Goal: Task Accomplishment & Management: Use online tool/utility

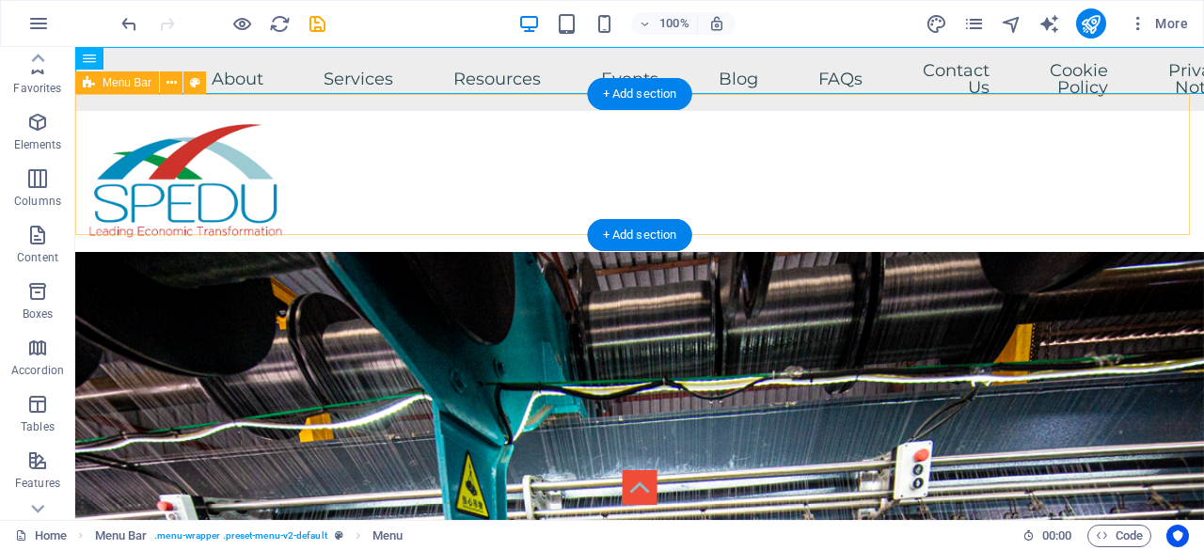
scroll to position [188, 0]
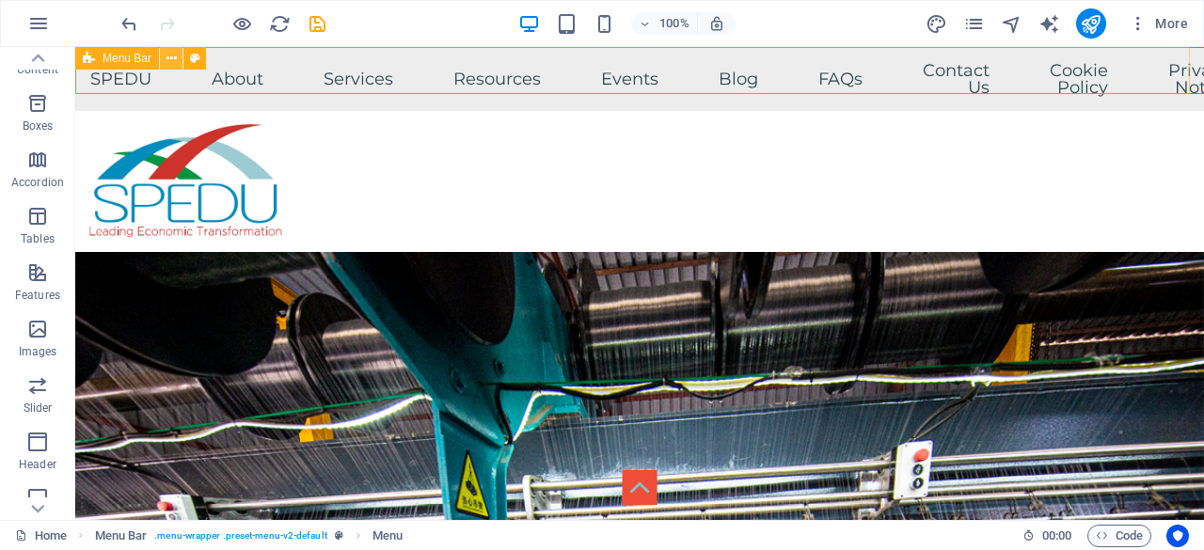
click at [171, 55] on icon at bounding box center [171, 59] width 10 height 20
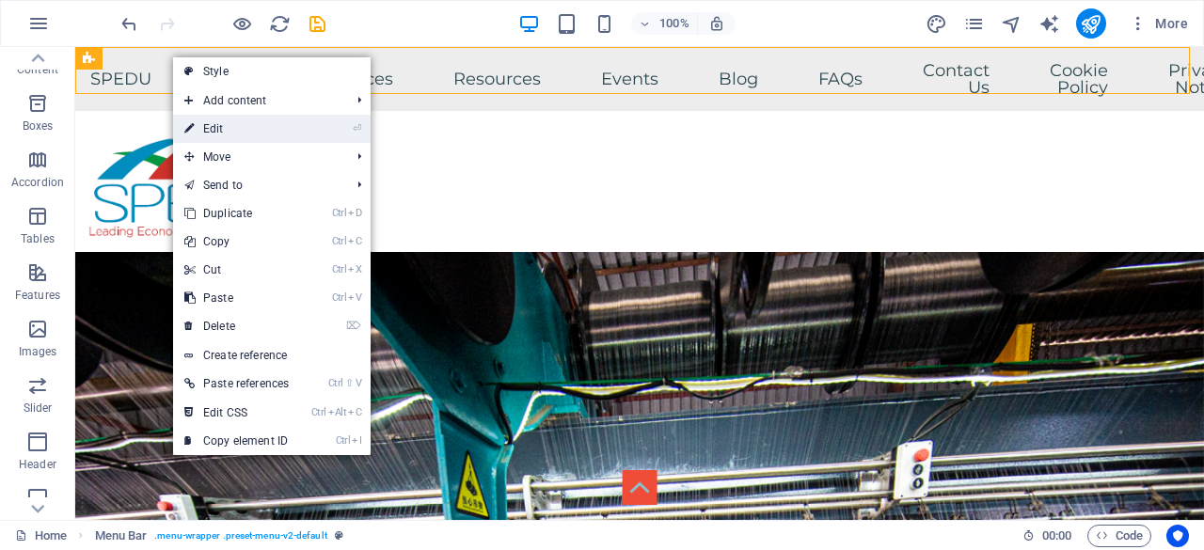
click at [237, 125] on link "⏎ Edit" at bounding box center [236, 129] width 127 height 28
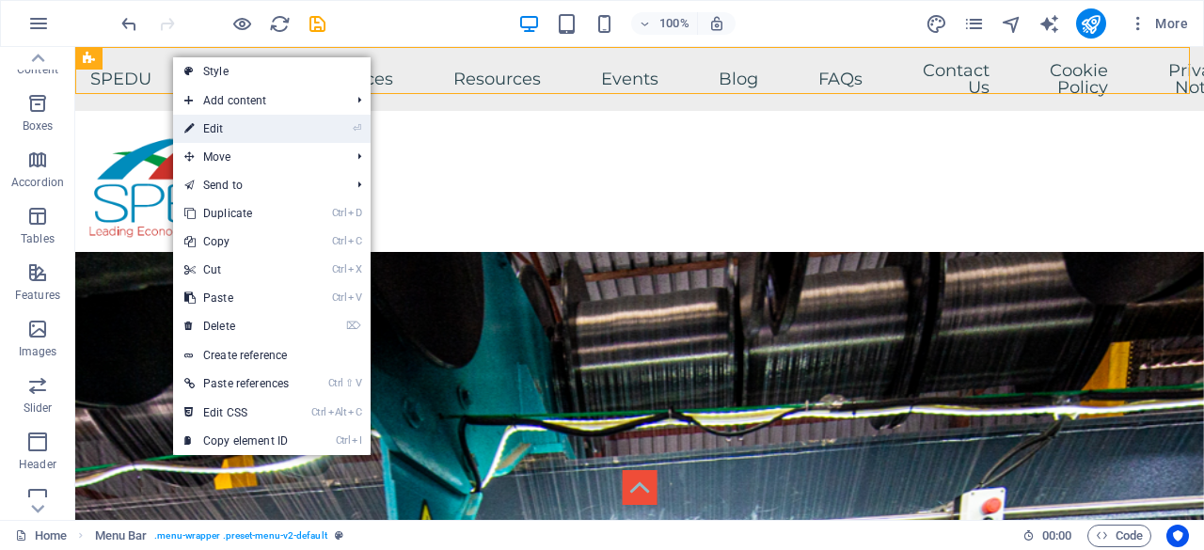
select select "rem"
select select "hover_box_bottom"
select select "px"
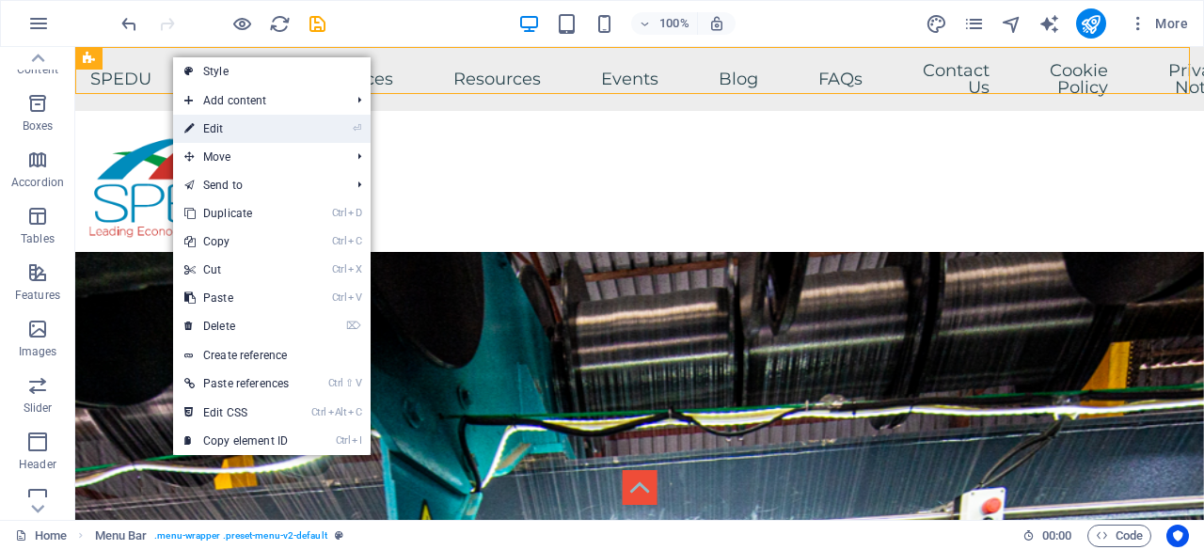
select select "rem"
select select
select select "px"
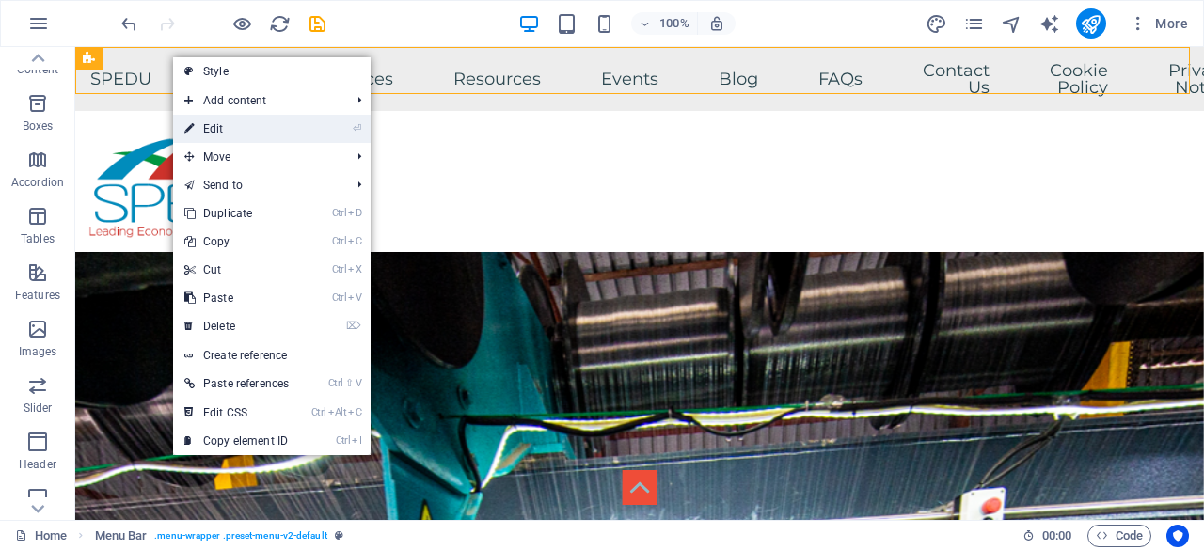
select select "rem"
select select "px"
select select "preset-menu-v2-default"
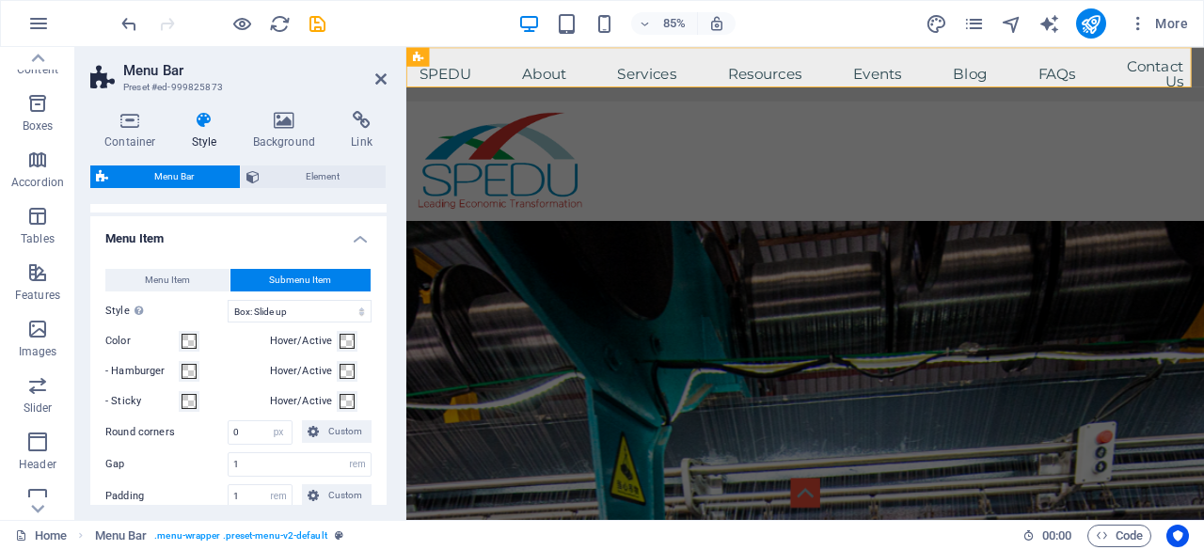
scroll to position [658, 0]
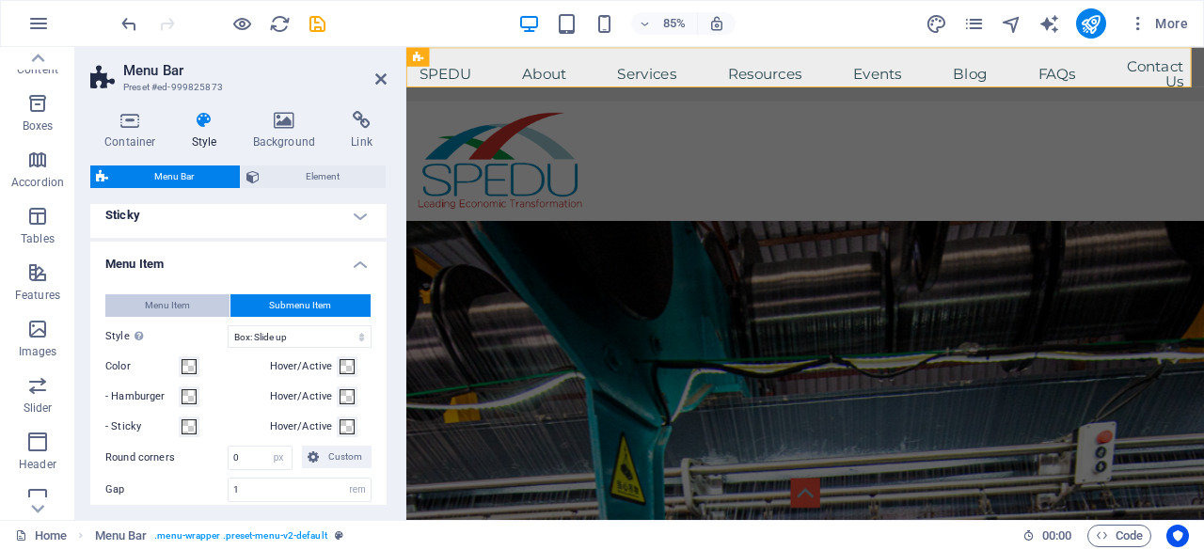
click at [185, 304] on span "Menu Item" at bounding box center [167, 305] width 45 height 23
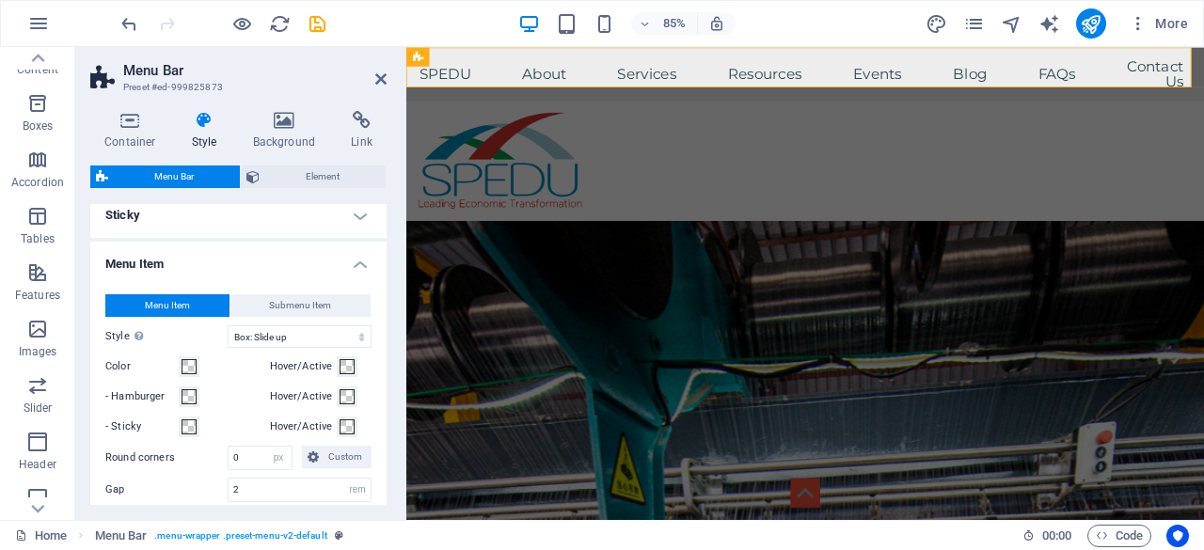
scroll to position [752, 0]
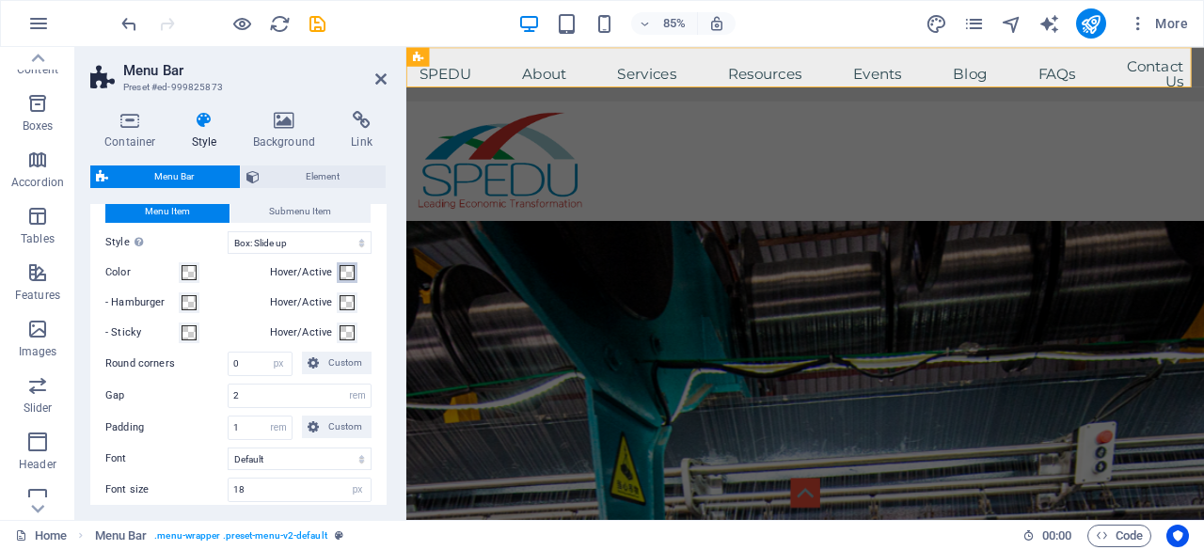
click at [339, 266] on span at bounding box center [346, 272] width 15 height 15
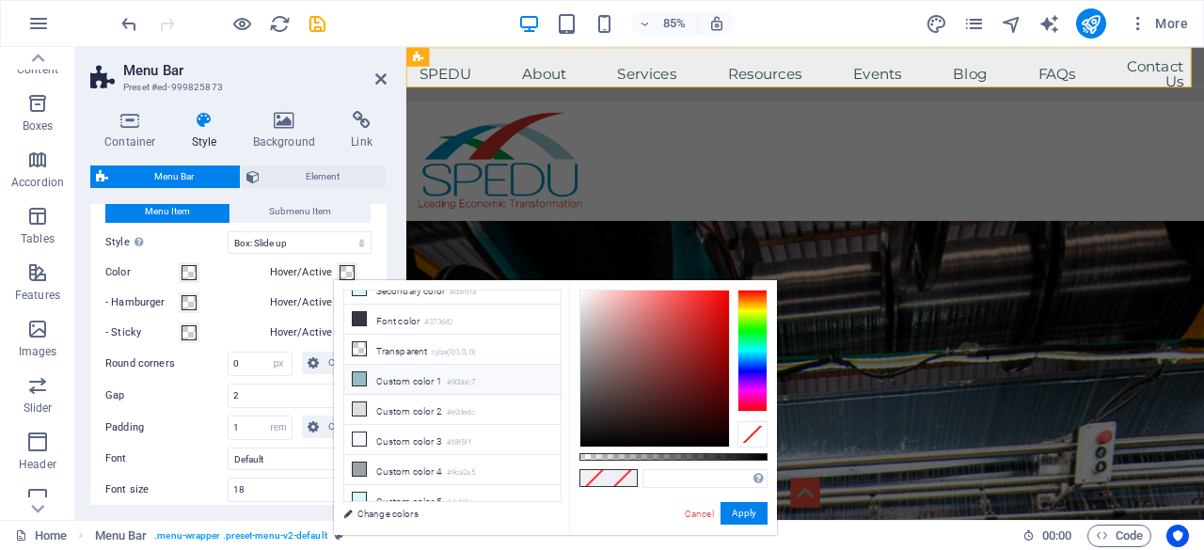
scroll to position [0, 0]
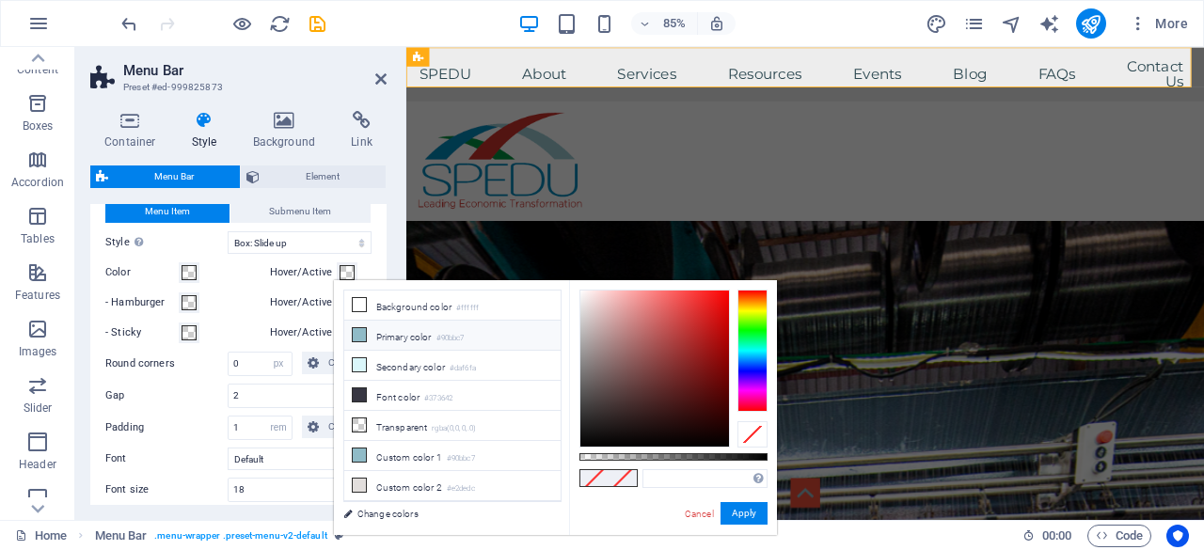
click at [441, 333] on small "#90bbc7" at bounding box center [450, 338] width 28 height 13
type input "#90bbc7"
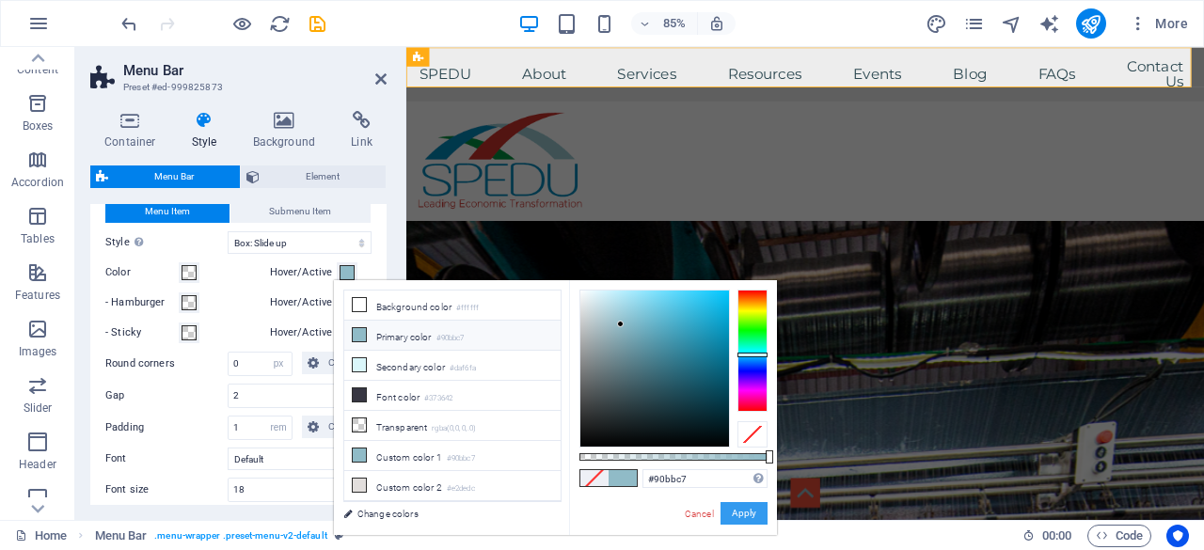
click at [754, 512] on button "Apply" at bounding box center [743, 513] width 47 height 23
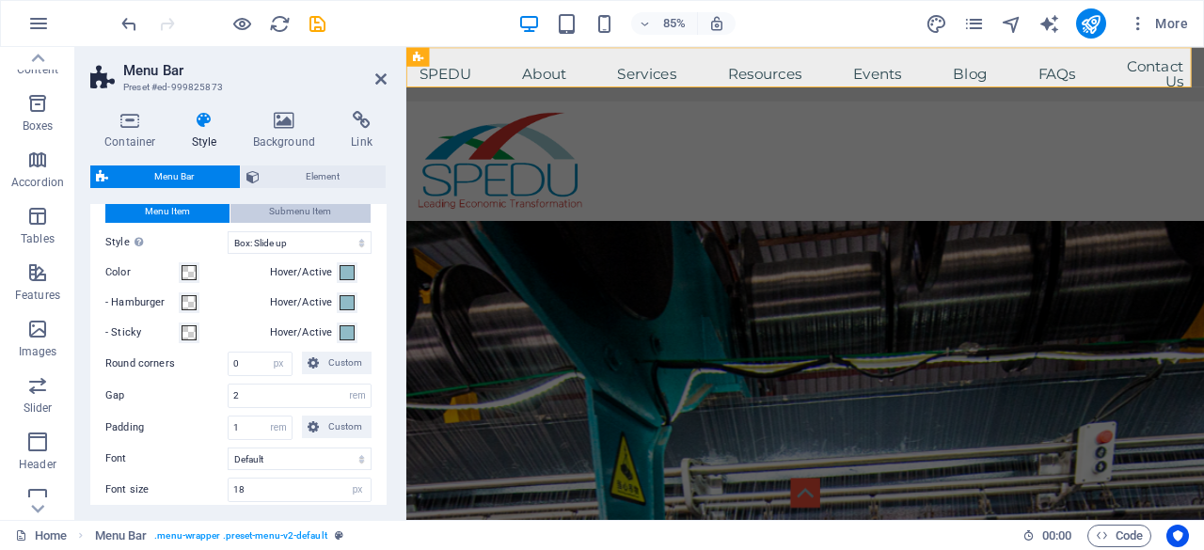
click at [317, 204] on span "Submenu Item" at bounding box center [300, 211] width 62 height 23
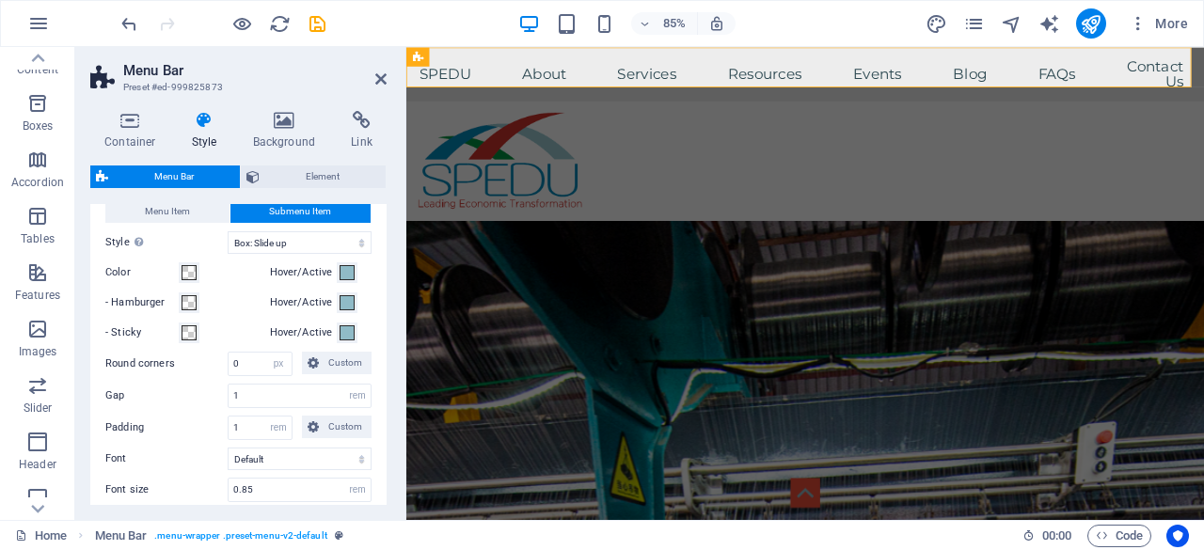
select select
click at [170, 207] on span "Menu Item" at bounding box center [167, 211] width 45 height 23
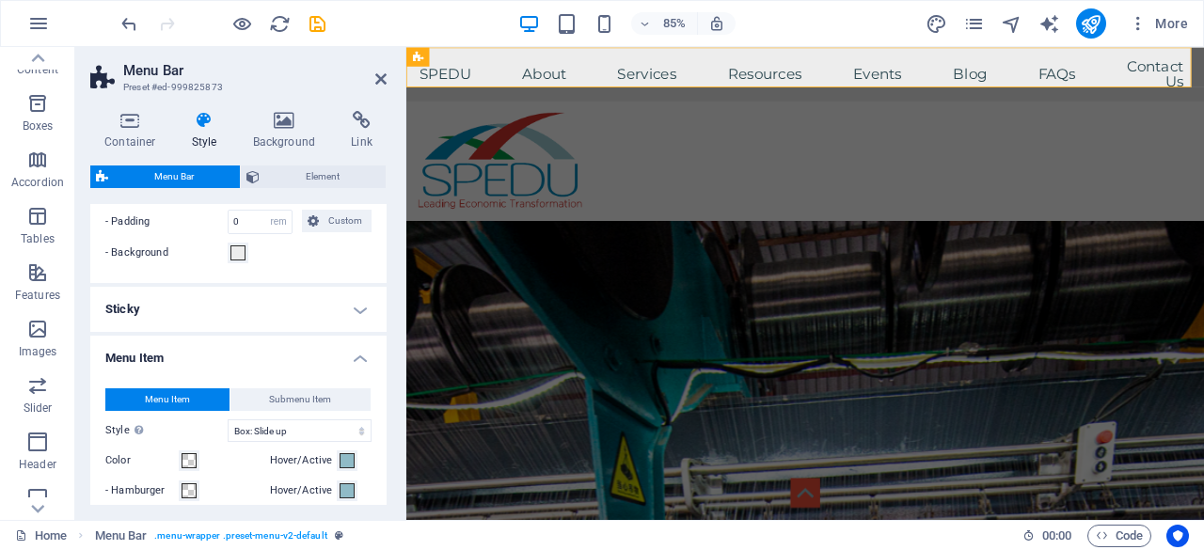
scroll to position [564, 0]
click at [311, 22] on icon "save" at bounding box center [318, 24] width 22 height 22
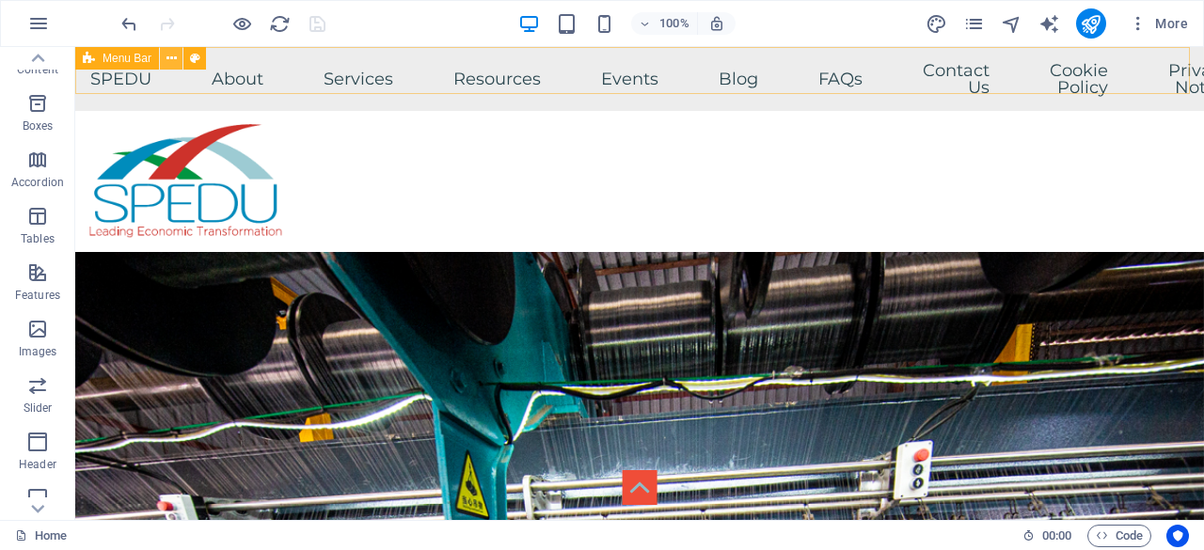
click at [173, 56] on icon at bounding box center [171, 59] width 10 height 20
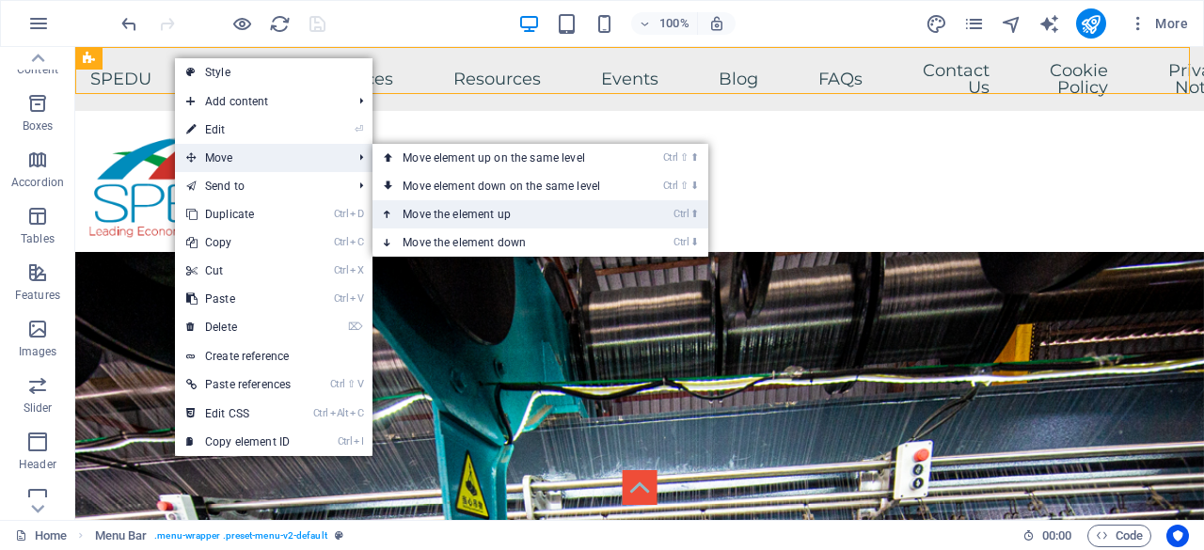
click at [634, 218] on link "Ctrl ⬆ Move the element up" at bounding box center [504, 214] width 265 height 28
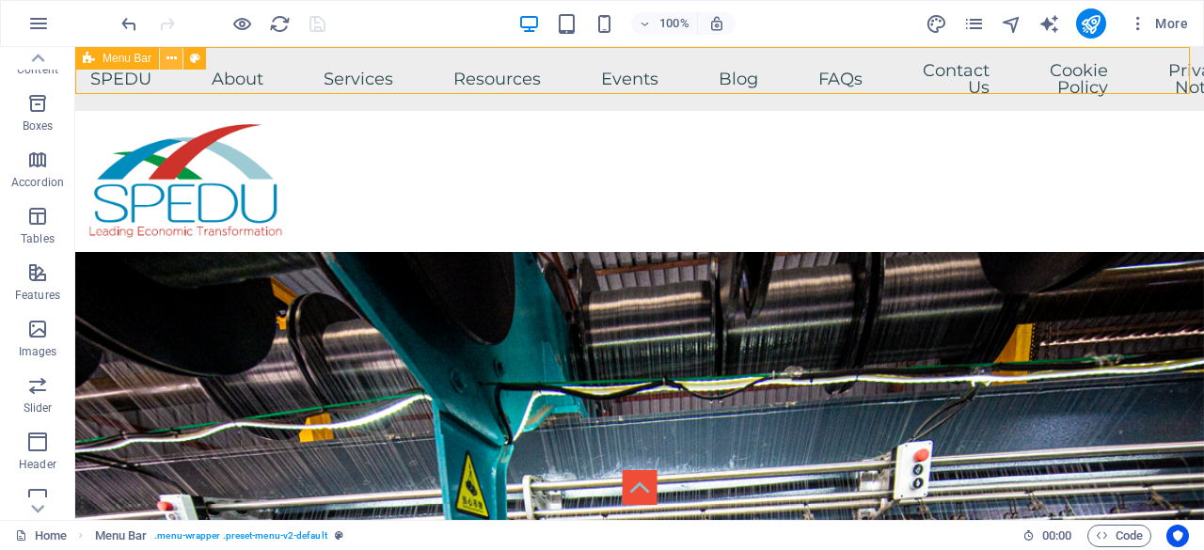
click at [175, 57] on icon at bounding box center [171, 59] width 10 height 20
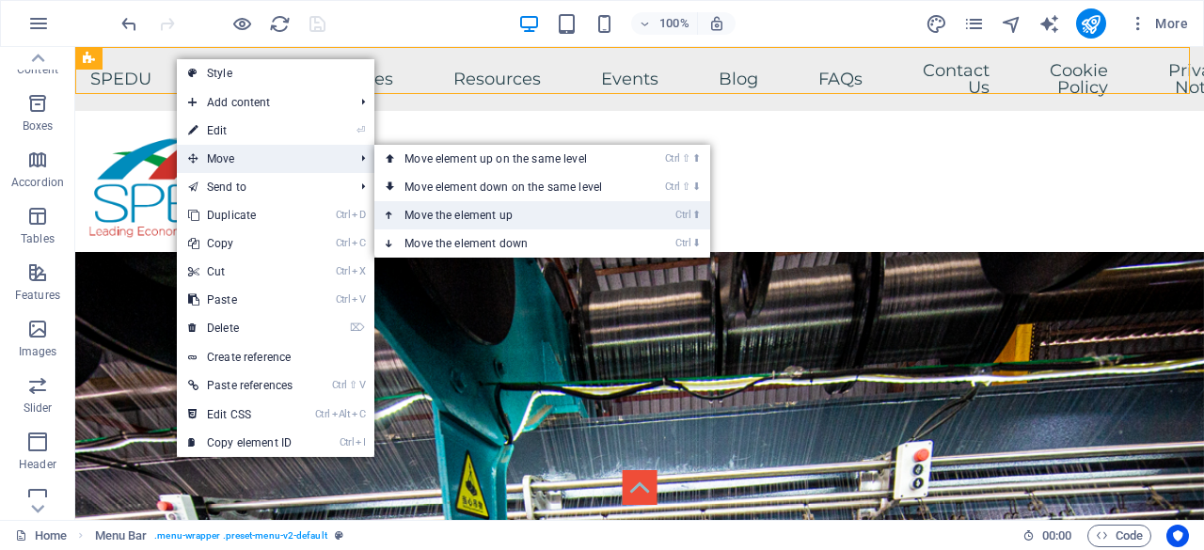
click at [611, 215] on link "Ctrl ⬆ Move the element up" at bounding box center [506, 215] width 265 height 28
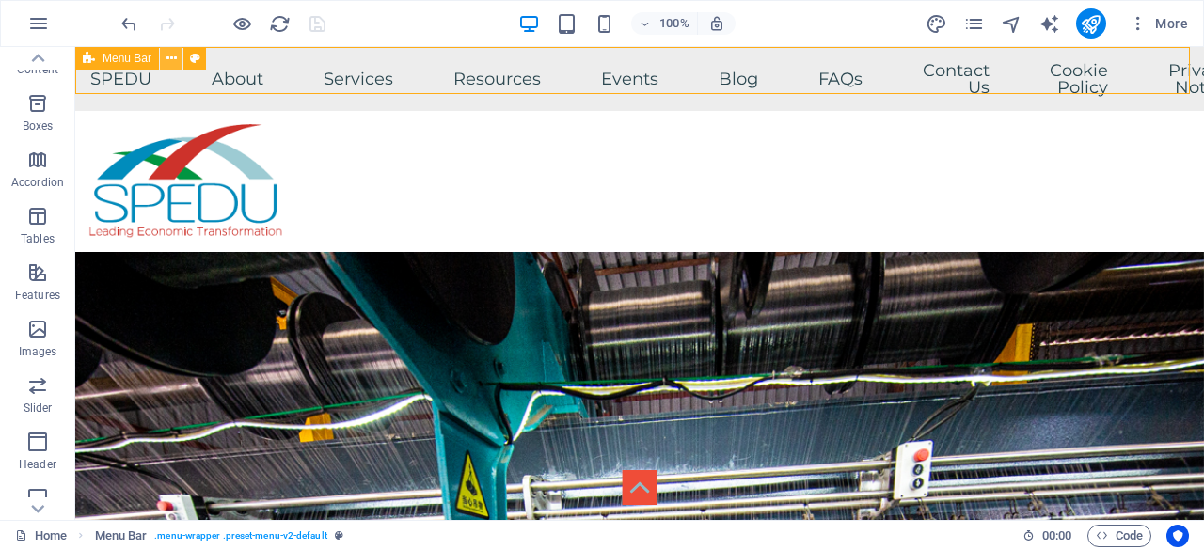
click at [169, 57] on icon at bounding box center [171, 59] width 10 height 20
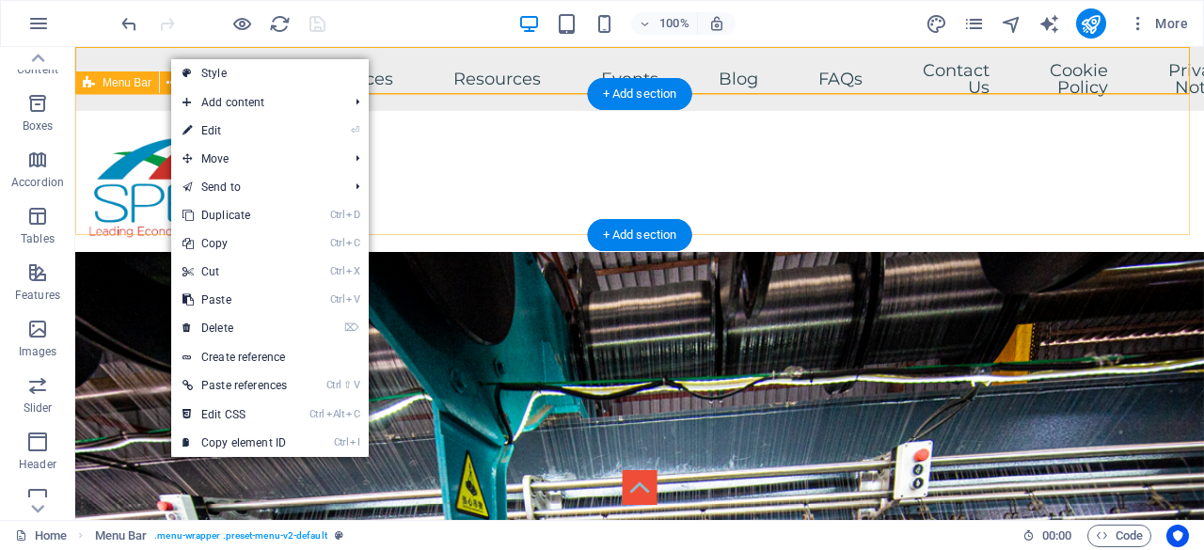
click at [562, 163] on div "Menu" at bounding box center [639, 181] width 1128 height 141
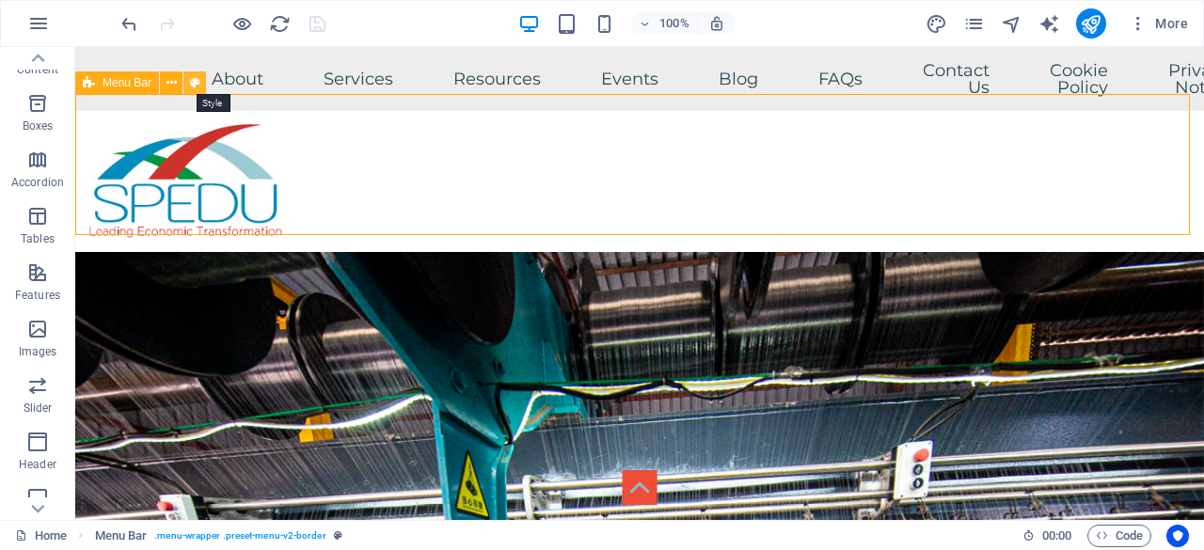
click at [193, 83] on icon at bounding box center [195, 83] width 10 height 20
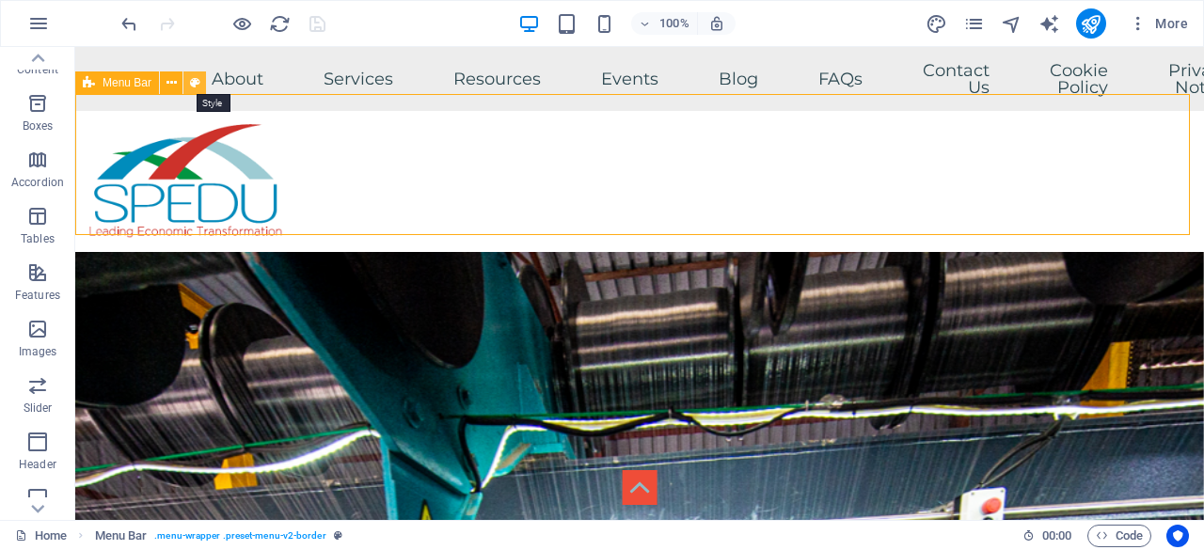
select select "px"
select select "sticky_menu"
select select "px"
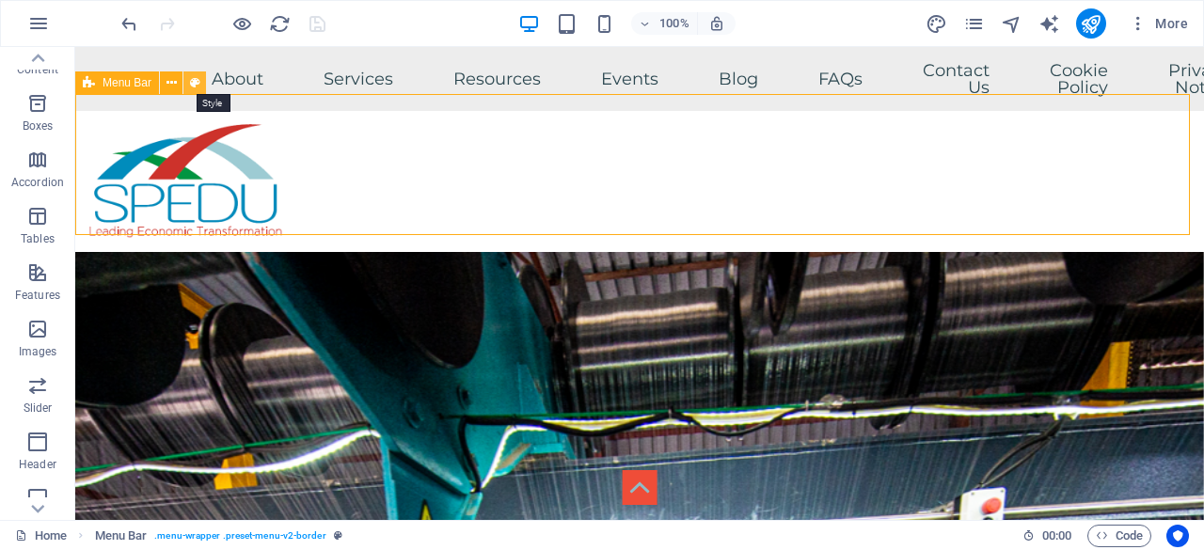
select select "px"
select select "hover_box_bottom"
select select "px"
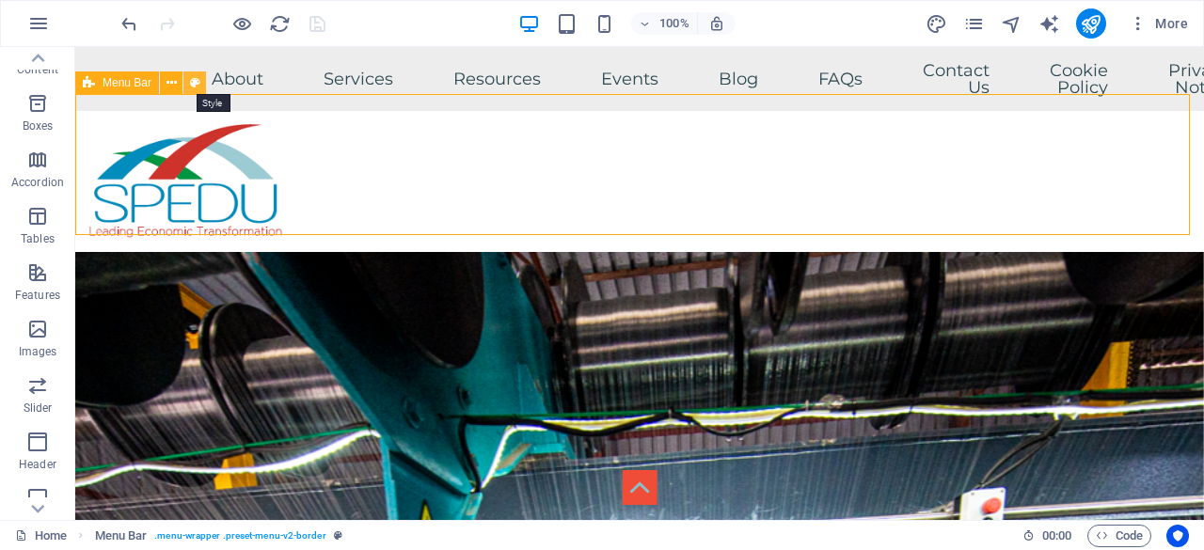
select select "px"
select select
select select "px"
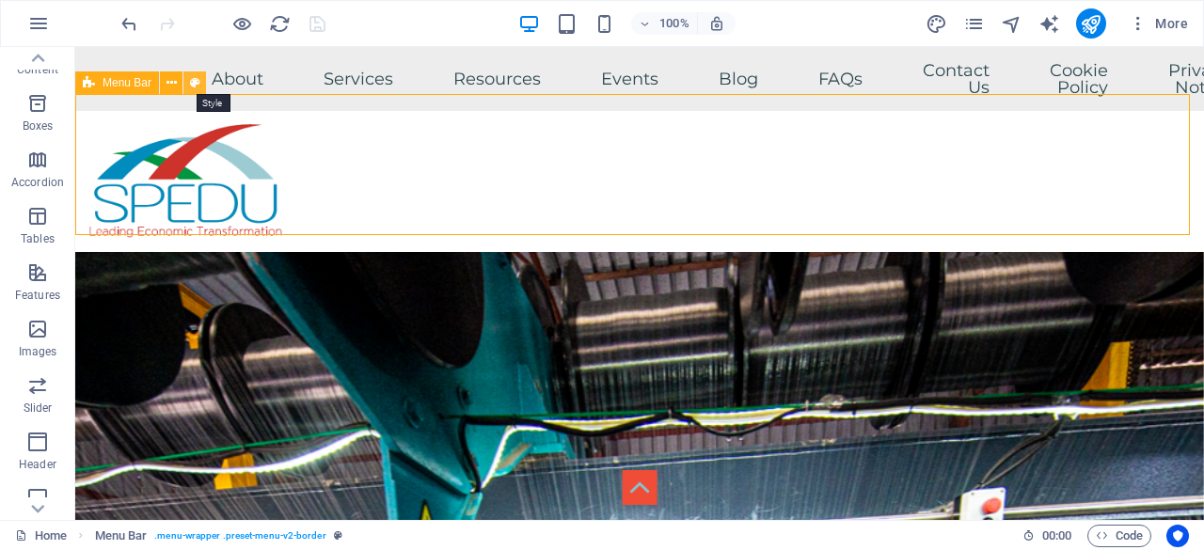
select select "px"
select select "rem"
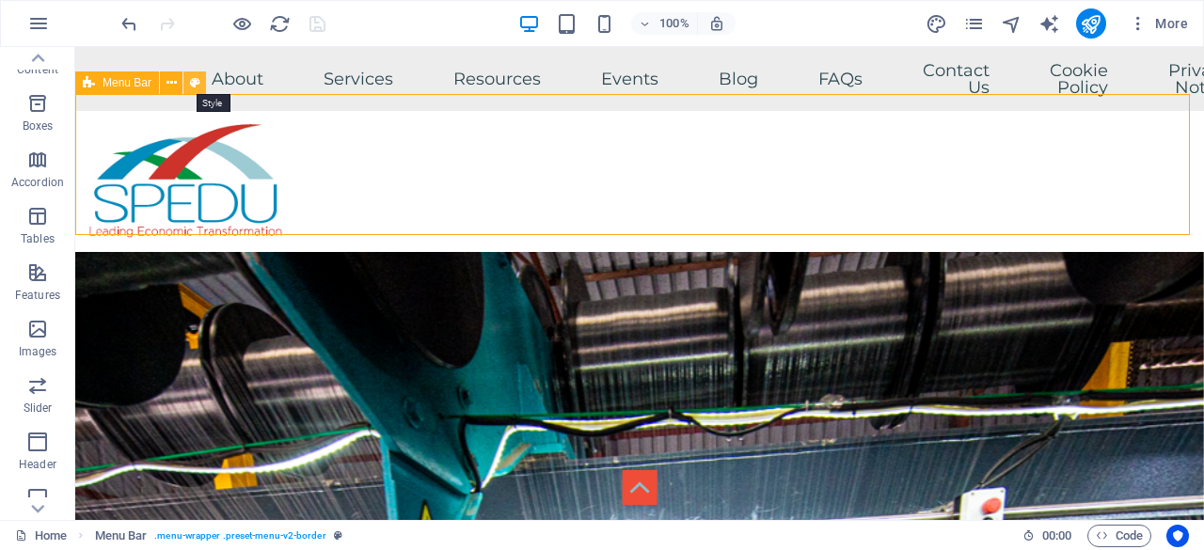
select select "px"
select select "preset-menu-v2-border"
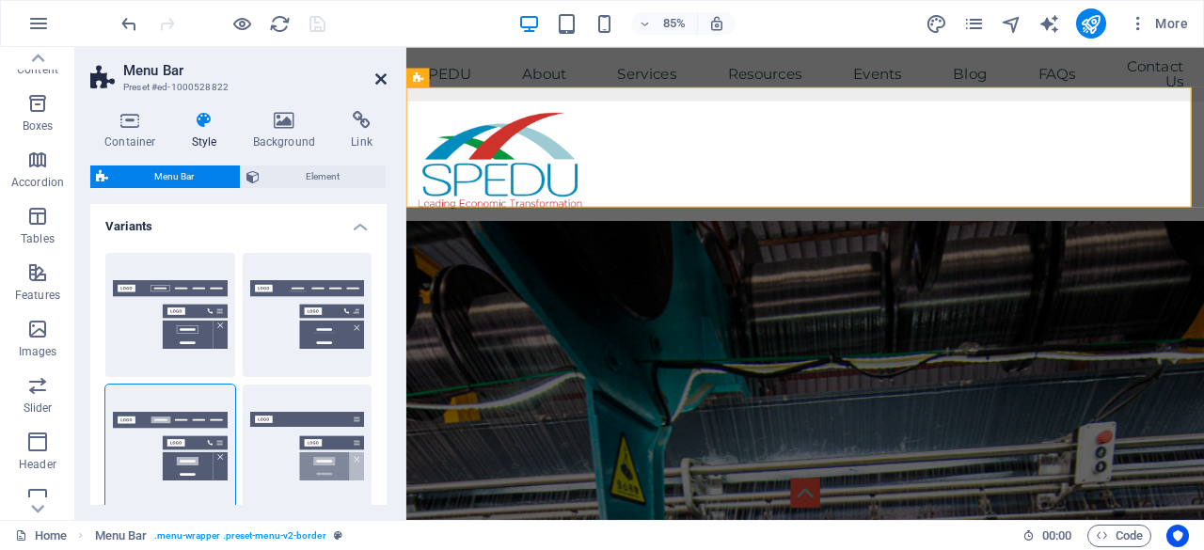
click at [383, 78] on icon at bounding box center [380, 78] width 11 height 15
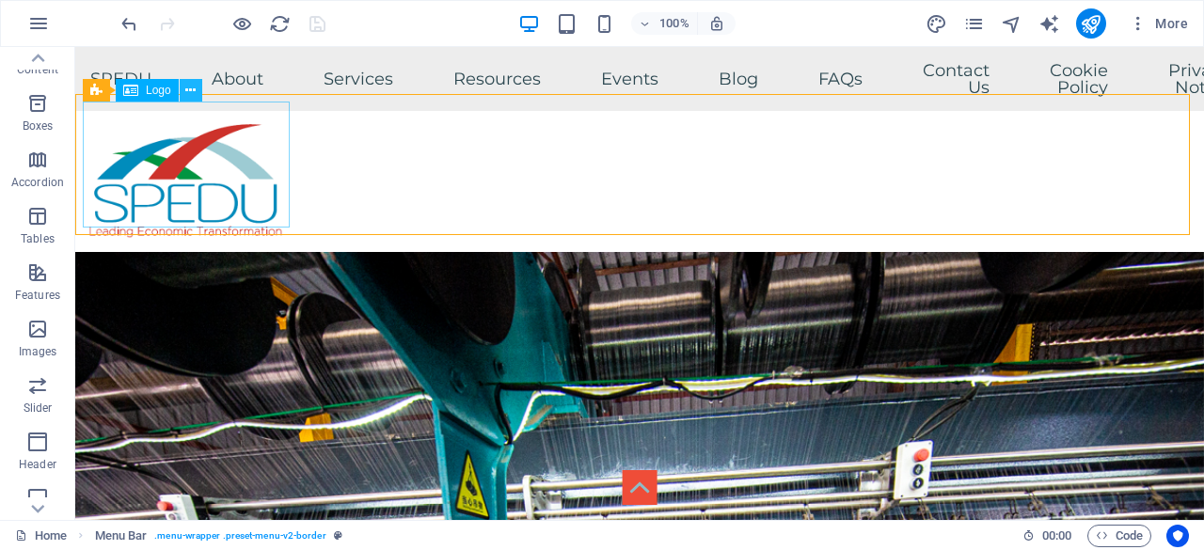
click at [192, 87] on icon at bounding box center [190, 91] width 10 height 20
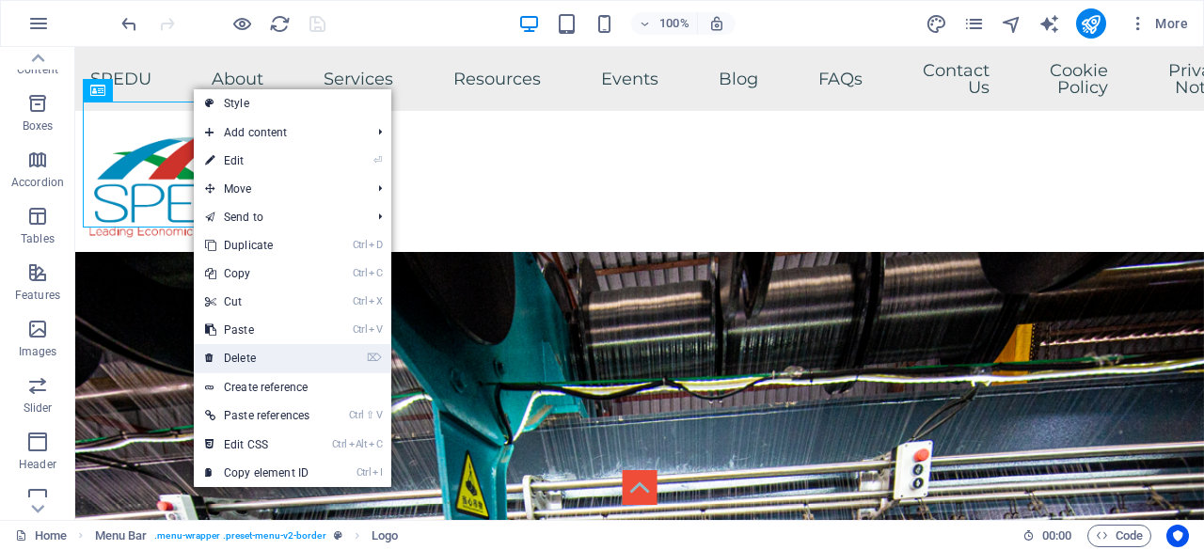
click at [276, 355] on link "⌦ Delete" at bounding box center [257, 358] width 127 height 28
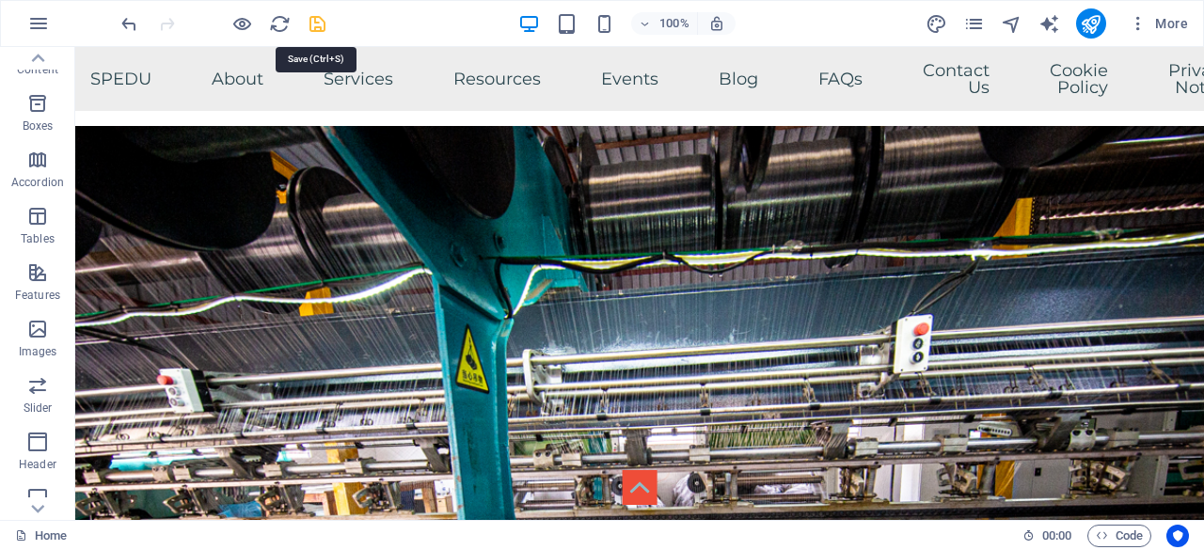
click at [312, 24] on icon "save" at bounding box center [318, 24] width 22 height 22
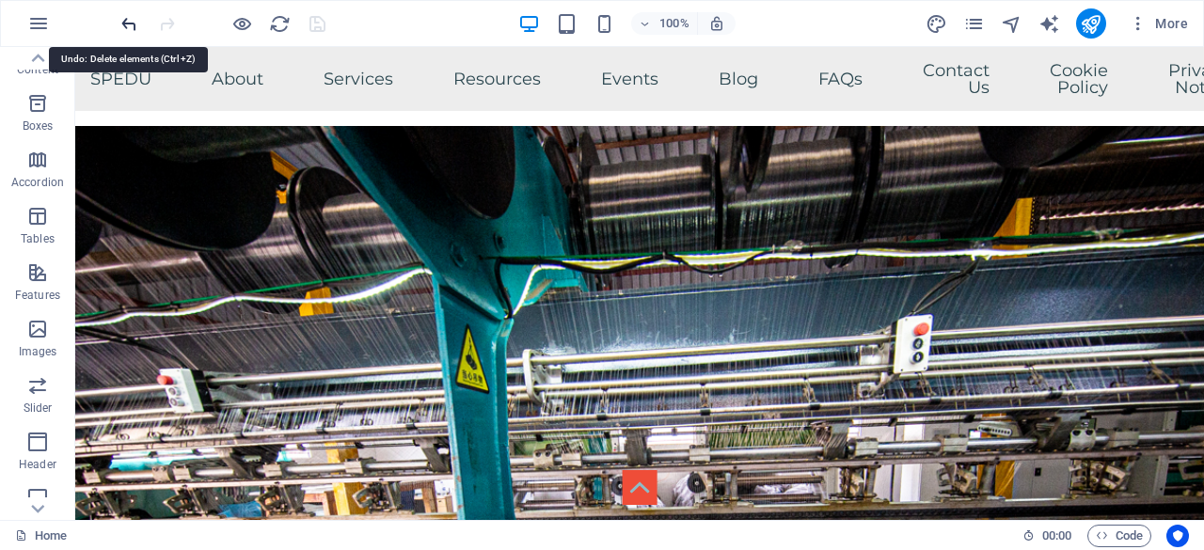
click at [126, 22] on icon "undo" at bounding box center [129, 24] width 22 height 22
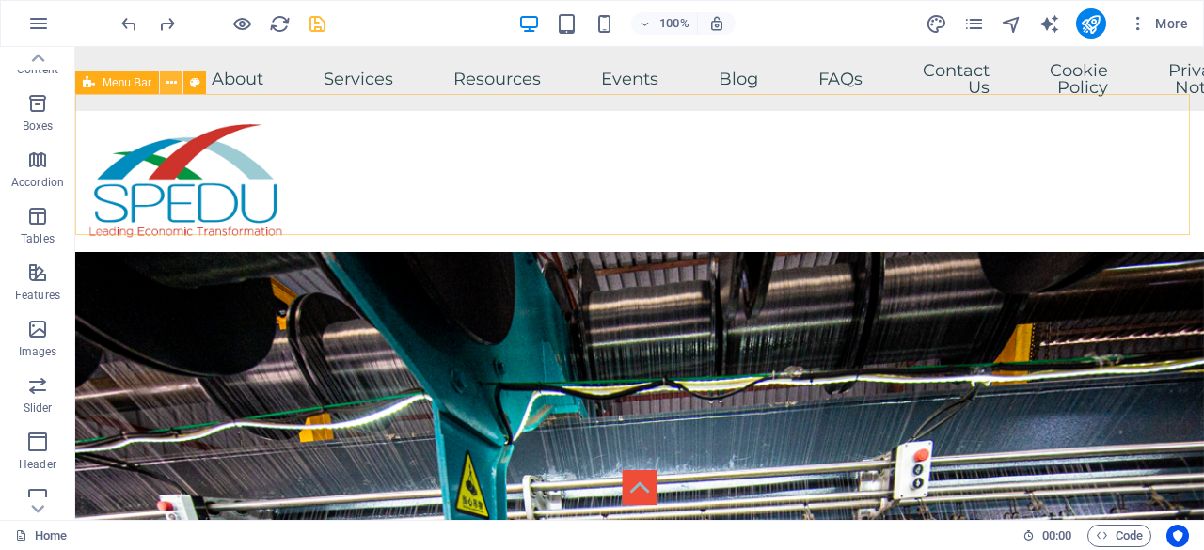
click at [169, 86] on icon at bounding box center [171, 83] width 10 height 20
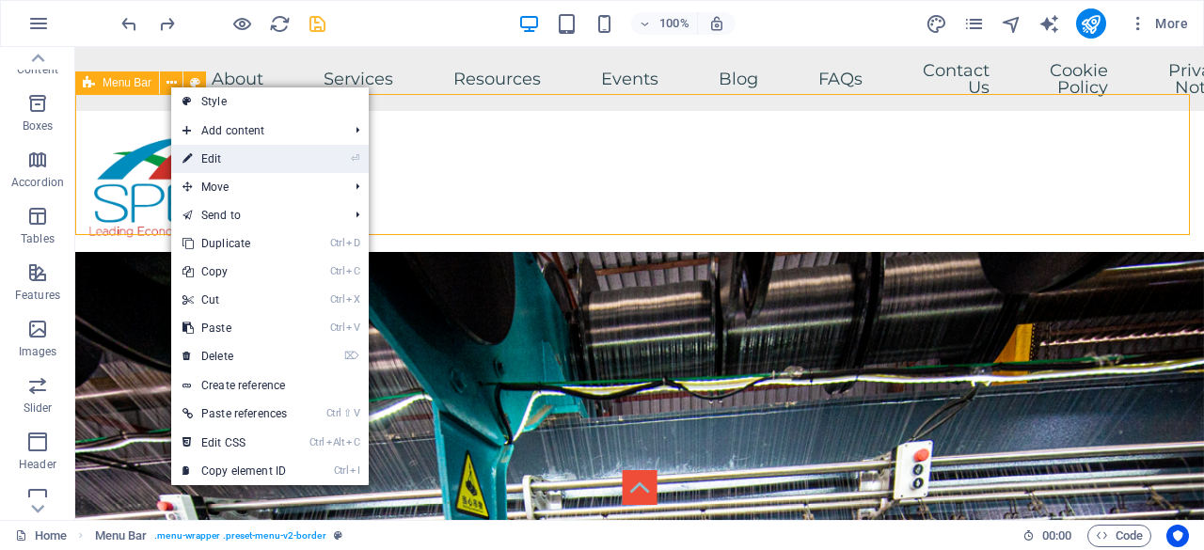
click at [233, 157] on link "⏎ Edit" at bounding box center [234, 159] width 127 height 28
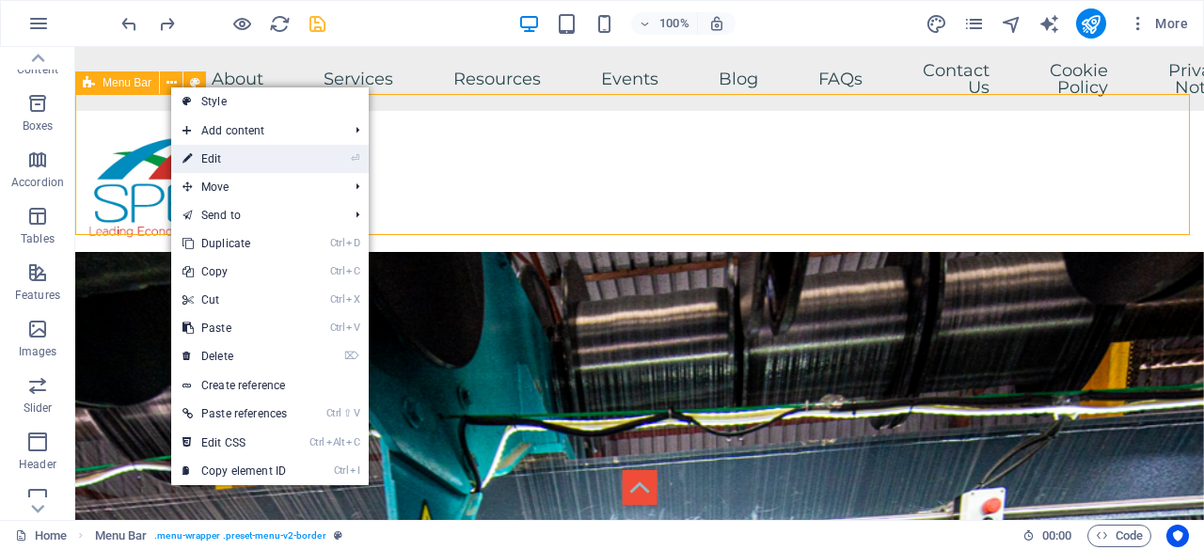
select select "px"
select select "sticky_menu"
select select "px"
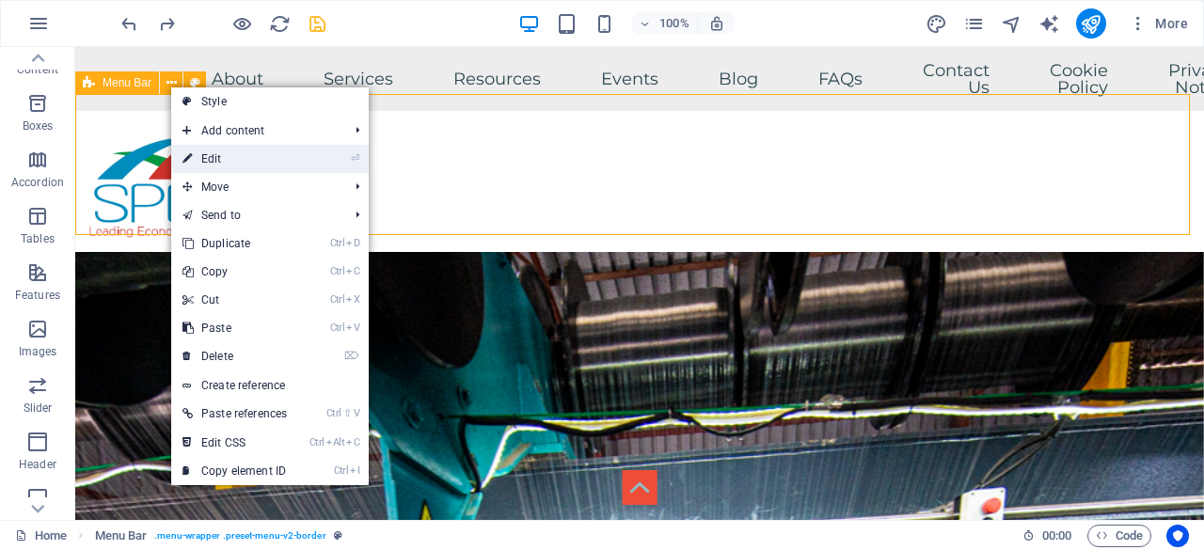
select select "px"
select select "hover_box_bottom"
select select "px"
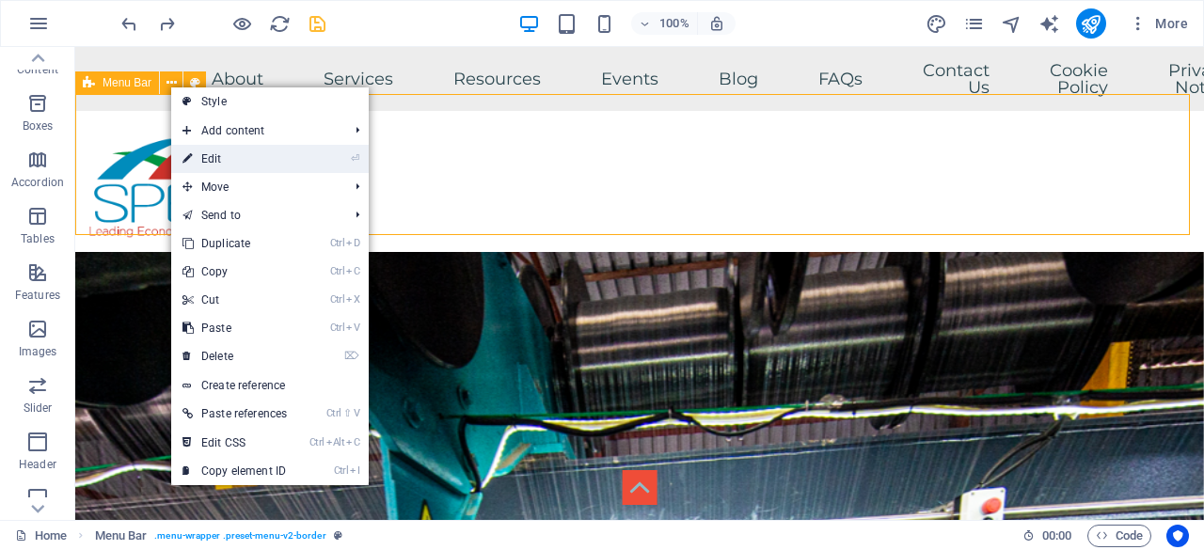
select select "px"
select select
select select "px"
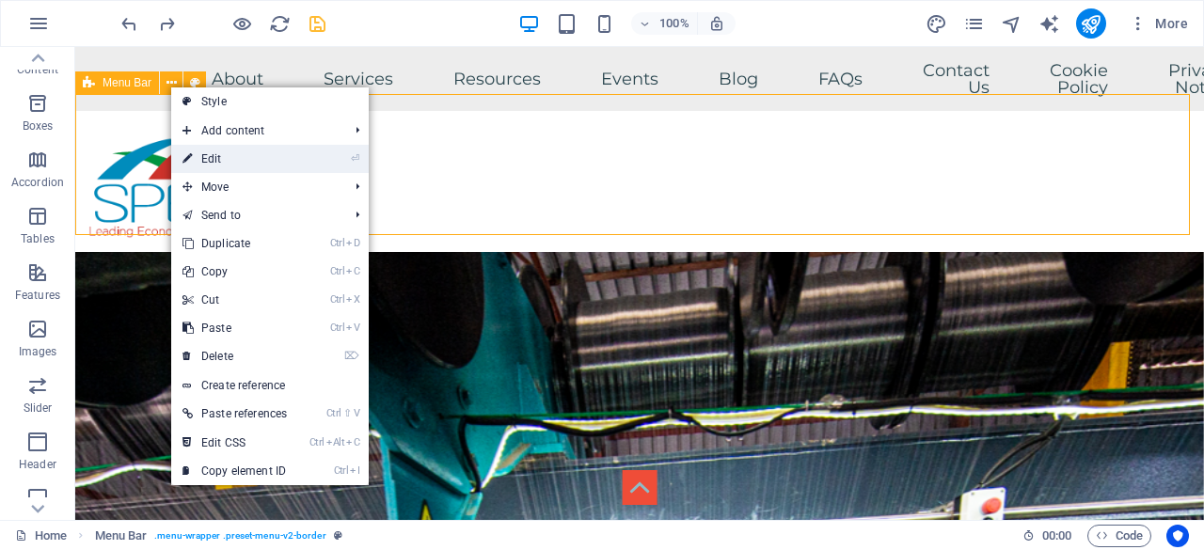
select select "px"
select select "rem"
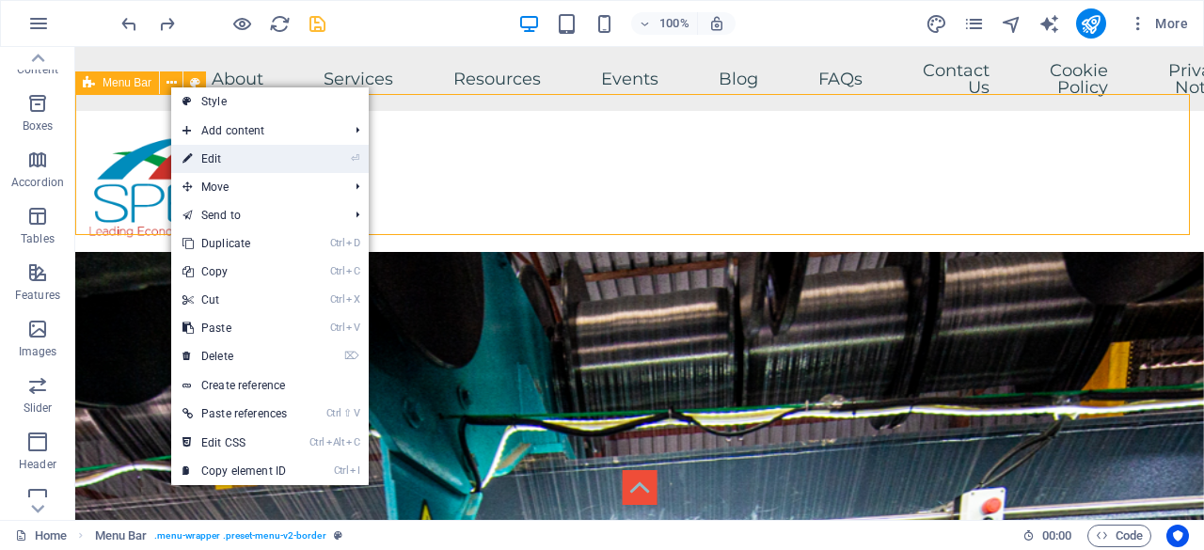
select select "px"
select select "preset-menu-v2-border"
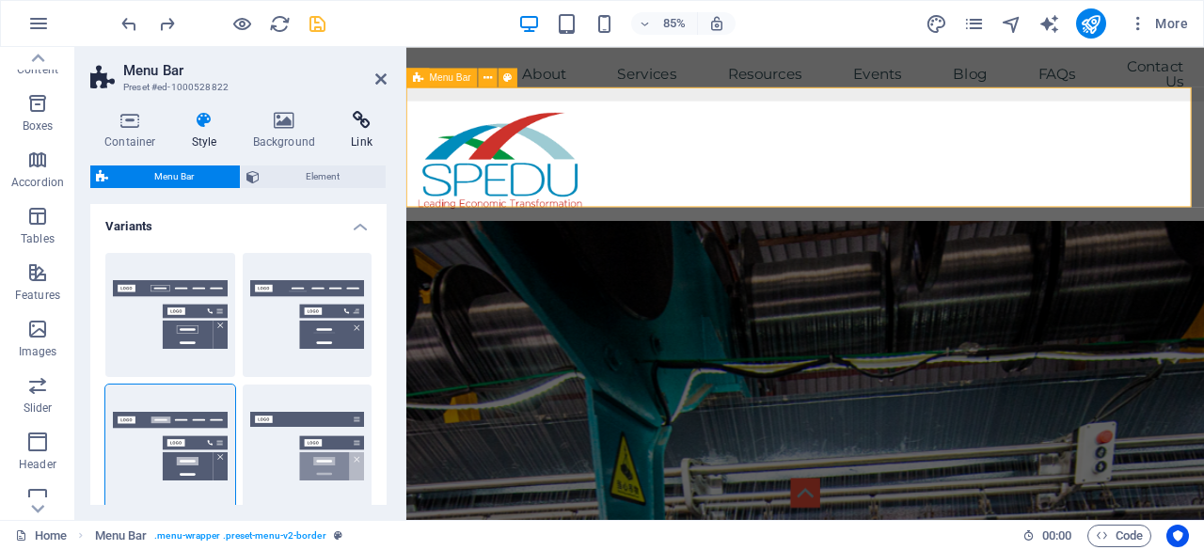
click at [363, 125] on icon at bounding box center [362, 120] width 50 height 19
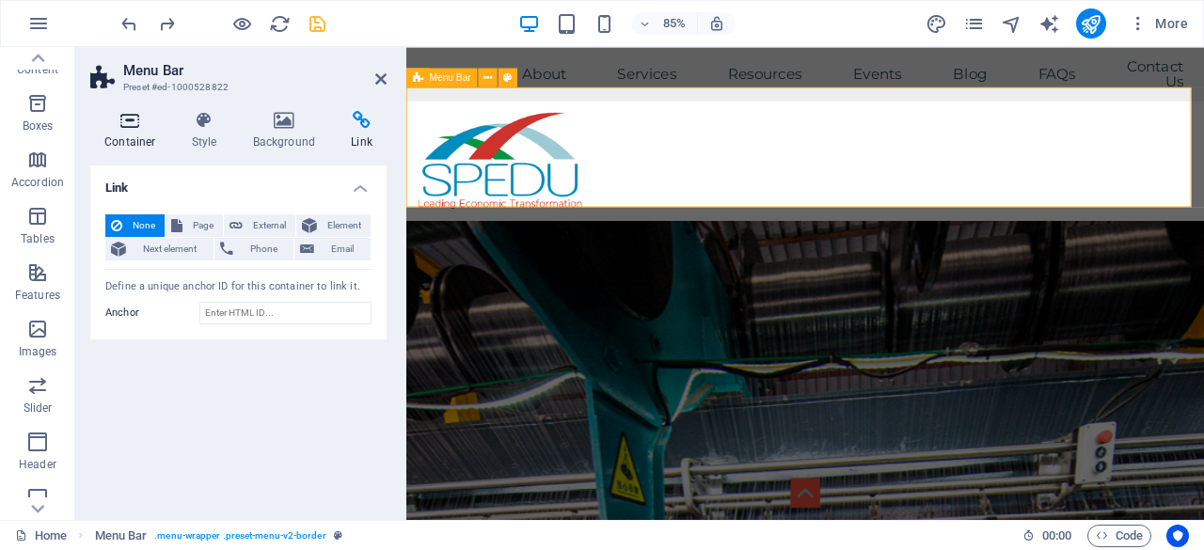
click at [128, 127] on icon at bounding box center [130, 120] width 80 height 19
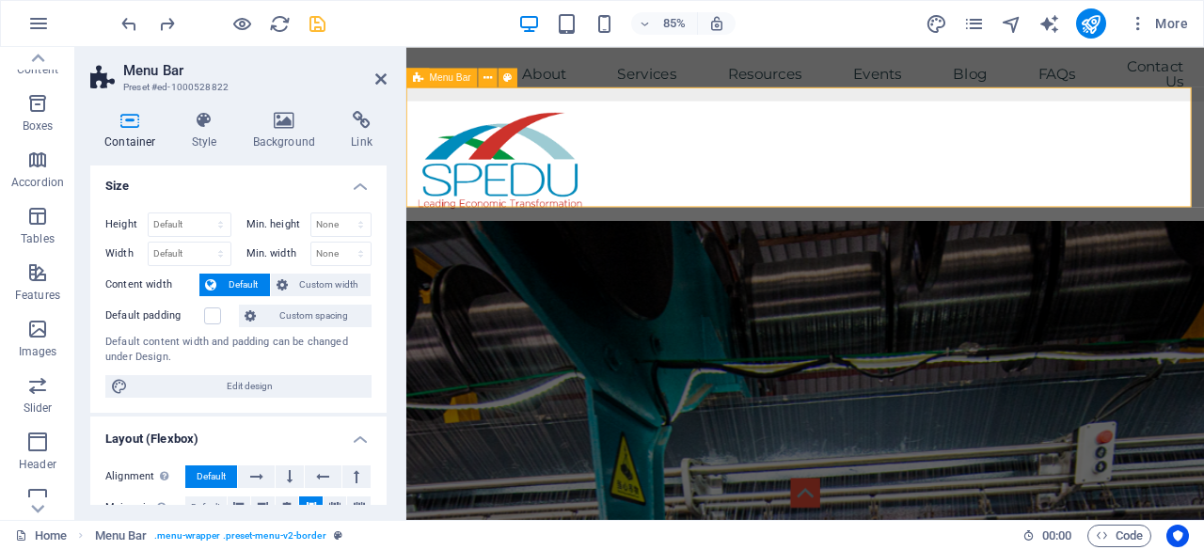
scroll to position [0, 0]
click at [199, 123] on icon at bounding box center [205, 120] width 54 height 19
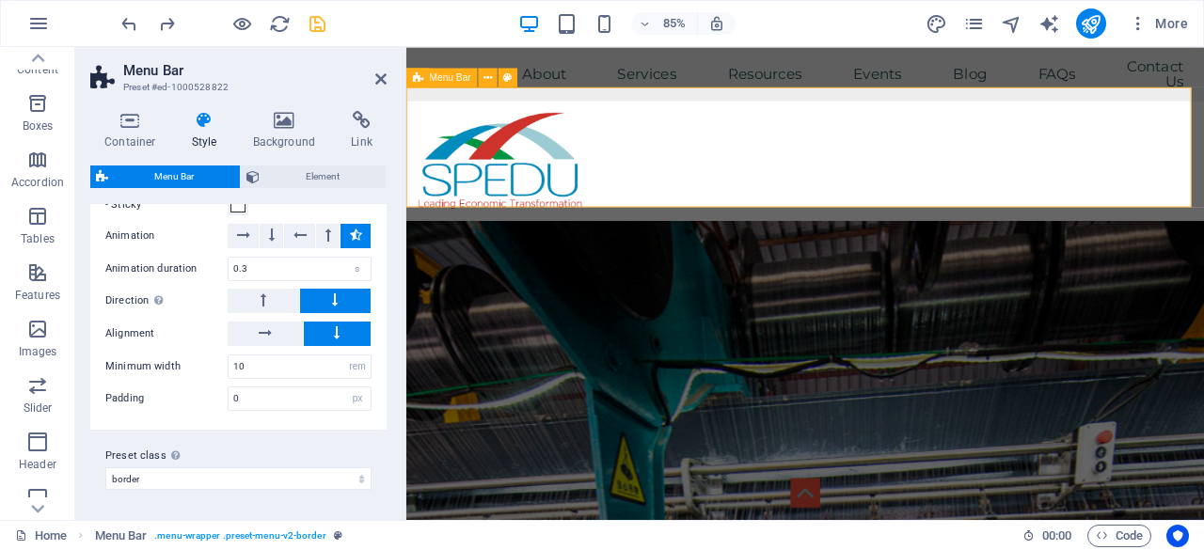
scroll to position [2479, 0]
click at [308, 180] on span "Element" at bounding box center [322, 177] width 115 height 23
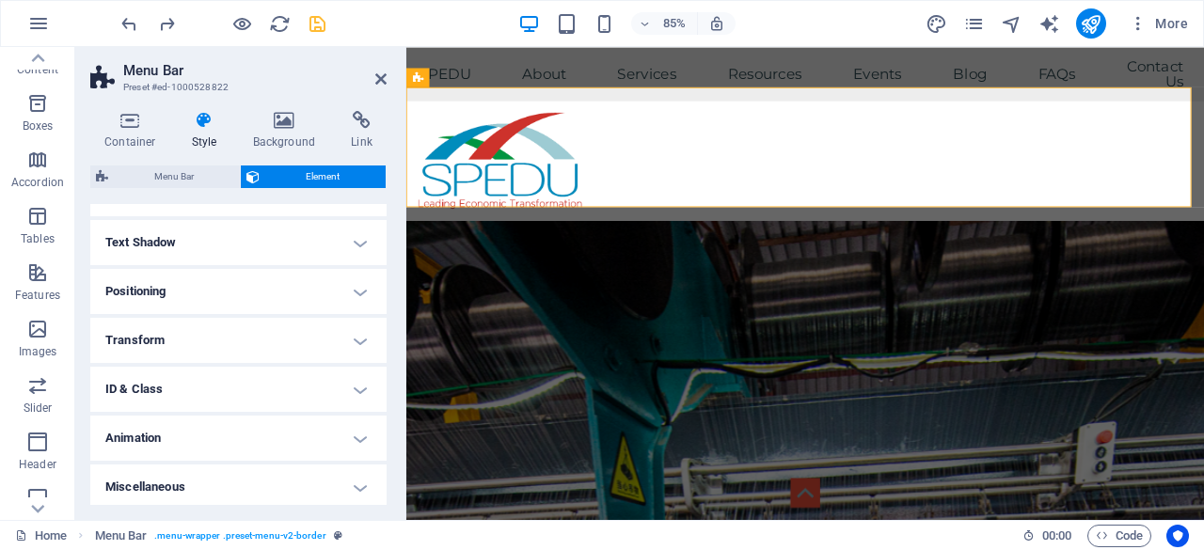
scroll to position [292, 0]
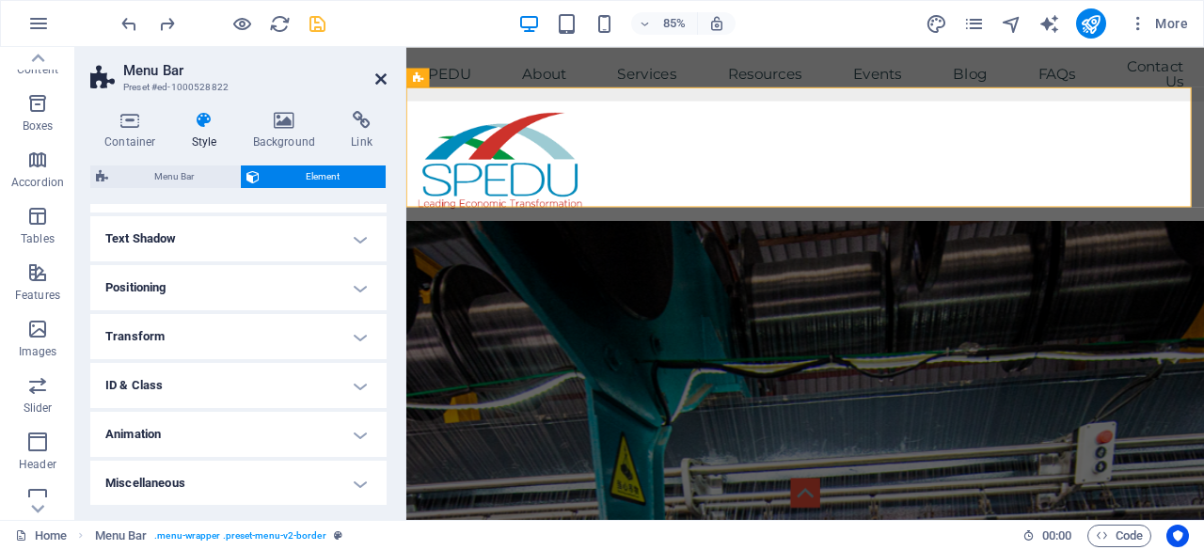
click at [376, 80] on icon at bounding box center [380, 78] width 11 height 15
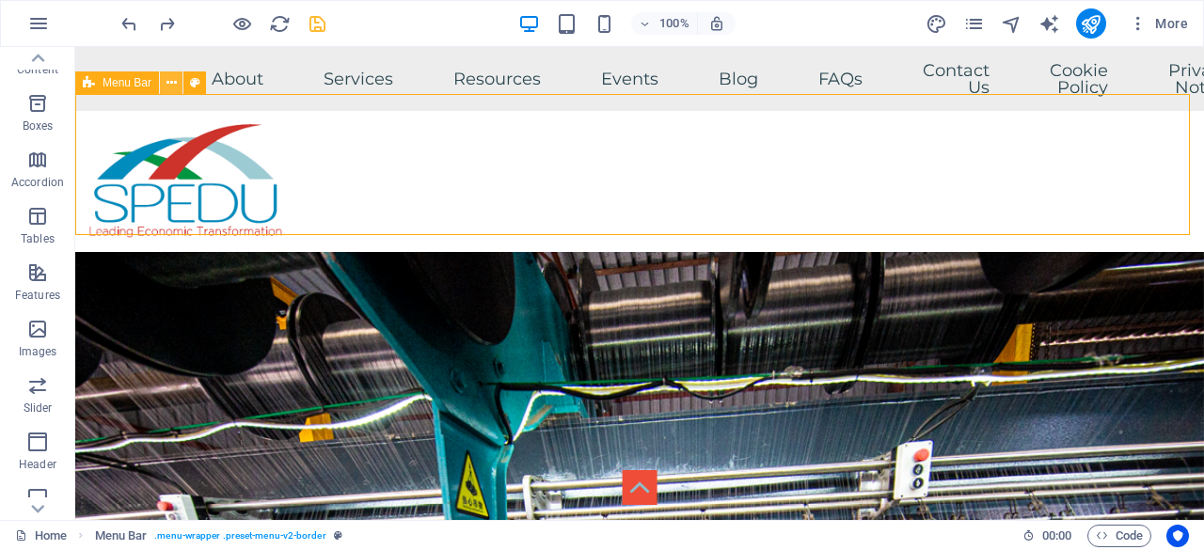
click at [171, 80] on icon at bounding box center [171, 83] width 10 height 20
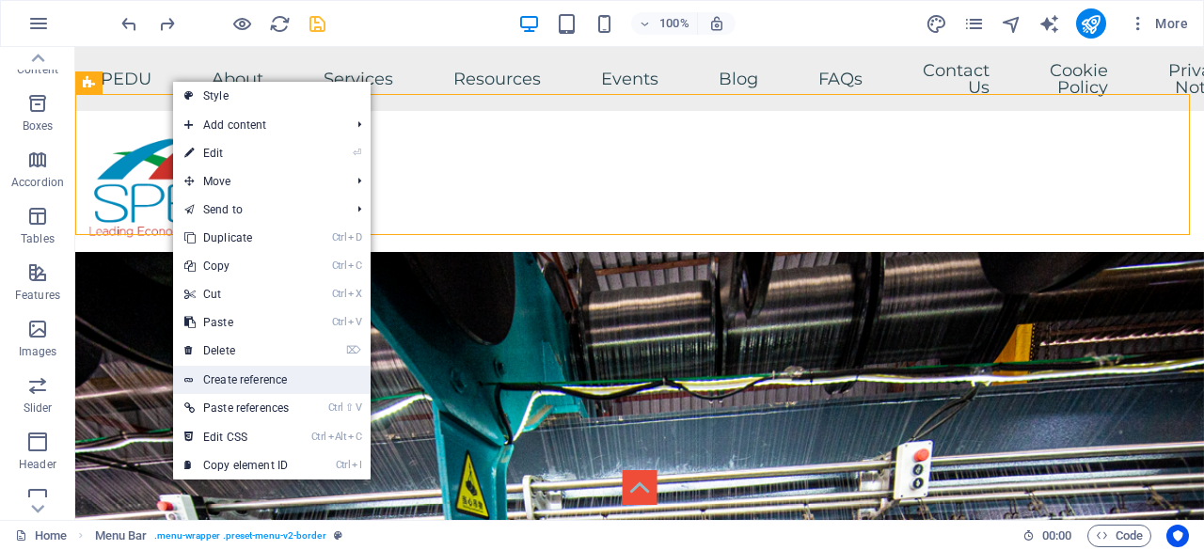
click at [301, 378] on link "Create reference" at bounding box center [271, 380] width 197 height 28
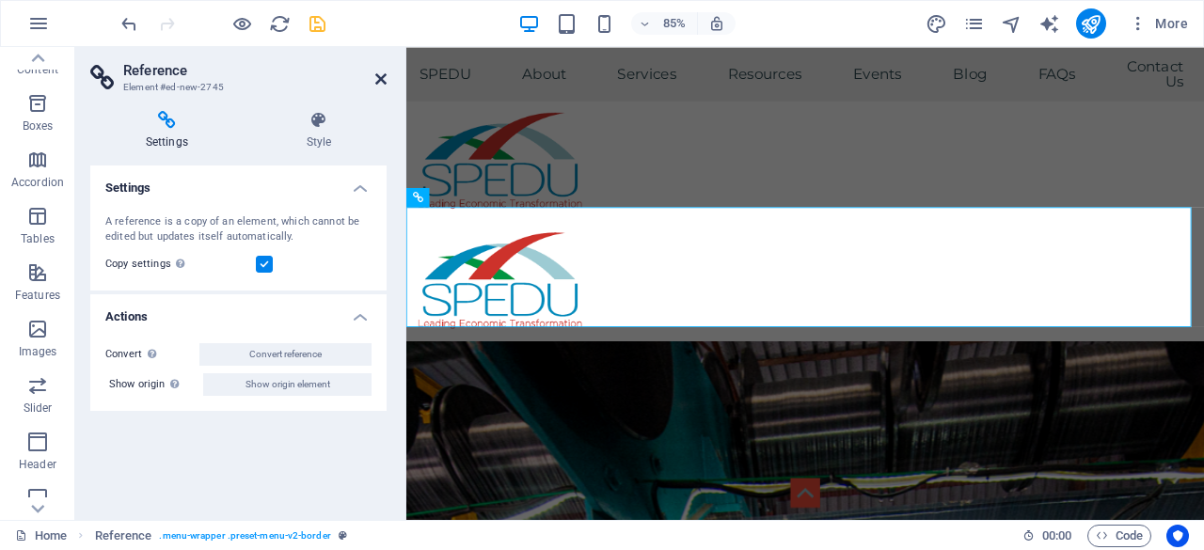
click at [381, 78] on icon at bounding box center [380, 78] width 11 height 15
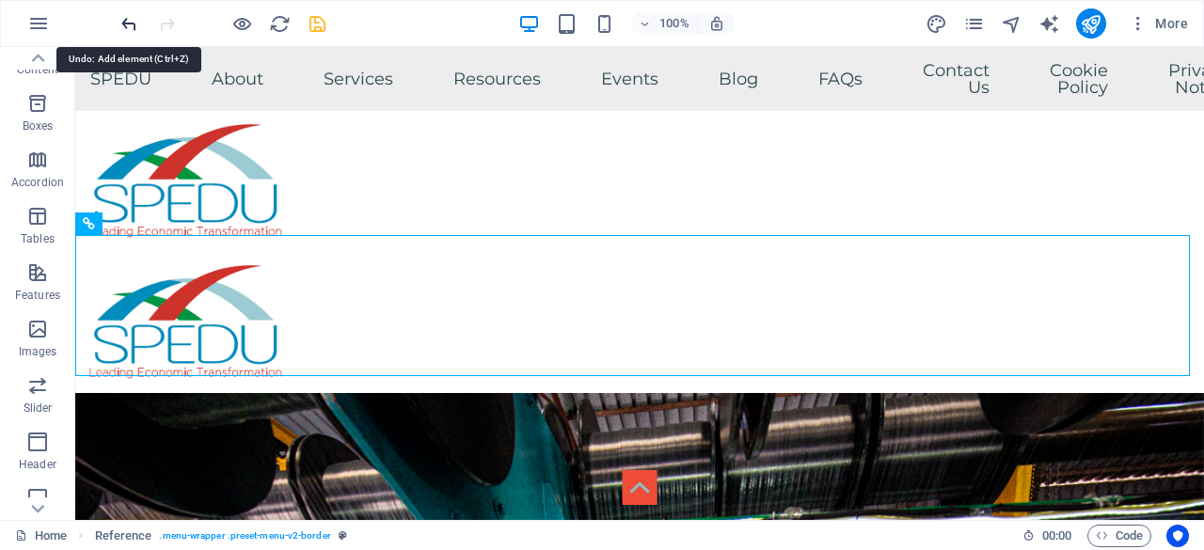
click at [124, 24] on icon "undo" at bounding box center [129, 24] width 22 height 22
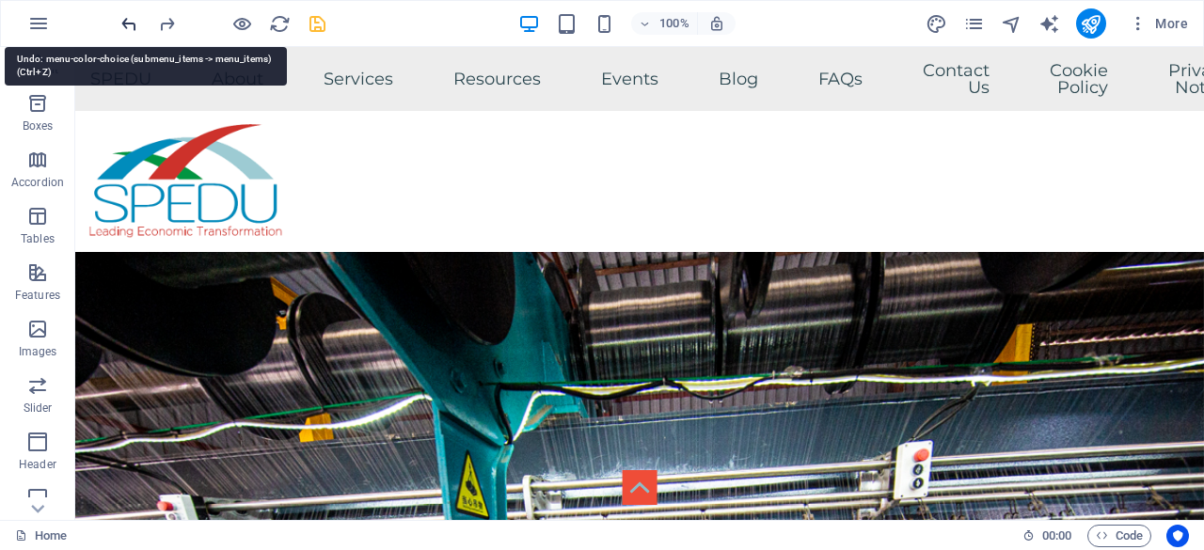
click at [130, 26] on icon "undo" at bounding box center [129, 24] width 22 height 22
click at [171, 20] on icon "redo" at bounding box center [167, 24] width 22 height 22
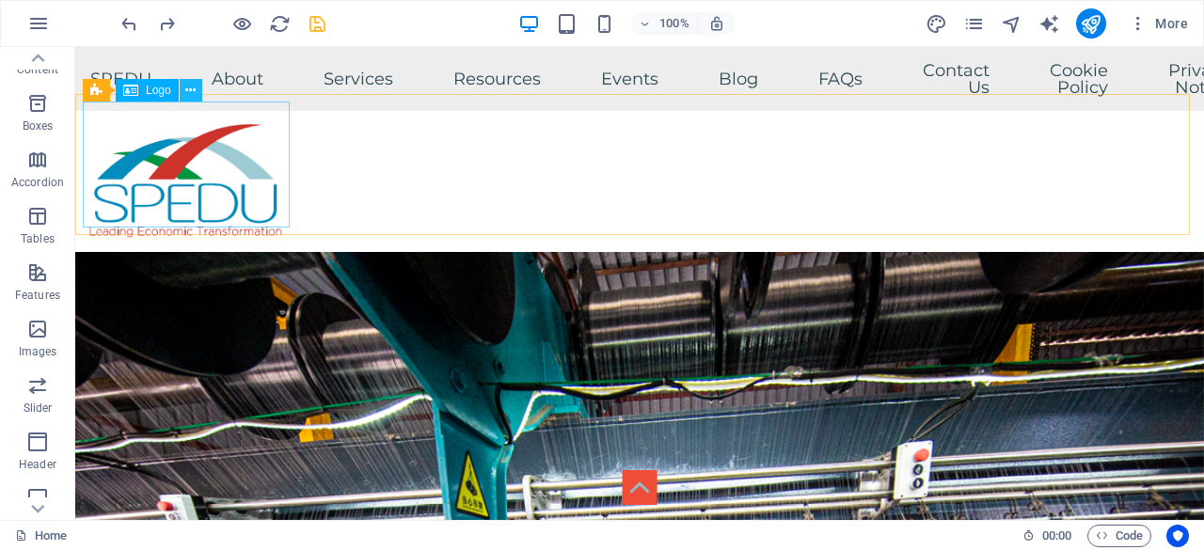
click at [188, 89] on icon at bounding box center [190, 91] width 10 height 20
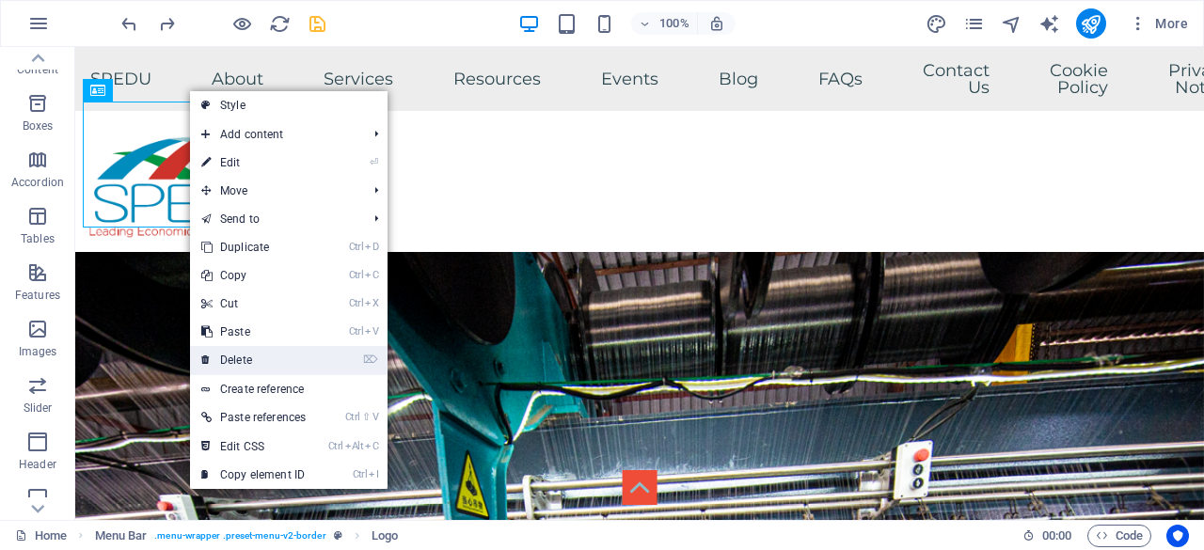
drag, startPoint x: 254, startPoint y: 360, endPoint x: 178, endPoint y: 312, distance: 90.0
click at [254, 360] on link "⌦ Delete" at bounding box center [253, 360] width 127 height 28
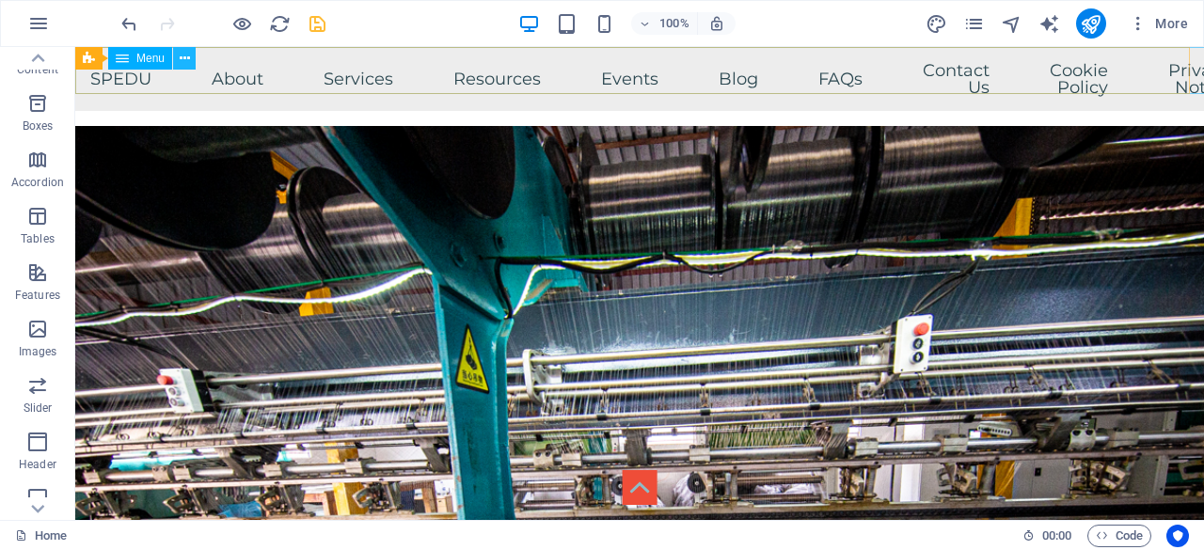
click at [181, 55] on icon at bounding box center [185, 59] width 10 height 20
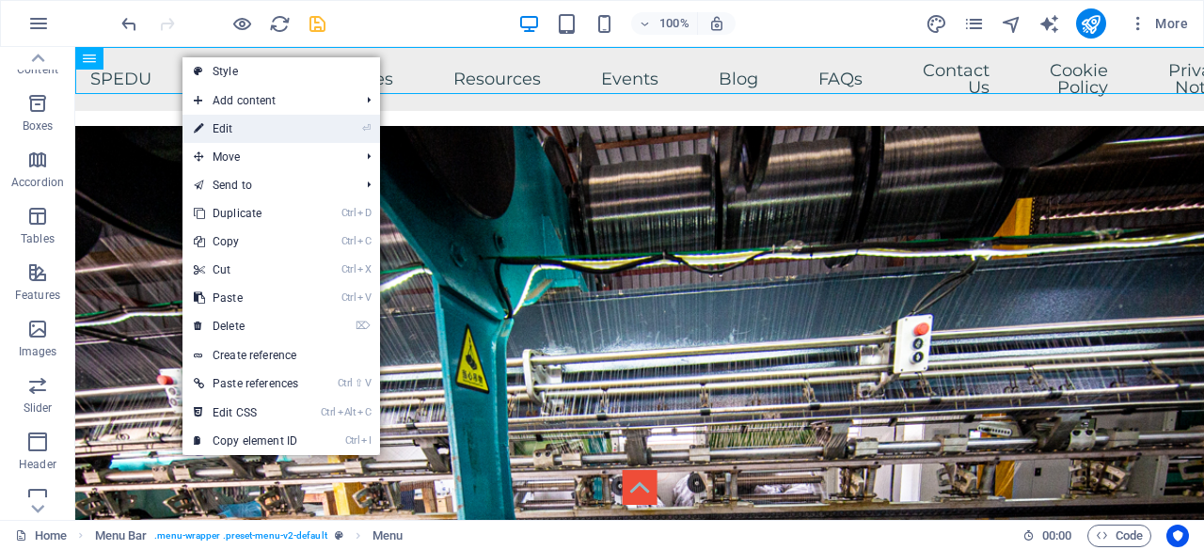
click at [256, 131] on link "⏎ Edit" at bounding box center [245, 129] width 127 height 28
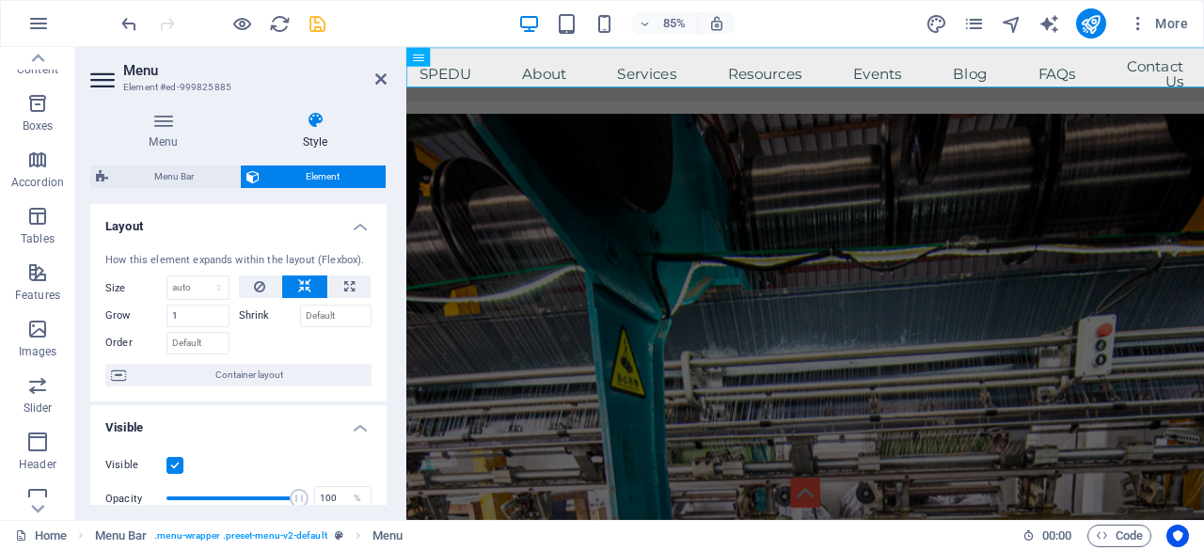
click at [373, 74] on h2 "Menu" at bounding box center [254, 70] width 263 height 17
drag, startPoint x: 381, startPoint y: 78, endPoint x: 292, endPoint y: 33, distance: 100.1
click at [381, 78] on icon at bounding box center [380, 78] width 11 height 15
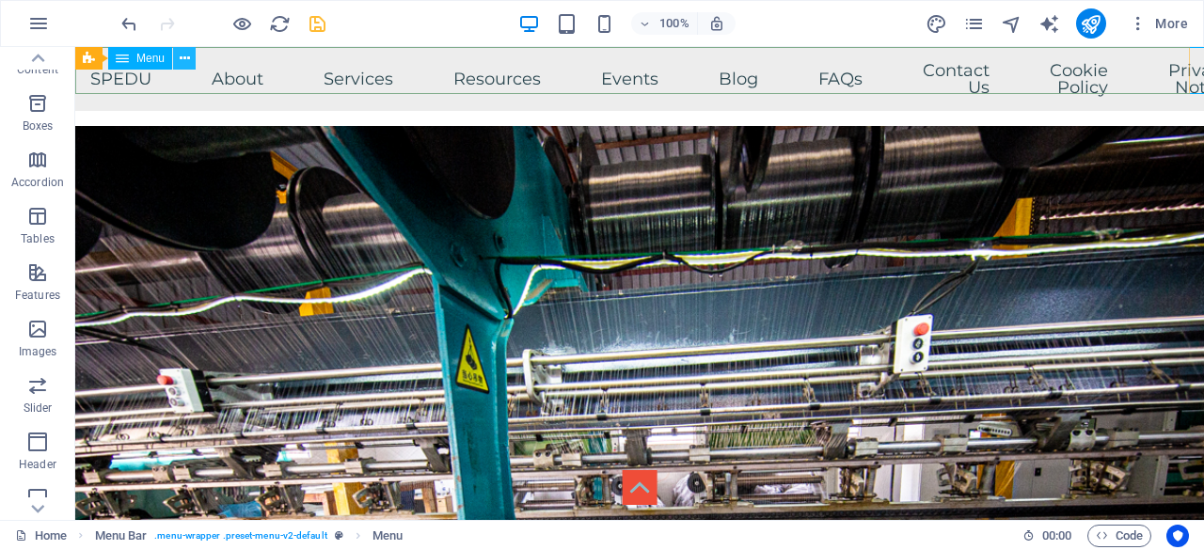
click at [184, 57] on icon at bounding box center [185, 59] width 10 height 20
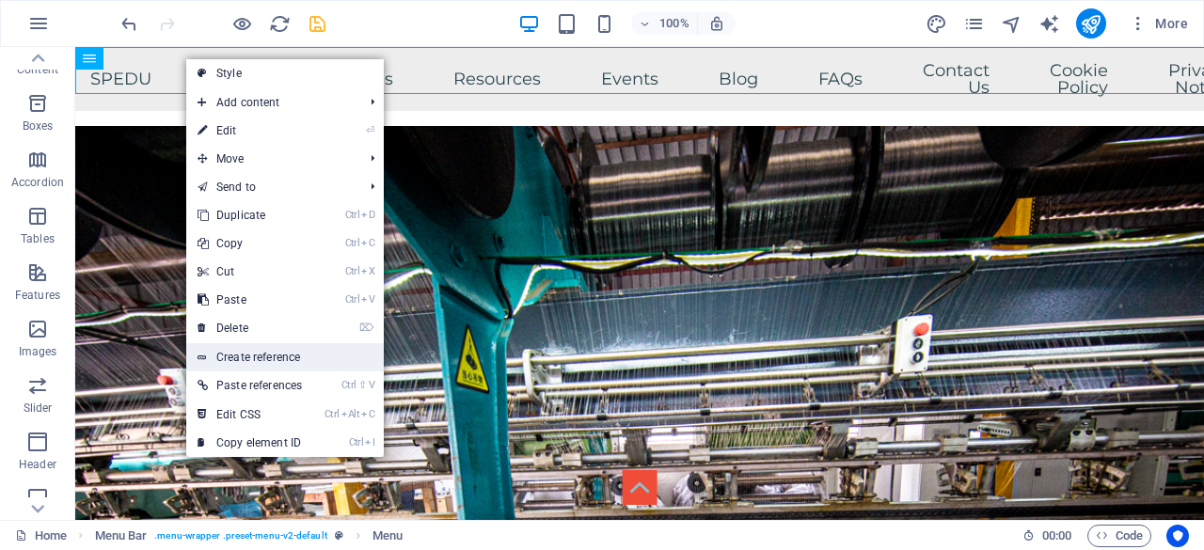
click at [292, 356] on link "Create reference" at bounding box center [284, 357] width 197 height 28
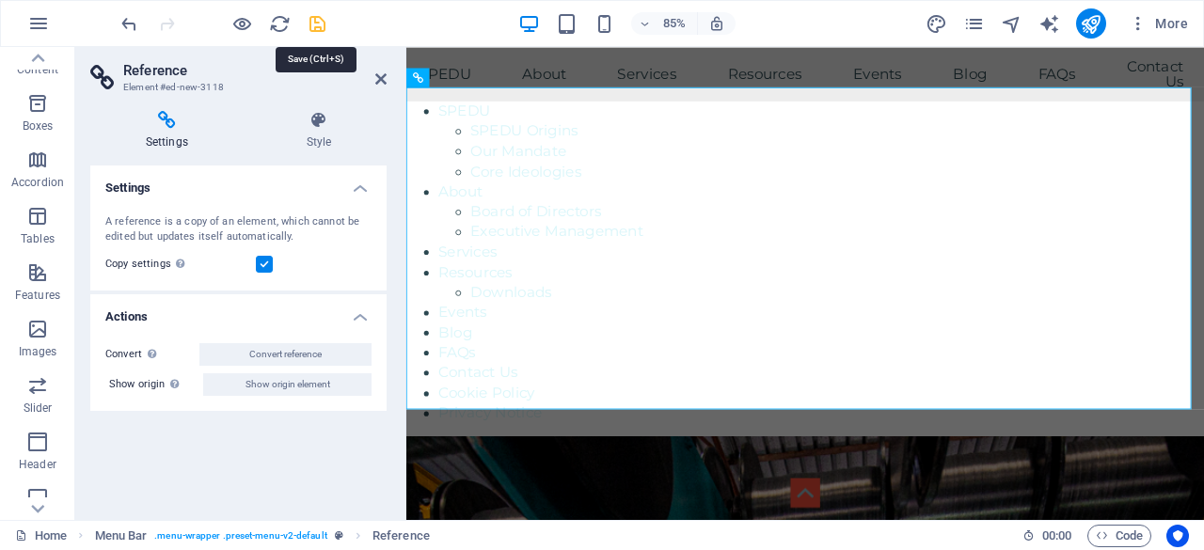
click at [318, 21] on icon "save" at bounding box center [318, 24] width 22 height 22
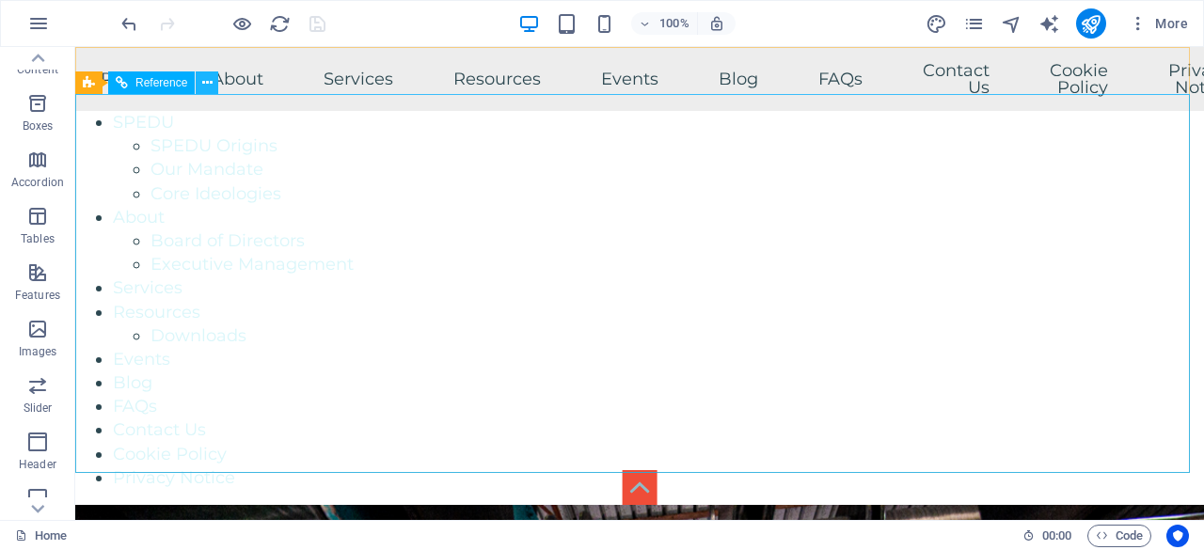
click at [204, 83] on icon at bounding box center [207, 83] width 10 height 20
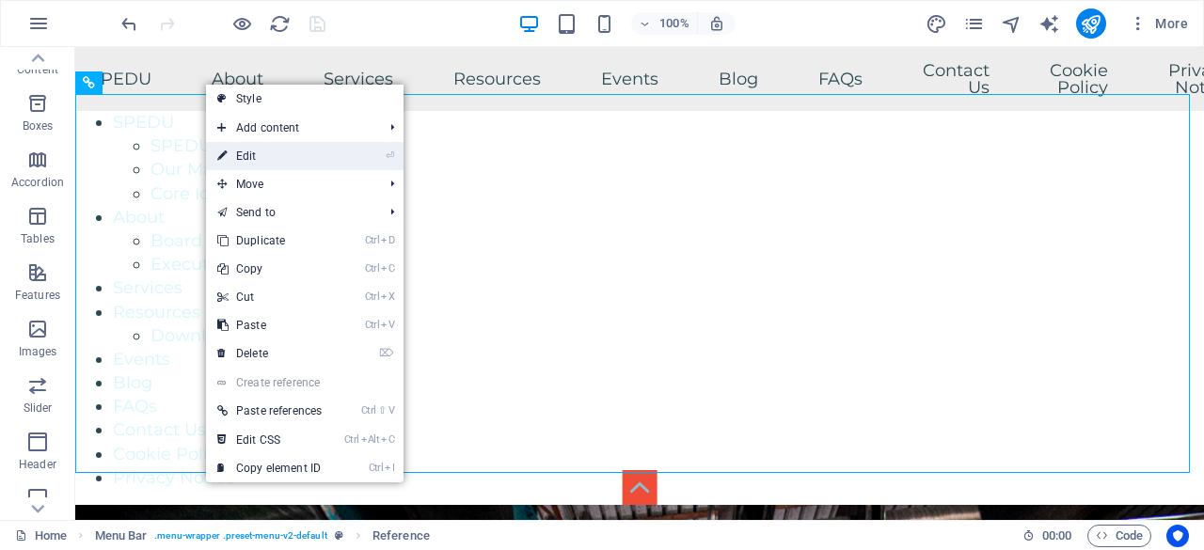
click at [265, 151] on link "⏎ Edit" at bounding box center [269, 156] width 127 height 28
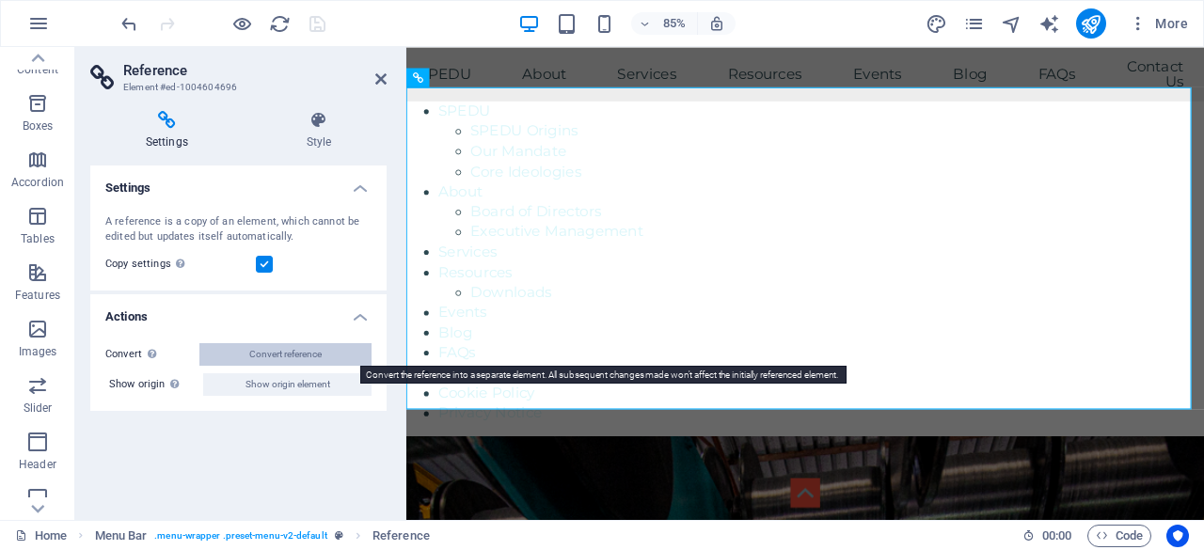
click at [350, 349] on button "Convert reference" at bounding box center [285, 354] width 172 height 23
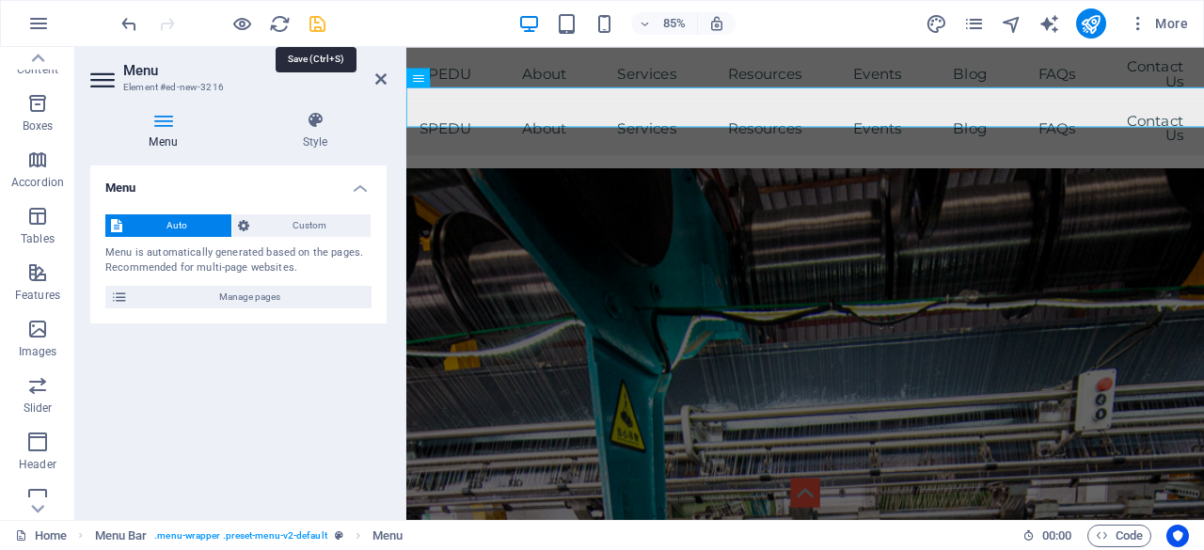
drag, startPoint x: 317, startPoint y: 19, endPoint x: 279, endPoint y: 168, distance: 154.2
click at [317, 19] on icon "save" at bounding box center [318, 24] width 22 height 22
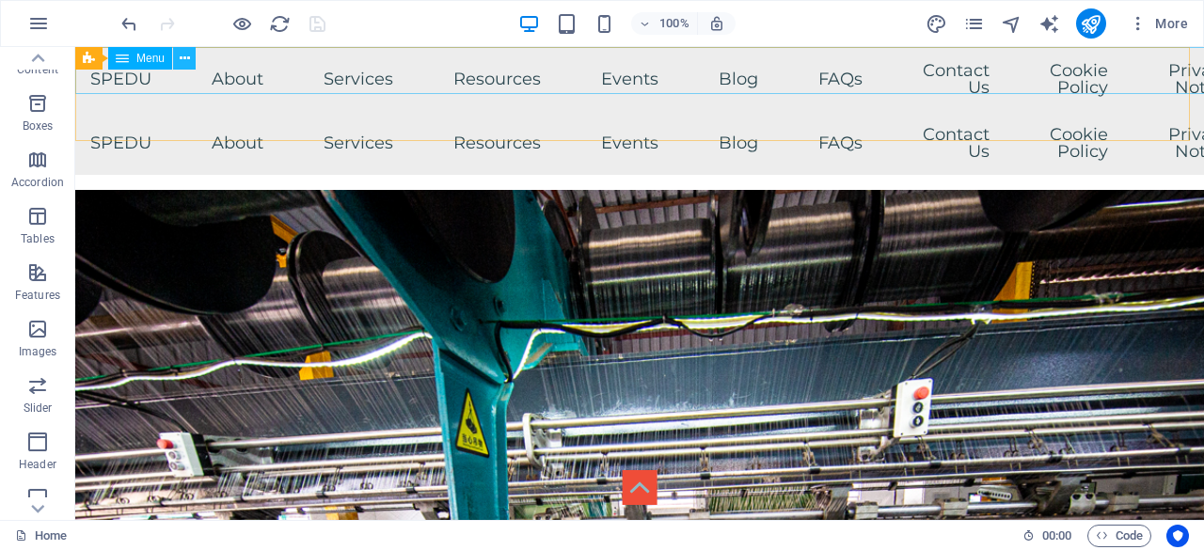
click at [183, 55] on icon at bounding box center [185, 59] width 10 height 20
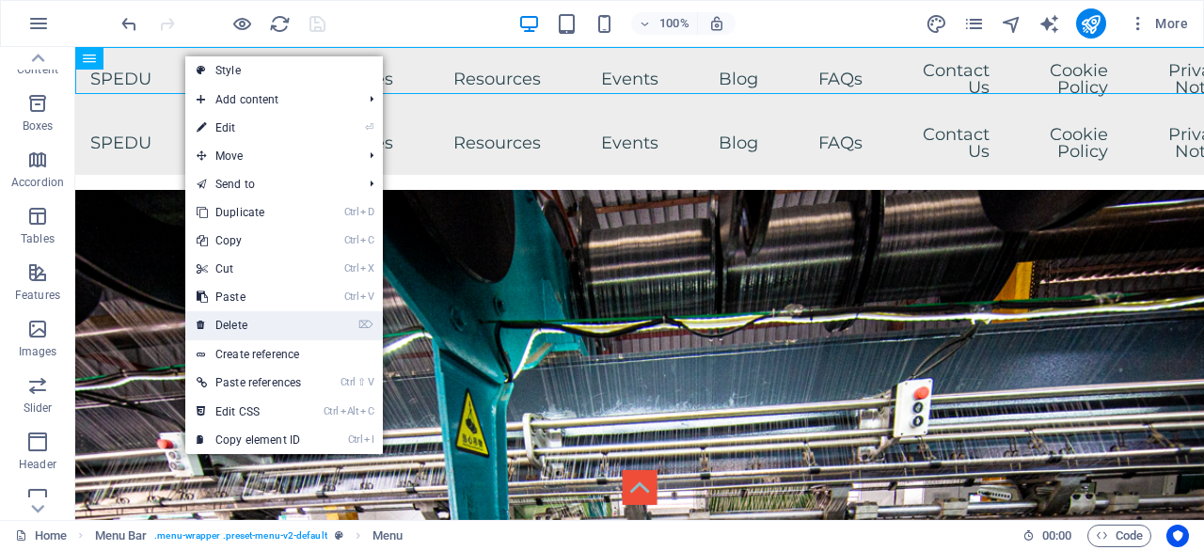
click at [253, 326] on link "⌦ Delete" at bounding box center [248, 325] width 127 height 28
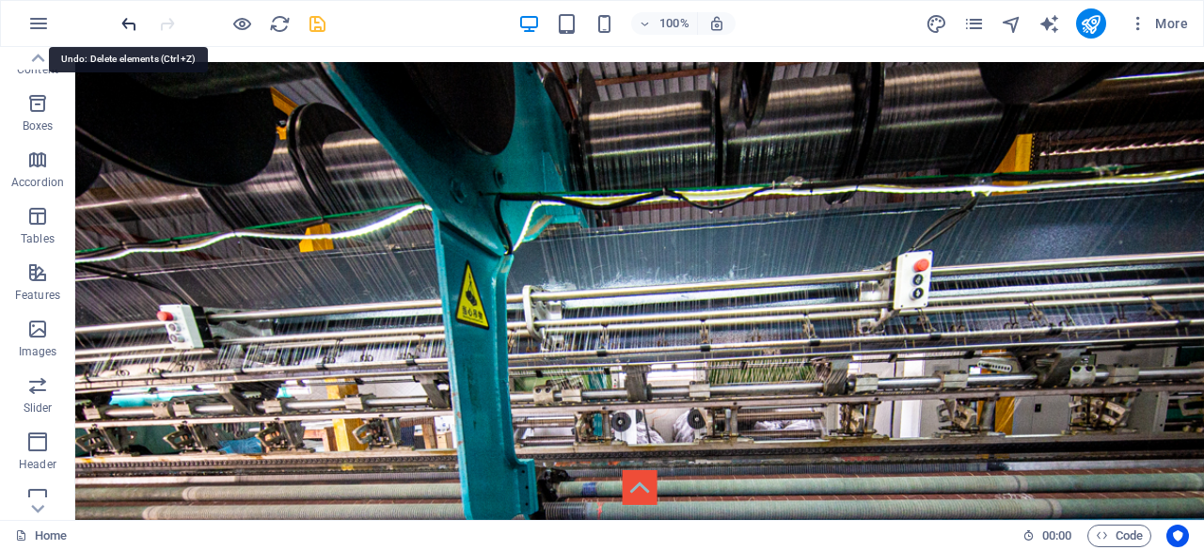
click at [128, 23] on icon "undo" at bounding box center [129, 24] width 22 height 22
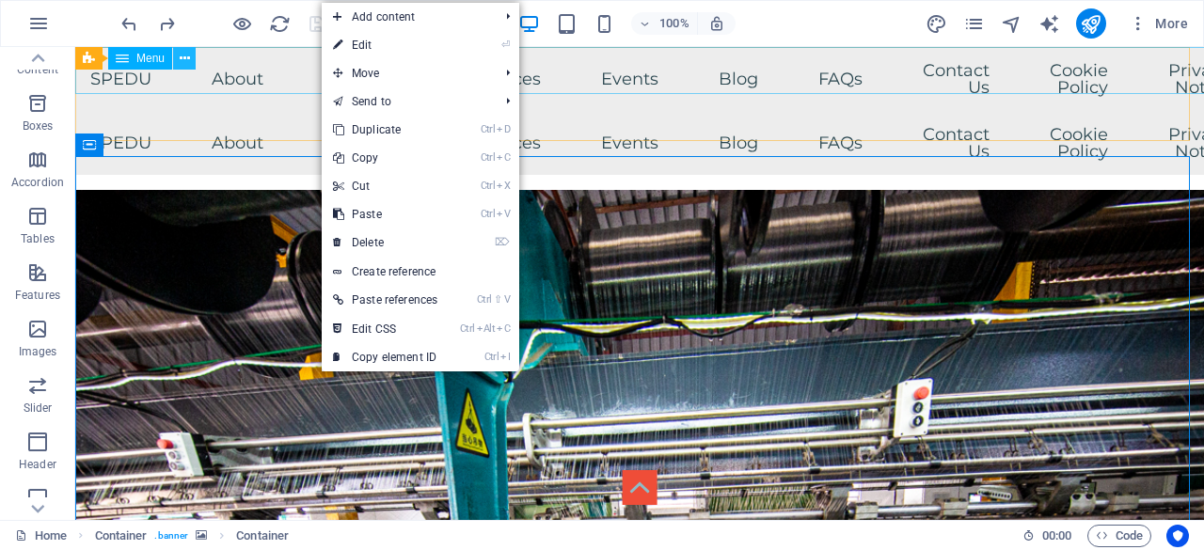
click at [186, 54] on icon at bounding box center [185, 59] width 10 height 20
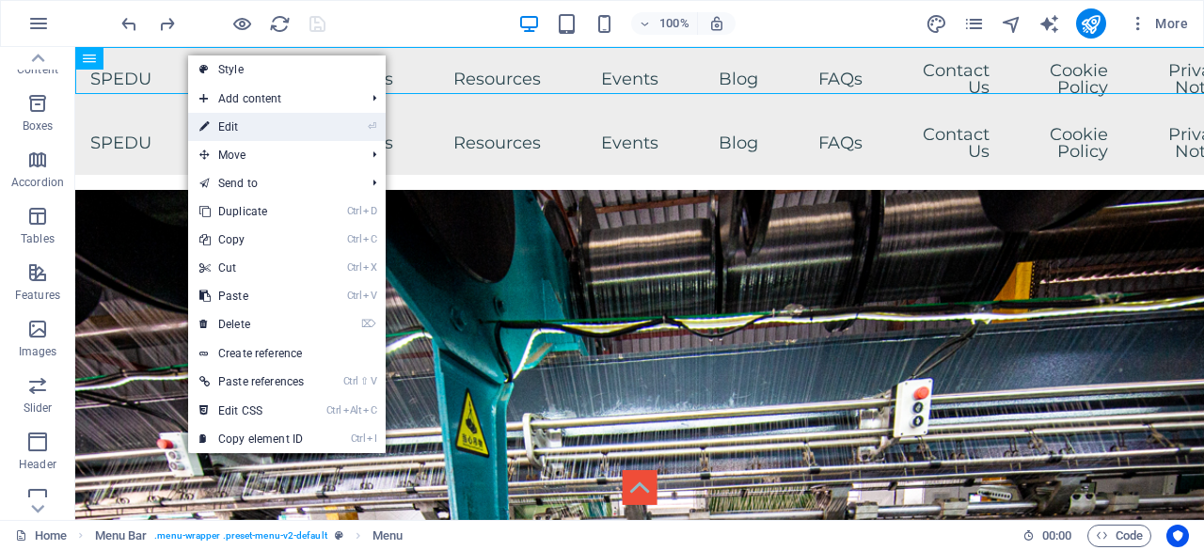
click at [243, 126] on link "⏎ Edit" at bounding box center [251, 127] width 127 height 28
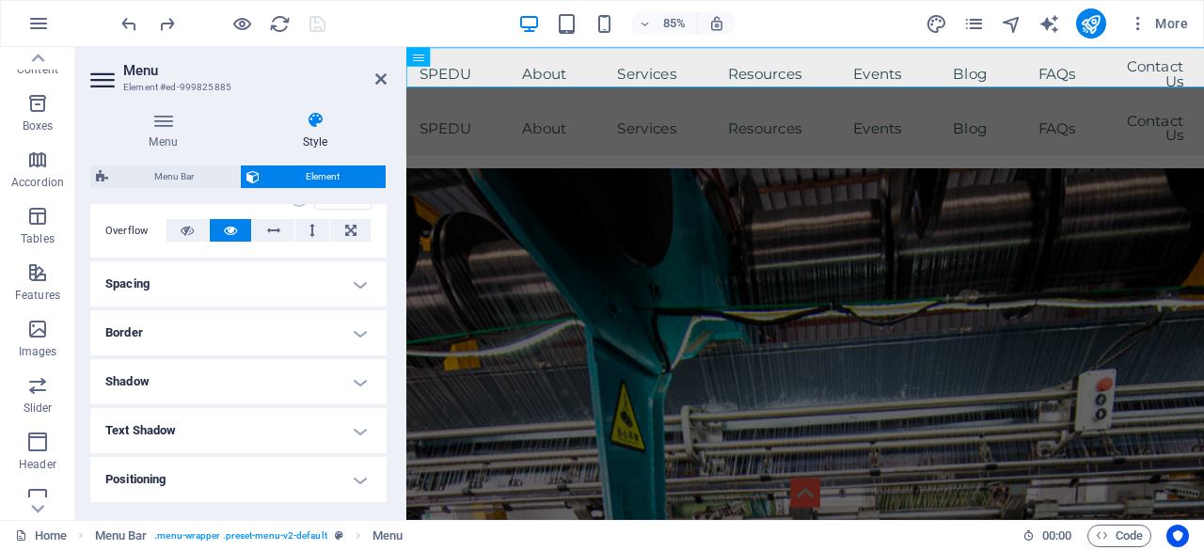
scroll to position [470, 0]
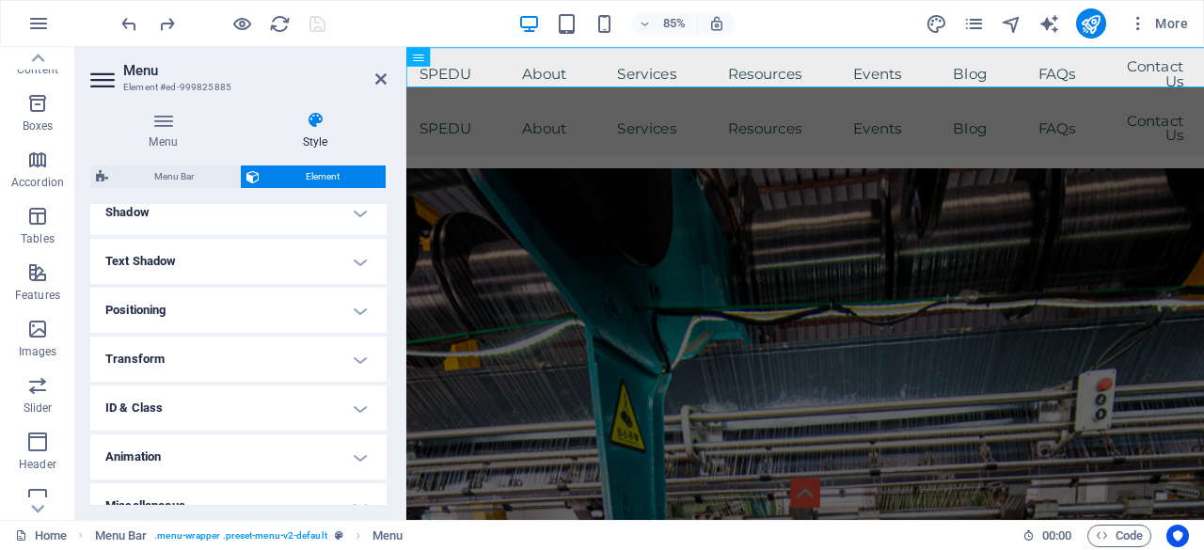
click at [357, 311] on h4 "Positioning" at bounding box center [238, 310] width 296 height 45
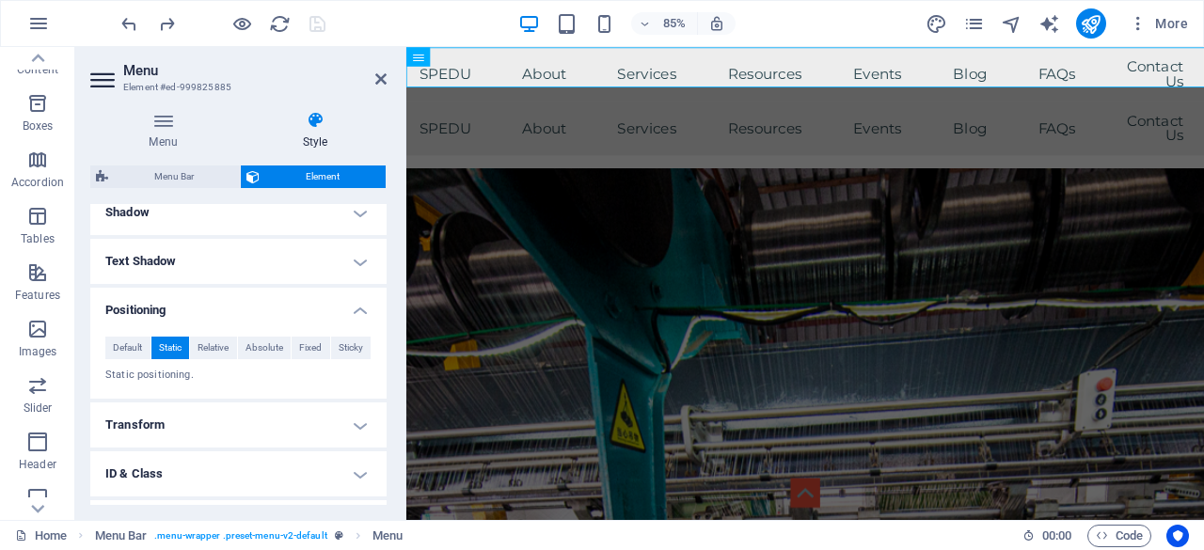
click at [357, 311] on h4 "Positioning" at bounding box center [238, 305] width 296 height 34
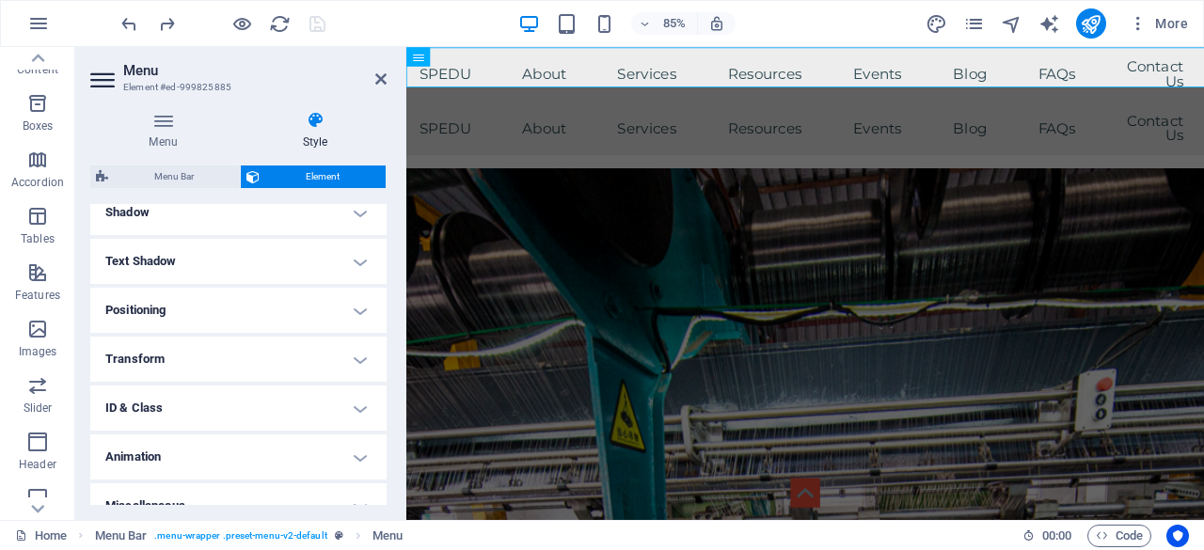
click at [355, 362] on h4 "Transform" at bounding box center [238, 359] width 296 height 45
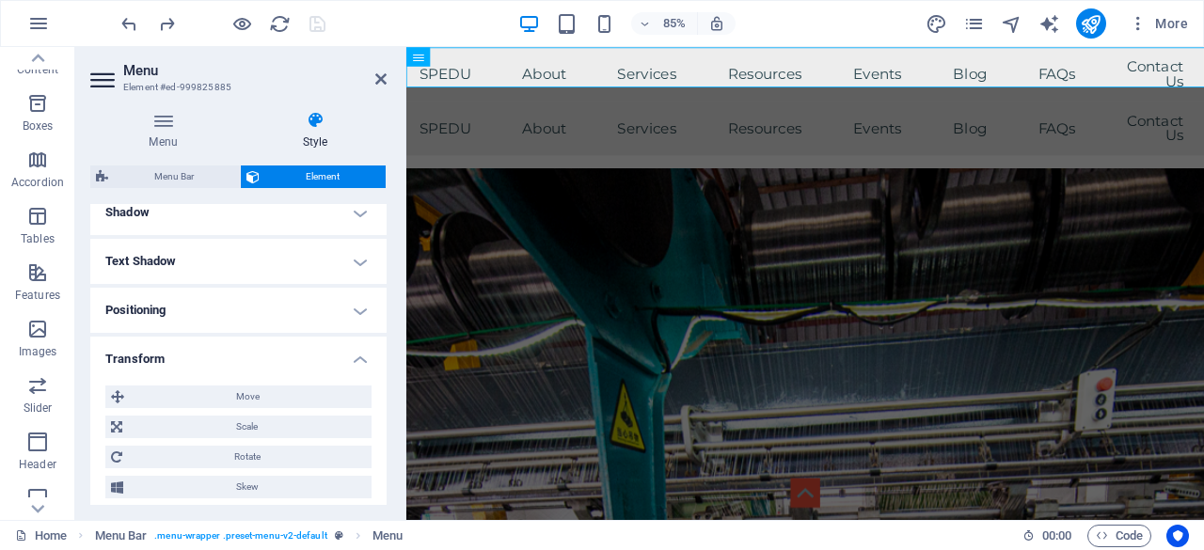
click at [355, 362] on h4 "Transform" at bounding box center [238, 354] width 296 height 34
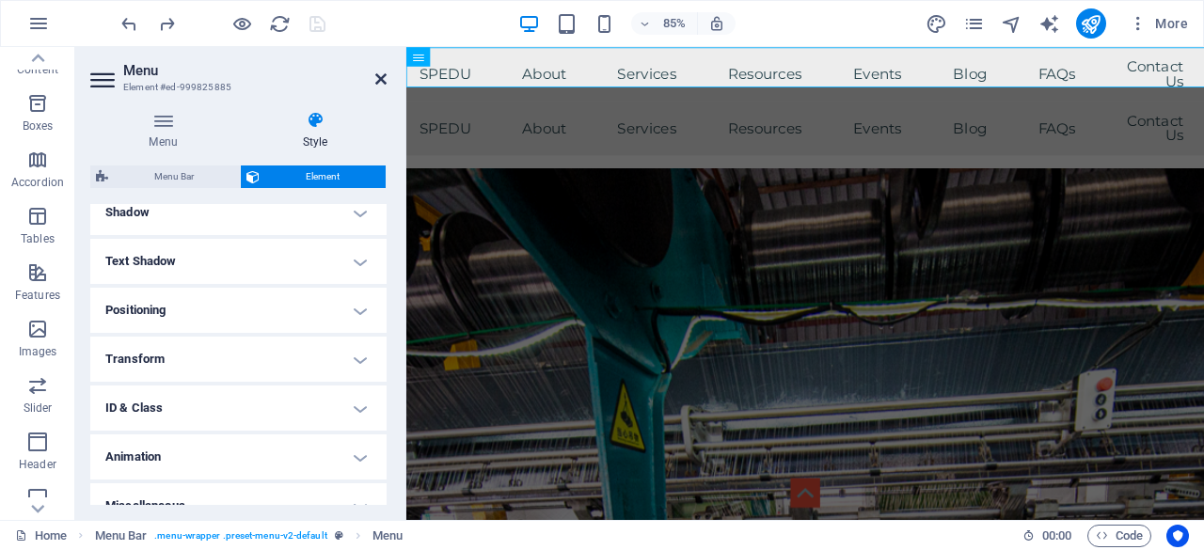
click at [381, 75] on icon at bounding box center [380, 78] width 11 height 15
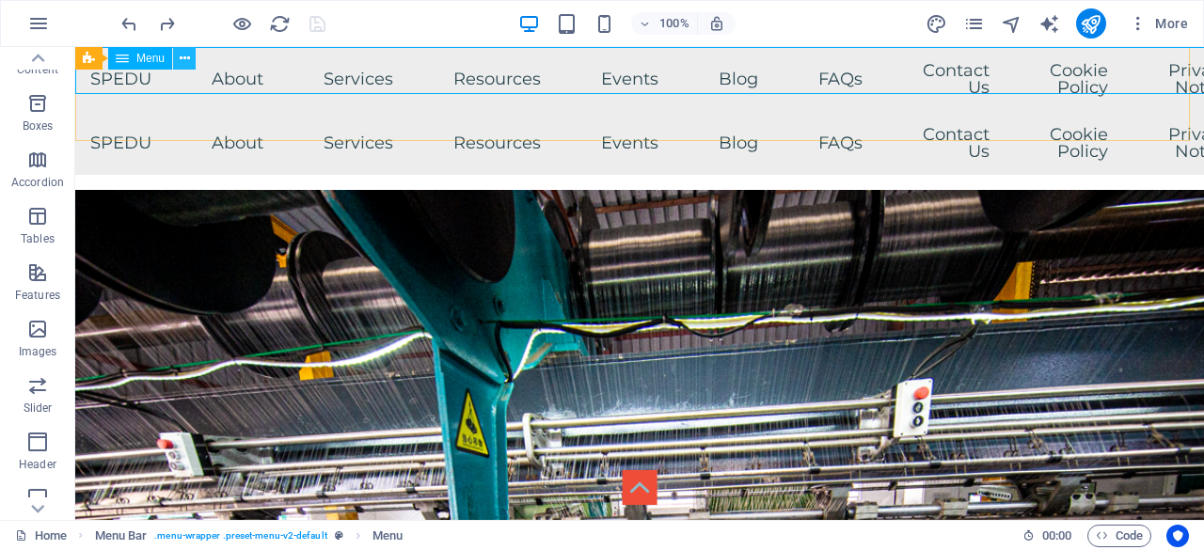
click at [182, 57] on icon at bounding box center [185, 59] width 10 height 20
click at [184, 81] on icon at bounding box center [185, 83] width 10 height 20
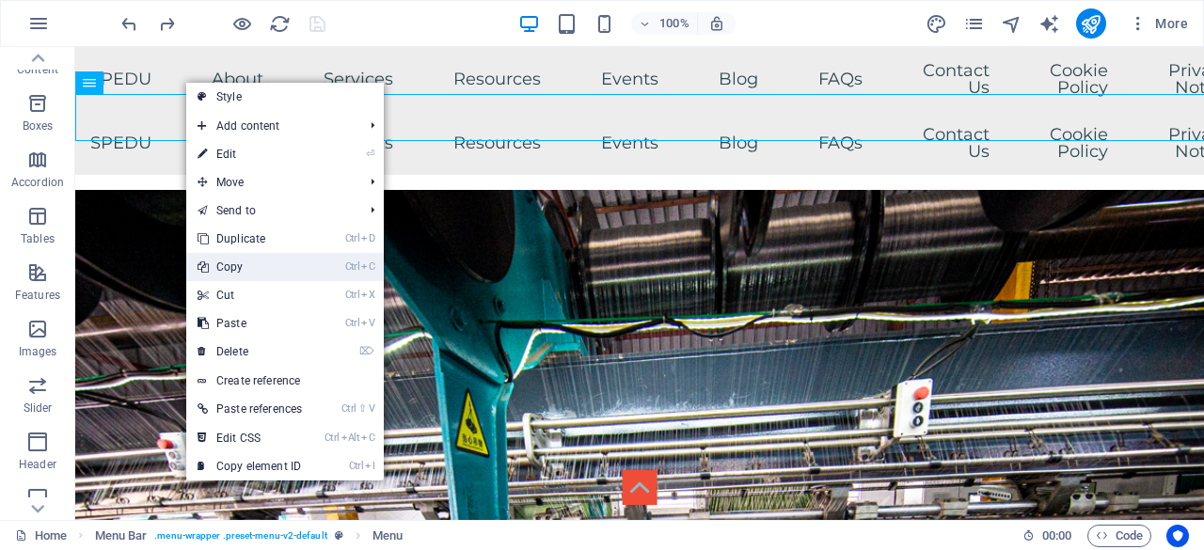
click at [276, 260] on link "Ctrl C Copy" at bounding box center [249, 267] width 127 height 28
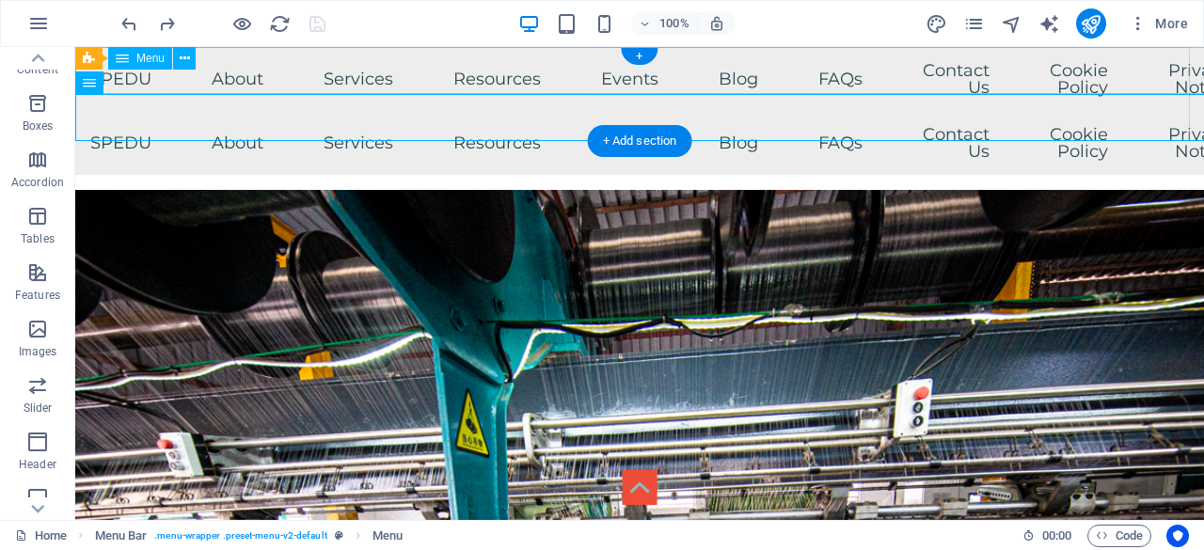
click at [856, 71] on nav "SPEDU SPEDU Origins Our Mandate Core Ideologies About Board of Directors Execut…" at bounding box center [639, 79] width 1128 height 64
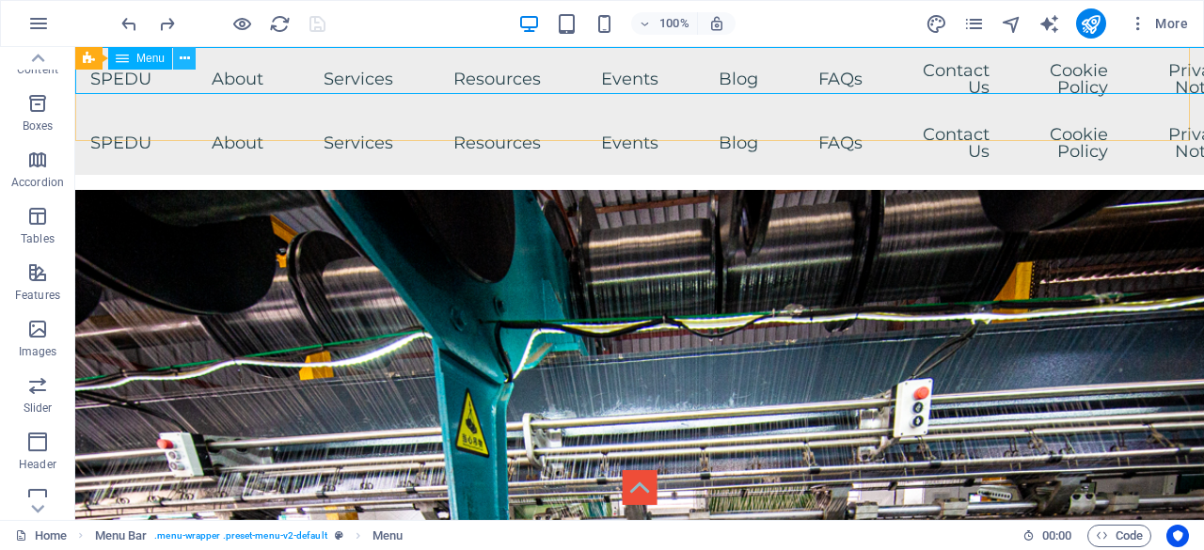
click at [188, 59] on icon at bounding box center [185, 59] width 10 height 20
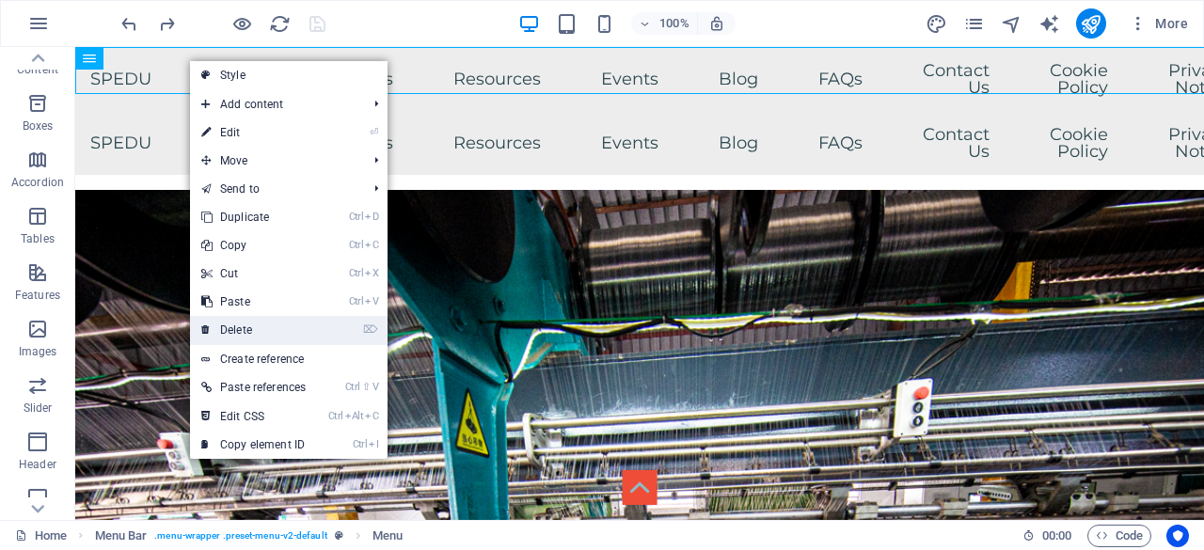
click at [284, 327] on link "⌦ Delete" at bounding box center [253, 330] width 127 height 28
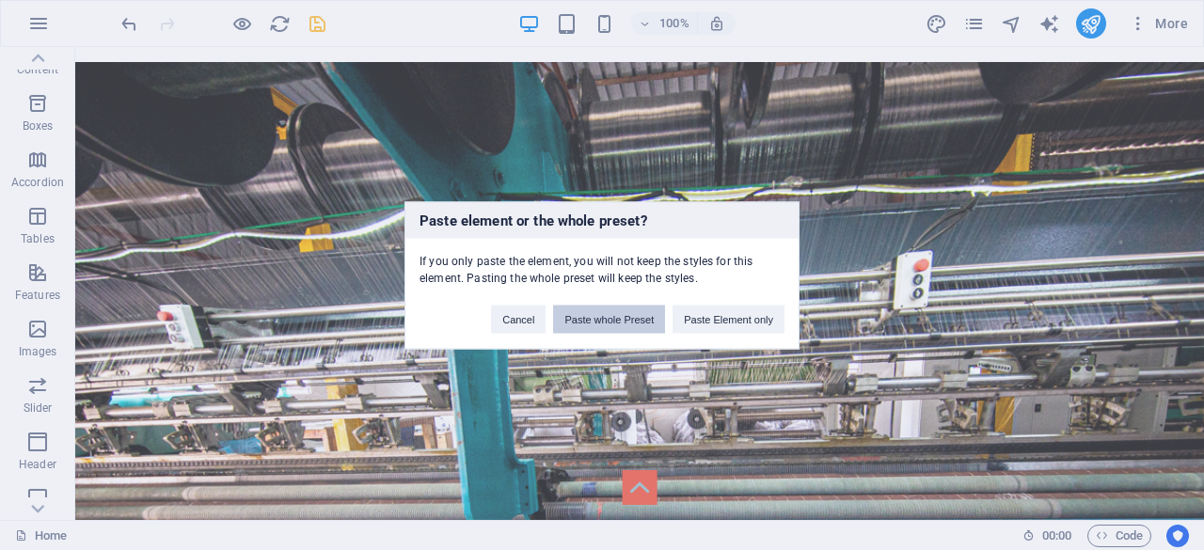
click at [642, 321] on button "Paste whole Preset" at bounding box center [609, 319] width 112 height 28
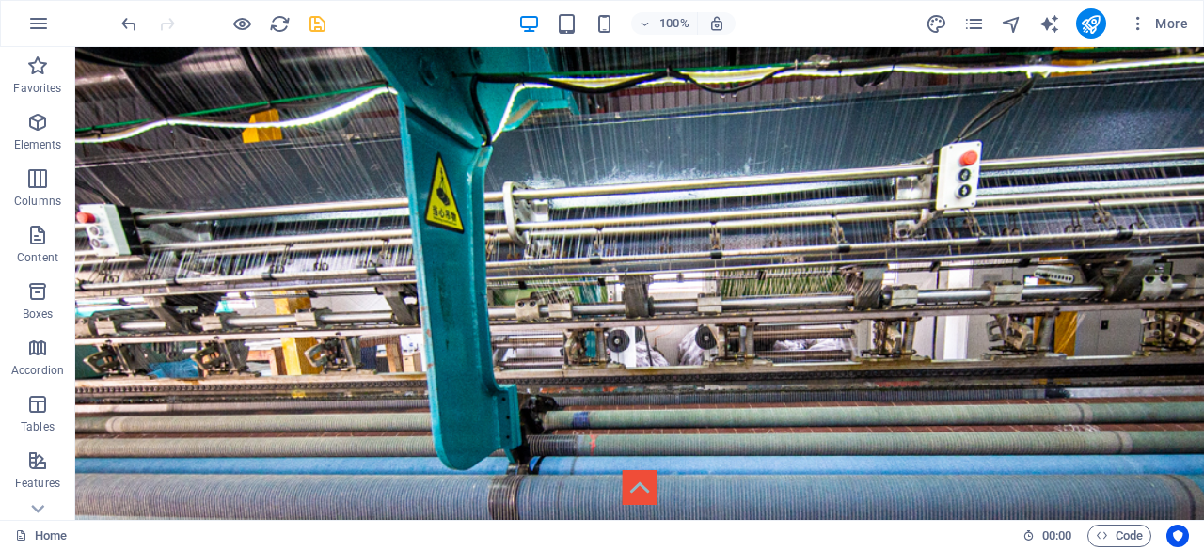
scroll to position [0, 0]
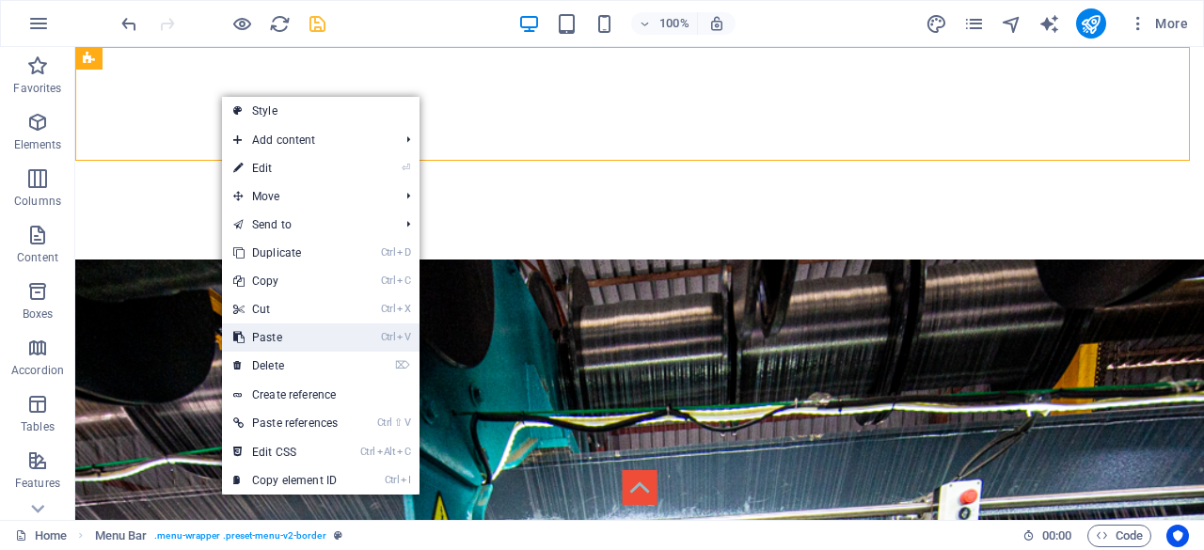
click at [318, 343] on link "Ctrl V Paste" at bounding box center [285, 337] width 127 height 28
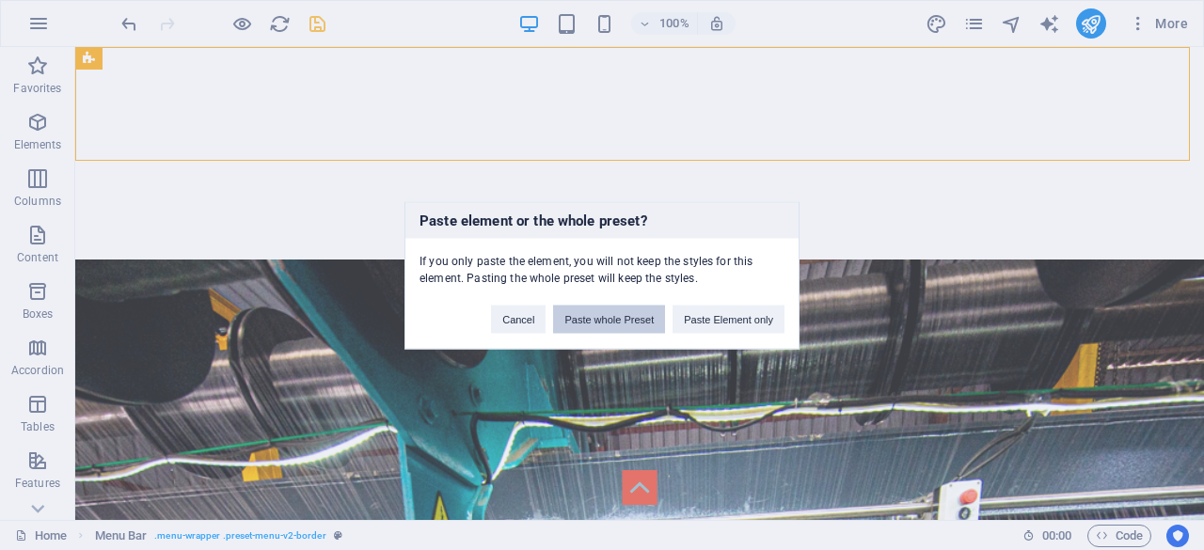
click at [624, 323] on button "Paste whole Preset" at bounding box center [609, 319] width 112 height 28
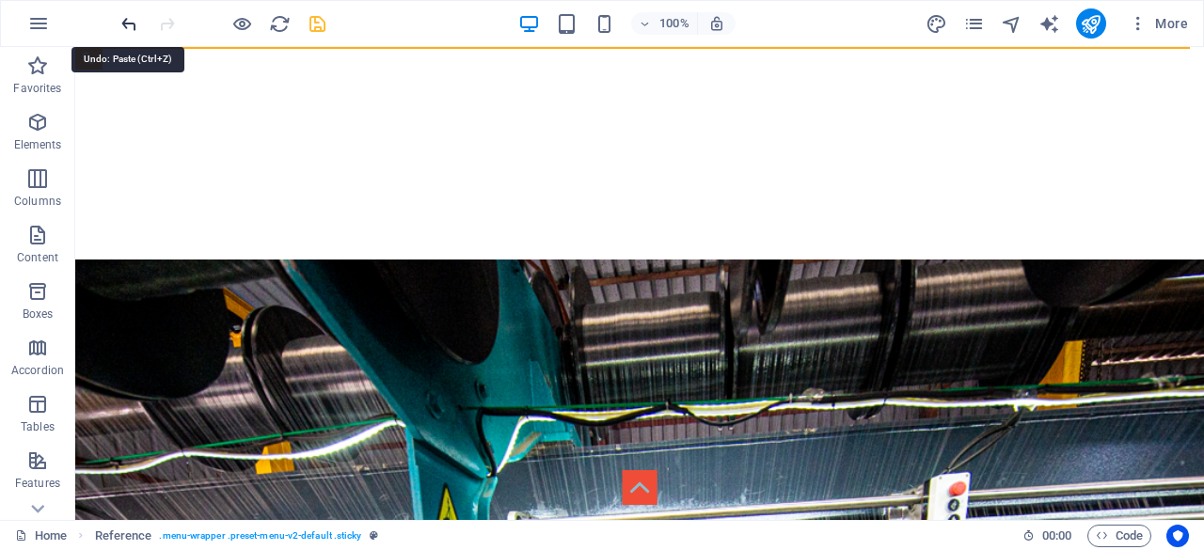
click at [128, 24] on icon "undo" at bounding box center [129, 24] width 22 height 22
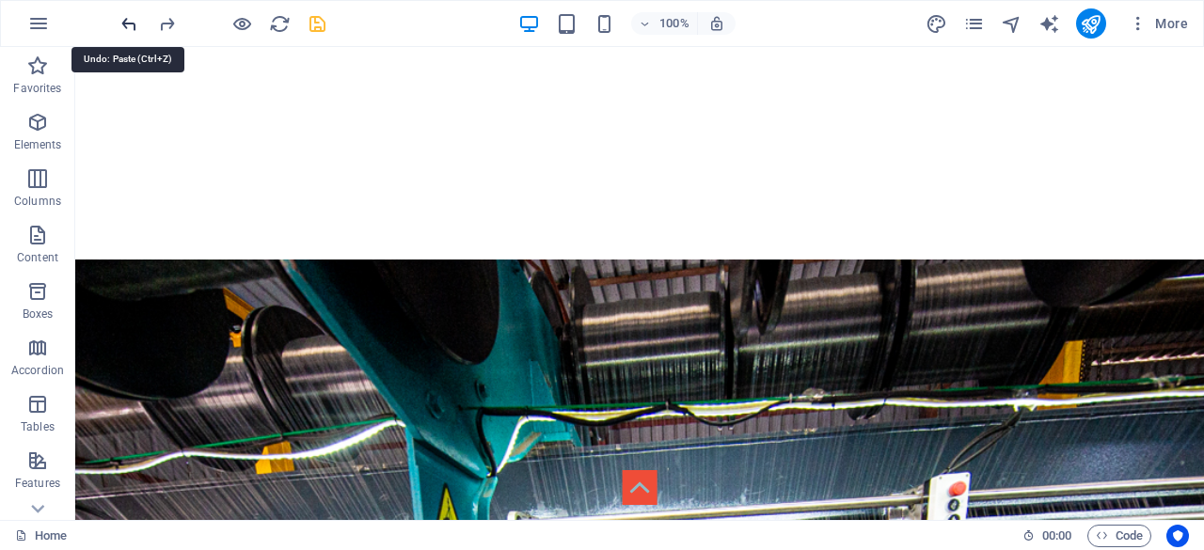
click at [128, 24] on icon "undo" at bounding box center [129, 24] width 22 height 22
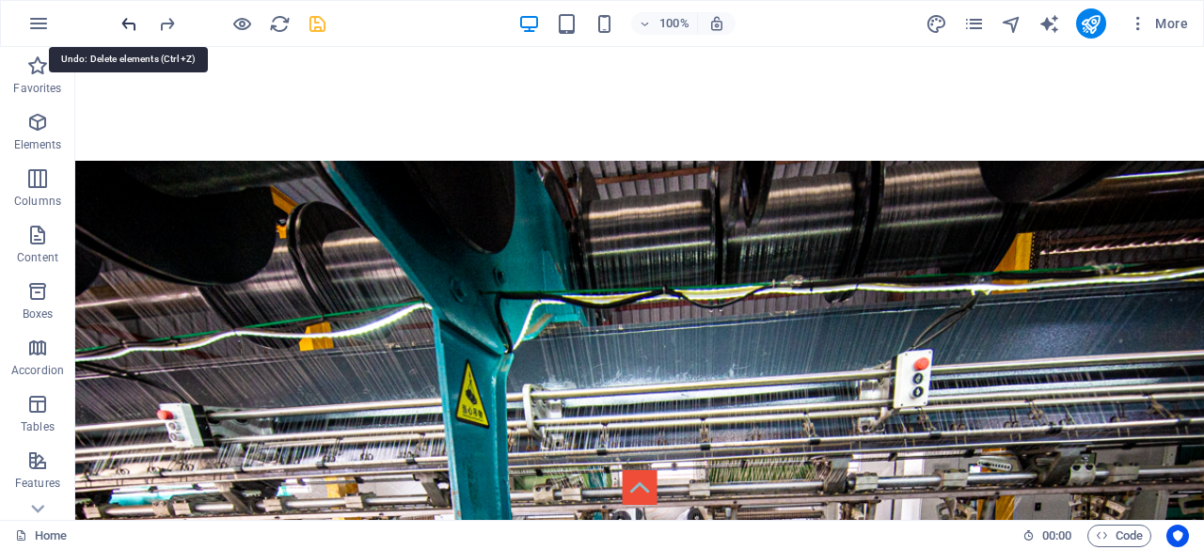
click at [128, 24] on icon "undo" at bounding box center [129, 24] width 22 height 22
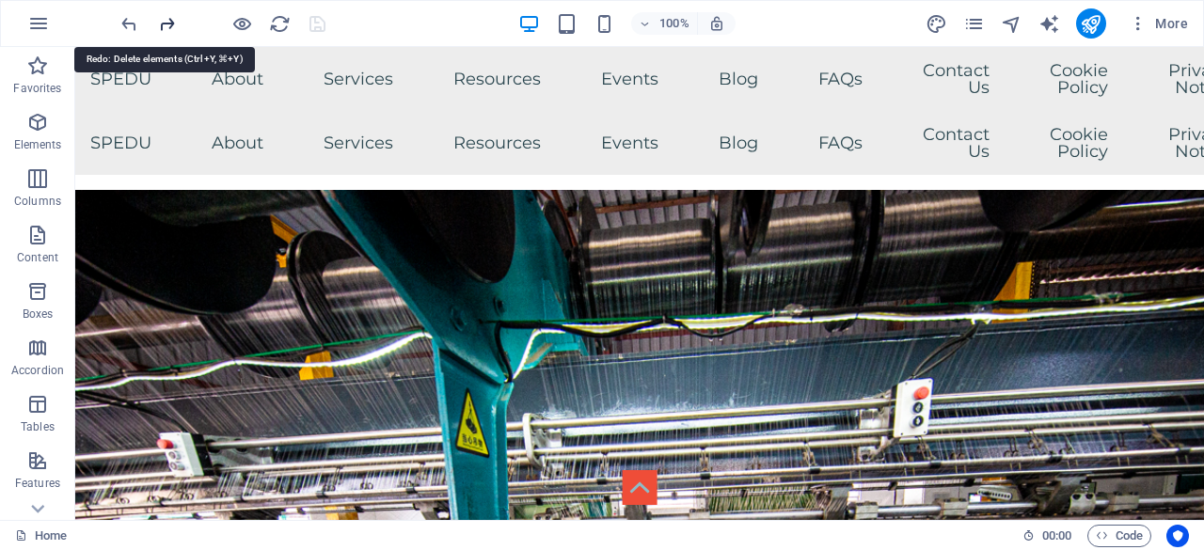
click at [166, 15] on icon "redo" at bounding box center [167, 24] width 22 height 22
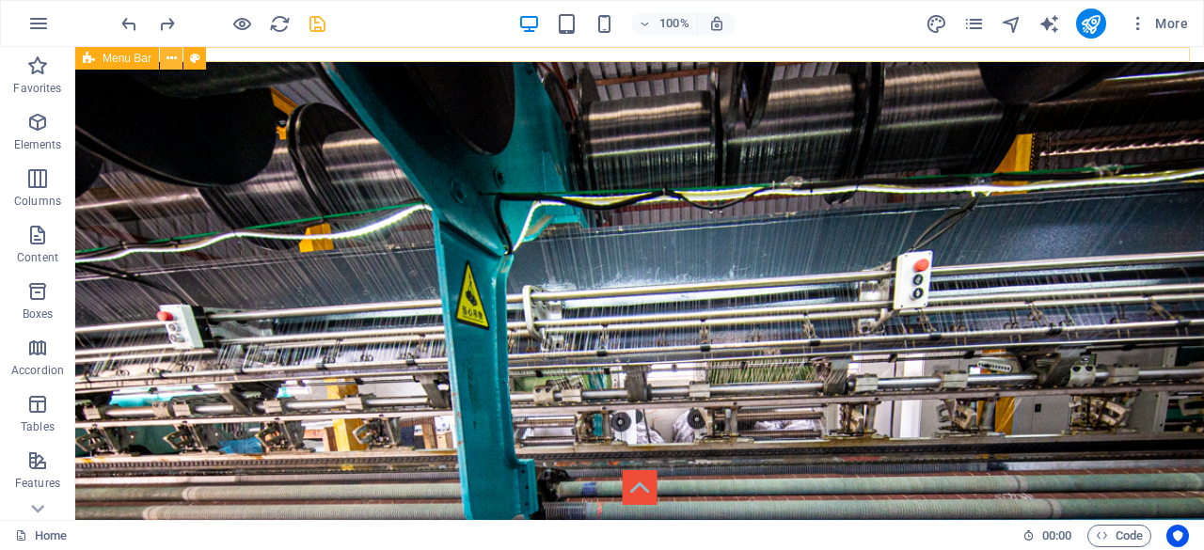
click at [176, 55] on button at bounding box center [171, 58] width 23 height 23
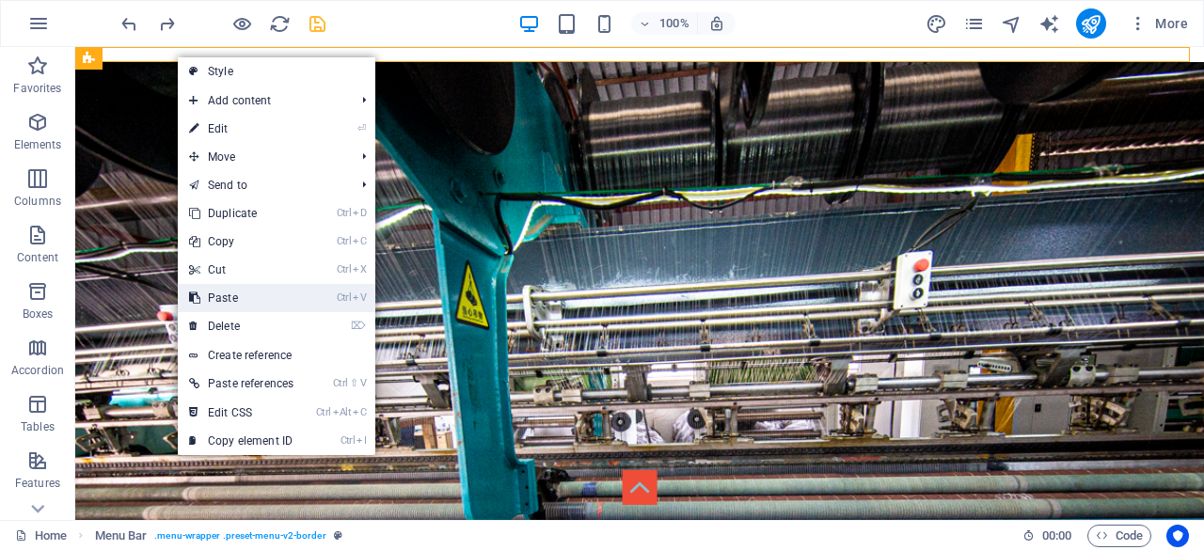
click at [302, 300] on link "Ctrl V Paste" at bounding box center [241, 298] width 127 height 28
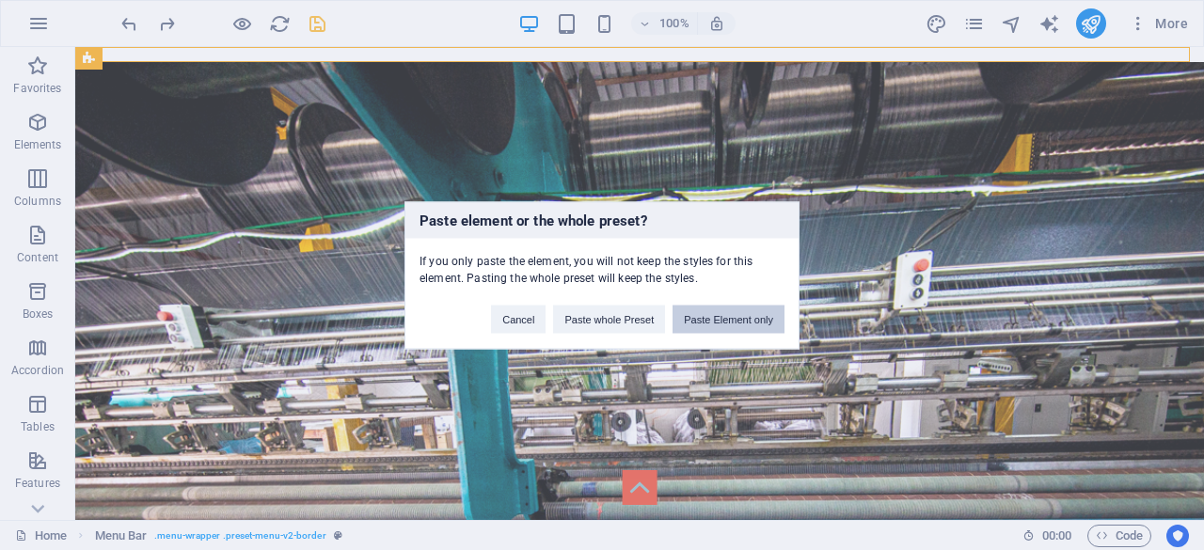
click at [755, 321] on button "Paste Element only" at bounding box center [728, 319] width 112 height 28
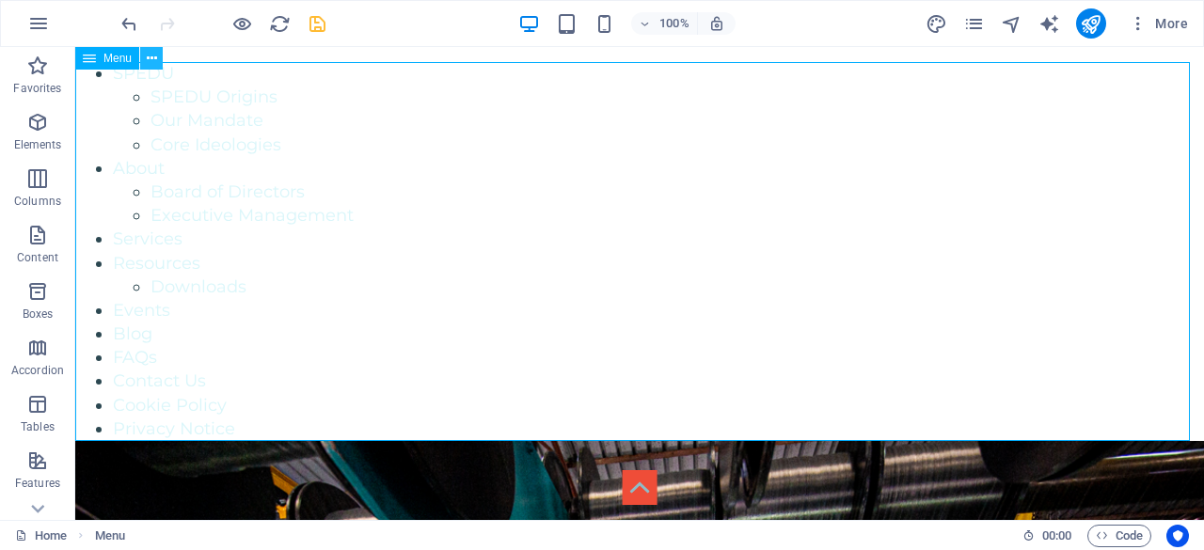
click at [151, 57] on icon at bounding box center [152, 59] width 10 height 20
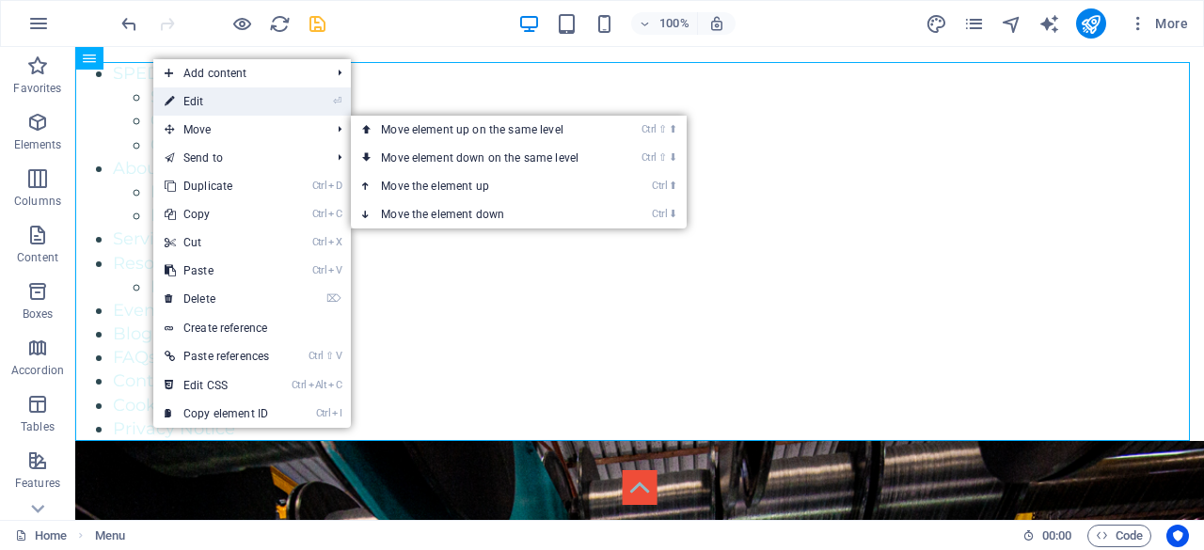
click at [234, 100] on link "⏎ Edit" at bounding box center [216, 101] width 127 height 28
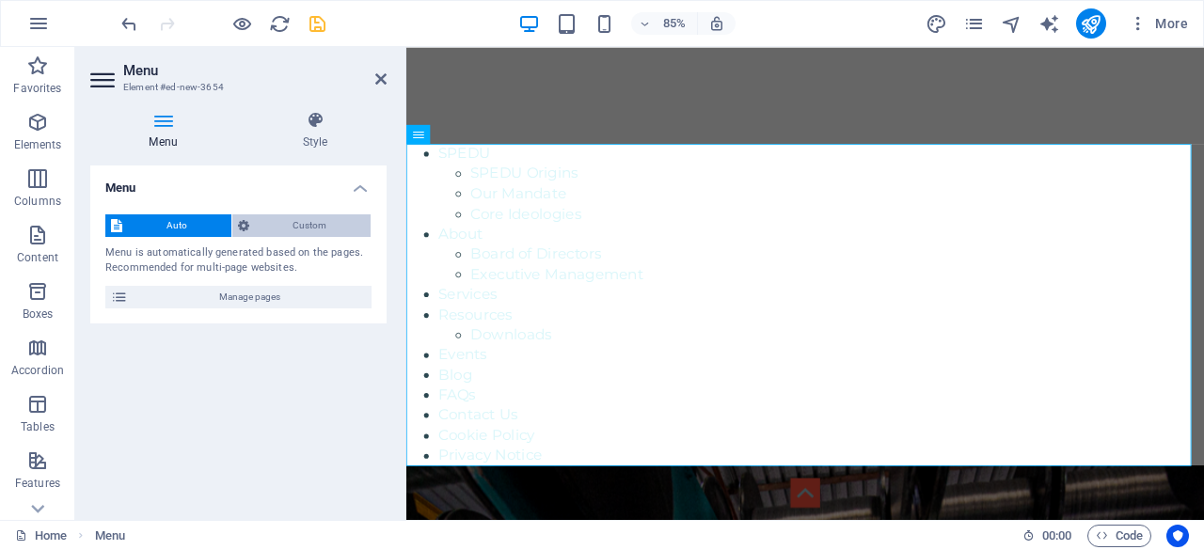
click at [327, 219] on span "Custom" at bounding box center [310, 225] width 111 height 23
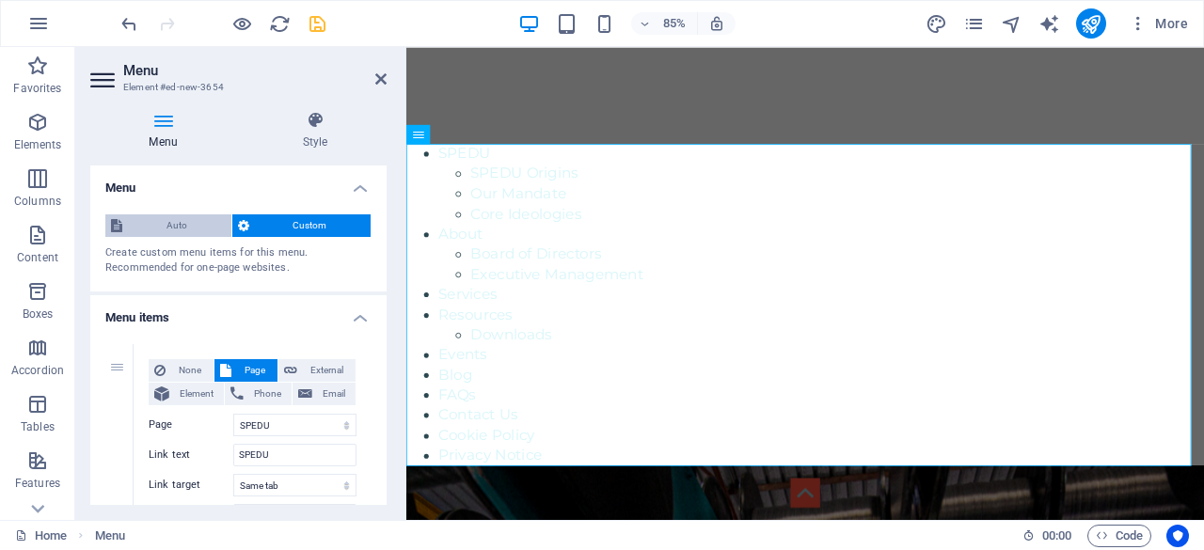
click at [181, 225] on span "Auto" at bounding box center [177, 225] width 98 height 23
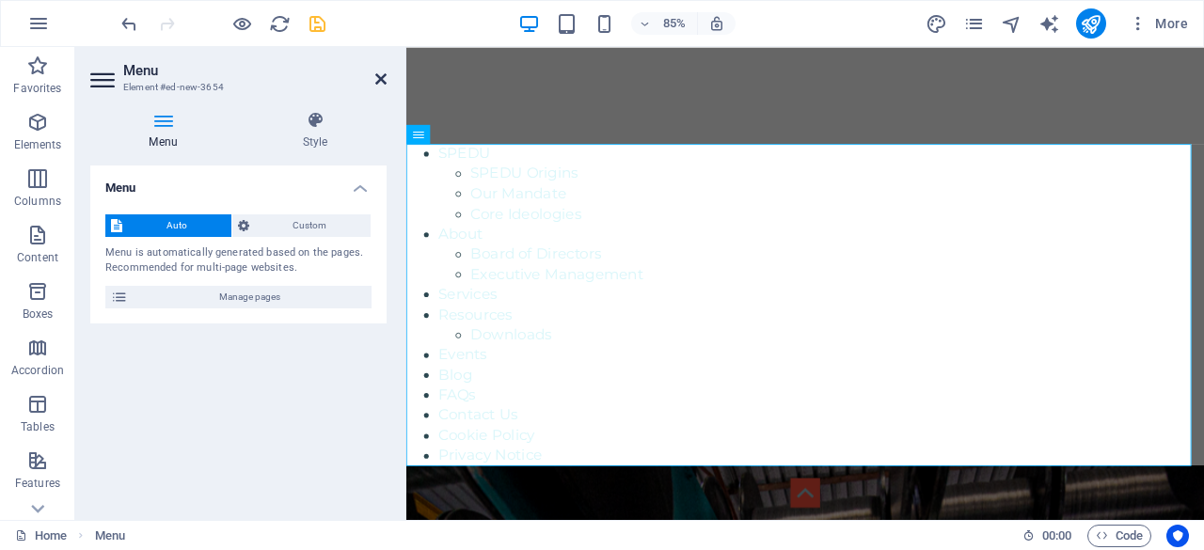
click at [378, 78] on icon at bounding box center [380, 78] width 11 height 15
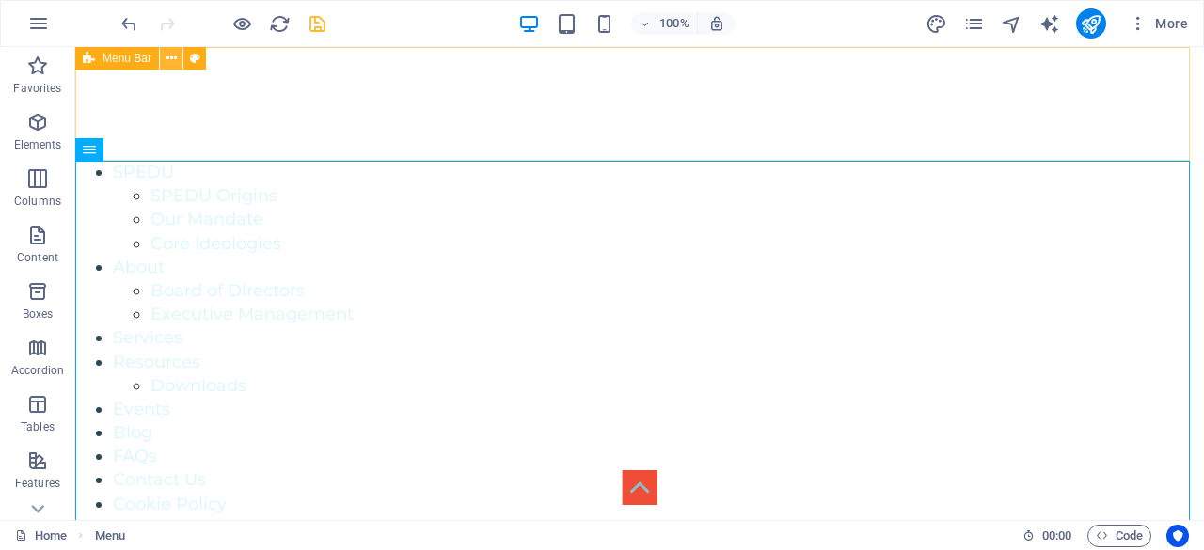
click at [171, 55] on icon at bounding box center [171, 59] width 10 height 20
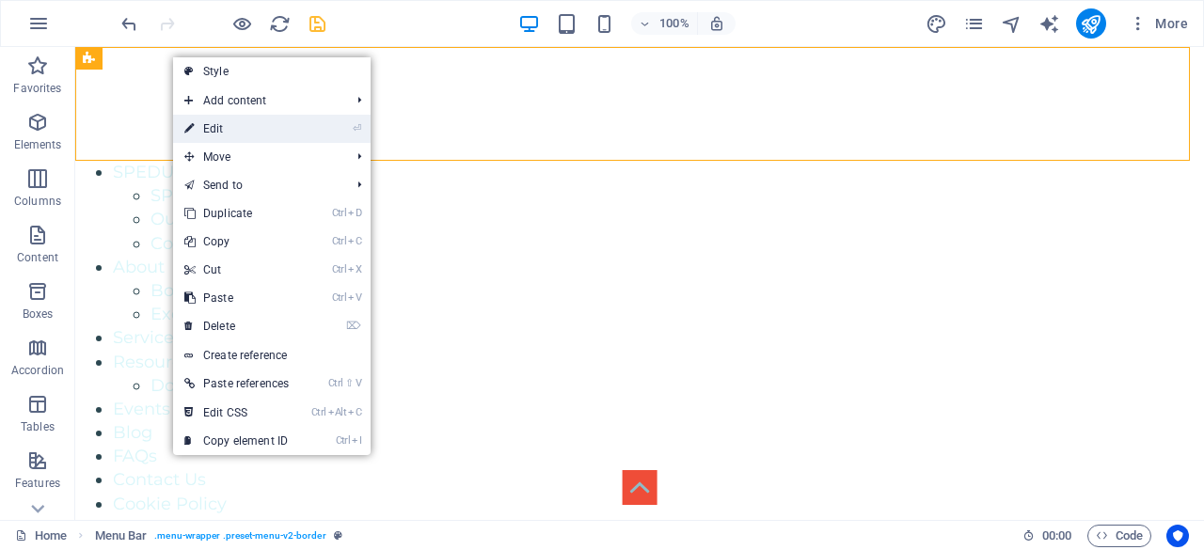
click at [229, 130] on link "⏎ Edit" at bounding box center [236, 129] width 127 height 28
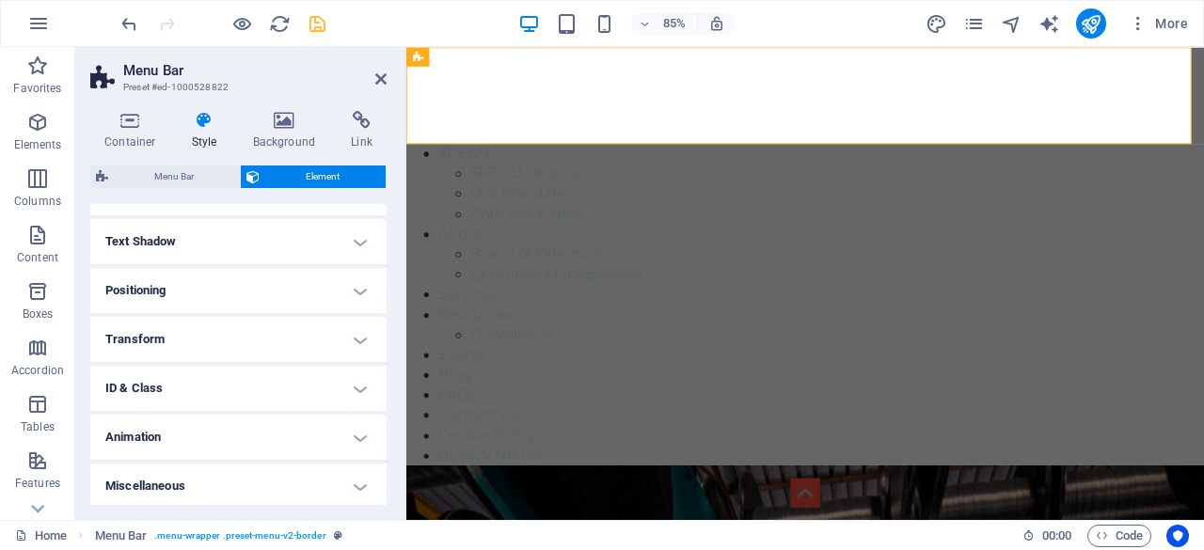
scroll to position [292, 0]
click at [380, 76] on icon at bounding box center [380, 78] width 11 height 15
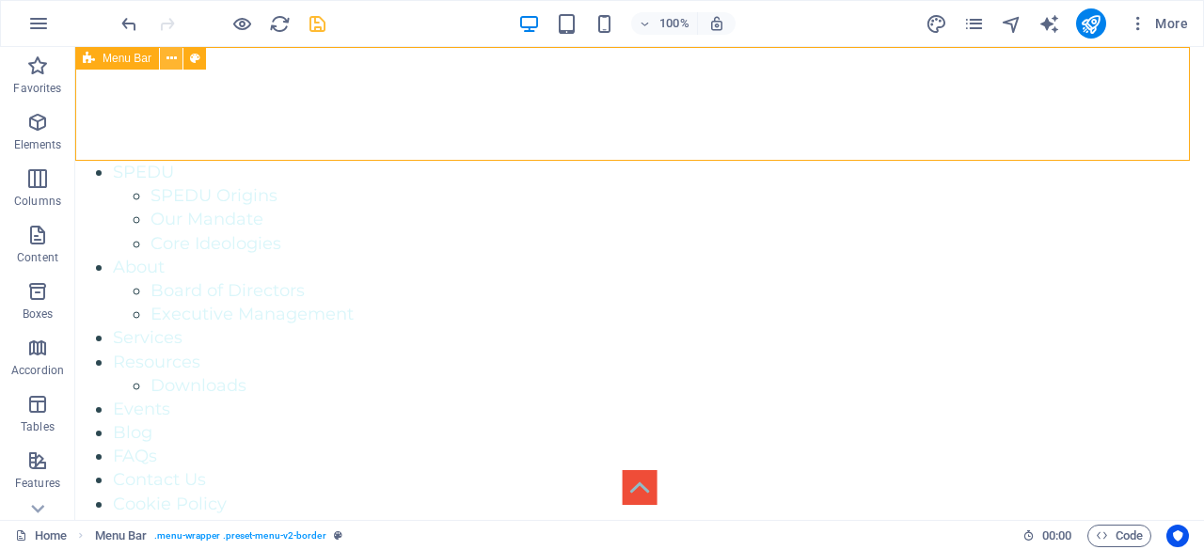
click at [172, 55] on icon at bounding box center [171, 59] width 10 height 20
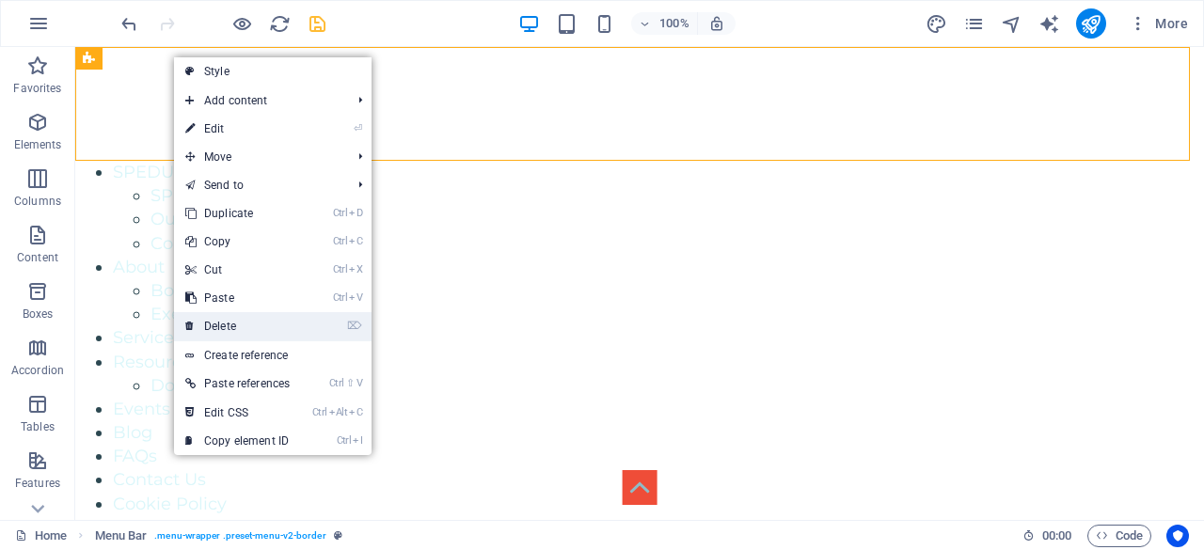
click at [244, 323] on link "⌦ Delete" at bounding box center [237, 326] width 127 height 28
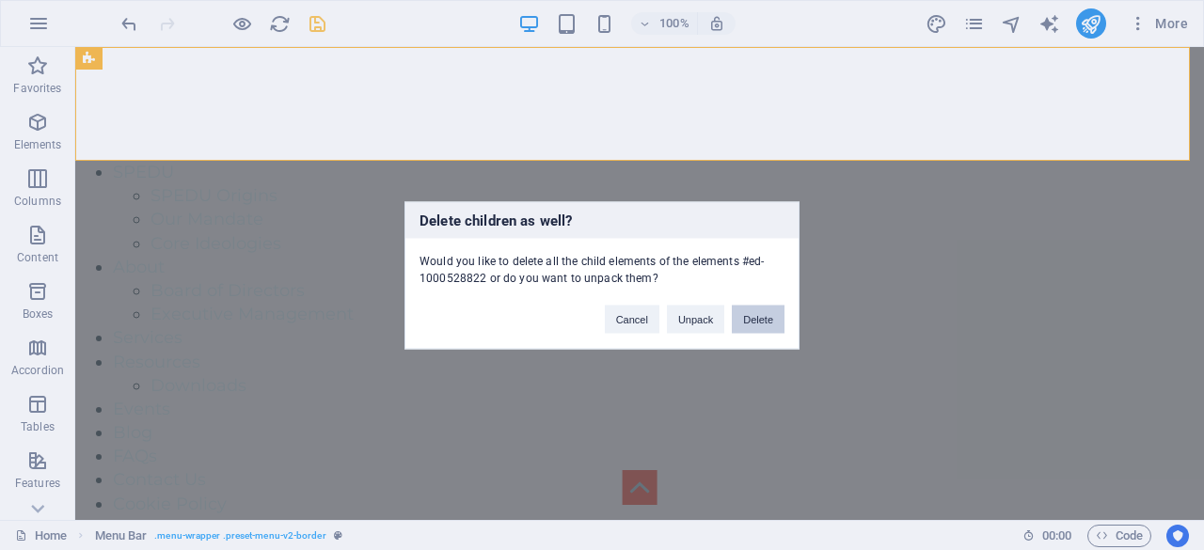
click at [753, 318] on button "Delete" at bounding box center [758, 319] width 53 height 28
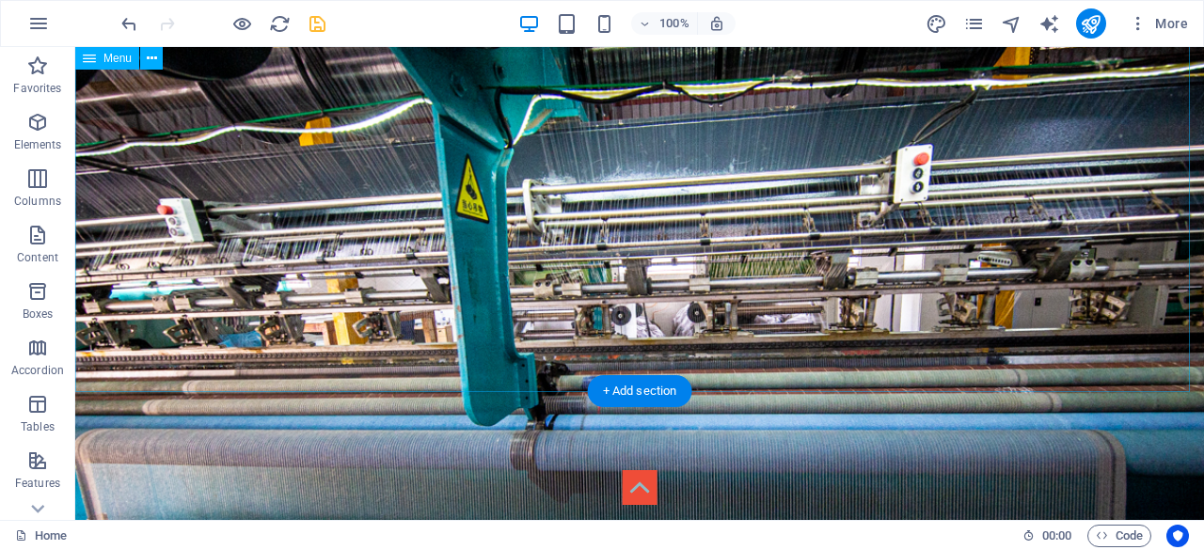
scroll to position [0, 0]
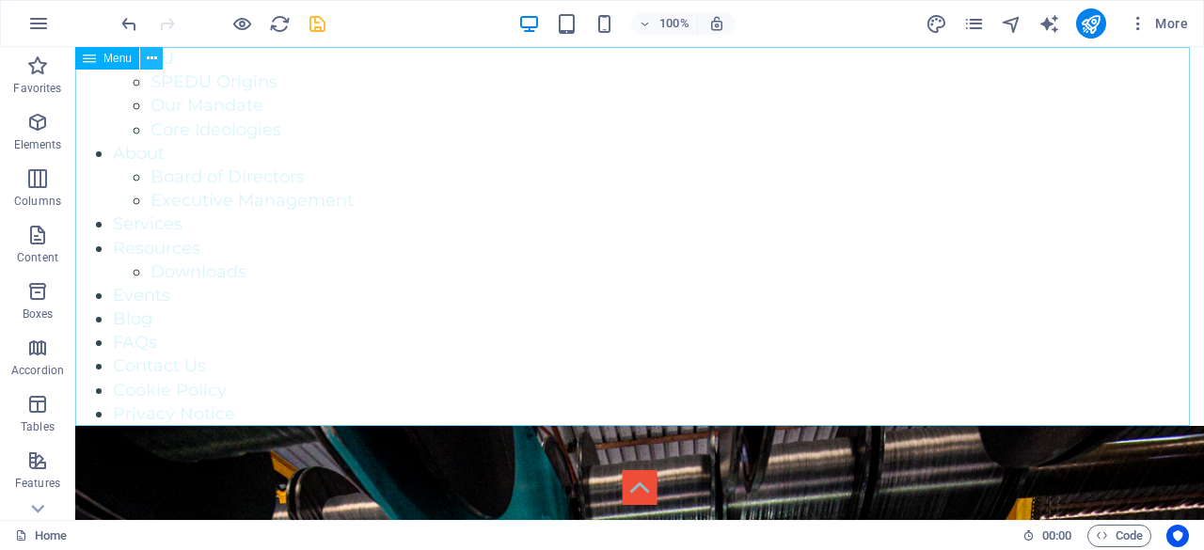
click at [157, 57] on button at bounding box center [151, 58] width 23 height 23
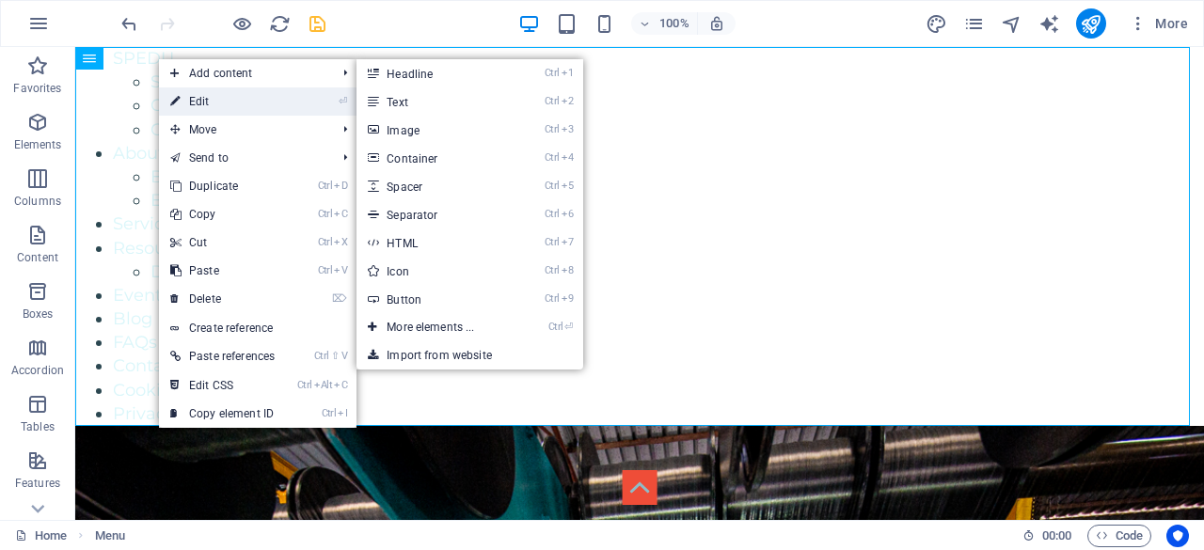
click at [243, 100] on link "⏎ Edit" at bounding box center [222, 101] width 127 height 28
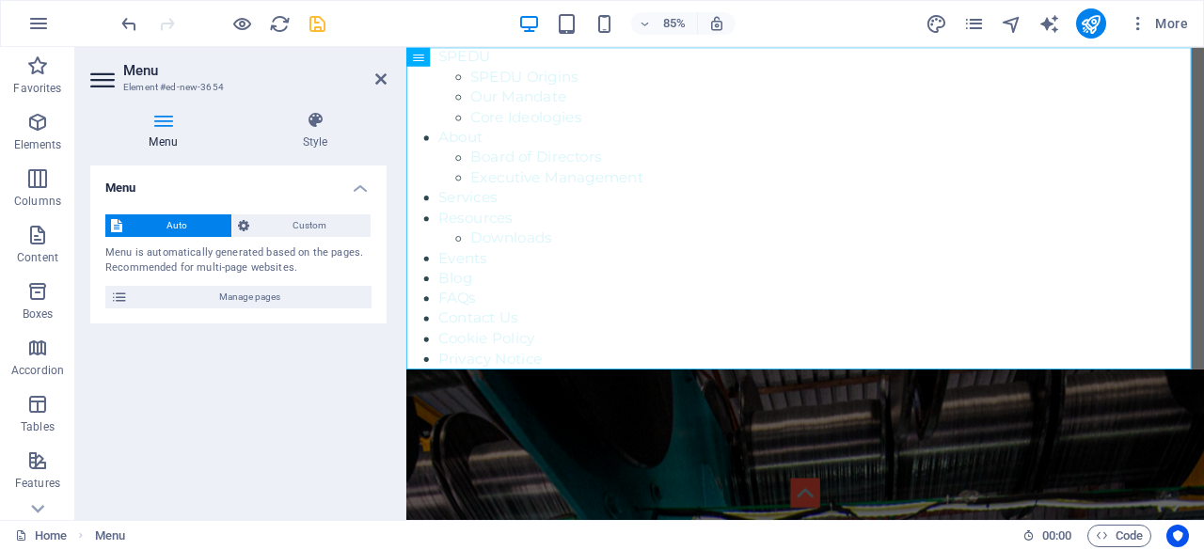
drag, startPoint x: 305, startPoint y: 216, endPoint x: 188, endPoint y: 228, distance: 117.1
click at [305, 217] on span "Custom" at bounding box center [310, 225] width 111 height 23
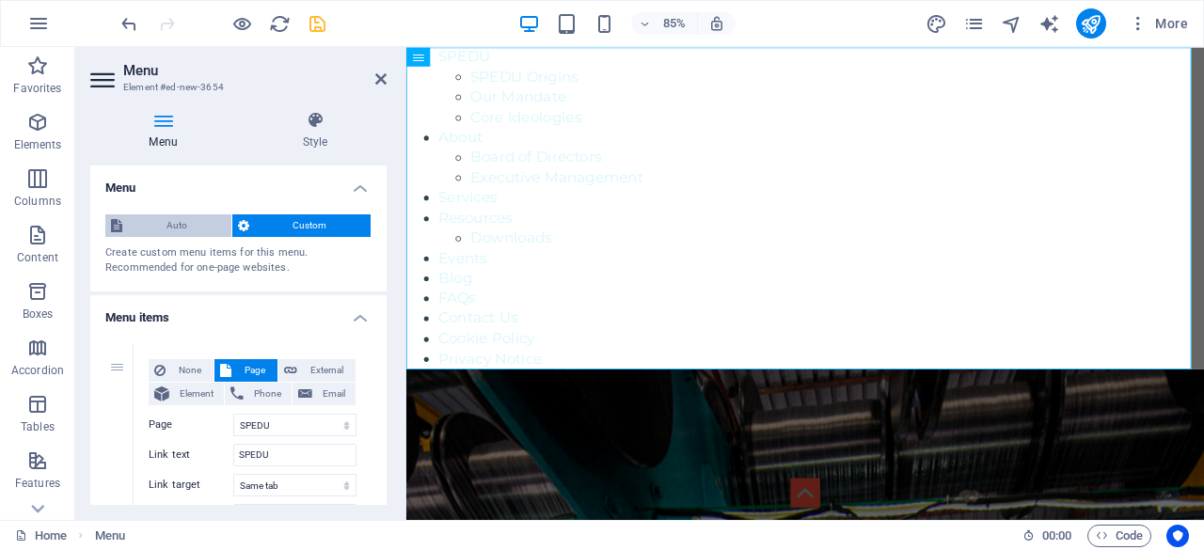
click at [175, 226] on span "Auto" at bounding box center [177, 225] width 98 height 23
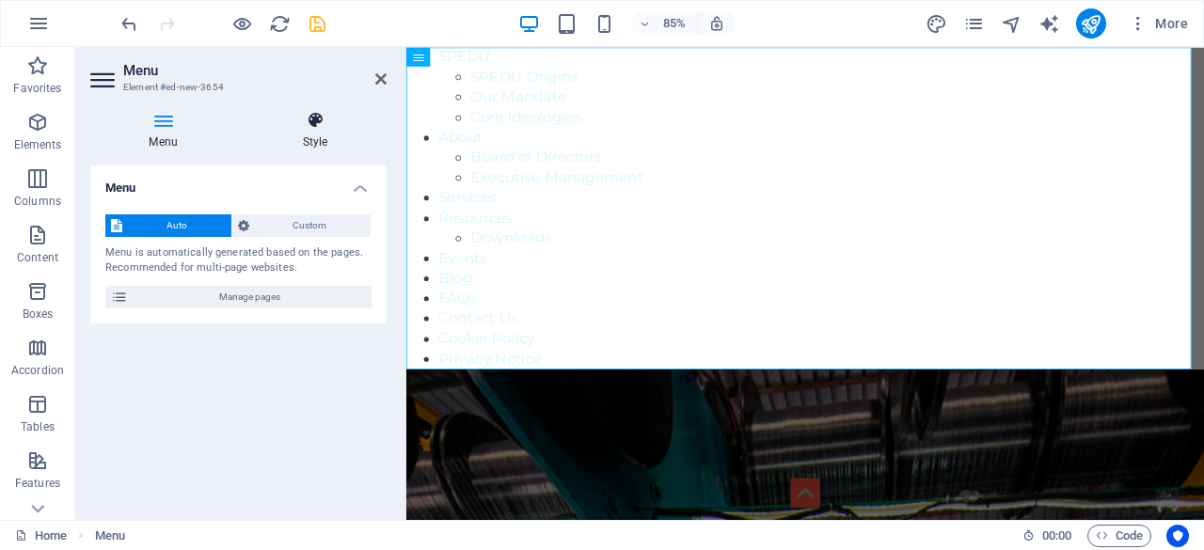
click at [337, 127] on icon at bounding box center [315, 120] width 143 height 19
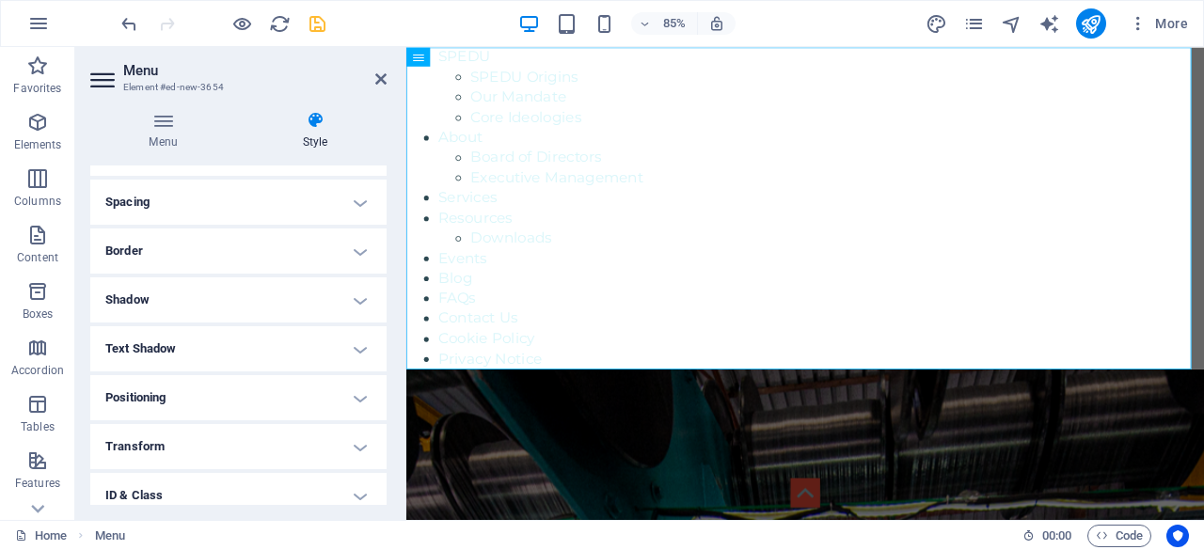
scroll to position [253, 0]
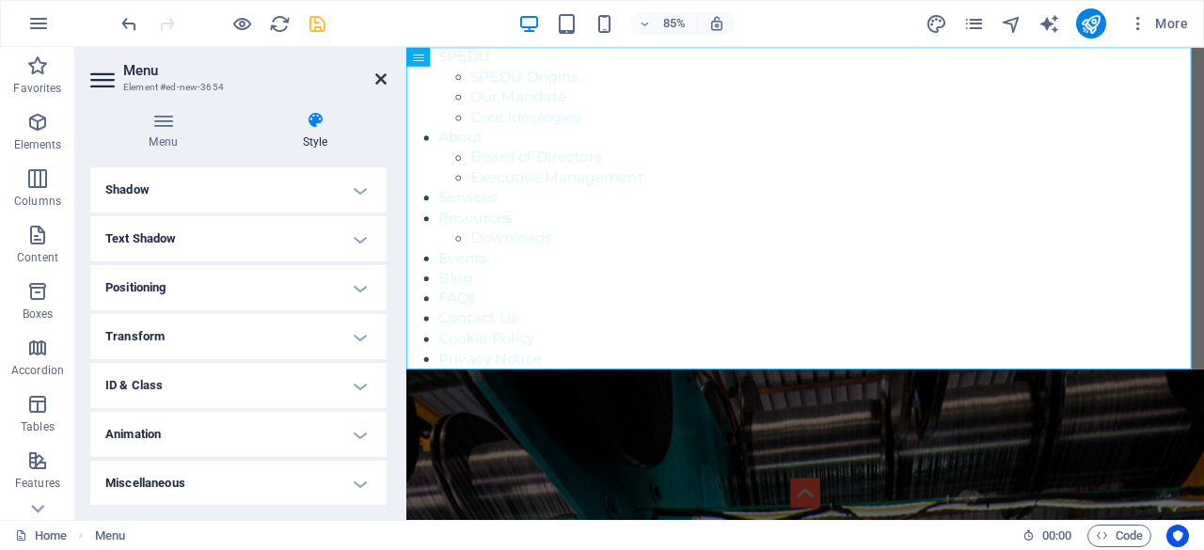
click at [383, 74] on icon at bounding box center [380, 78] width 11 height 15
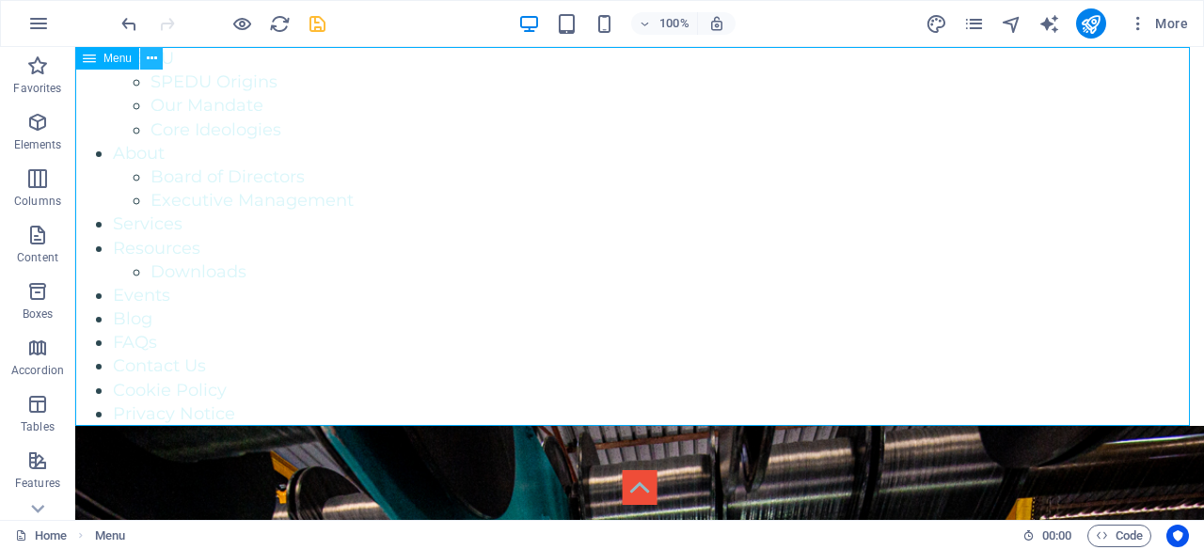
click at [147, 56] on icon at bounding box center [152, 59] width 10 height 20
click at [152, 59] on icon at bounding box center [152, 59] width 10 height 20
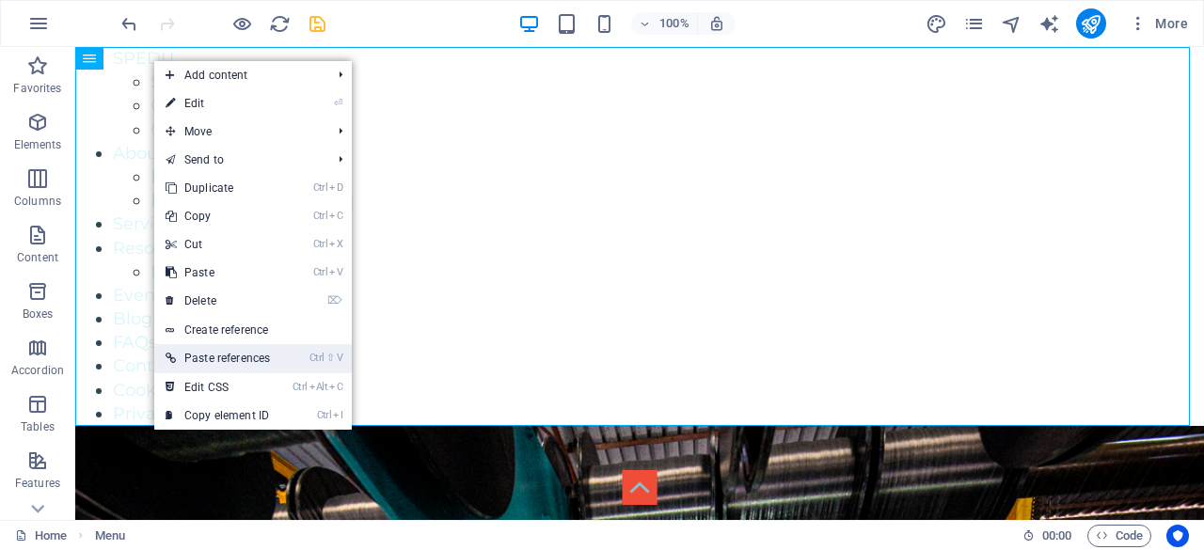
click at [293, 355] on li "Ctrl ⇧ V Paste references" at bounding box center [252, 358] width 197 height 29
click at [240, 358] on link "Ctrl ⇧ V Paste references" at bounding box center [217, 358] width 127 height 28
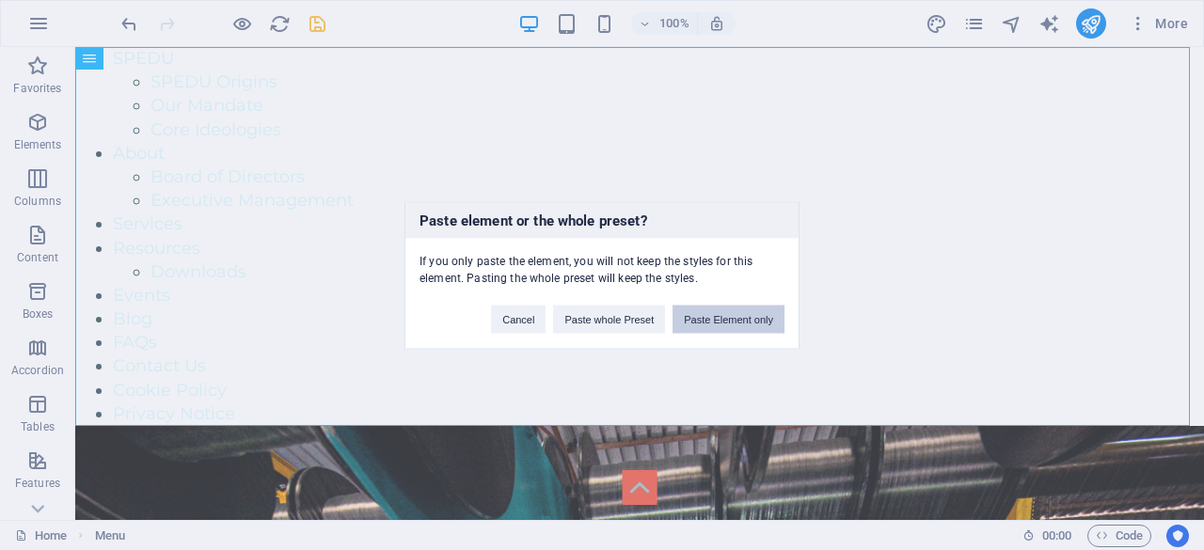
click at [765, 322] on button "Paste Element only" at bounding box center [728, 319] width 112 height 28
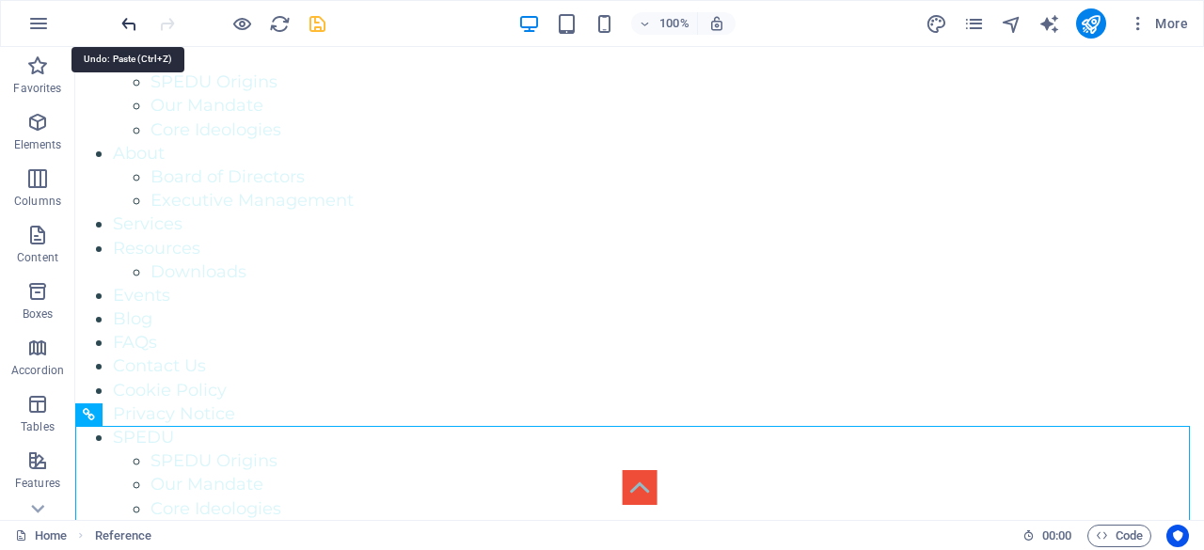
click at [128, 18] on icon "undo" at bounding box center [129, 24] width 22 height 22
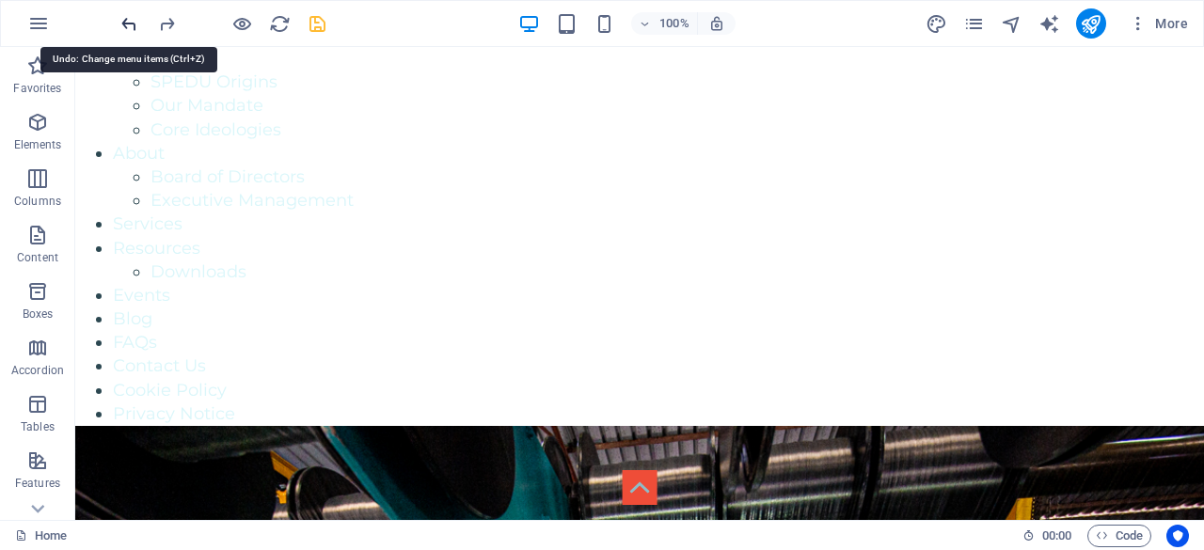
click at [128, 25] on icon "undo" at bounding box center [129, 24] width 22 height 22
click at [128, 21] on icon "undo" at bounding box center [129, 24] width 22 height 22
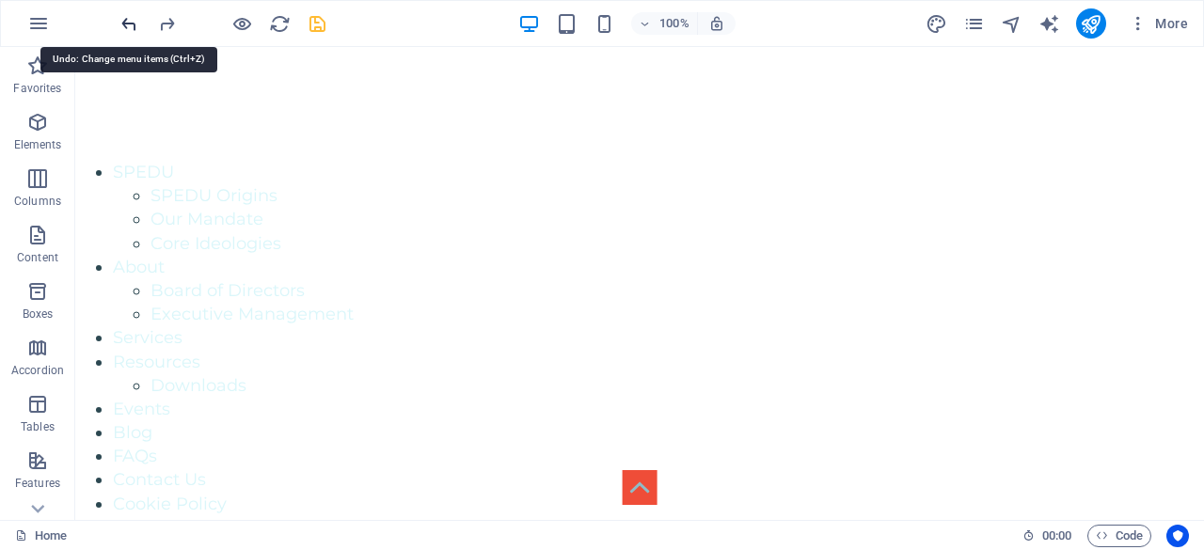
click at [128, 21] on icon "undo" at bounding box center [129, 24] width 22 height 22
click at [171, 29] on icon "redo" at bounding box center [167, 24] width 22 height 22
click at [168, 24] on icon "redo" at bounding box center [167, 24] width 22 height 22
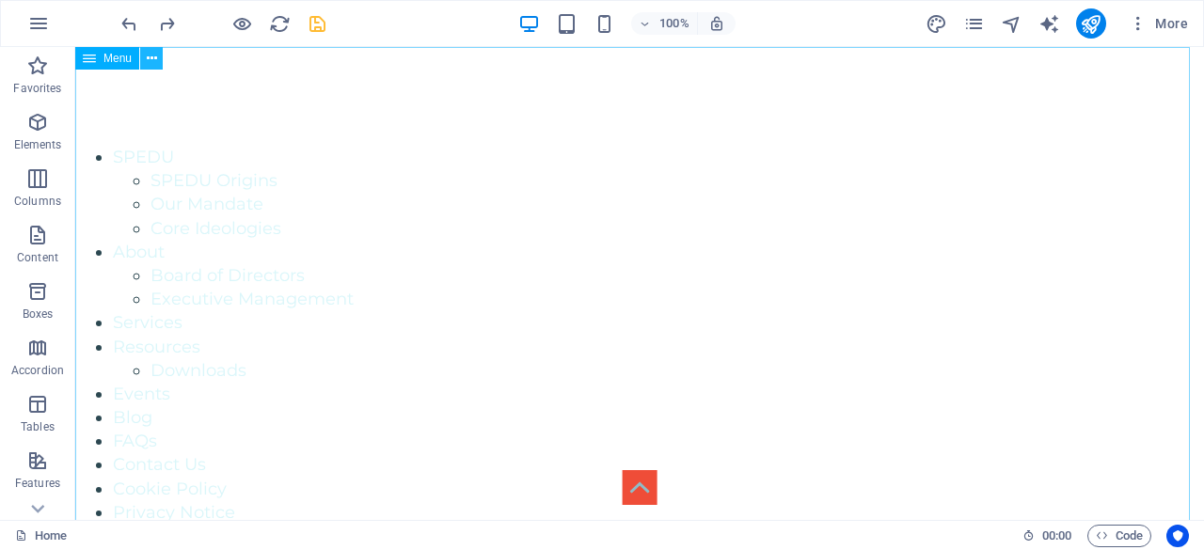
click at [150, 60] on icon at bounding box center [152, 59] width 10 height 20
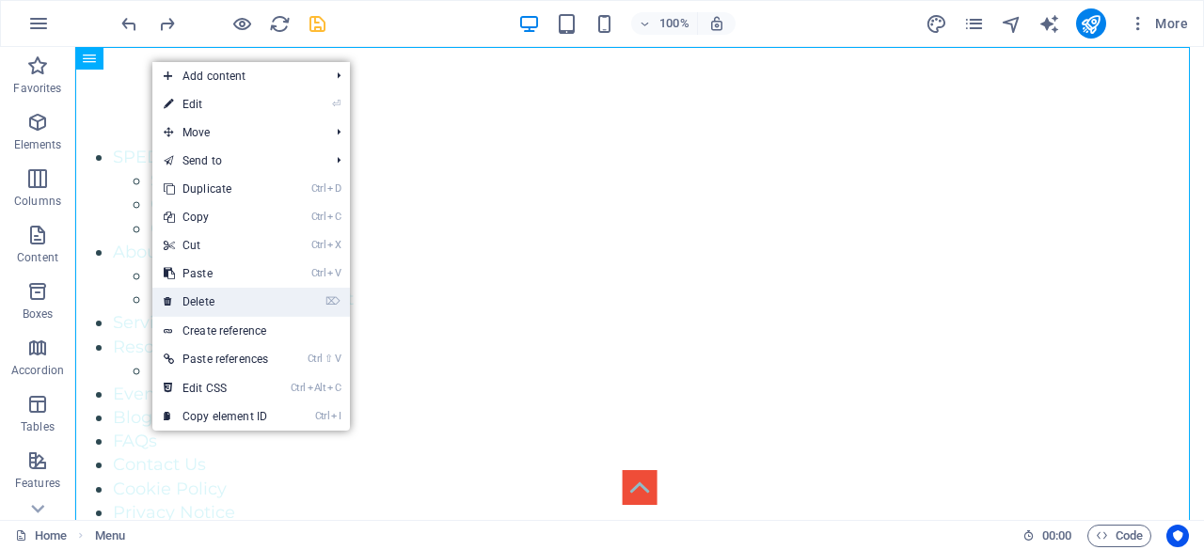
click at [261, 302] on link "⌦ Delete" at bounding box center [215, 302] width 127 height 28
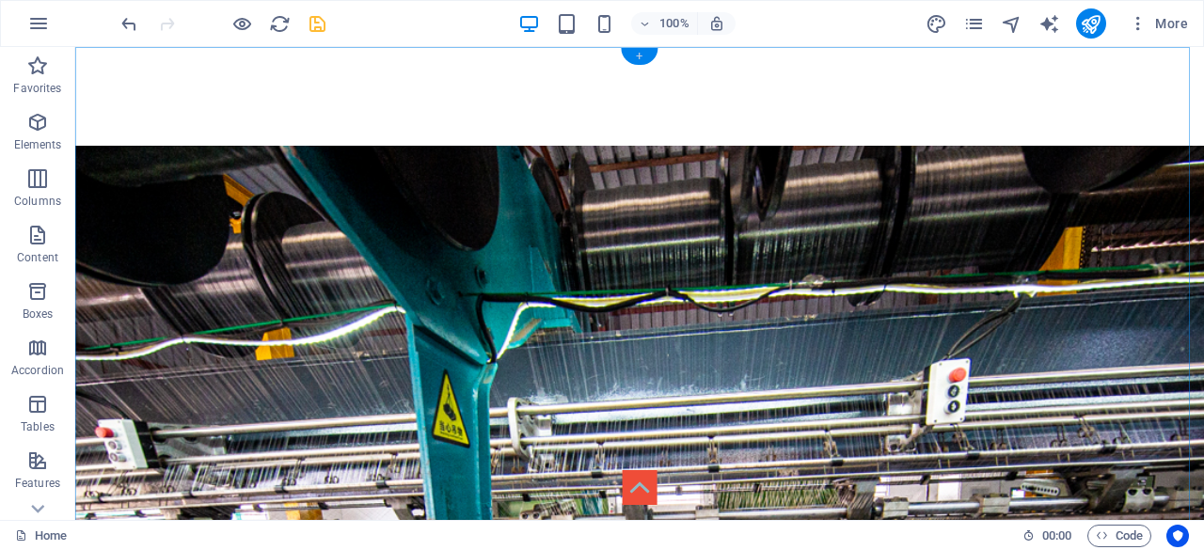
click at [640, 53] on div "+" at bounding box center [639, 56] width 37 height 17
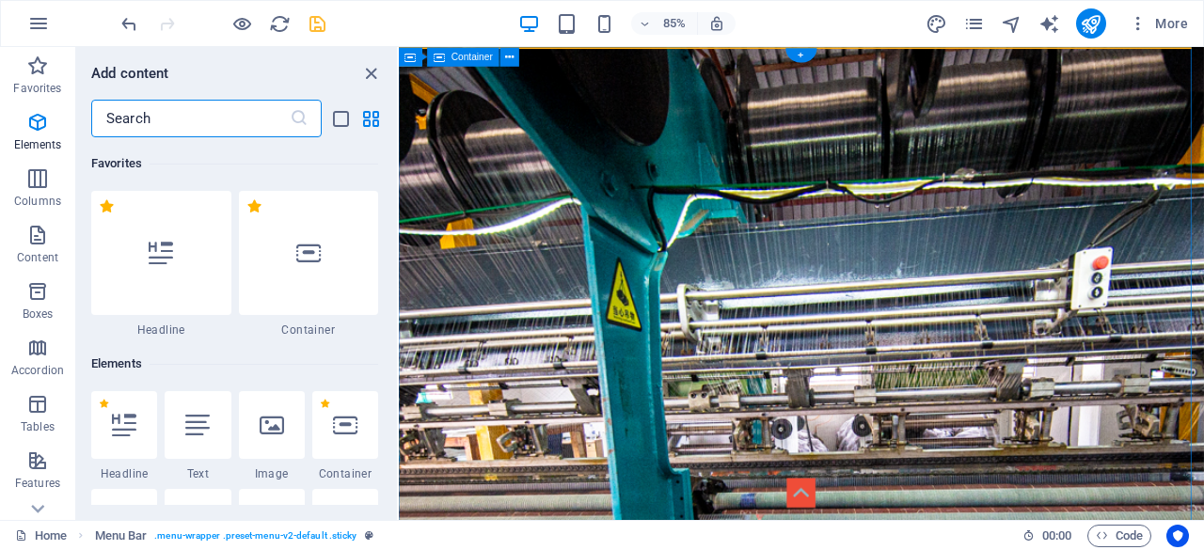
scroll to position [3290, 0]
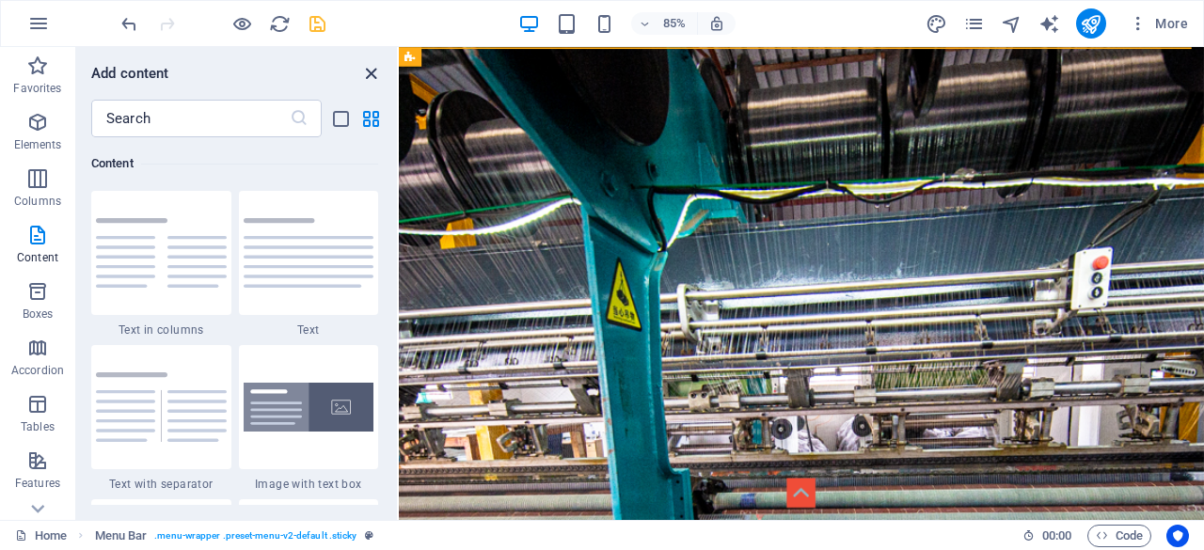
click at [371, 71] on icon "close panel" at bounding box center [371, 74] width 22 height 22
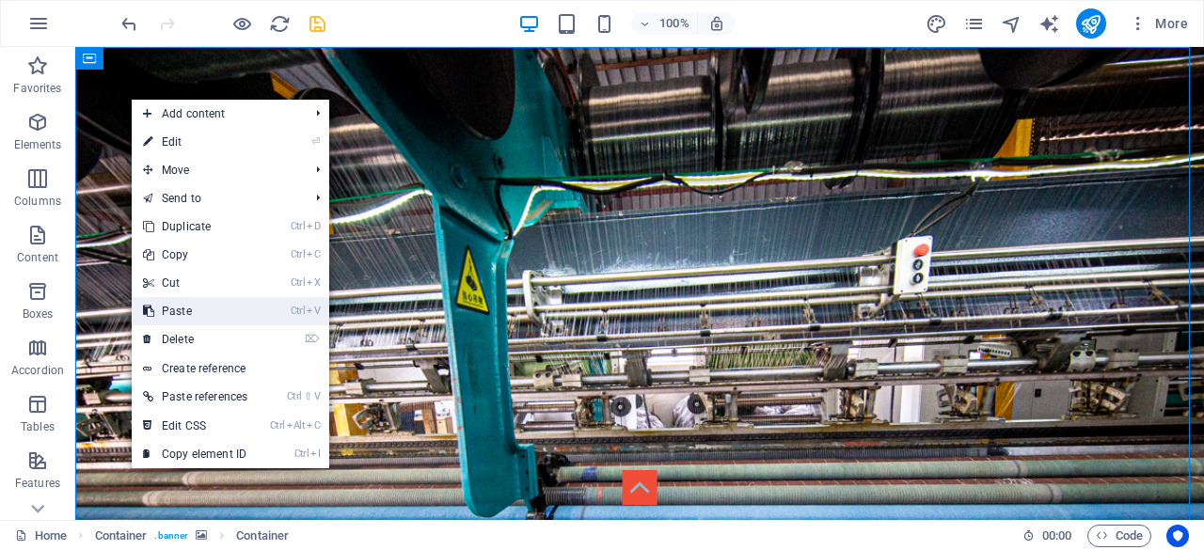
click at [229, 311] on link "Ctrl V Paste" at bounding box center [195, 311] width 127 height 28
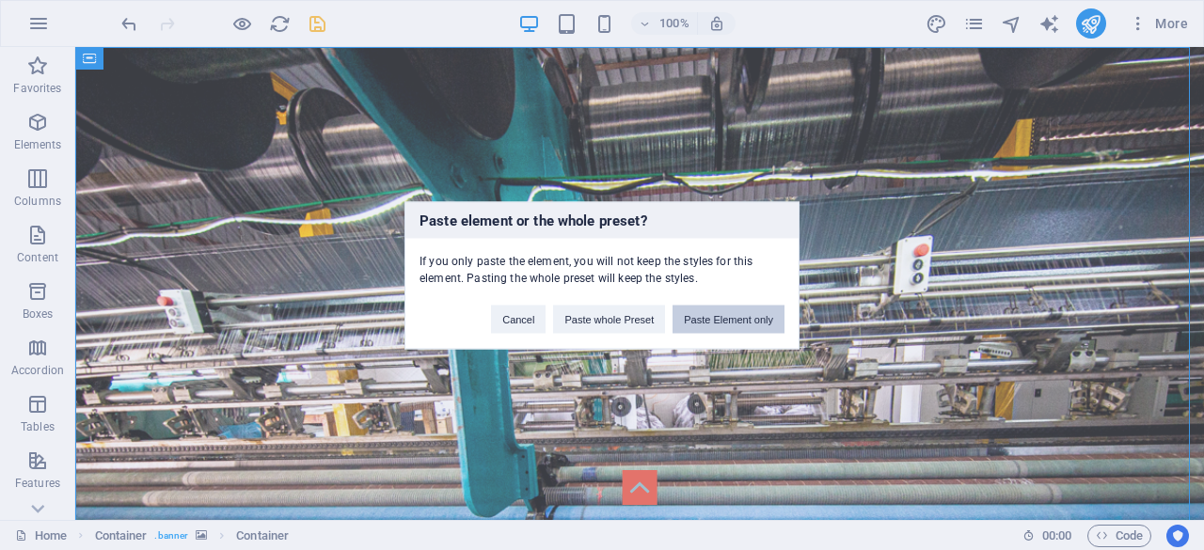
drag, startPoint x: 743, startPoint y: 323, endPoint x: 668, endPoint y: 275, distance: 89.2
click at [743, 323] on button "Paste Element only" at bounding box center [728, 319] width 112 height 28
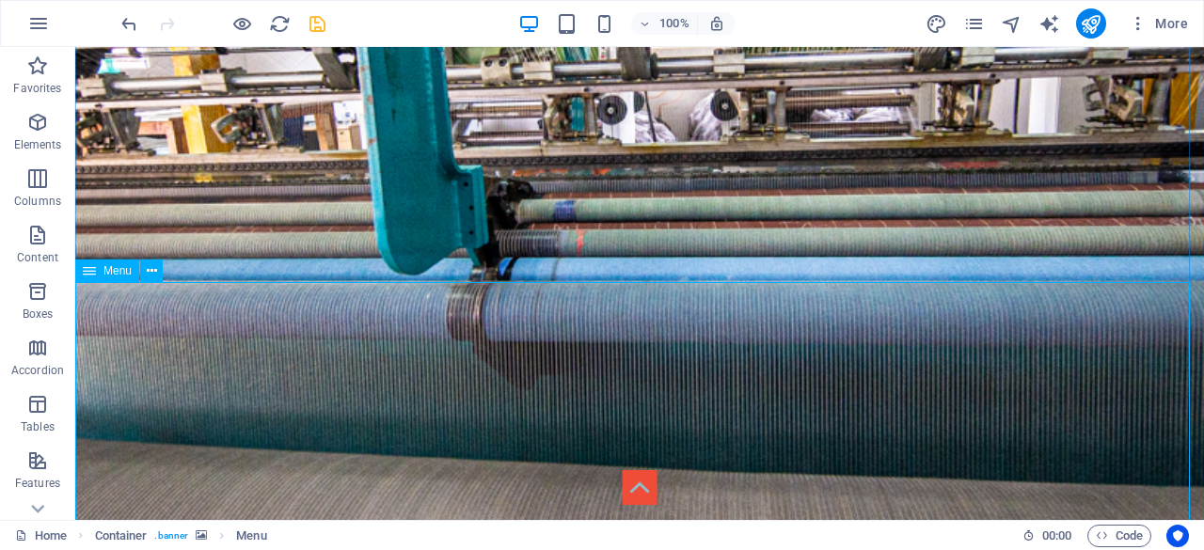
scroll to position [380, 0]
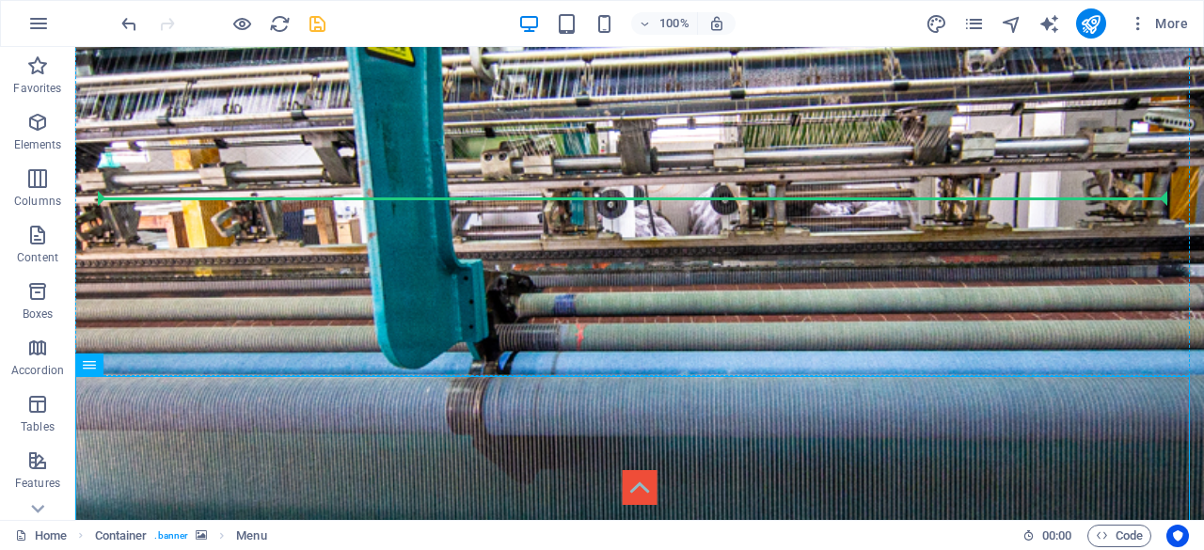
drag, startPoint x: 128, startPoint y: 268, endPoint x: 178, endPoint y: 212, distance: 75.3
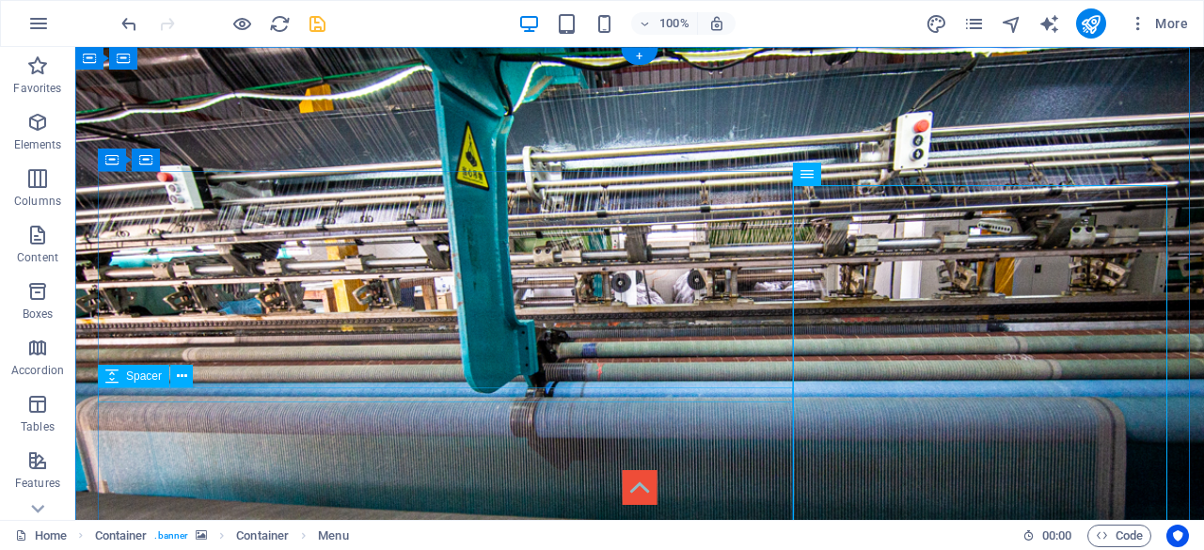
scroll to position [0, 0]
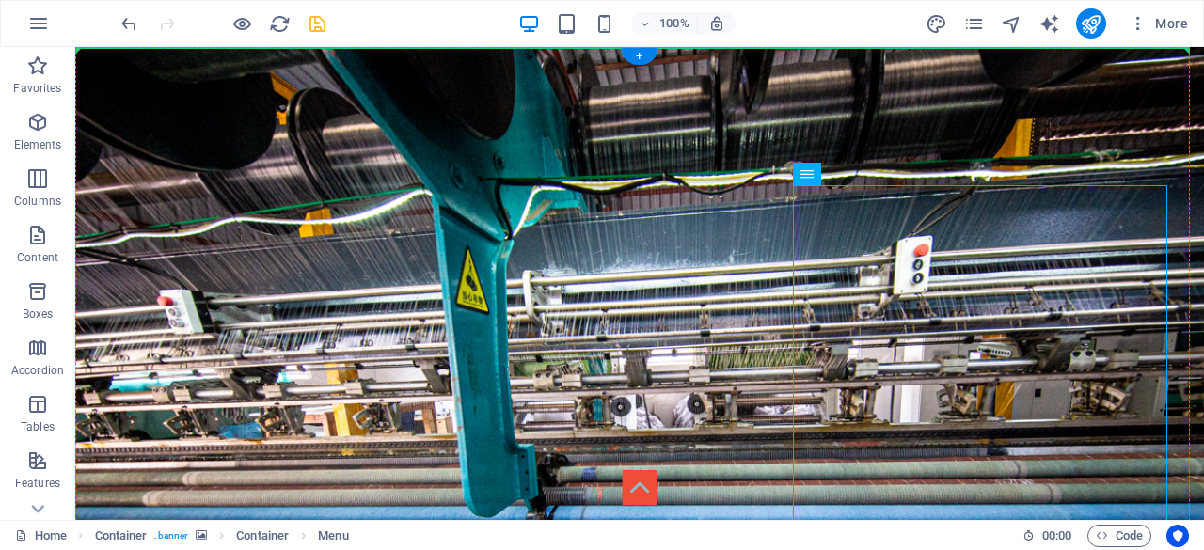
drag, startPoint x: 881, startPoint y: 224, endPoint x: 436, endPoint y: 87, distance: 465.2
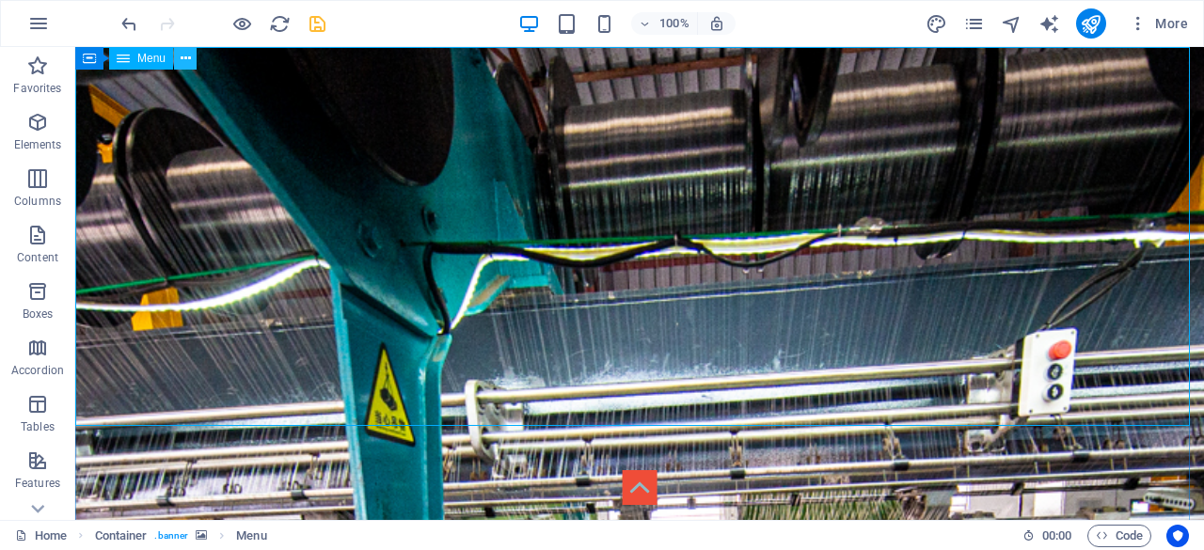
click at [185, 61] on icon at bounding box center [186, 59] width 10 height 20
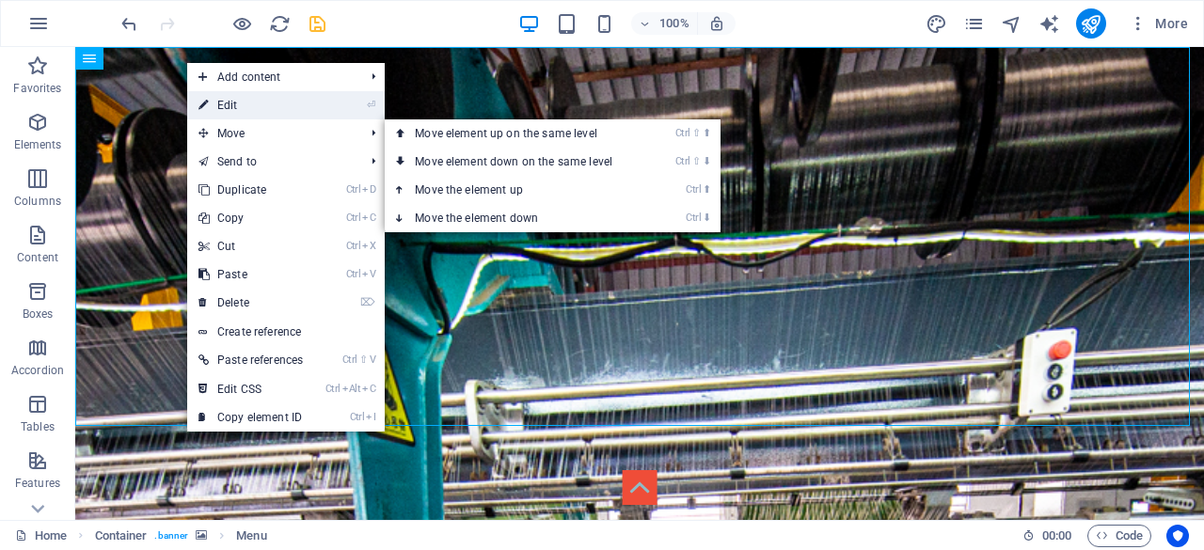
click at [283, 103] on link "⏎ Edit" at bounding box center [250, 105] width 127 height 28
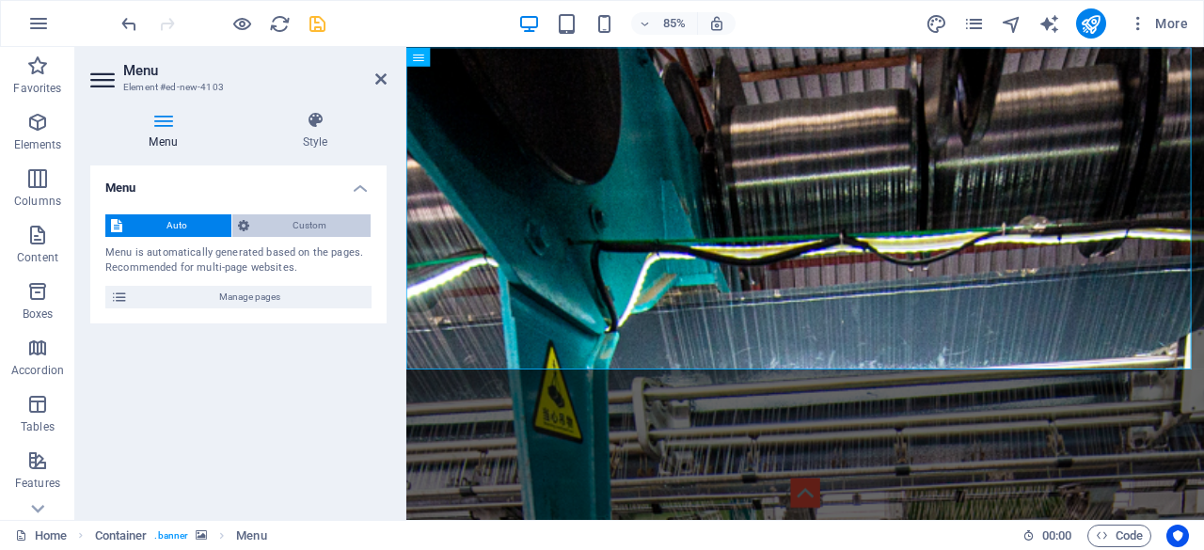
click at [302, 227] on span "Custom" at bounding box center [310, 225] width 111 height 23
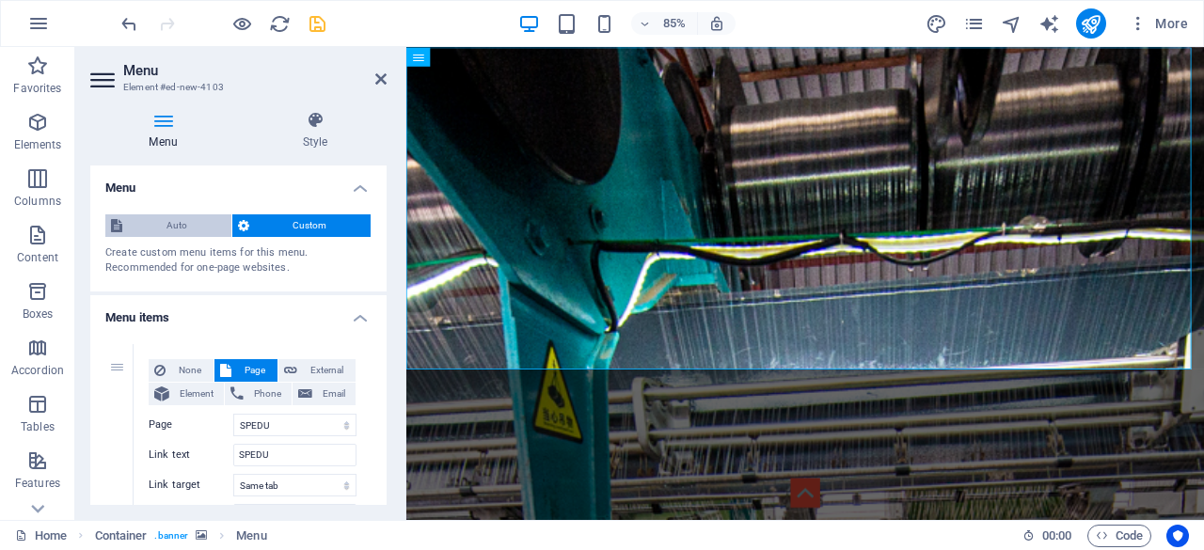
click at [143, 222] on span "Auto" at bounding box center [177, 225] width 98 height 23
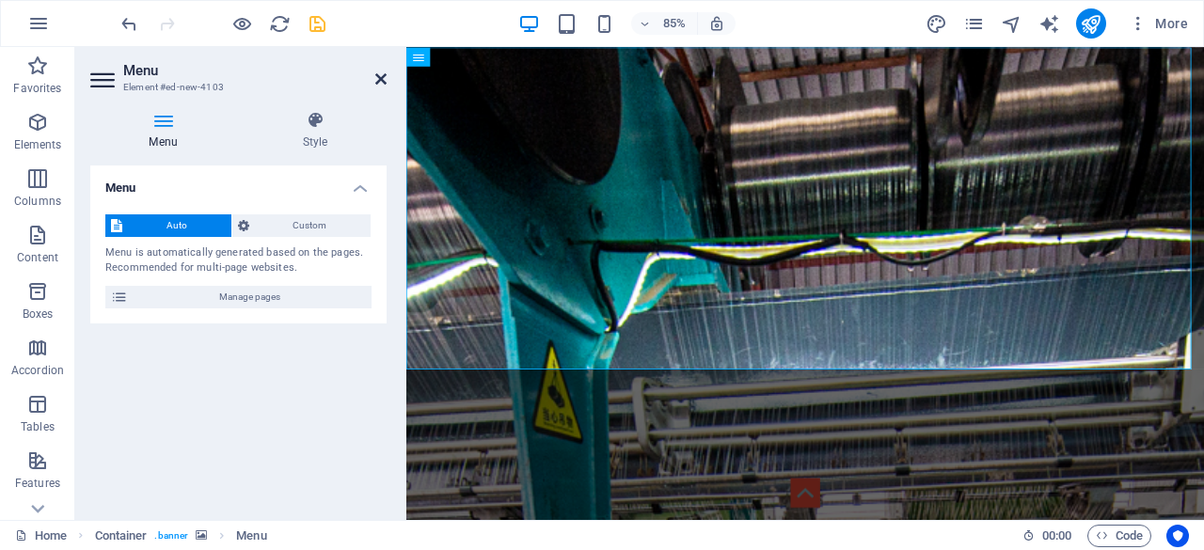
click at [383, 79] on icon at bounding box center [380, 78] width 11 height 15
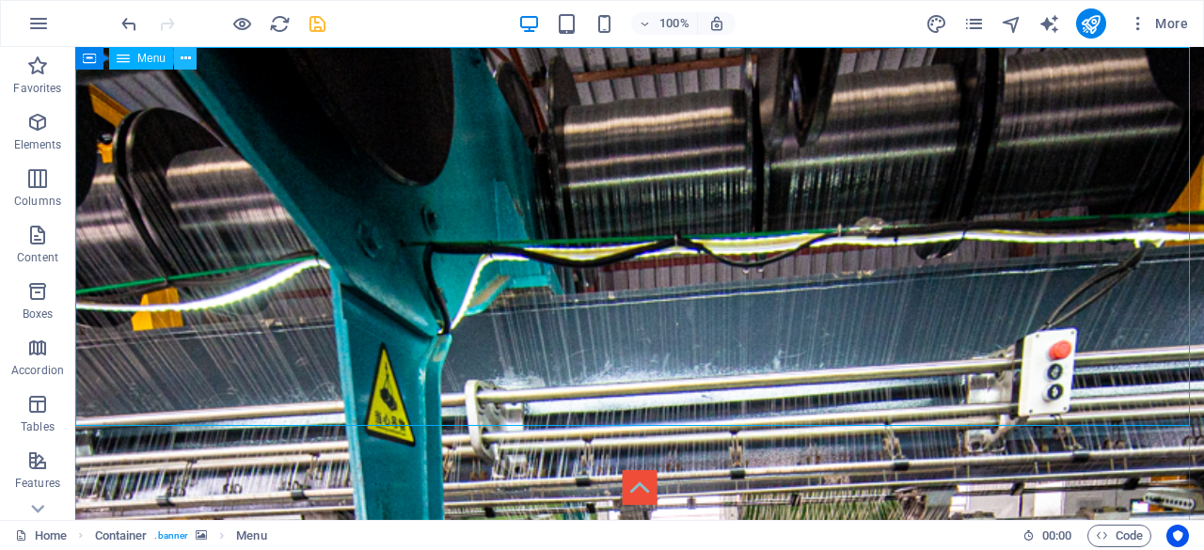
click at [188, 57] on icon at bounding box center [186, 59] width 10 height 20
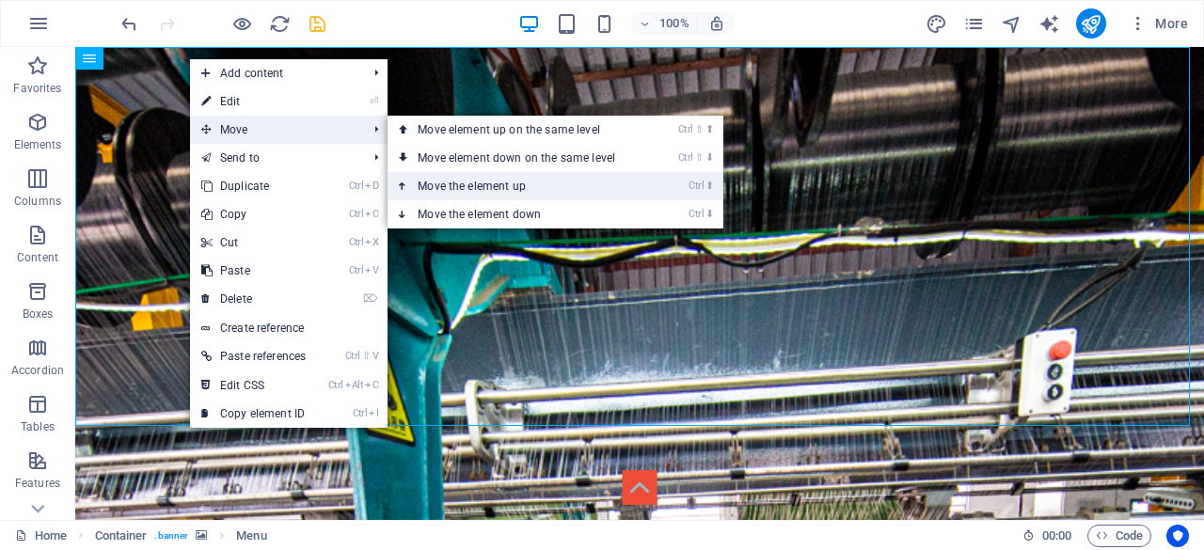
click at [584, 183] on link "Ctrl ⬆ Move the element up" at bounding box center [519, 186] width 265 height 28
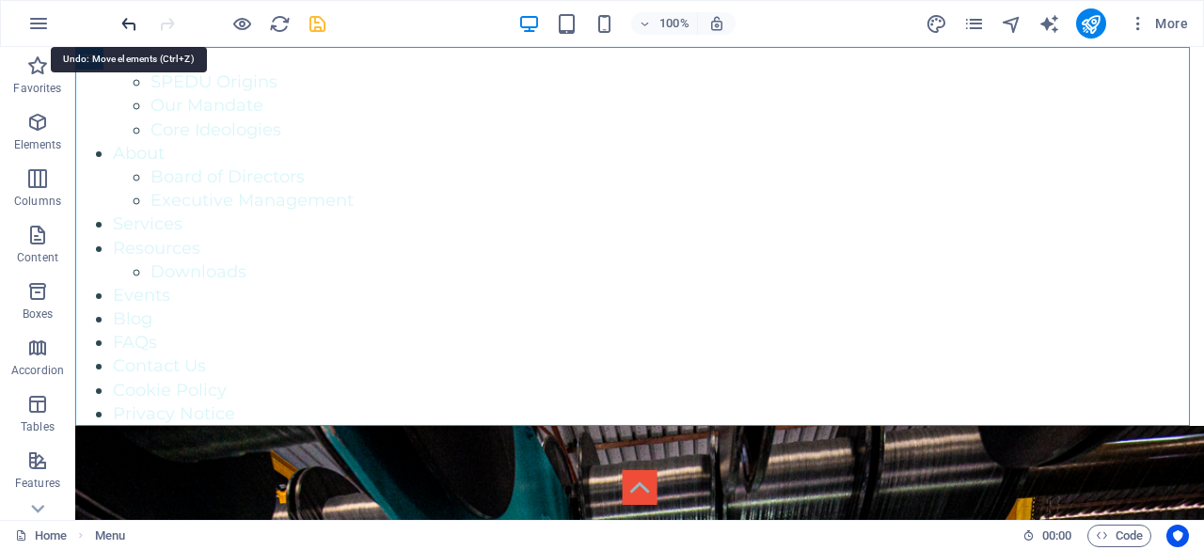
click at [130, 16] on icon "undo" at bounding box center [129, 24] width 22 height 22
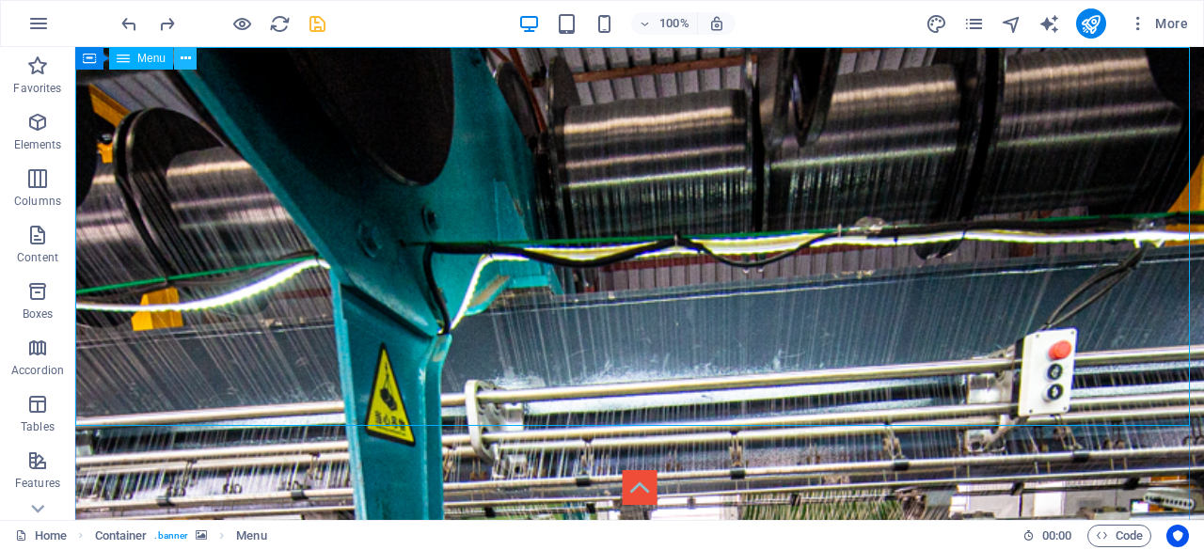
click at [181, 57] on icon at bounding box center [186, 59] width 10 height 20
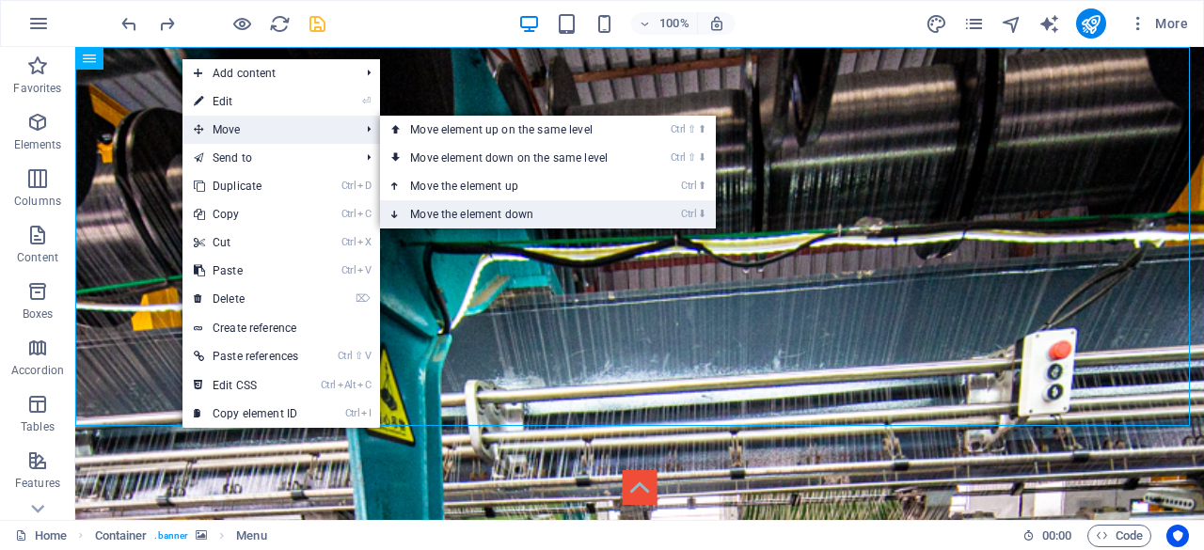
click at [549, 214] on link "Ctrl ⬇ Move the element down" at bounding box center [512, 214] width 265 height 28
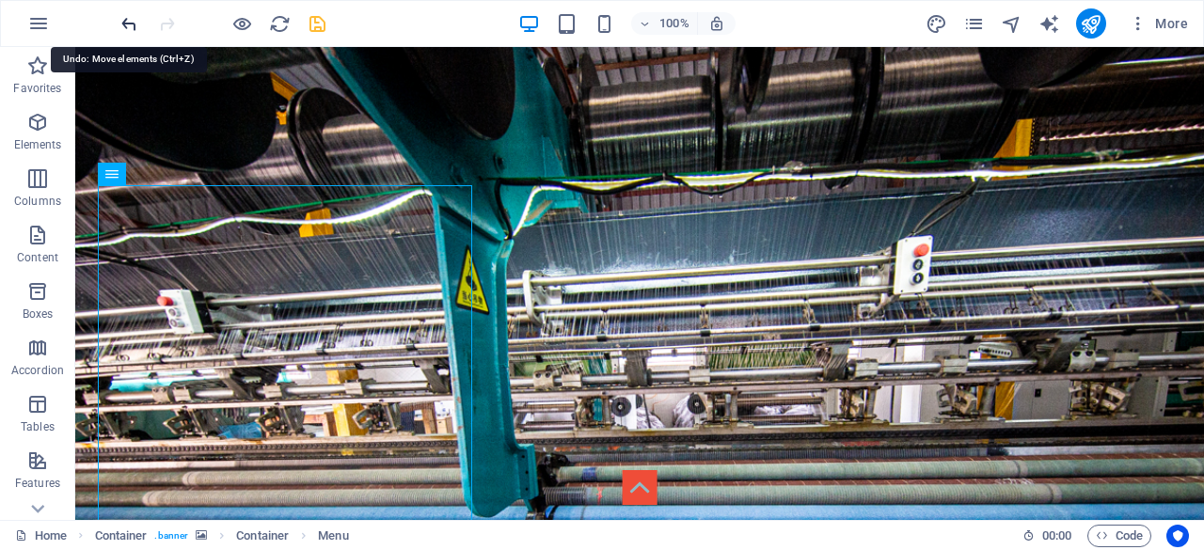
click at [128, 24] on icon "undo" at bounding box center [129, 24] width 22 height 22
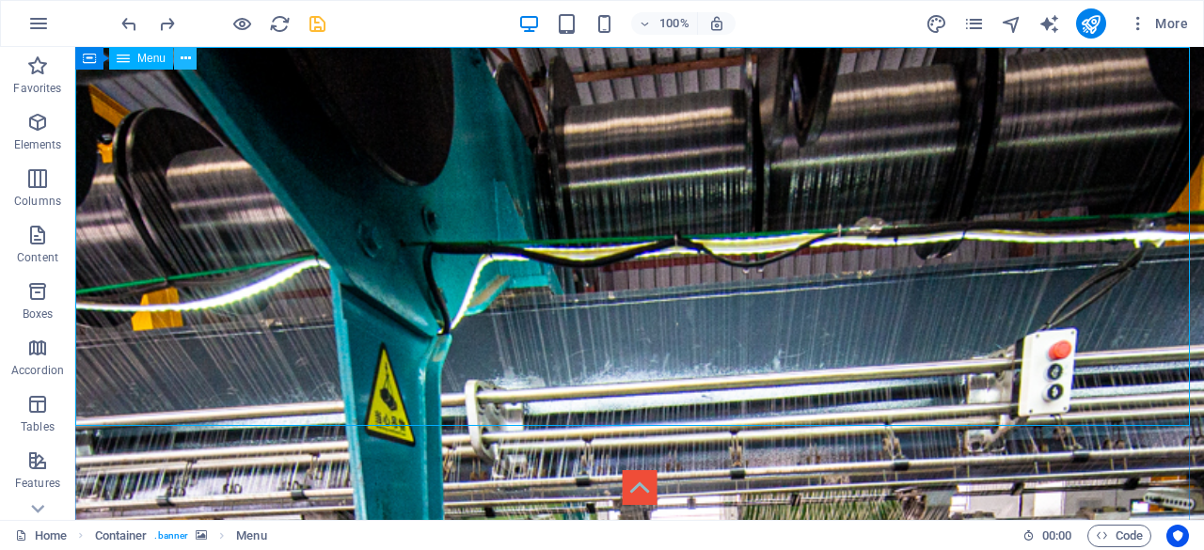
click at [186, 55] on icon at bounding box center [186, 59] width 10 height 20
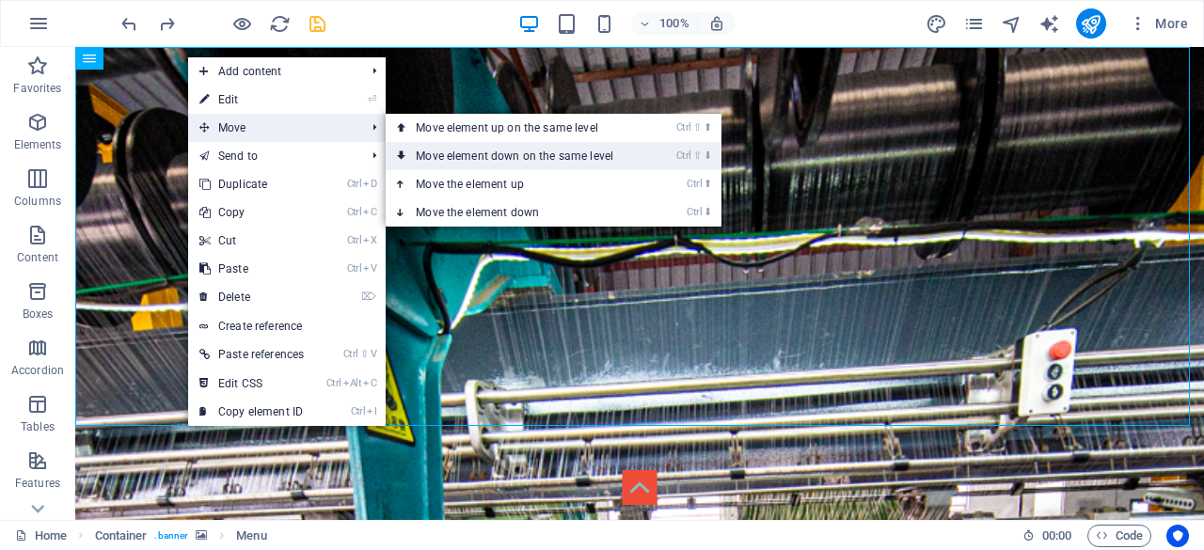
click at [633, 159] on link "Ctrl ⇧ ⬇ Move element down on the same level" at bounding box center [518, 156] width 265 height 28
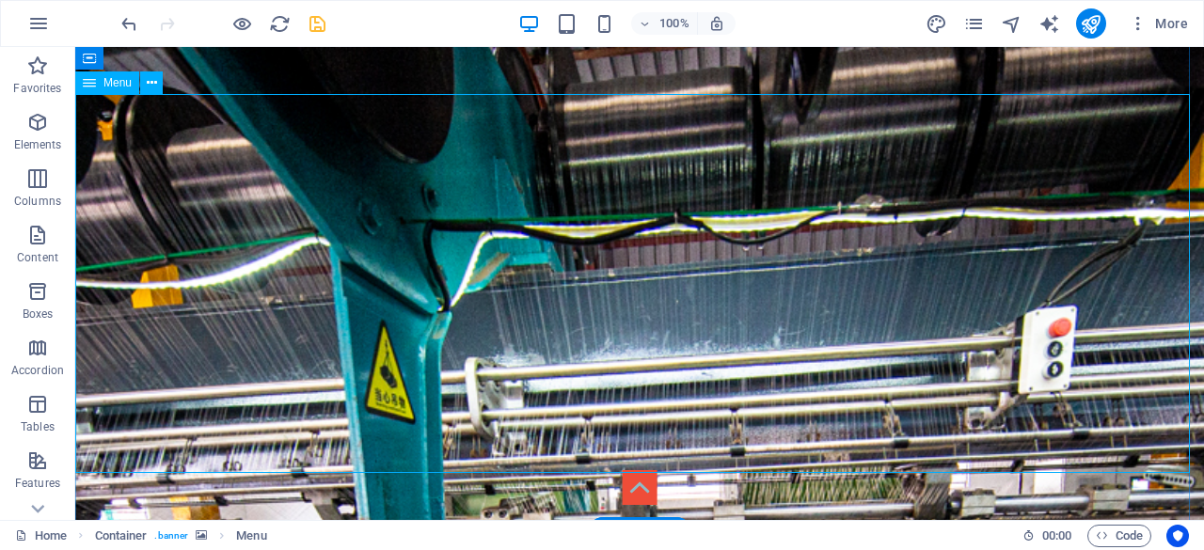
scroll to position [662, 0]
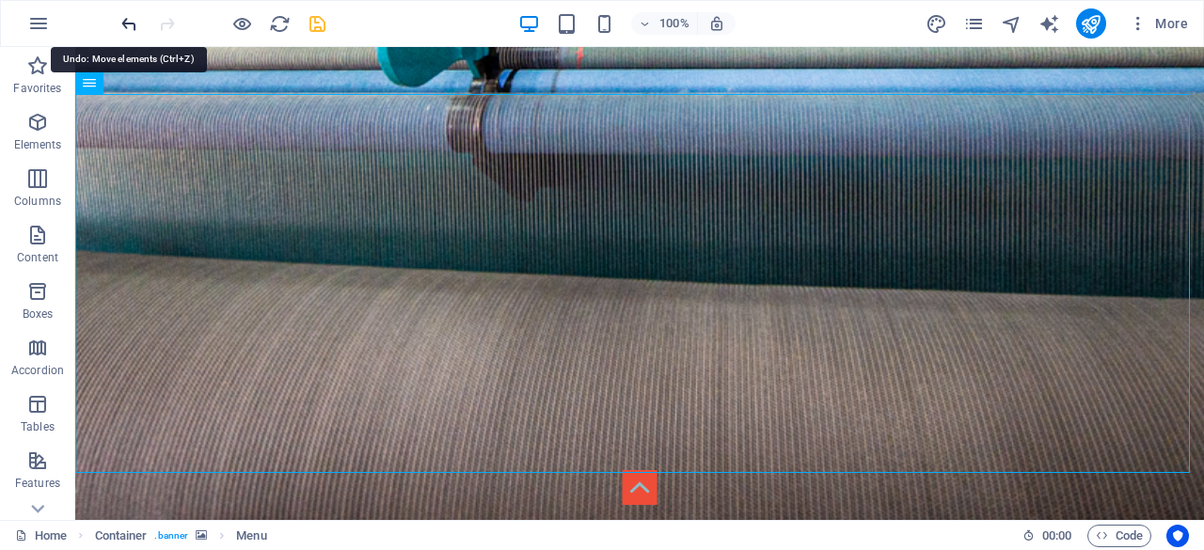
click at [133, 22] on icon "undo" at bounding box center [129, 24] width 22 height 22
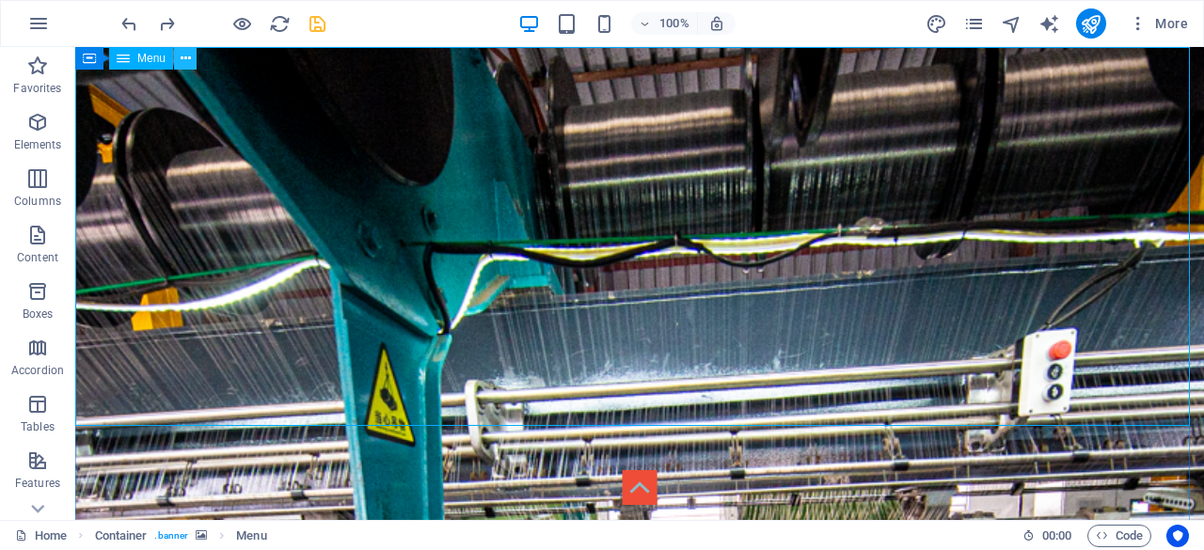
click at [189, 58] on icon at bounding box center [186, 59] width 10 height 20
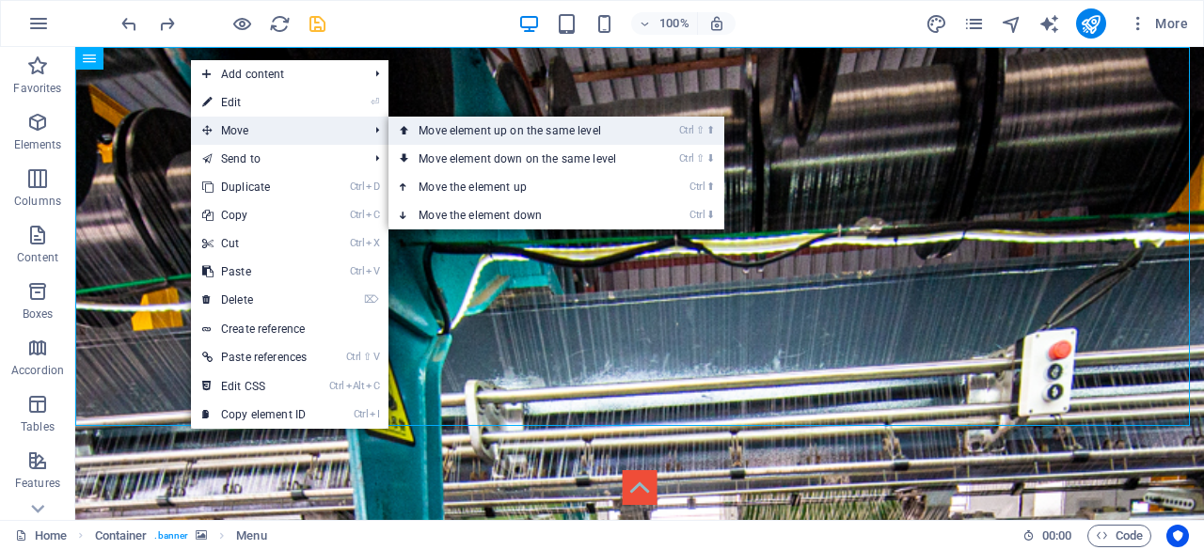
click at [617, 123] on link "Ctrl ⇧ ⬆ Move element up on the same level" at bounding box center [520, 131] width 265 height 28
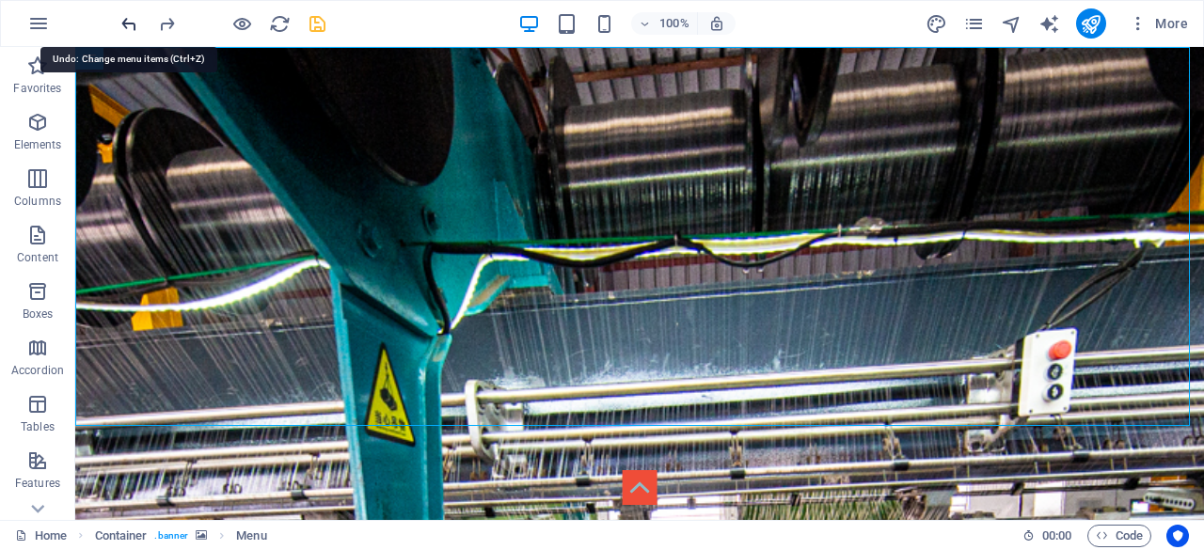
click at [134, 22] on icon "undo" at bounding box center [129, 24] width 22 height 22
click at [181, 55] on icon at bounding box center [186, 59] width 10 height 20
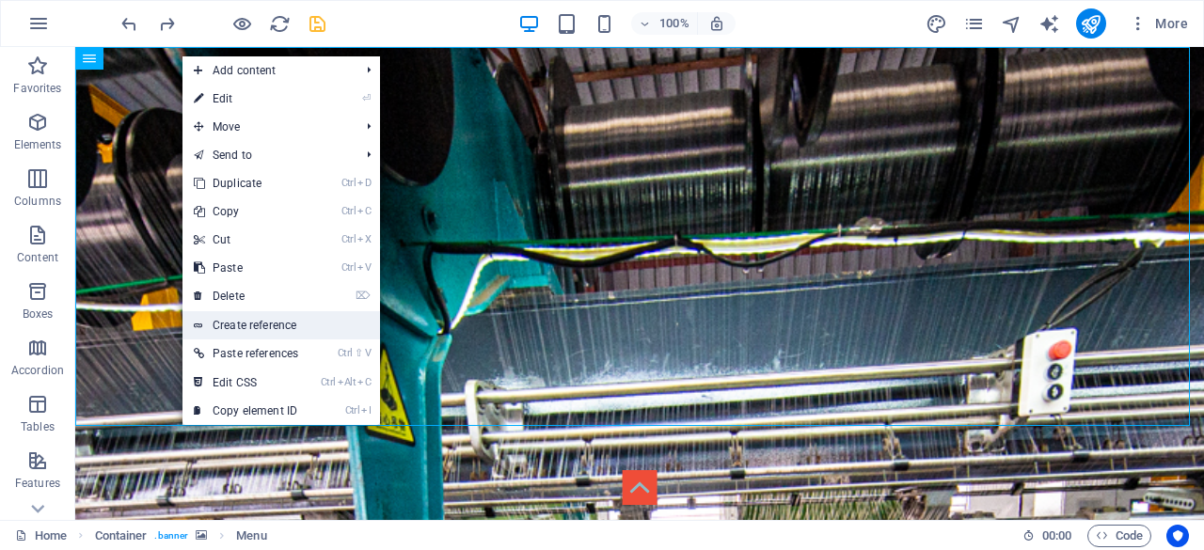
click at [287, 323] on link "Create reference" at bounding box center [280, 325] width 197 height 28
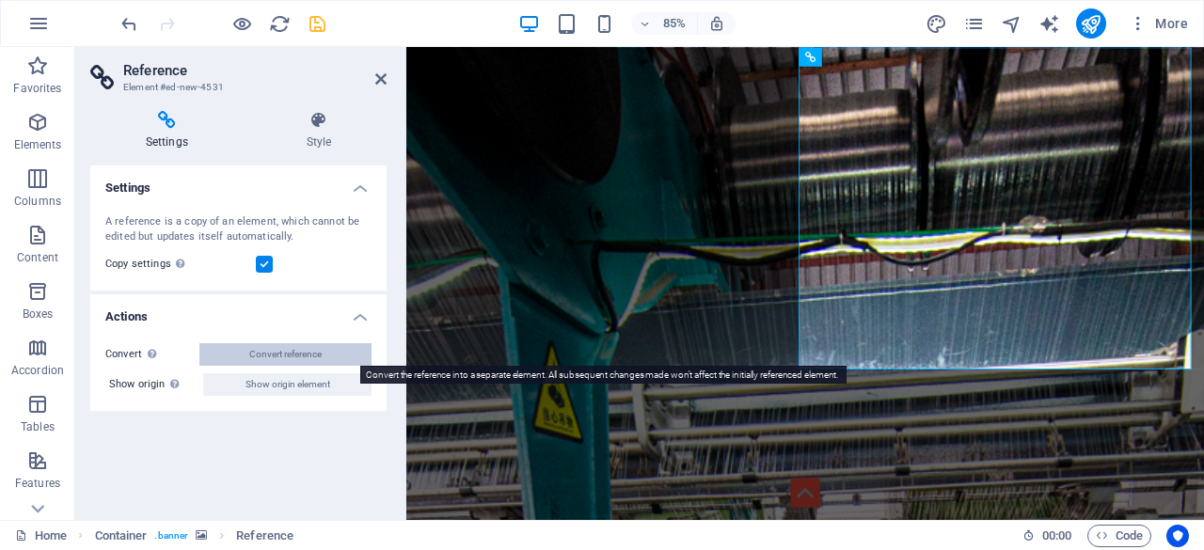
click at [330, 348] on button "Convert reference" at bounding box center [285, 354] width 172 height 23
select select "2"
select select
select select "3"
select select
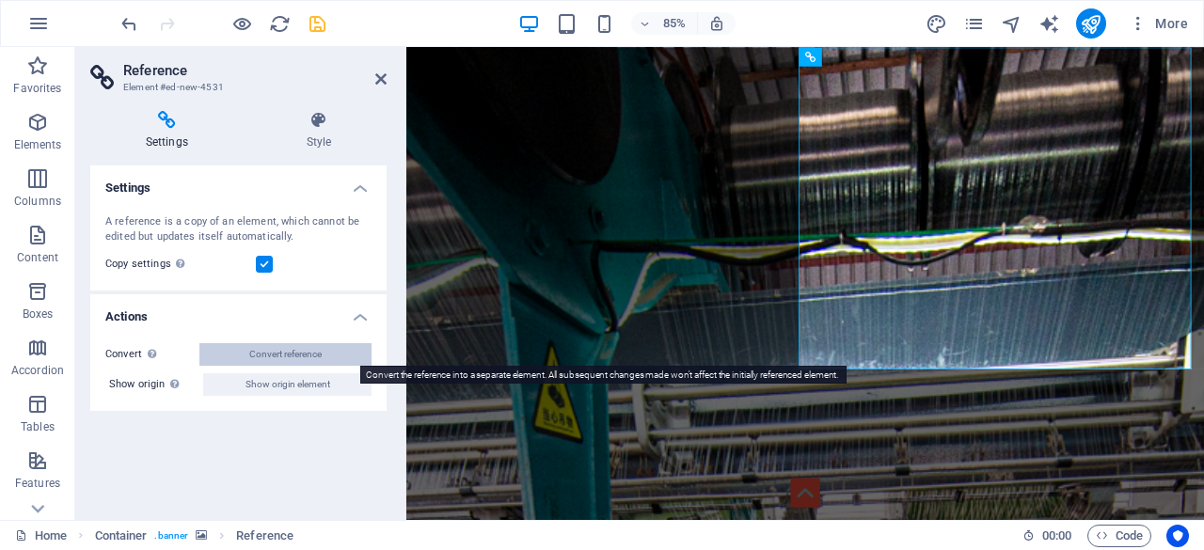
select select "4"
select select
select select "5"
select select
select select "6"
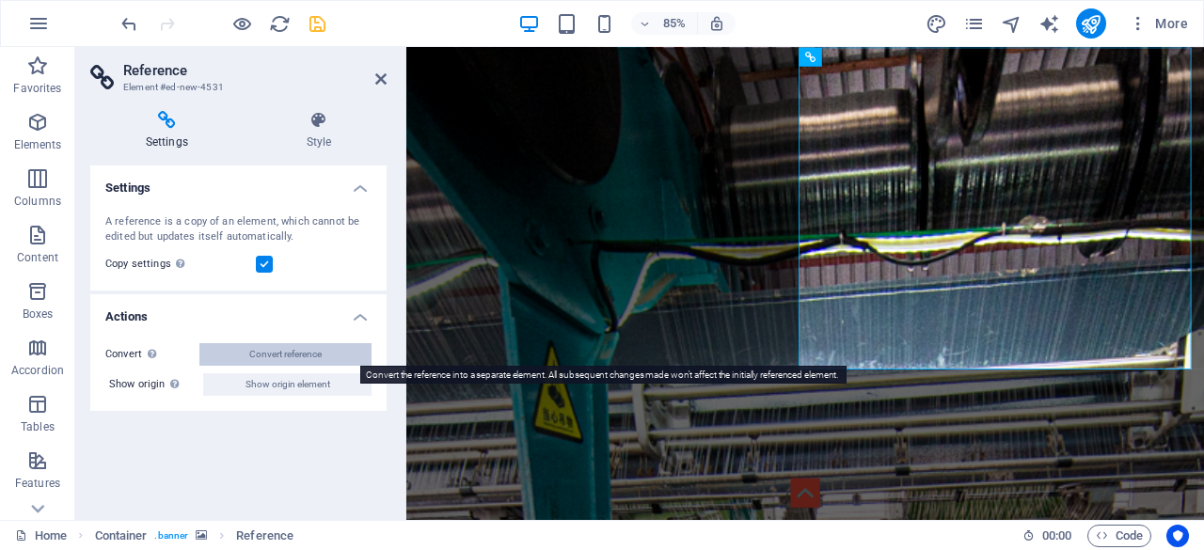
select select
select select "7"
select select
select select "8"
select select
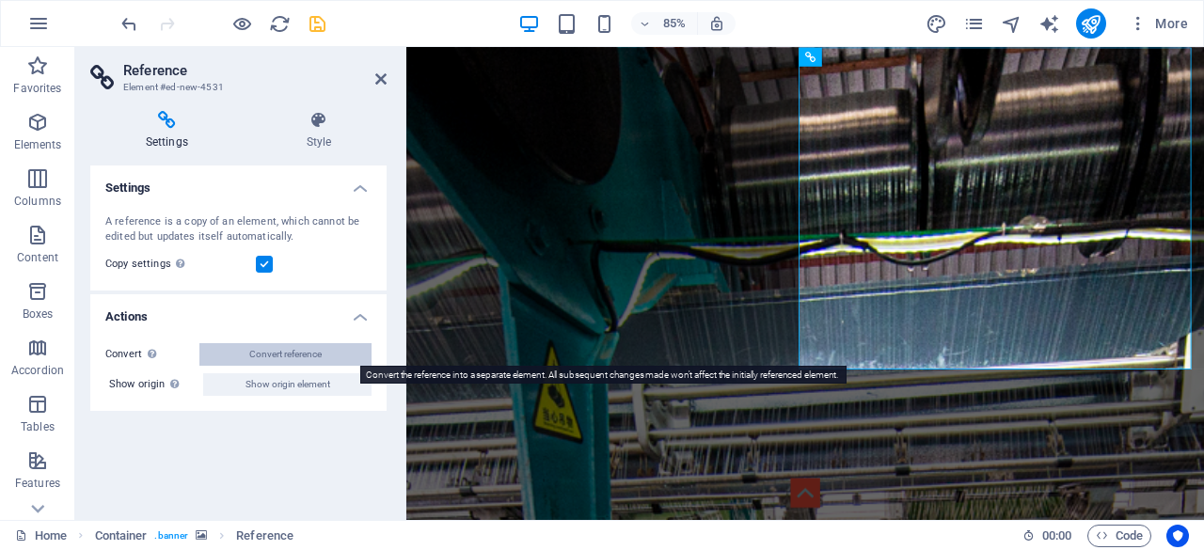
select select "9"
select select
select select "10"
select select
select select "11"
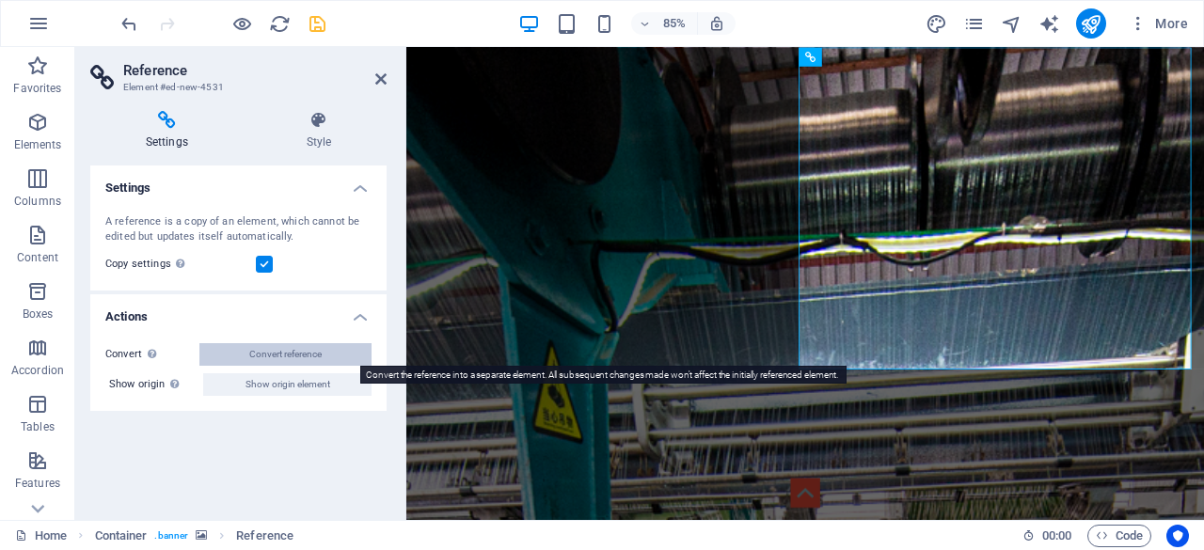
select select
select select "12"
select select
select select "13"
select select
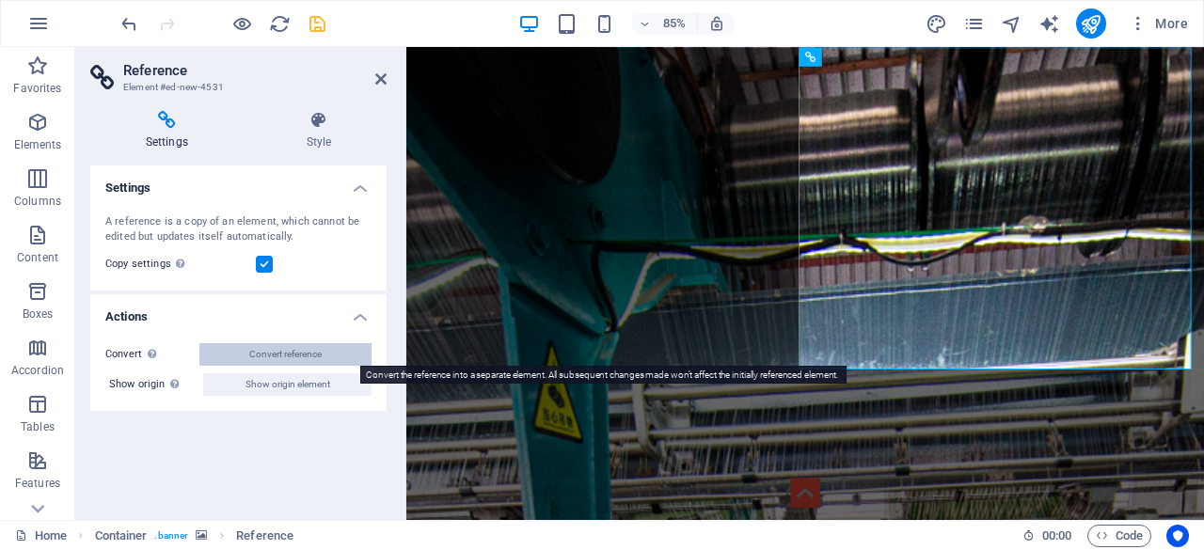
select select "14"
select select
select select "15"
select select
select select "18"
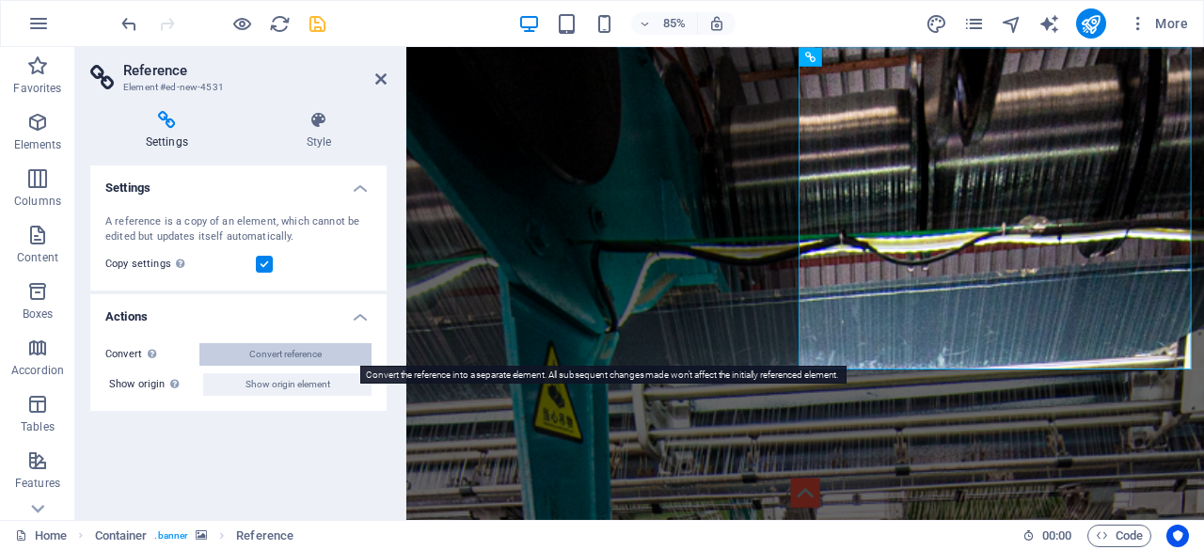
select select
select select "19"
select select
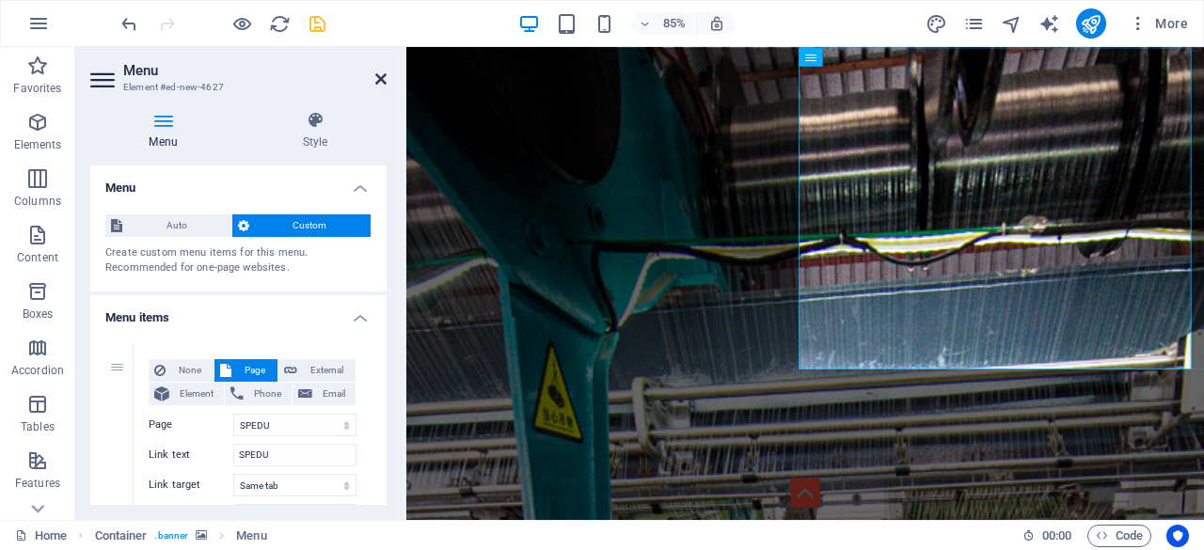
click at [382, 75] on icon at bounding box center [380, 78] width 11 height 15
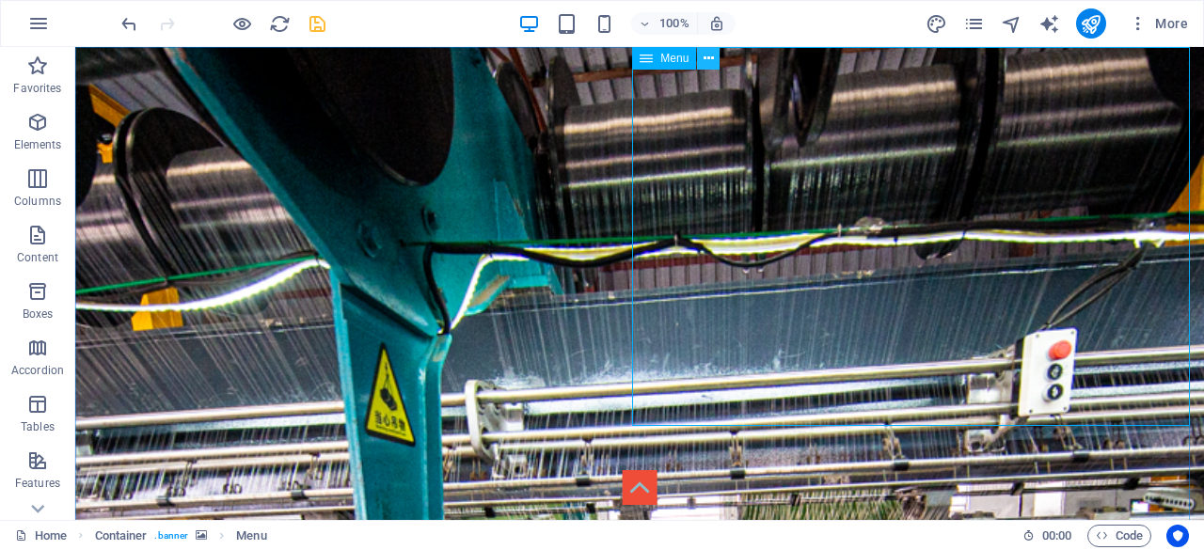
click at [713, 55] on icon at bounding box center [708, 59] width 10 height 20
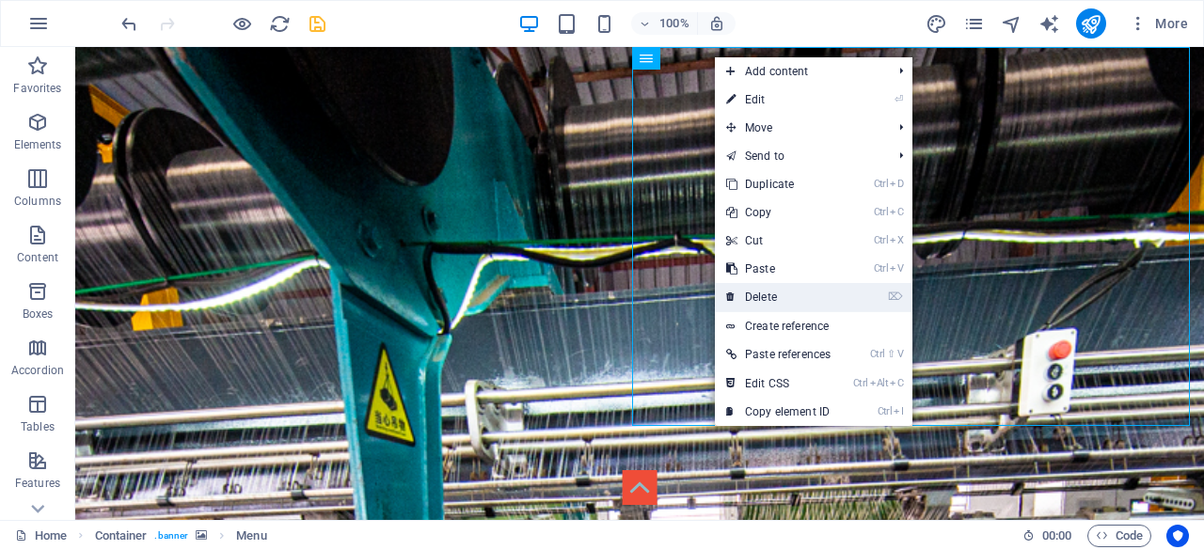
click at [816, 295] on link "⌦ Delete" at bounding box center [778, 297] width 127 height 28
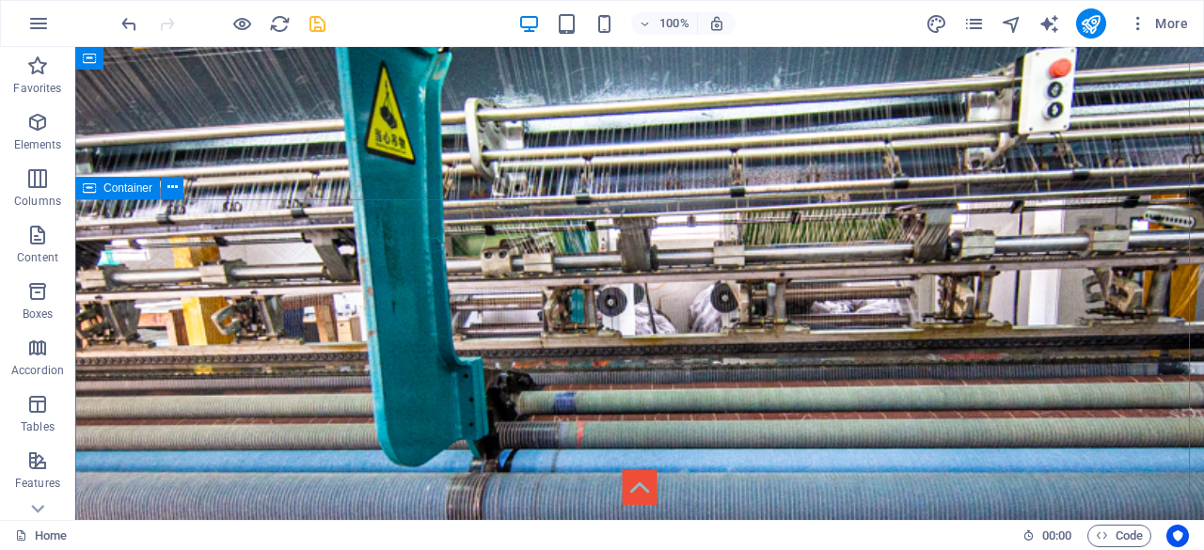
scroll to position [94, 0]
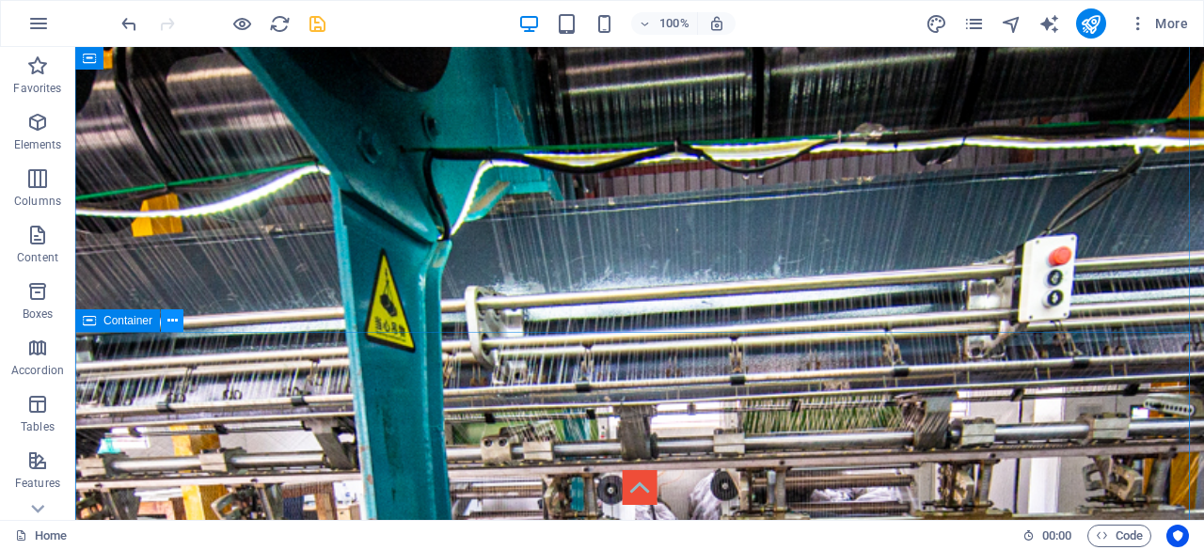
click at [173, 319] on icon at bounding box center [172, 321] width 10 height 20
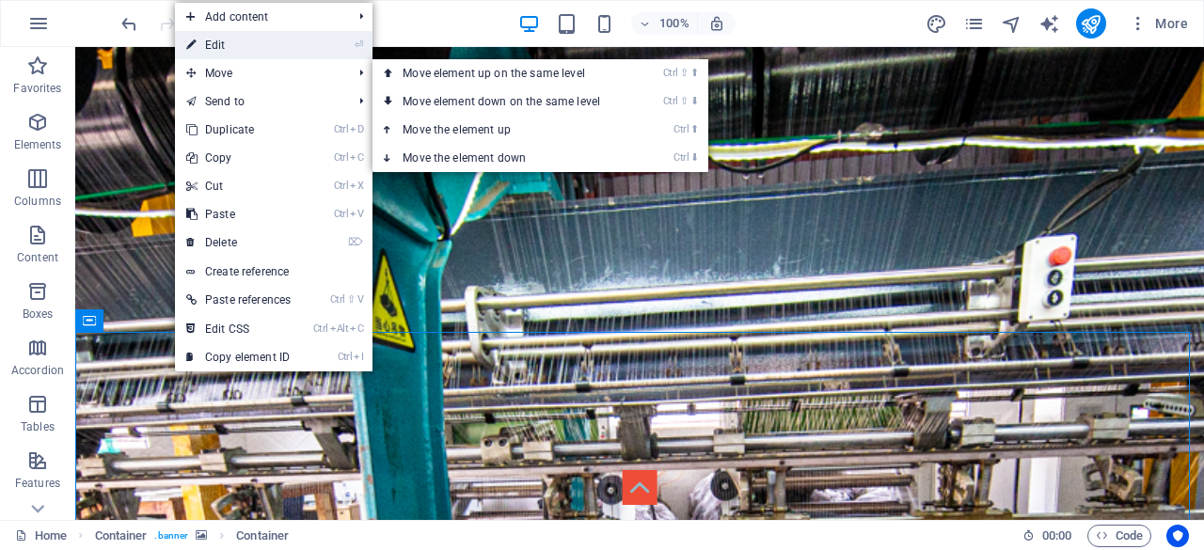
click at [262, 50] on link "⏎ Edit" at bounding box center [238, 45] width 127 height 28
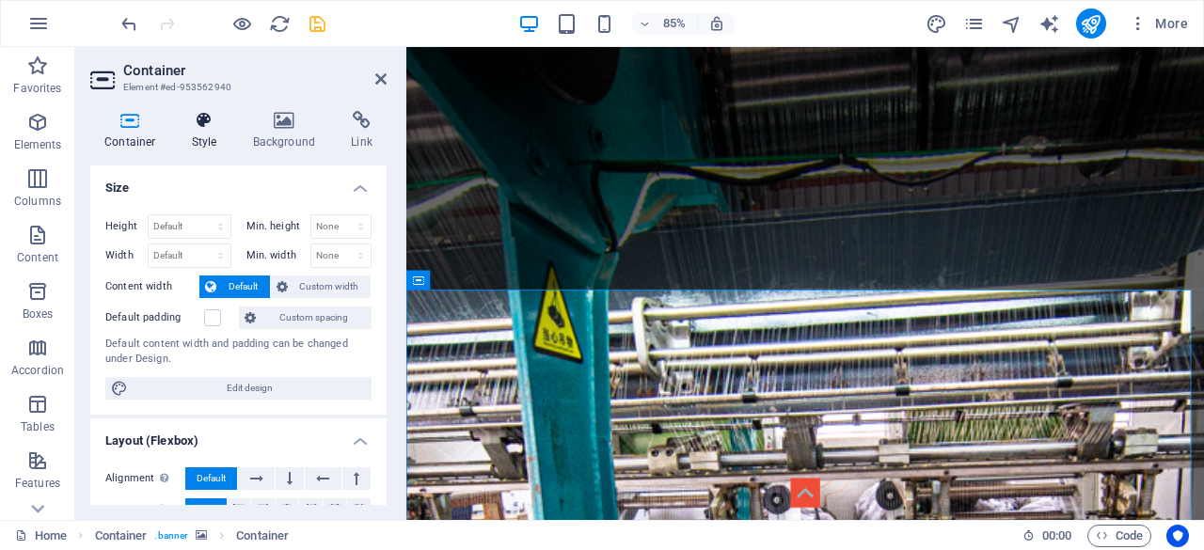
click at [214, 131] on h4 "Style" at bounding box center [208, 130] width 61 height 39
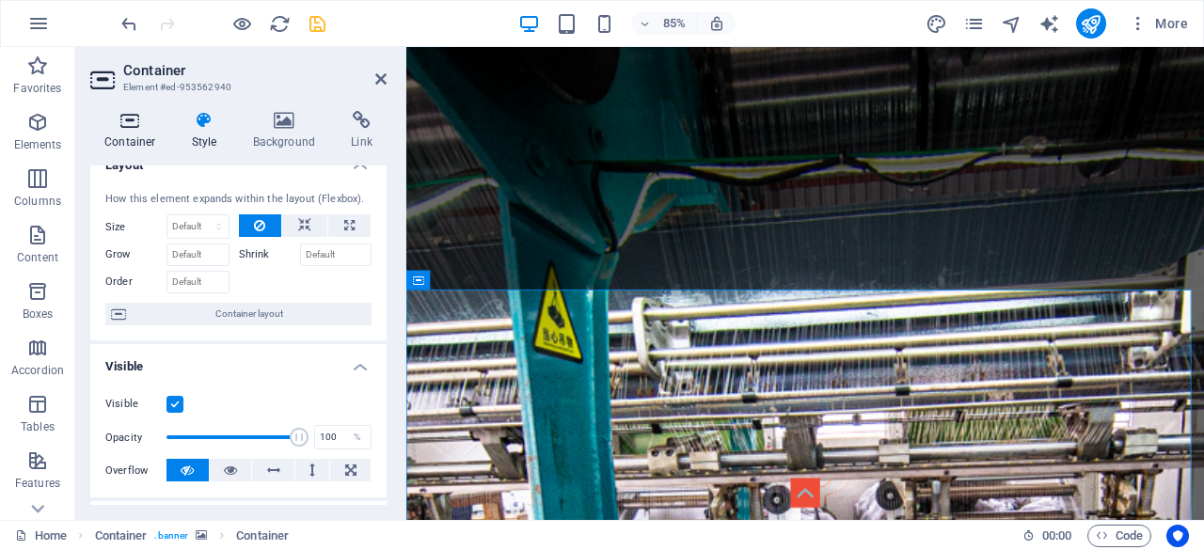
scroll to position [0, 0]
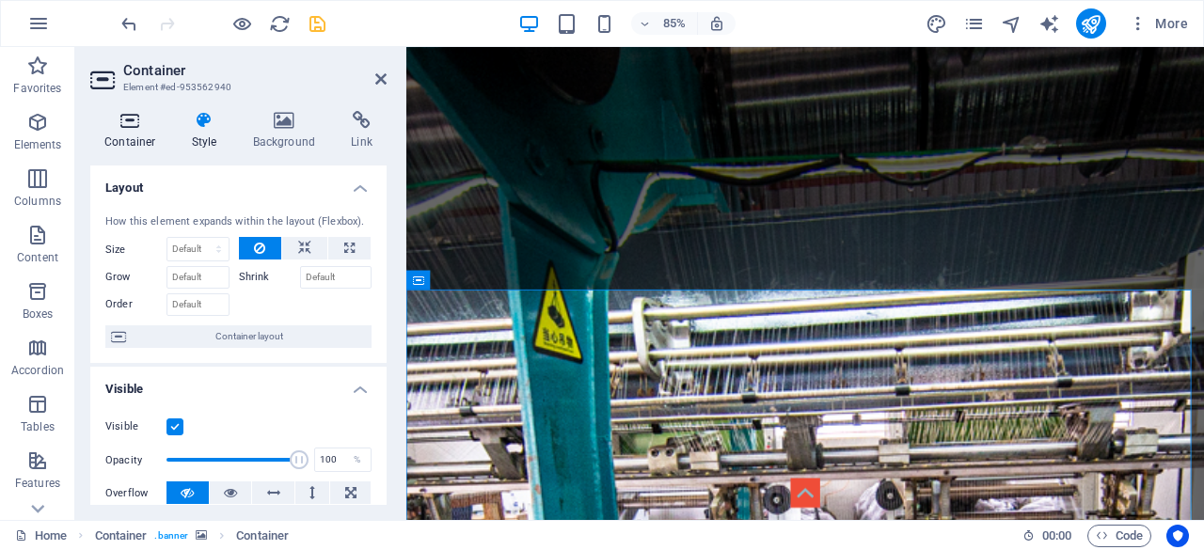
click at [130, 127] on icon at bounding box center [130, 120] width 80 height 19
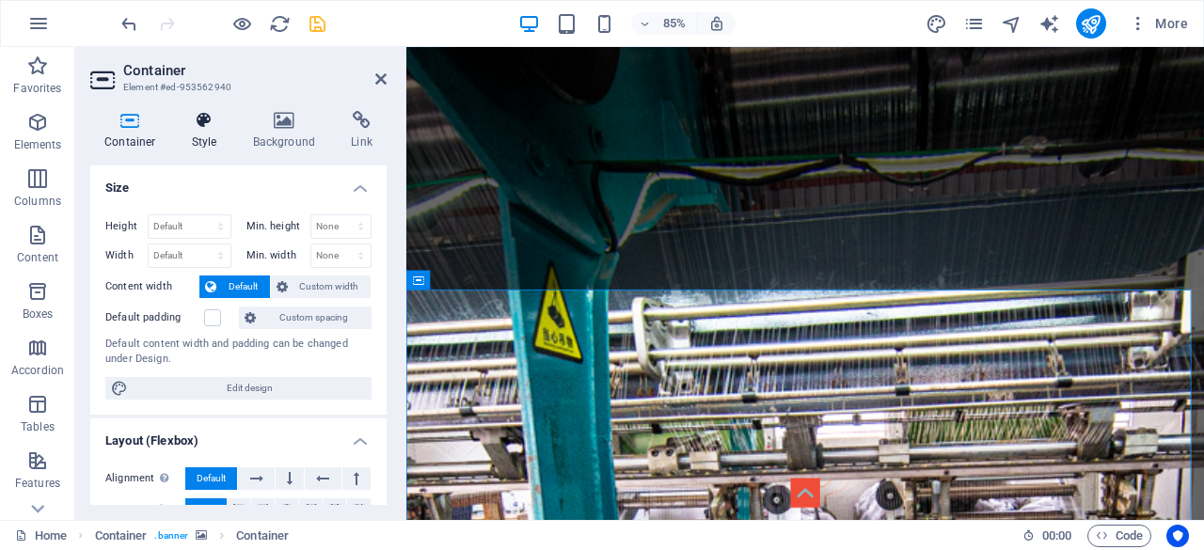
click at [211, 118] on icon at bounding box center [205, 120] width 54 height 19
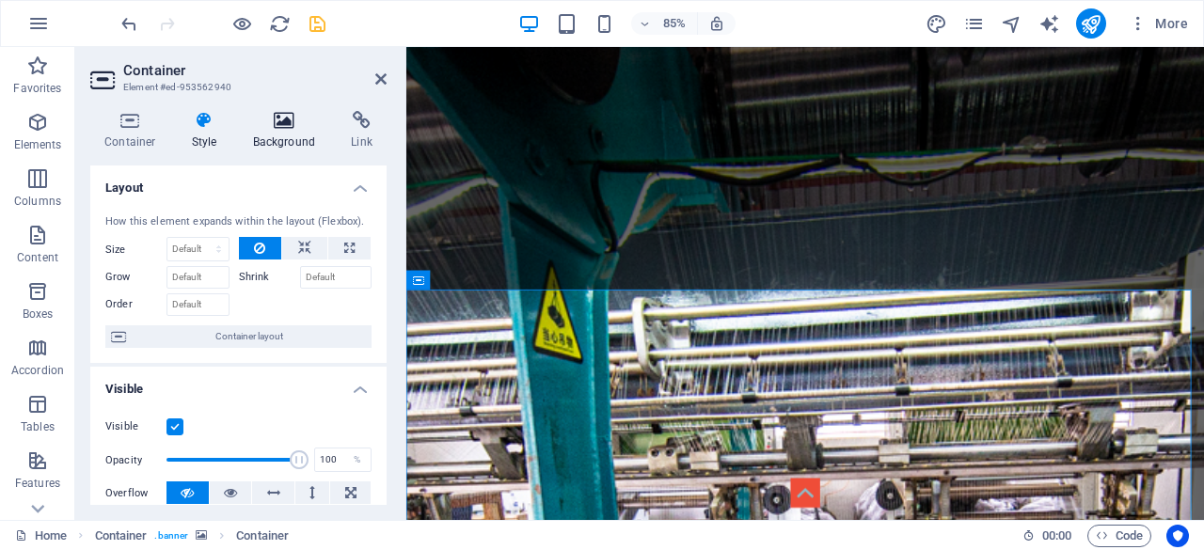
click at [300, 121] on icon at bounding box center [284, 120] width 91 height 19
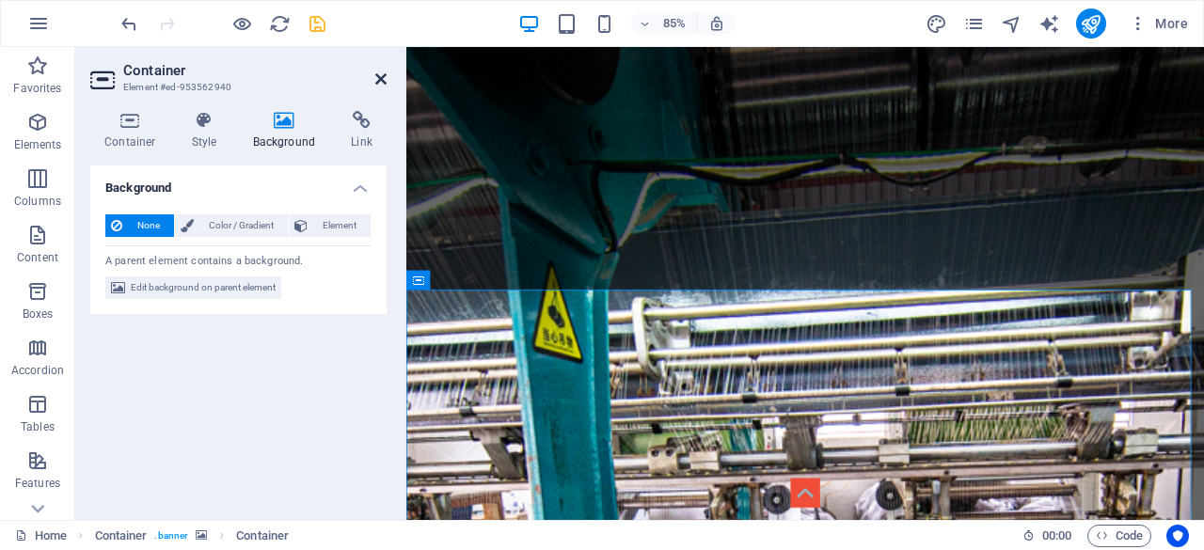
click at [376, 72] on icon at bounding box center [380, 78] width 11 height 15
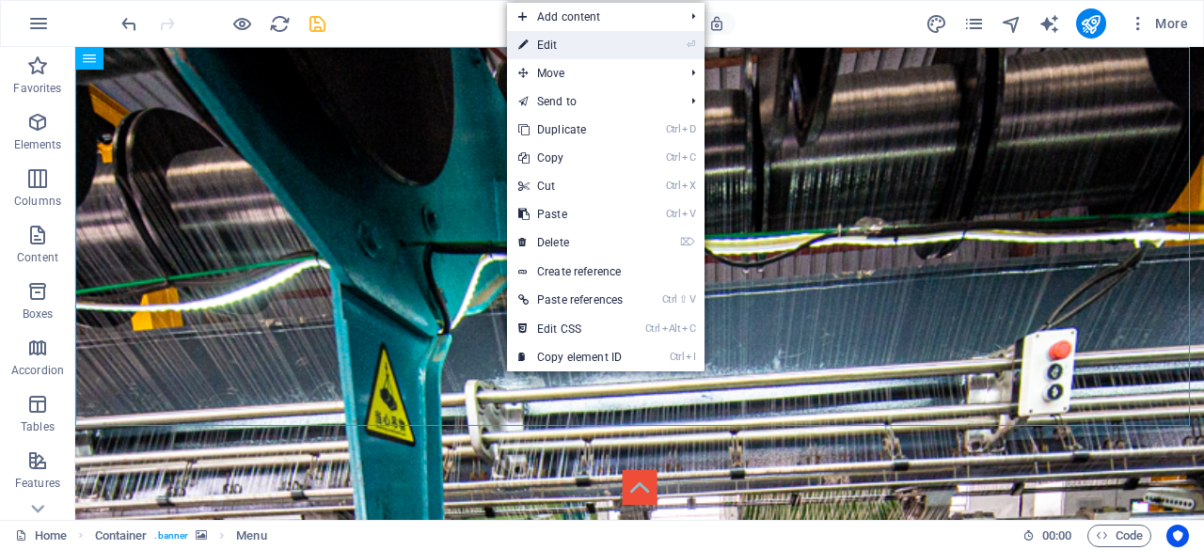
click at [624, 39] on link "⏎ Edit" at bounding box center [570, 45] width 127 height 28
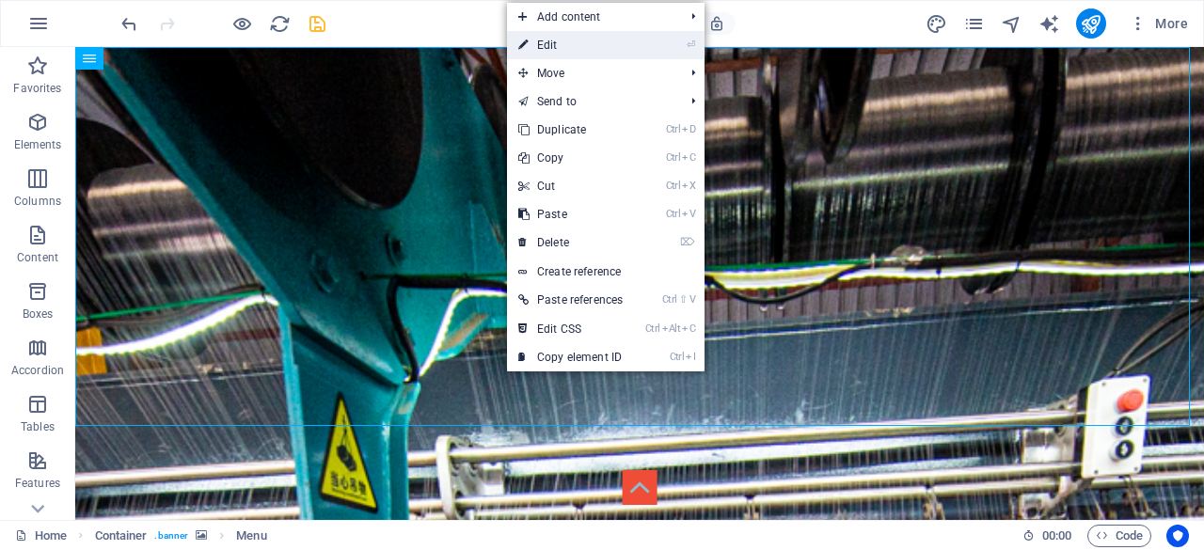
select select "2"
select select
select select "3"
select select
select select "4"
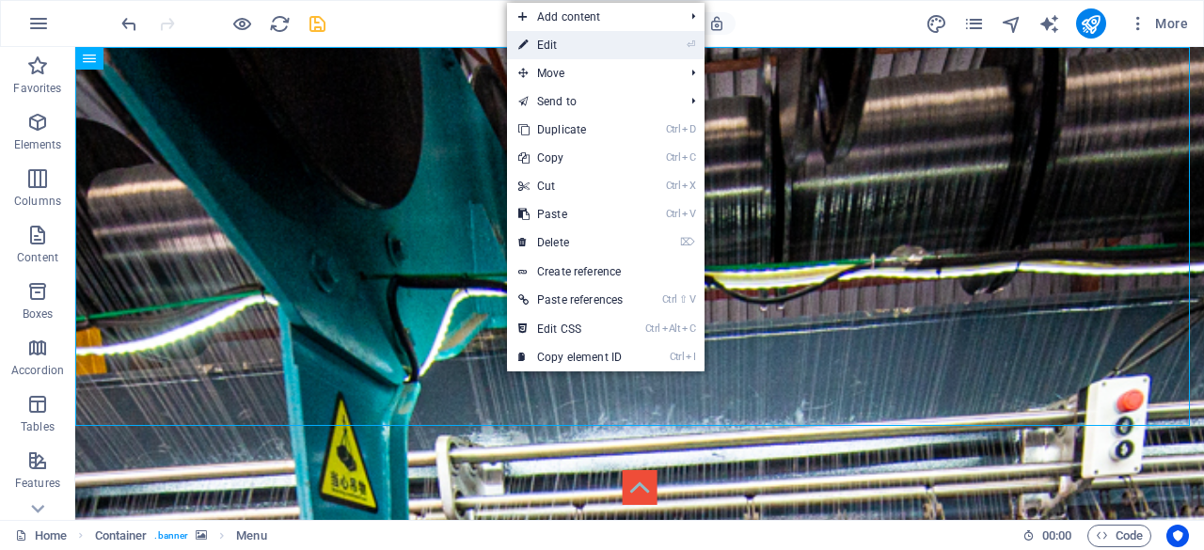
select select
select select "5"
select select
select select "6"
select select
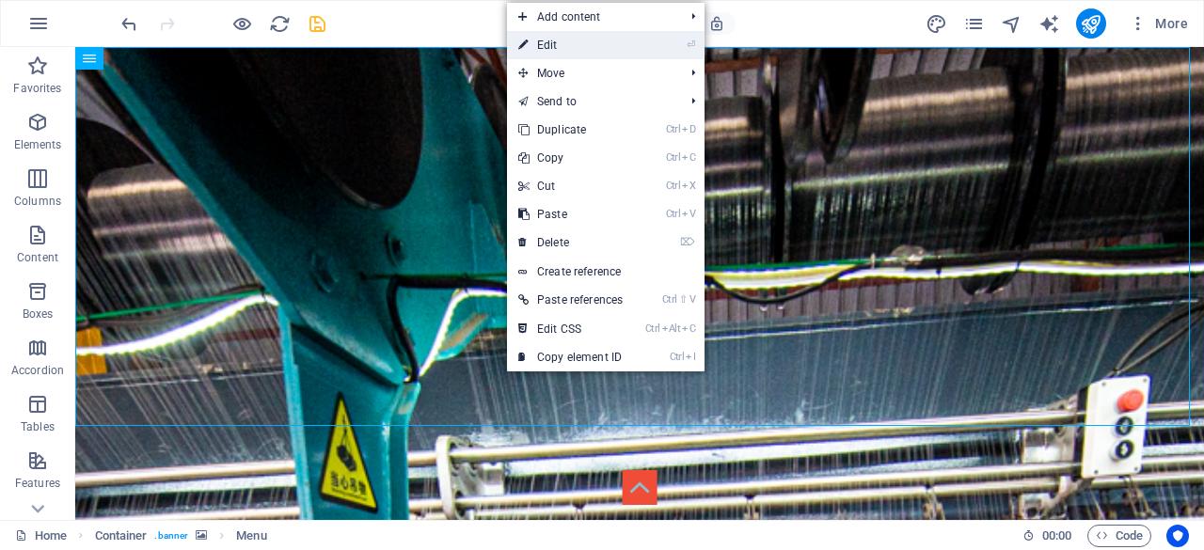
select select "7"
select select
select select "8"
select select
select select "9"
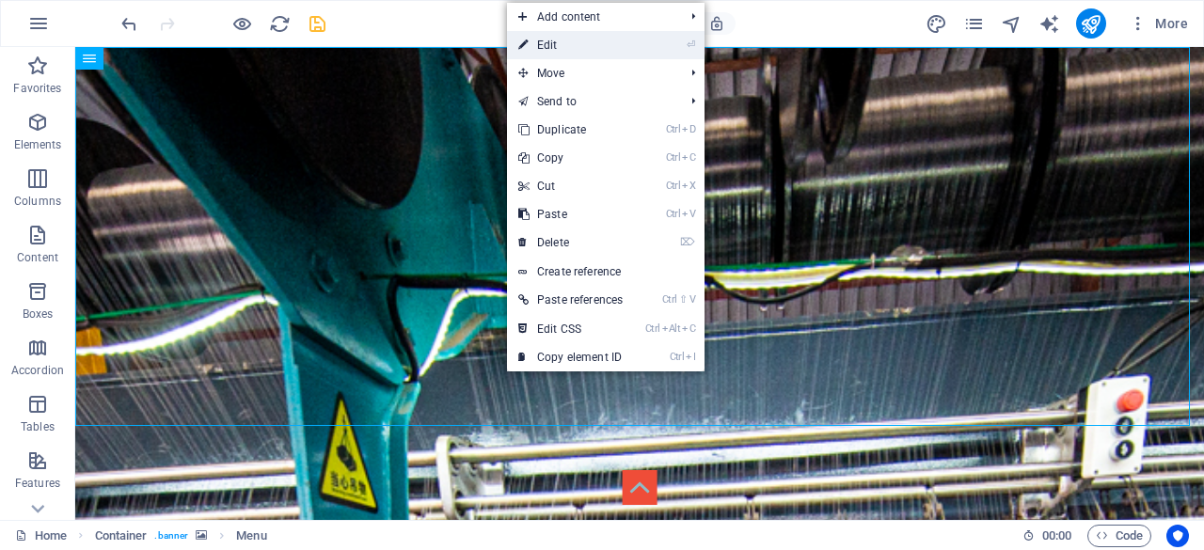
select select
select select "10"
select select
select select "11"
select select
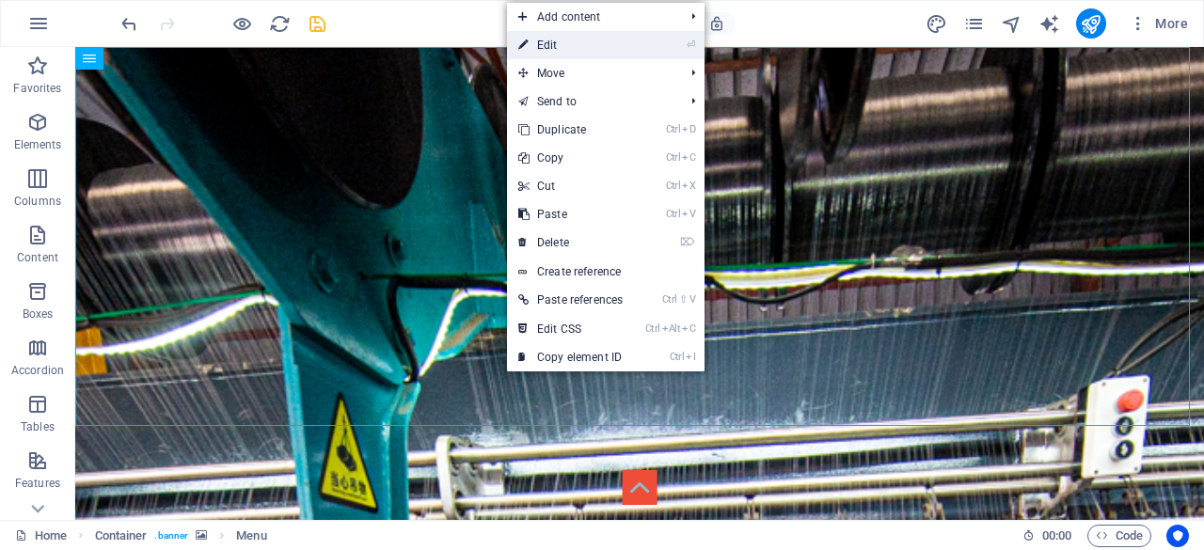
select select "12"
select select
select select "13"
select select
select select "14"
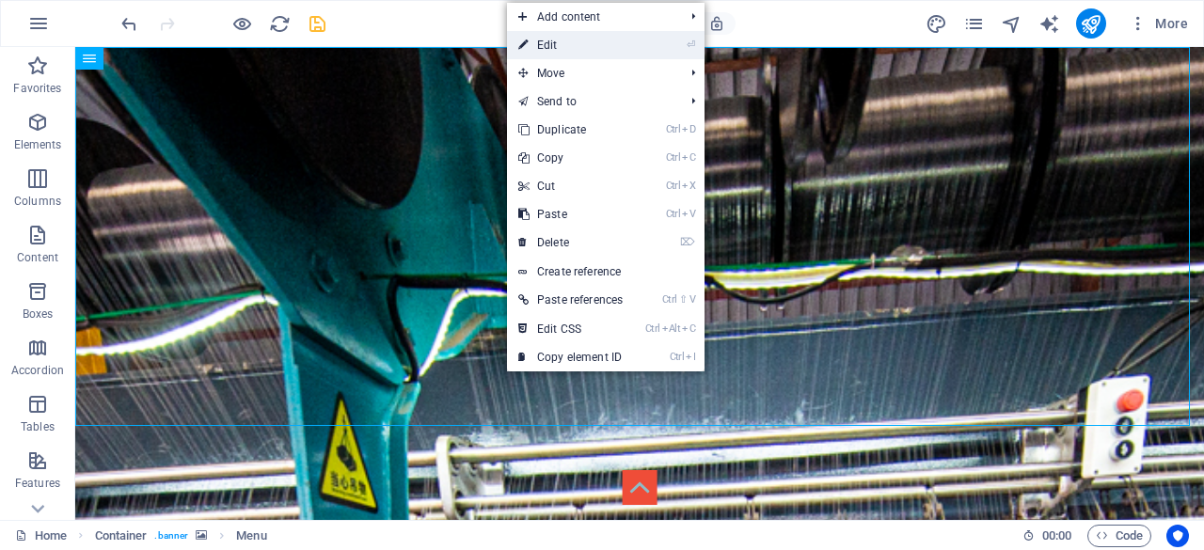
select select
select select "15"
select select
select select "18"
select select
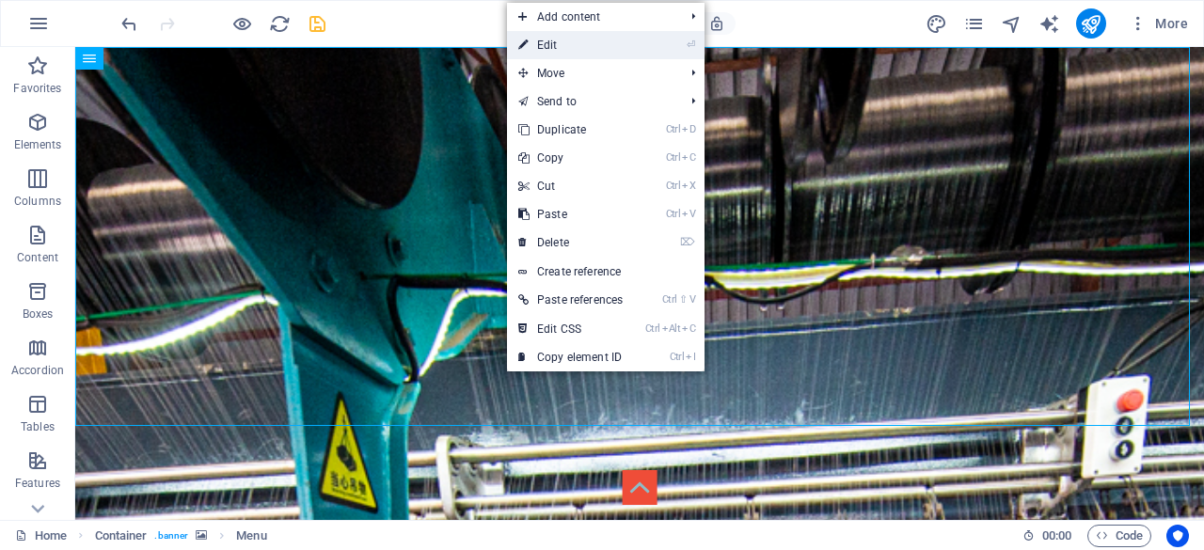
select select "19"
select select
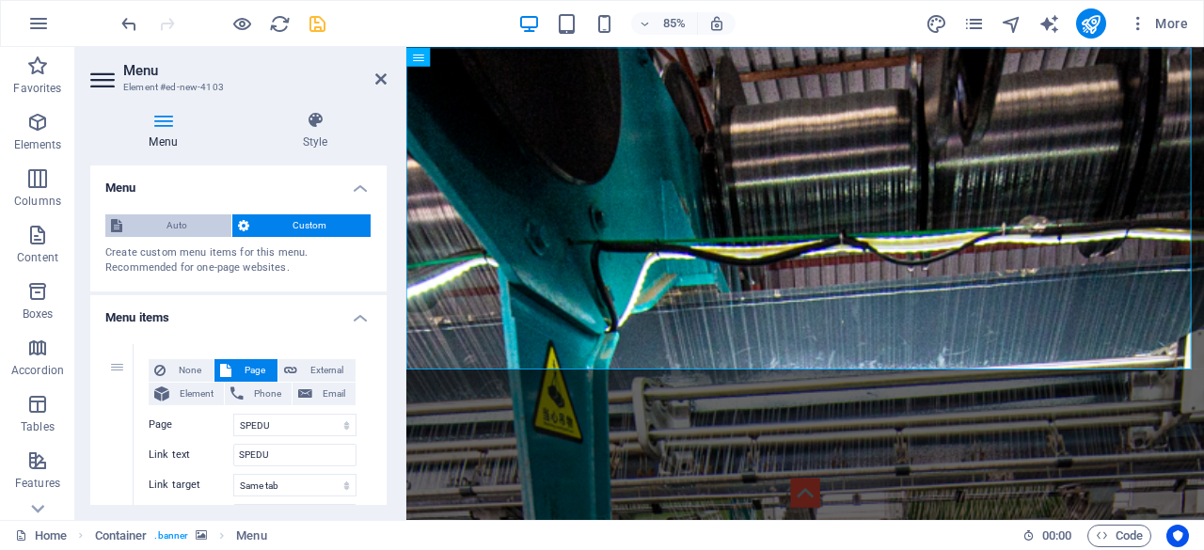
click at [154, 216] on span "Auto" at bounding box center [177, 225] width 98 height 23
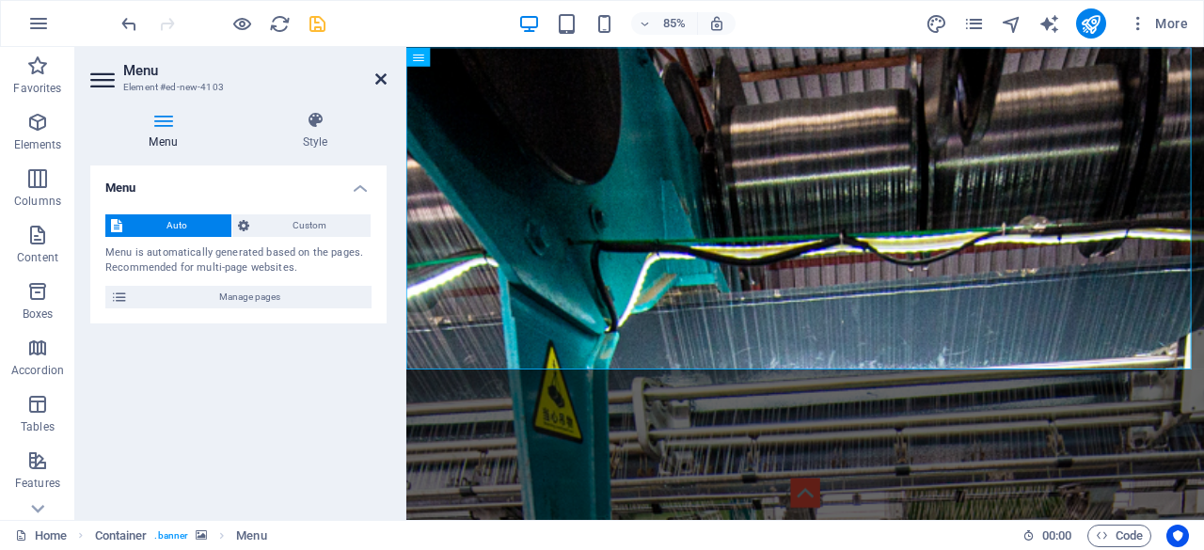
click at [384, 79] on icon at bounding box center [380, 78] width 11 height 15
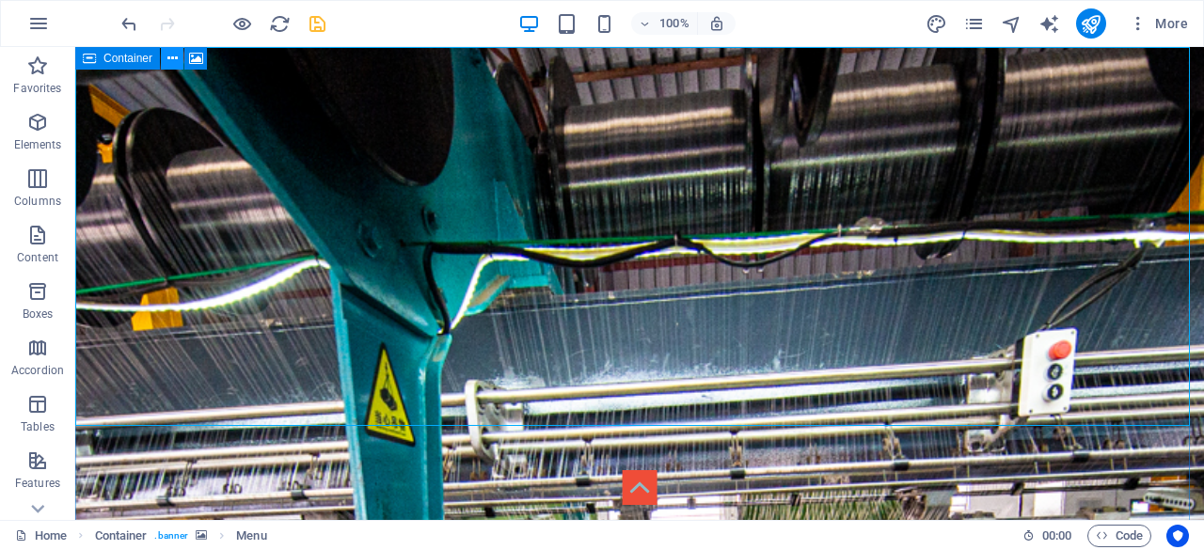
click at [171, 57] on icon at bounding box center [172, 59] width 10 height 20
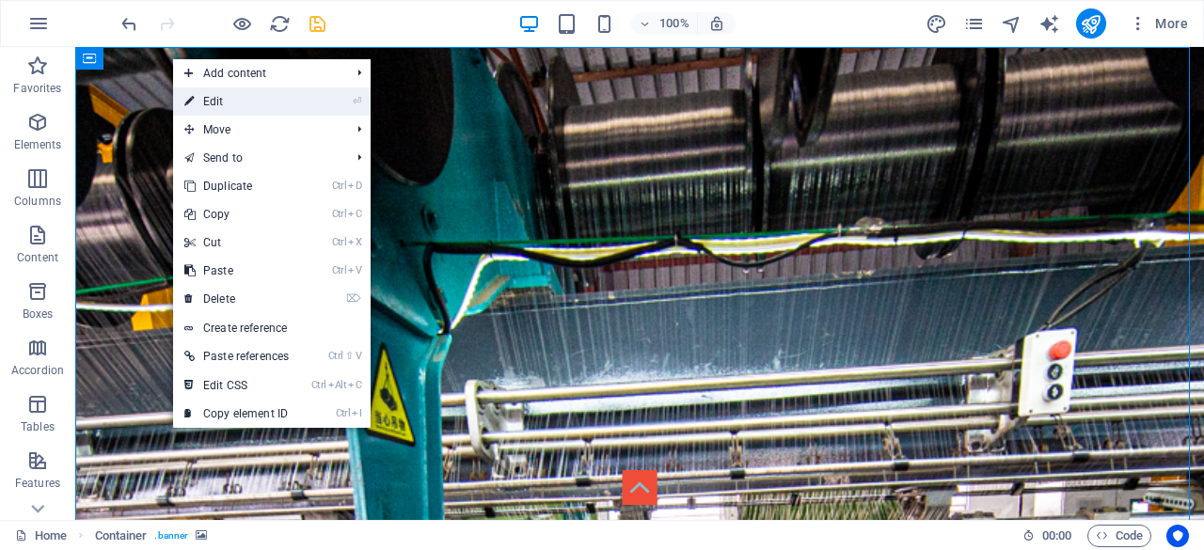
click at [218, 102] on link "⏎ Edit" at bounding box center [236, 101] width 127 height 28
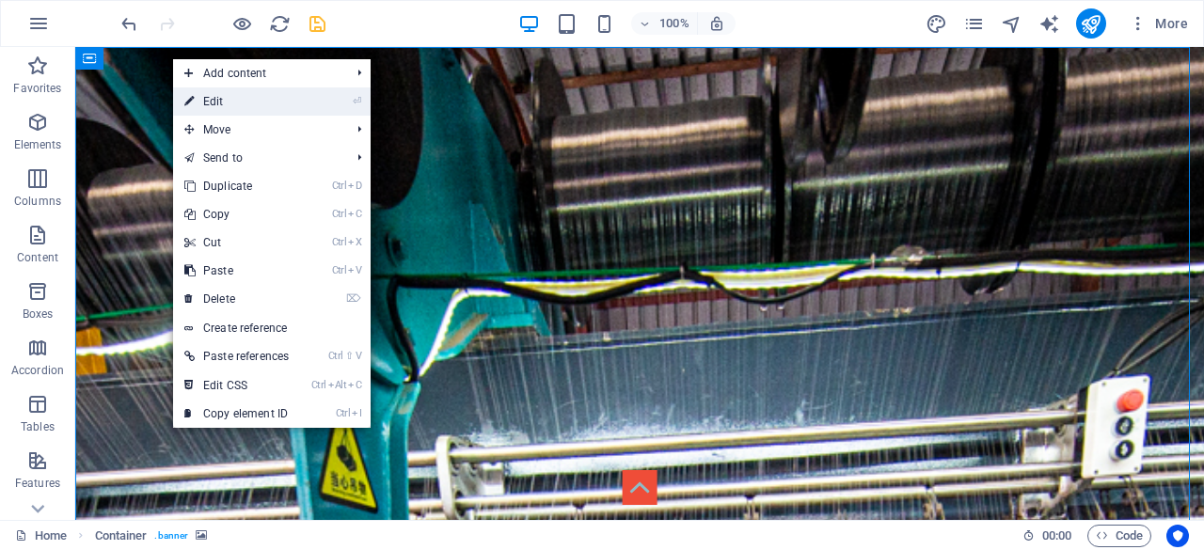
select select "vh"
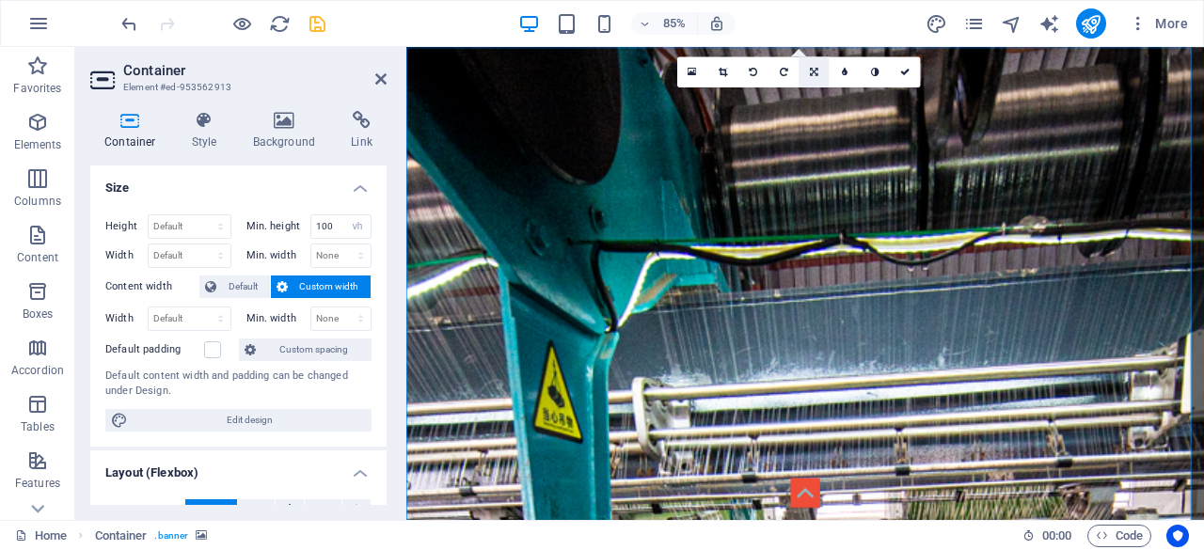
click at [817, 76] on link at bounding box center [813, 71] width 30 height 30
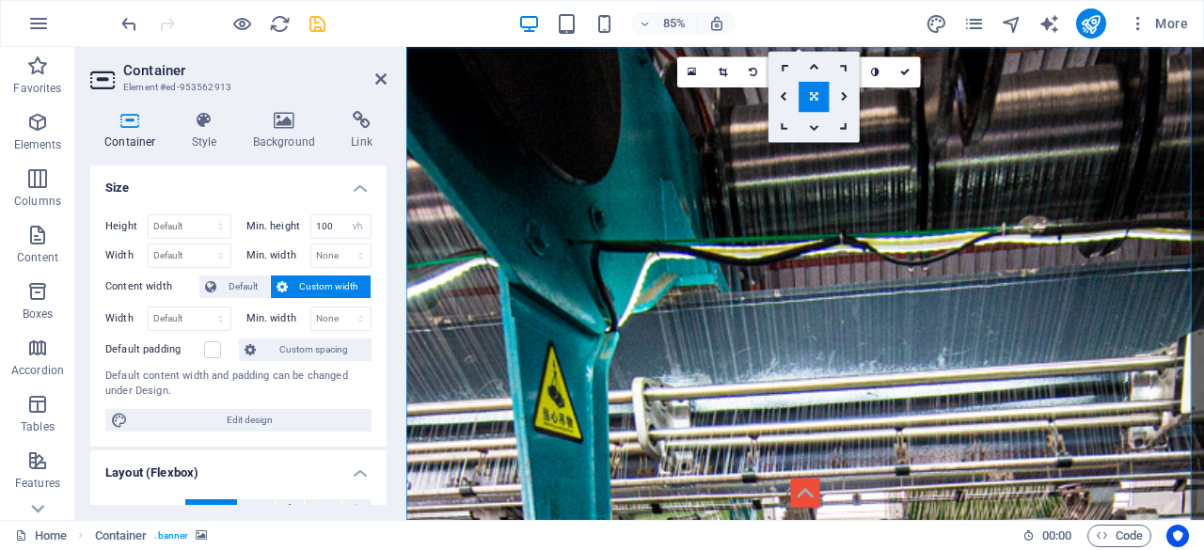
click at [813, 92] on icon at bounding box center [814, 96] width 8 height 9
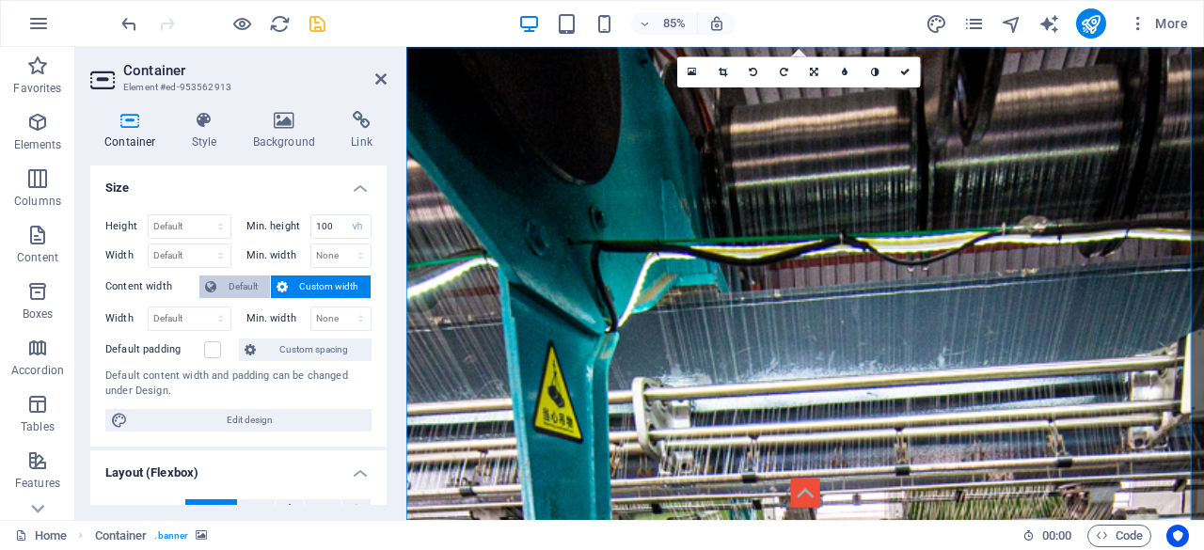
click at [234, 287] on span "Default" at bounding box center [243, 287] width 42 height 23
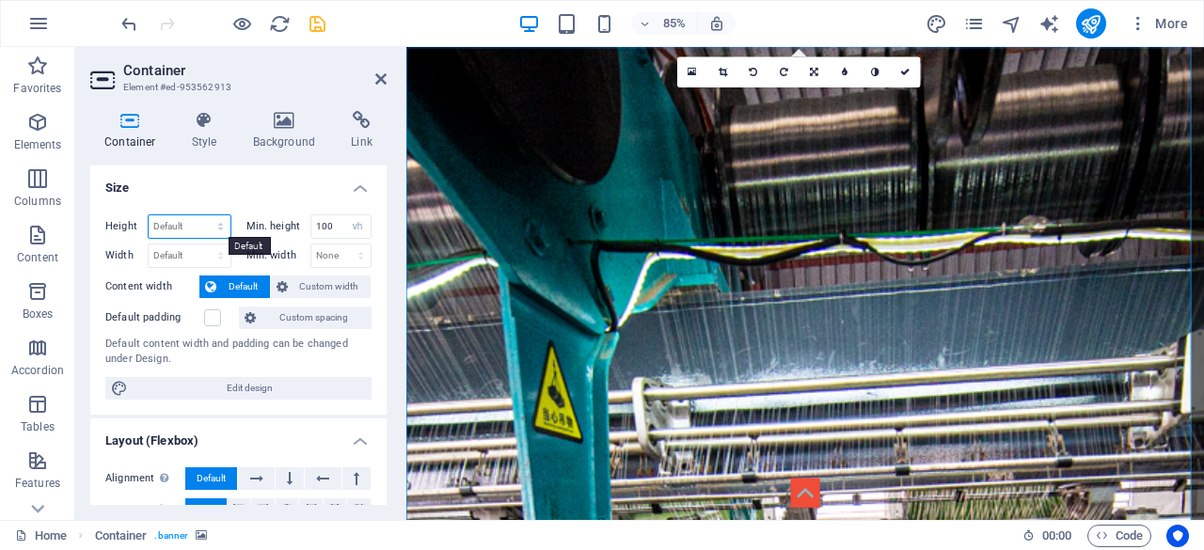
click at [172, 224] on select "Default px rem % vh vw" at bounding box center [190, 226] width 82 height 23
click at [149, 215] on select "Default px rem % vh vw" at bounding box center [190, 226] width 82 height 23
click at [213, 221] on select "Default px rem % vh vw" at bounding box center [190, 226] width 82 height 23
click at [149, 215] on select "Default px rem % vh vw" at bounding box center [190, 226] width 82 height 23
select select "DISABLED_OPTION_VALUE"
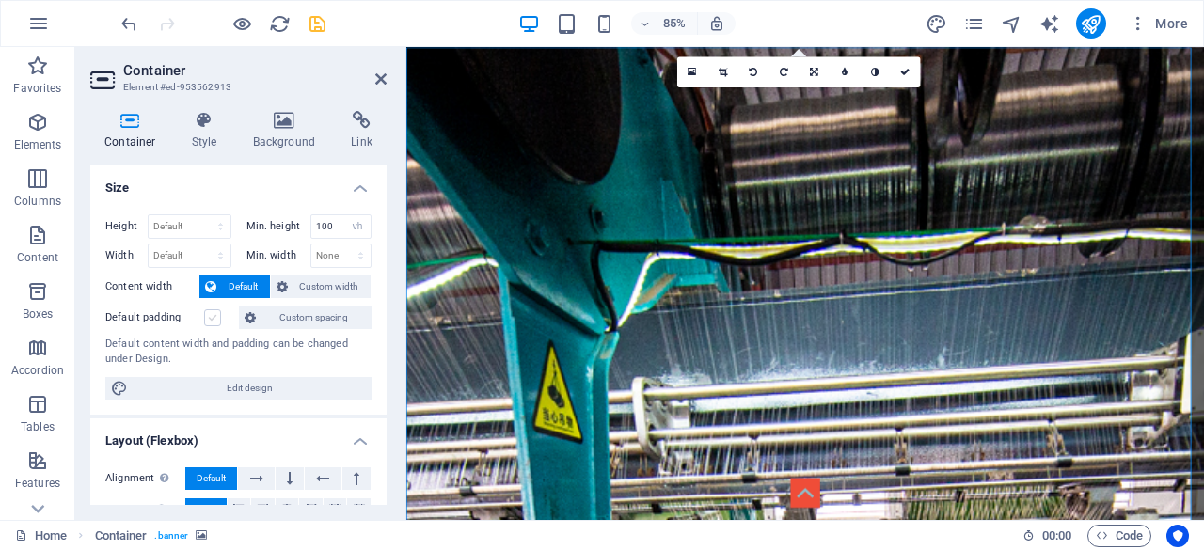
click at [216, 315] on label at bounding box center [212, 317] width 17 height 17
click at [0, 0] on input "Default padding" at bounding box center [0, 0] width 0 height 0
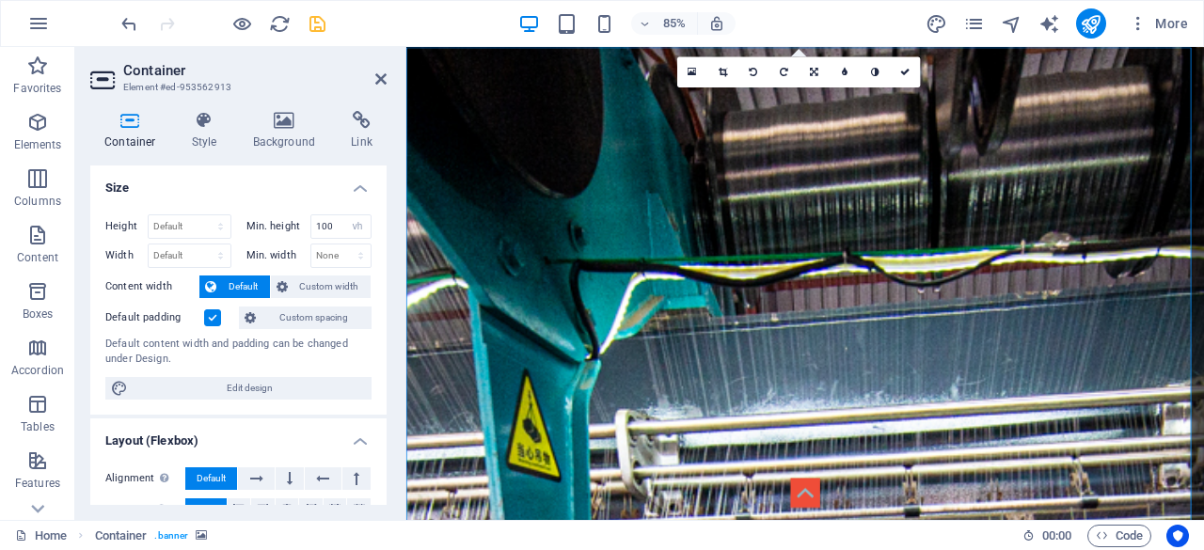
click at [214, 315] on label at bounding box center [212, 317] width 17 height 17
click at [0, 0] on input "Default padding" at bounding box center [0, 0] width 0 height 0
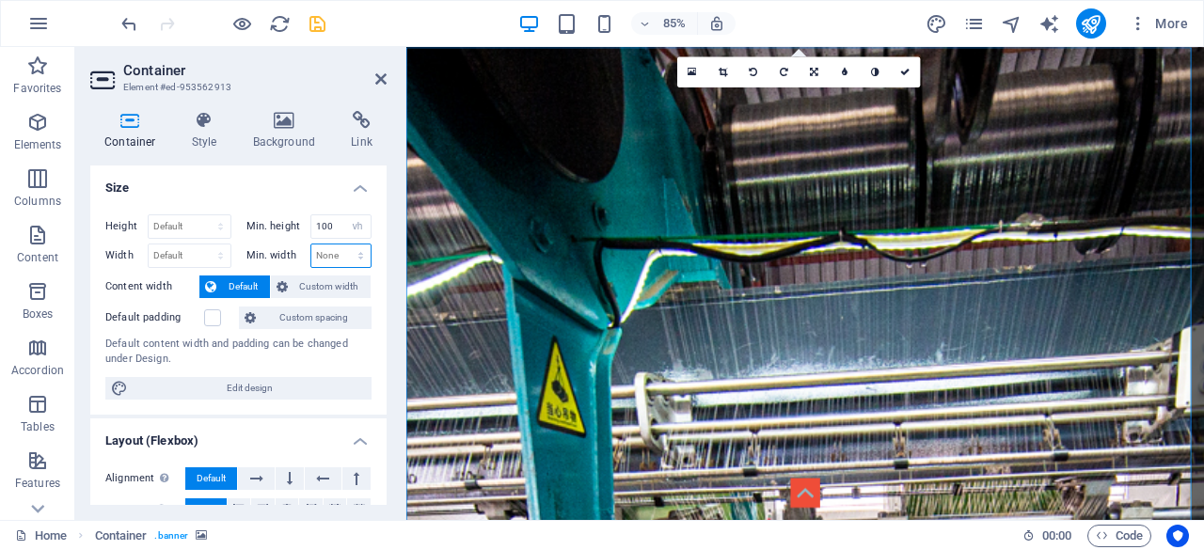
click at [353, 256] on select "None px rem % vh vw" at bounding box center [341, 255] width 60 height 23
click at [213, 259] on select "Default px rem % em vh vw" at bounding box center [190, 255] width 82 height 23
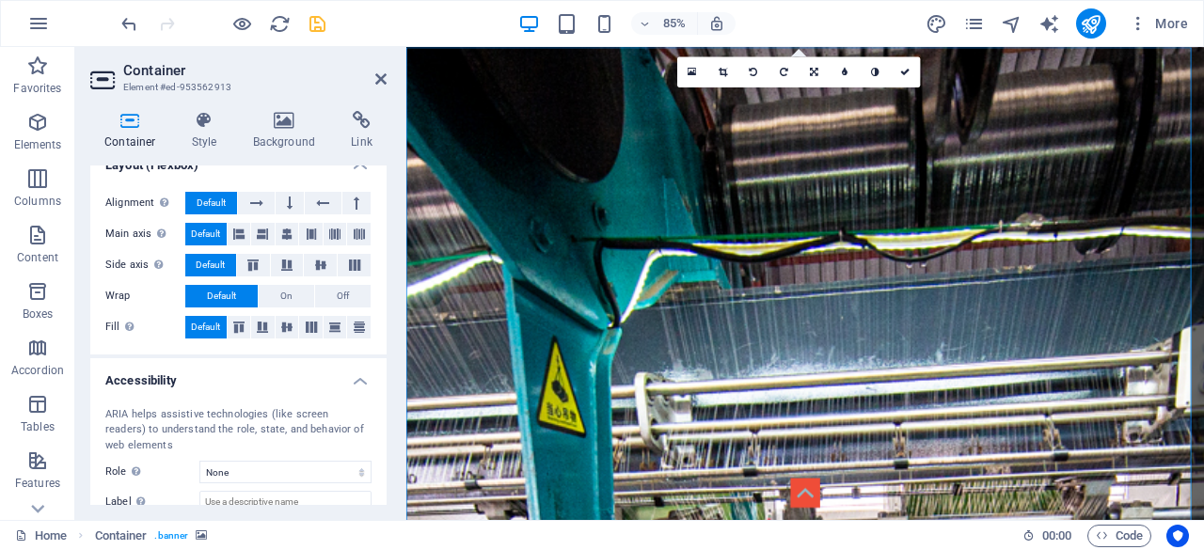
scroll to position [282, 0]
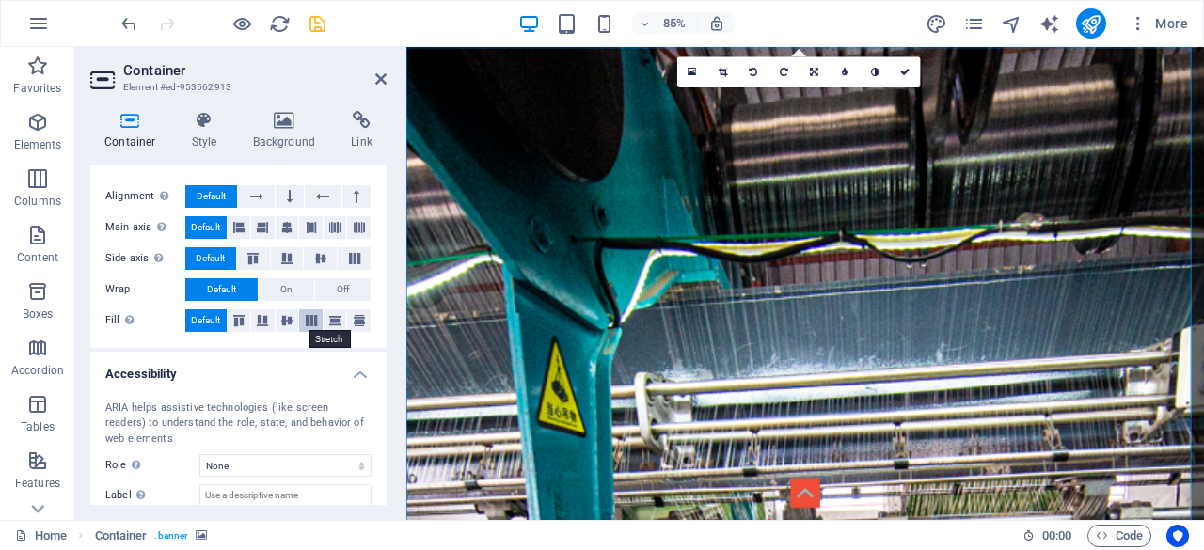
click at [312, 317] on icon at bounding box center [311, 320] width 23 height 11
click at [240, 317] on icon at bounding box center [239, 320] width 23 height 11
click at [291, 278] on button "On" at bounding box center [286, 289] width 55 height 23
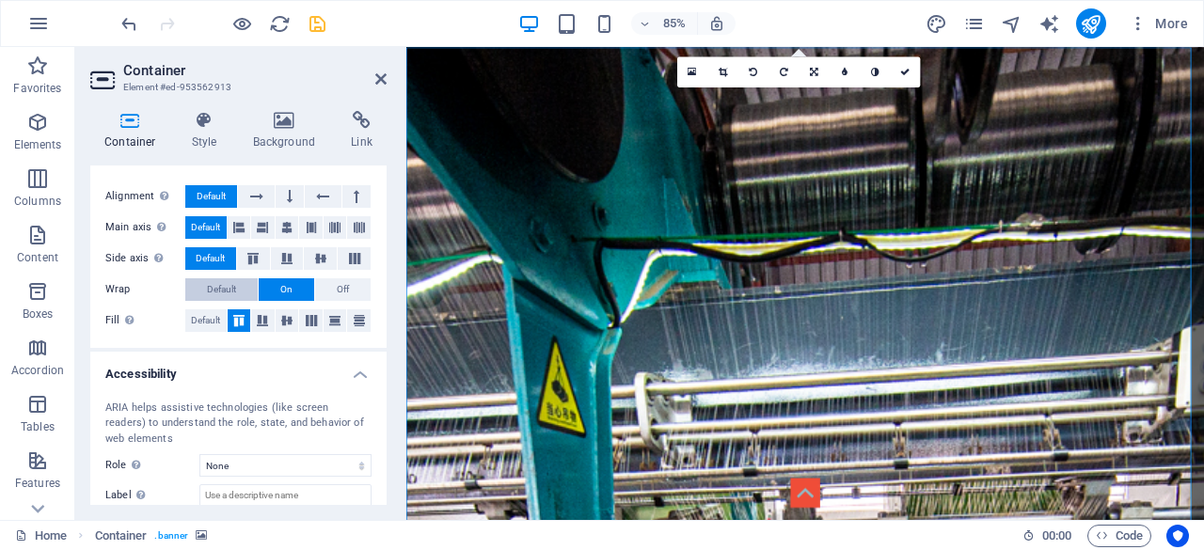
click at [208, 287] on span "Default" at bounding box center [221, 289] width 29 height 23
click at [378, 76] on icon at bounding box center [380, 78] width 11 height 15
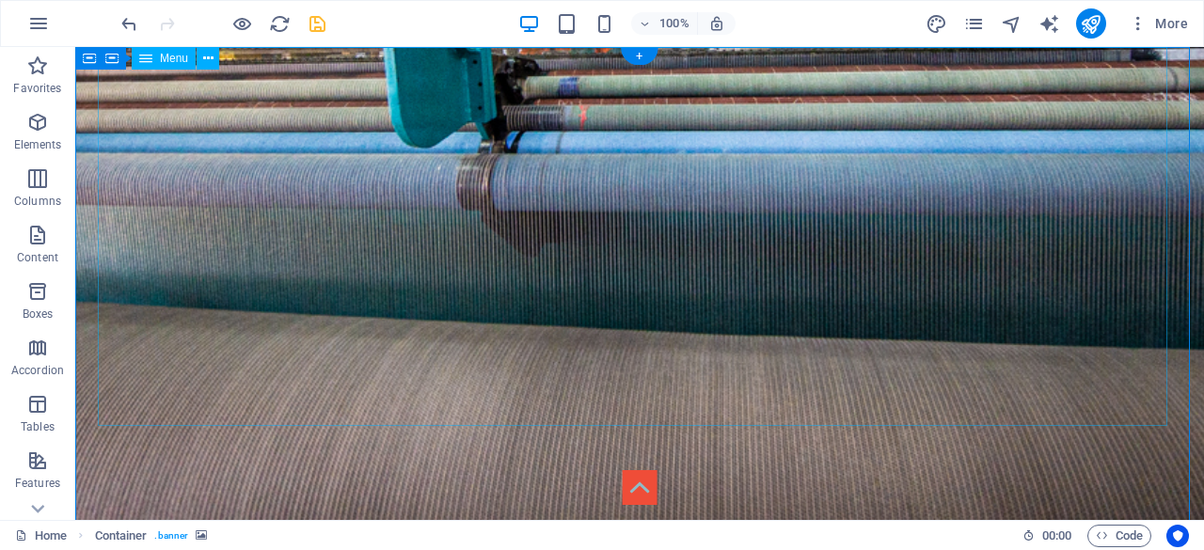
scroll to position [0, 0]
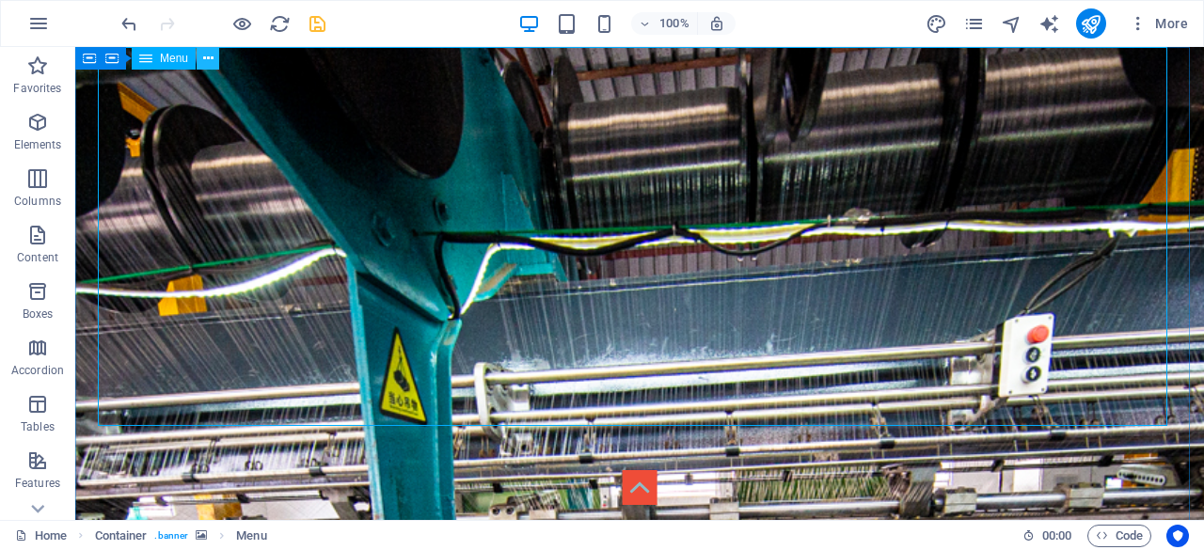
click at [205, 62] on icon at bounding box center [208, 59] width 10 height 20
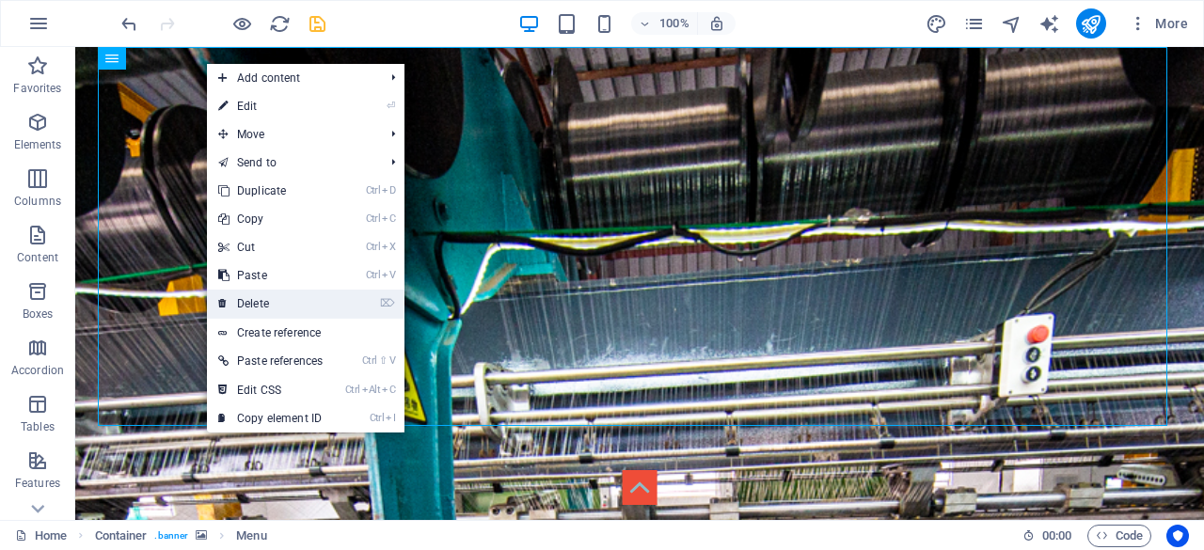
click at [299, 302] on link "⌦ Delete" at bounding box center [270, 304] width 127 height 28
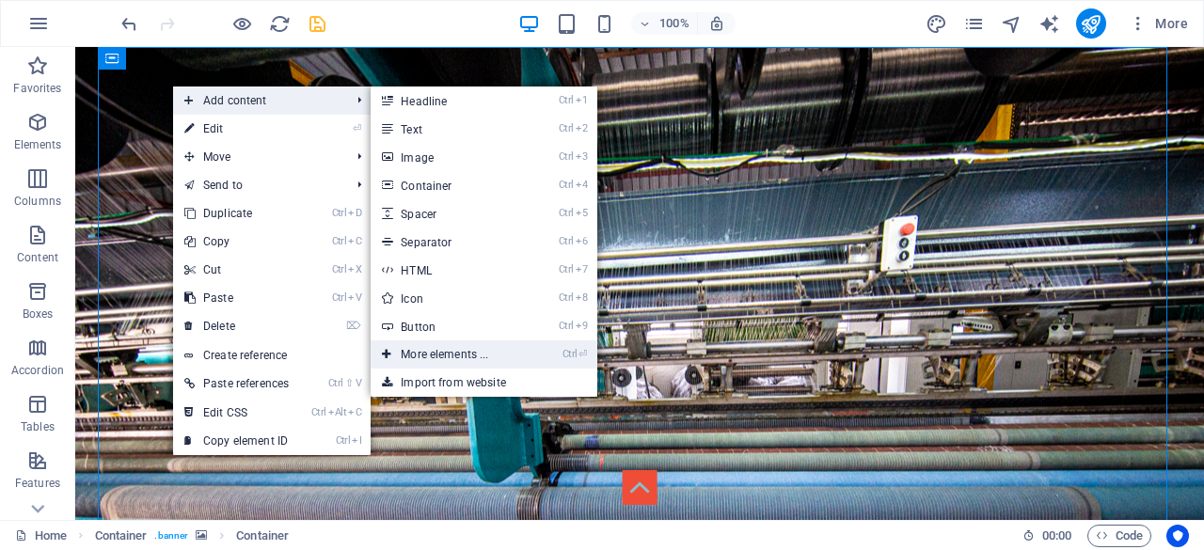
click at [526, 356] on link "Ctrl ⏎ More elements ..." at bounding box center [448, 354] width 155 height 28
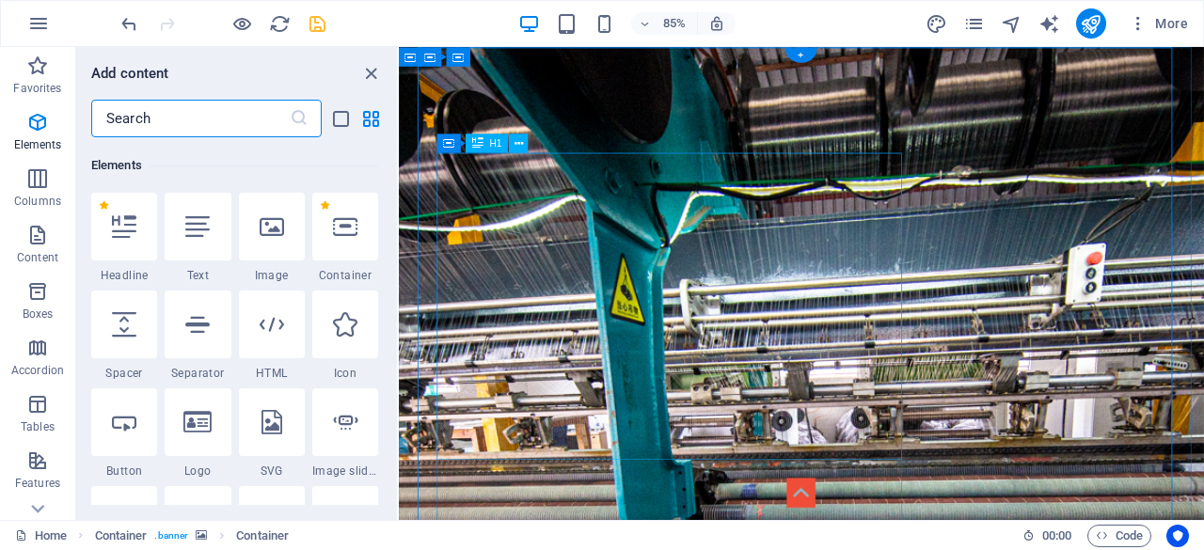
scroll to position [200, 0]
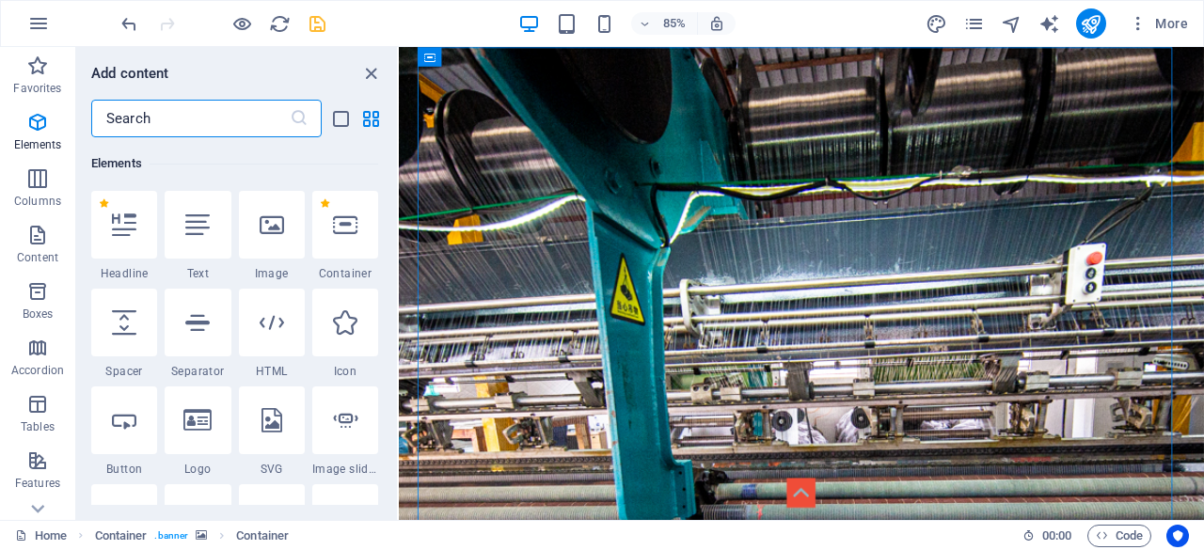
click at [215, 116] on input "text" at bounding box center [190, 119] width 198 height 38
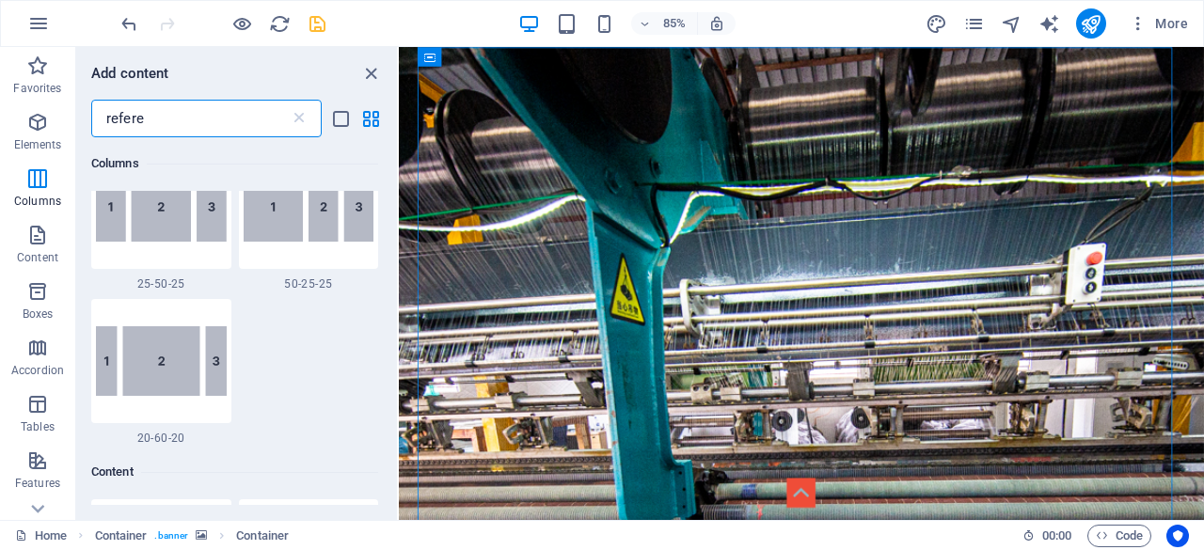
scroll to position [0, 0]
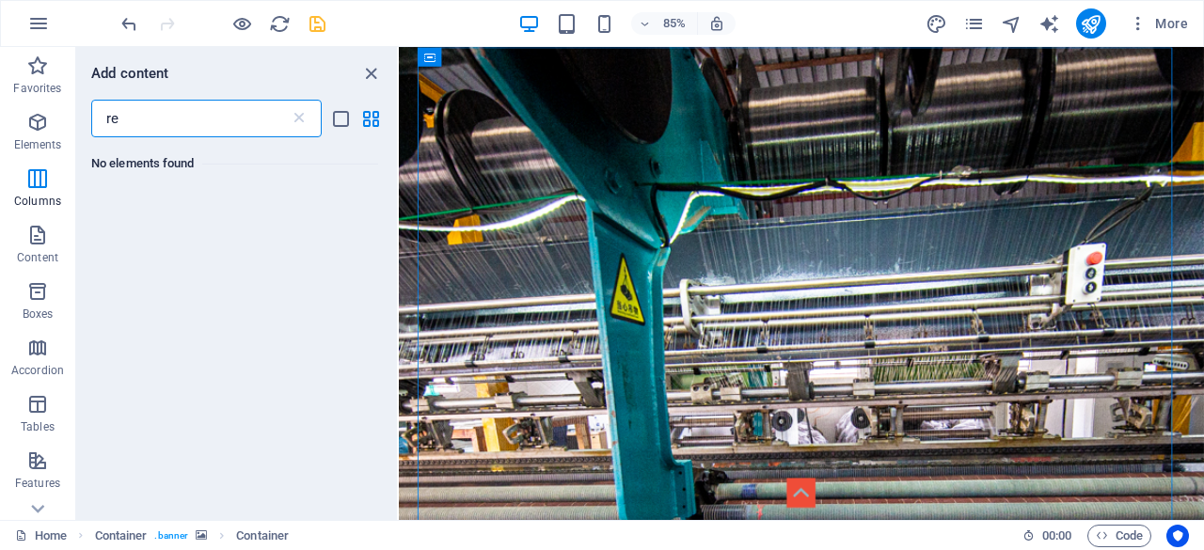
type input "r"
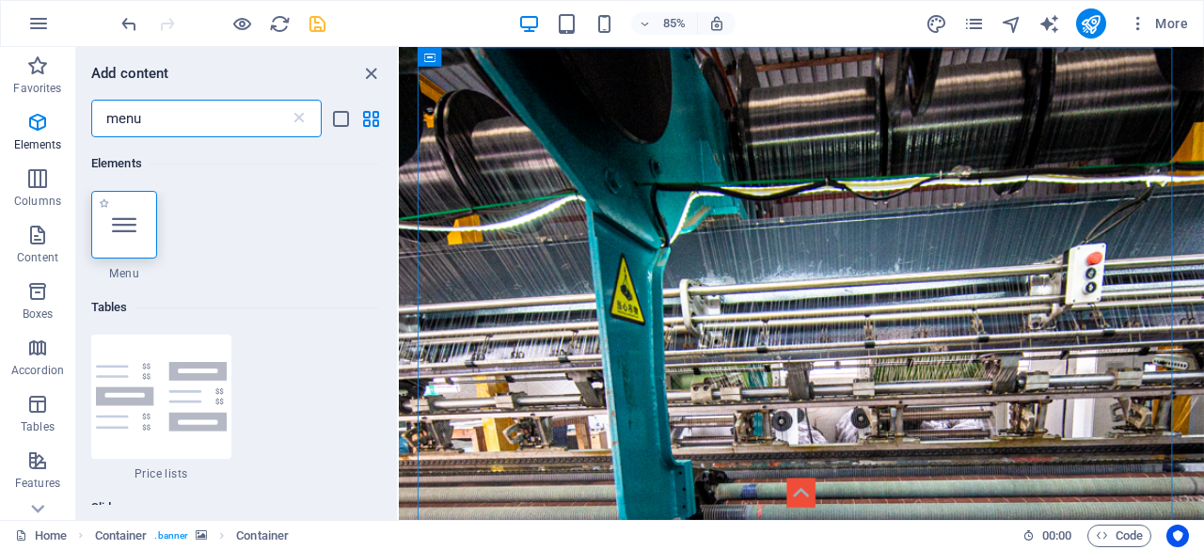
type input "menu"
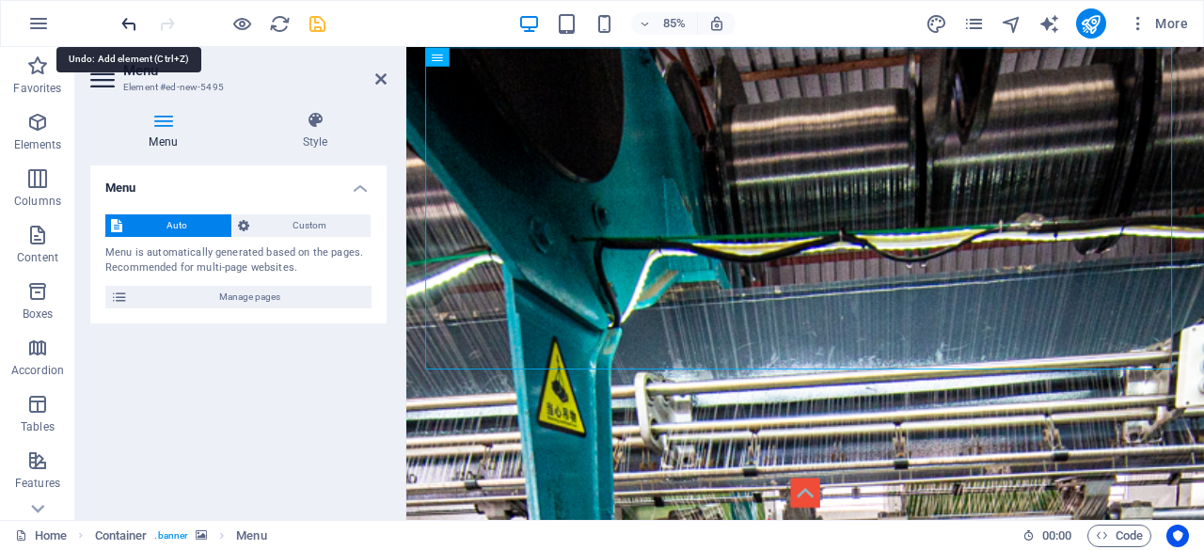
click at [128, 24] on icon "undo" at bounding box center [129, 24] width 22 height 22
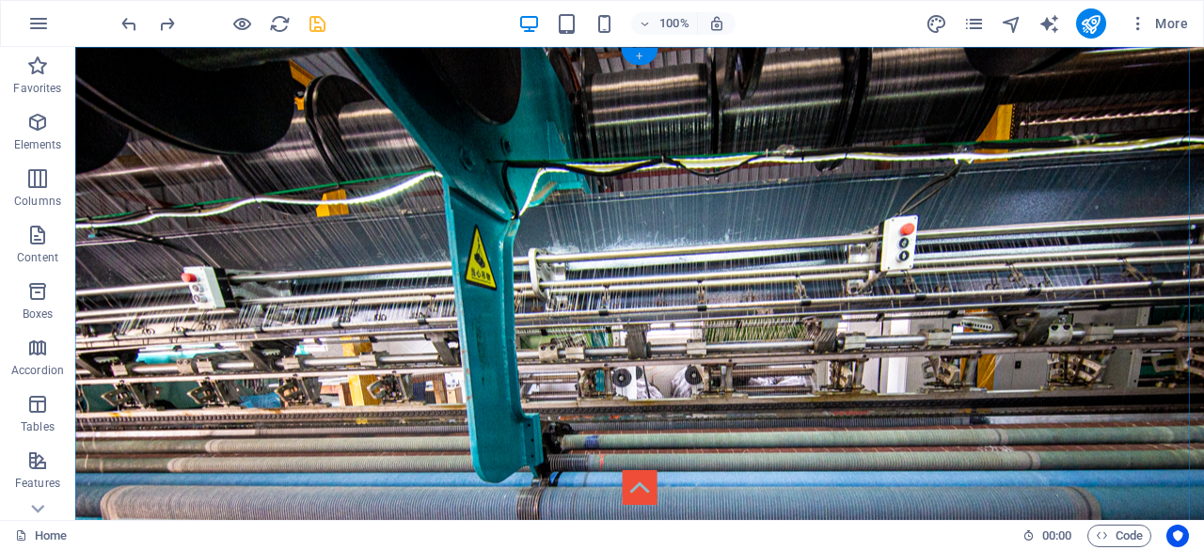
click at [643, 55] on div "+" at bounding box center [639, 56] width 37 height 17
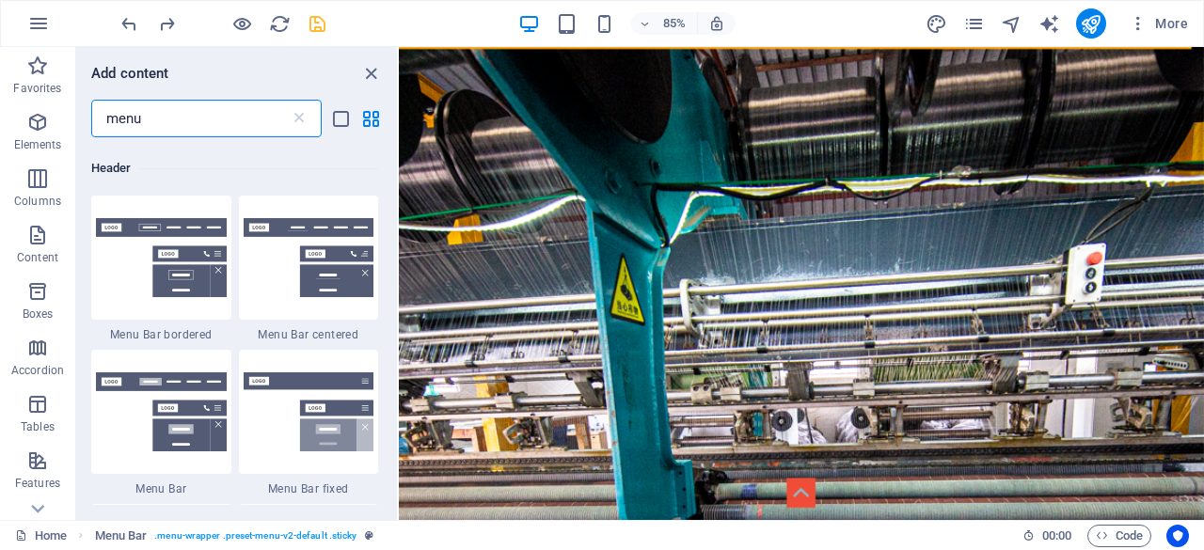
scroll to position [564, 0]
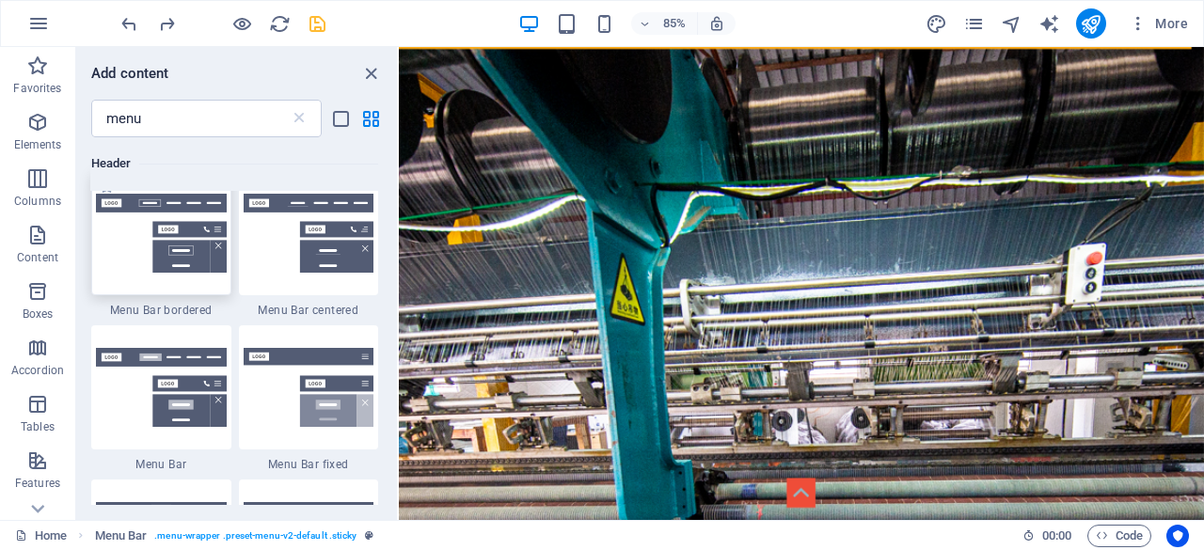
click at [145, 233] on img at bounding box center [161, 233] width 131 height 79
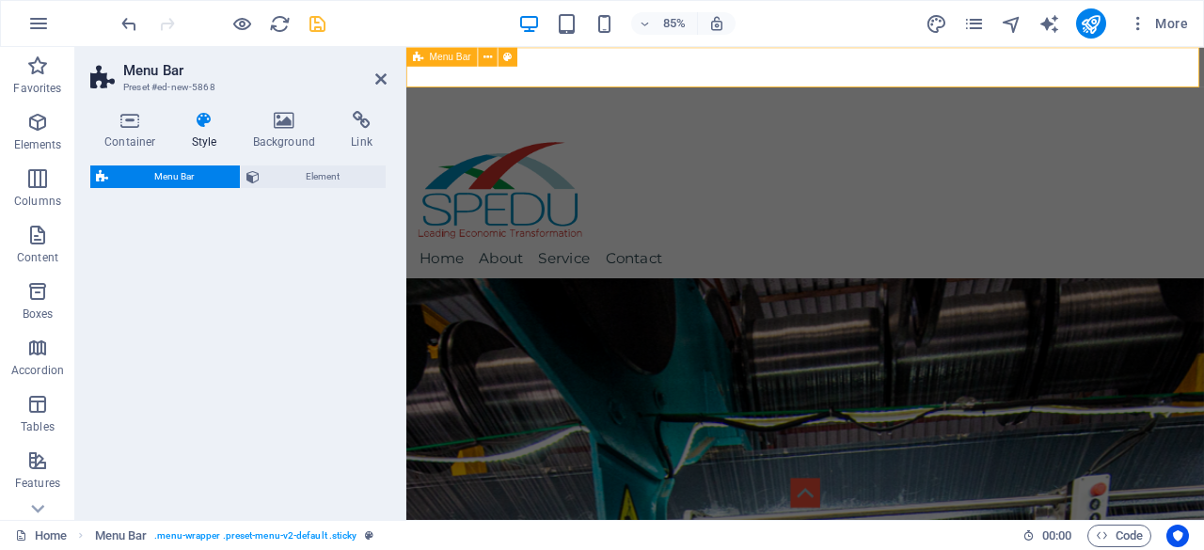
select select "px"
select select "preset-menu-v2-border"
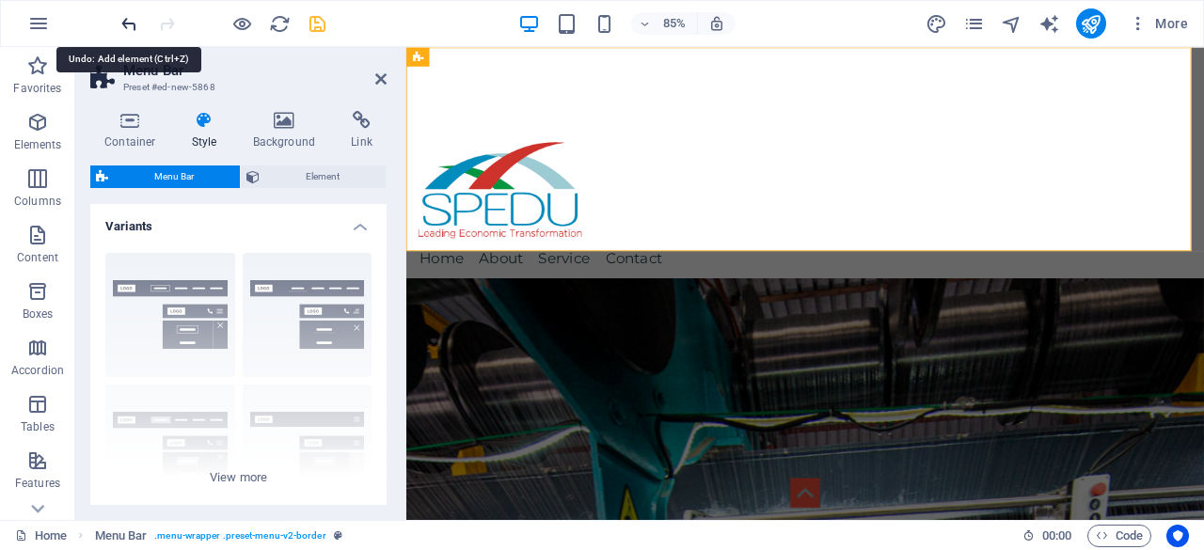
click at [124, 20] on icon "undo" at bounding box center [129, 24] width 22 height 22
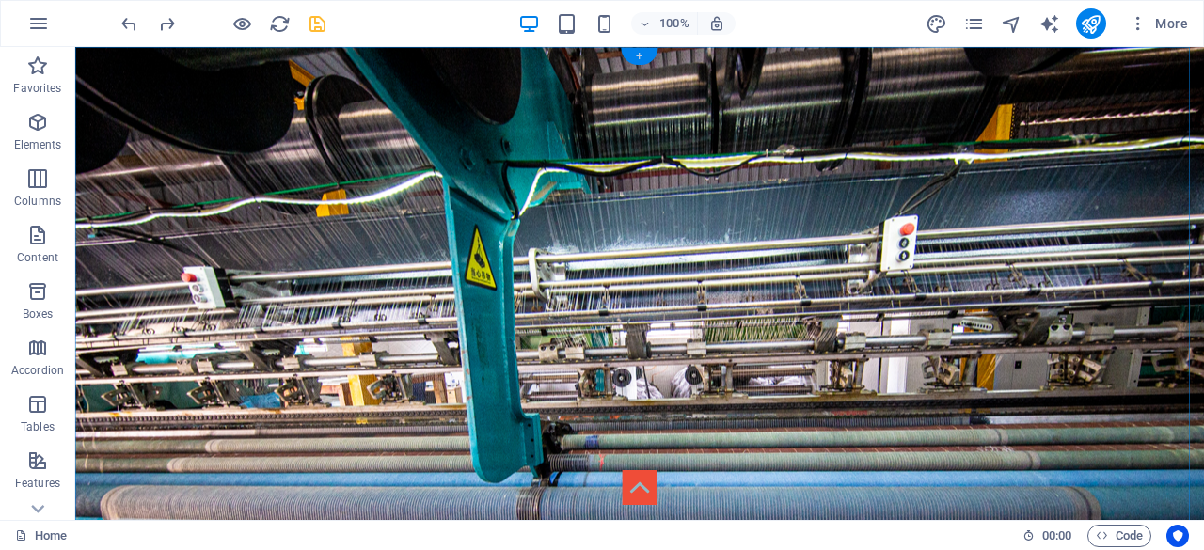
click at [653, 53] on div "+" at bounding box center [639, 56] width 37 height 17
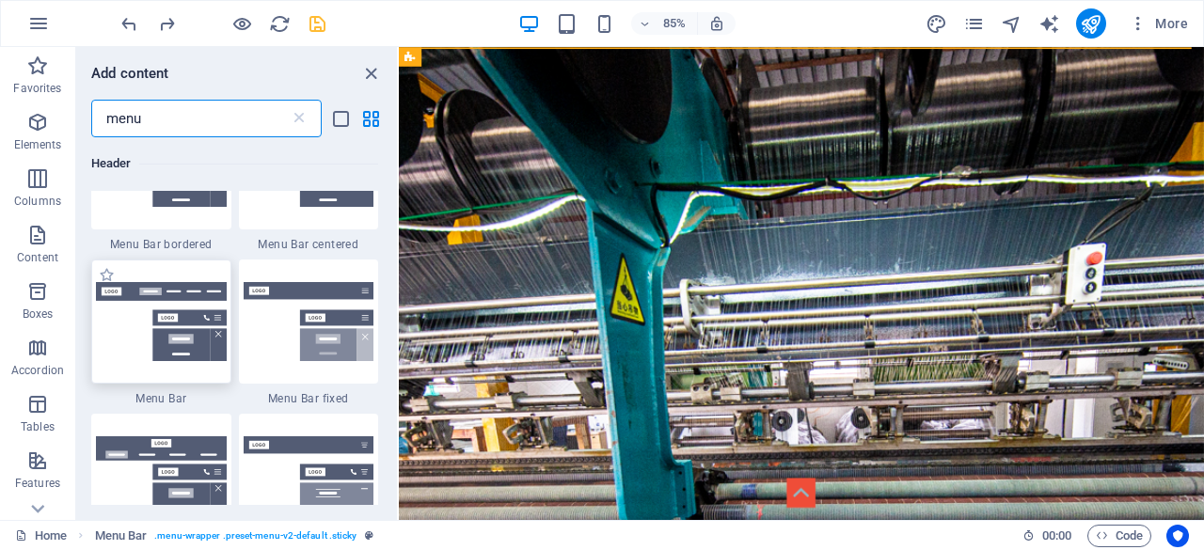
scroll to position [658, 0]
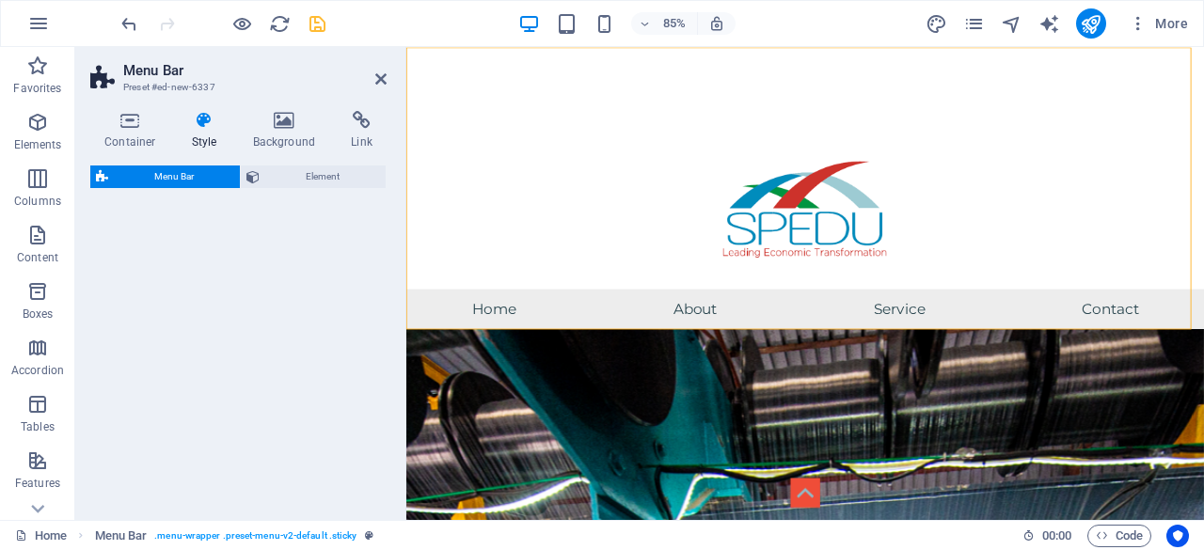
select select "rem"
select select "preset-menu-v2-default"
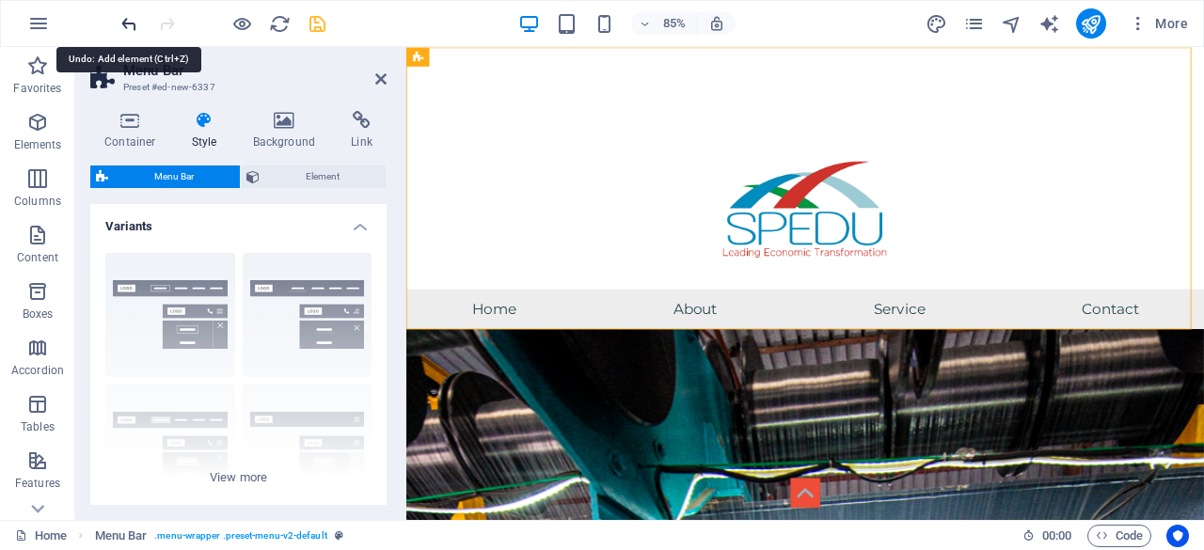
click at [129, 20] on icon "undo" at bounding box center [129, 24] width 22 height 22
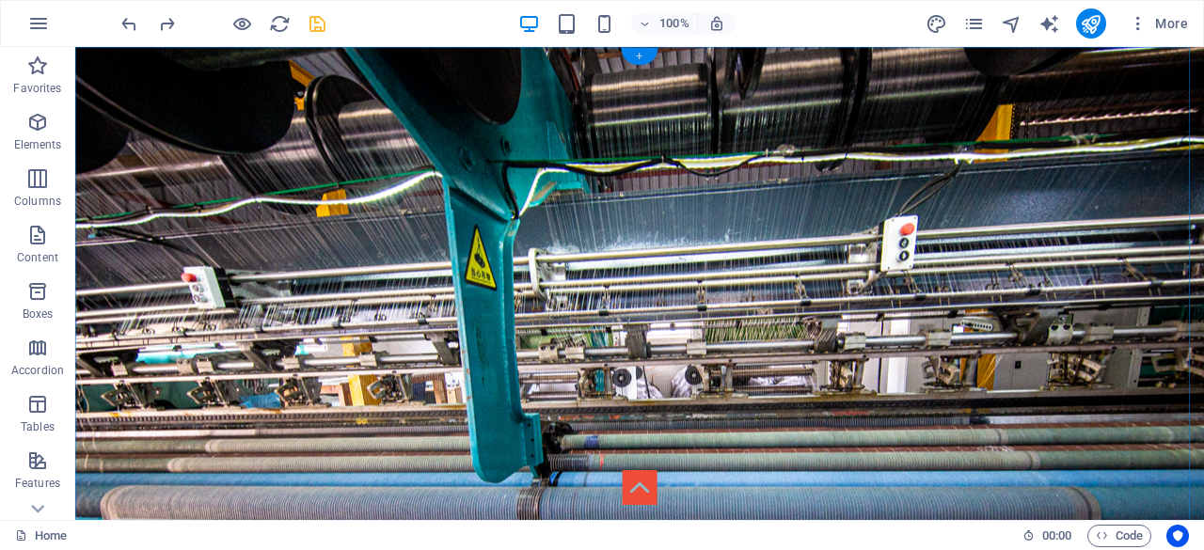
click at [639, 57] on div "+" at bounding box center [639, 56] width 37 height 17
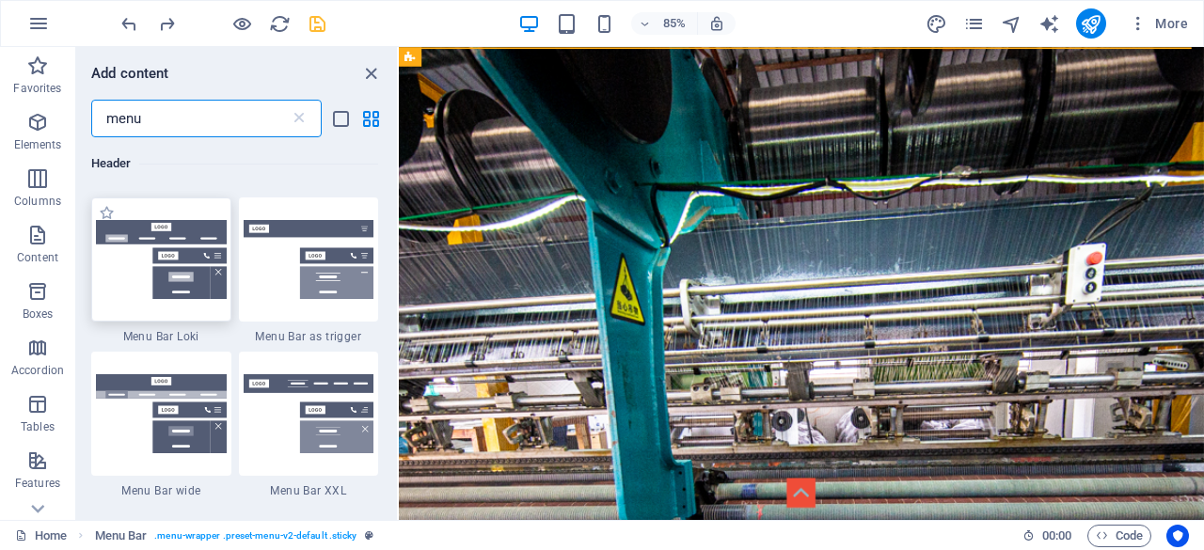
scroll to position [752, 0]
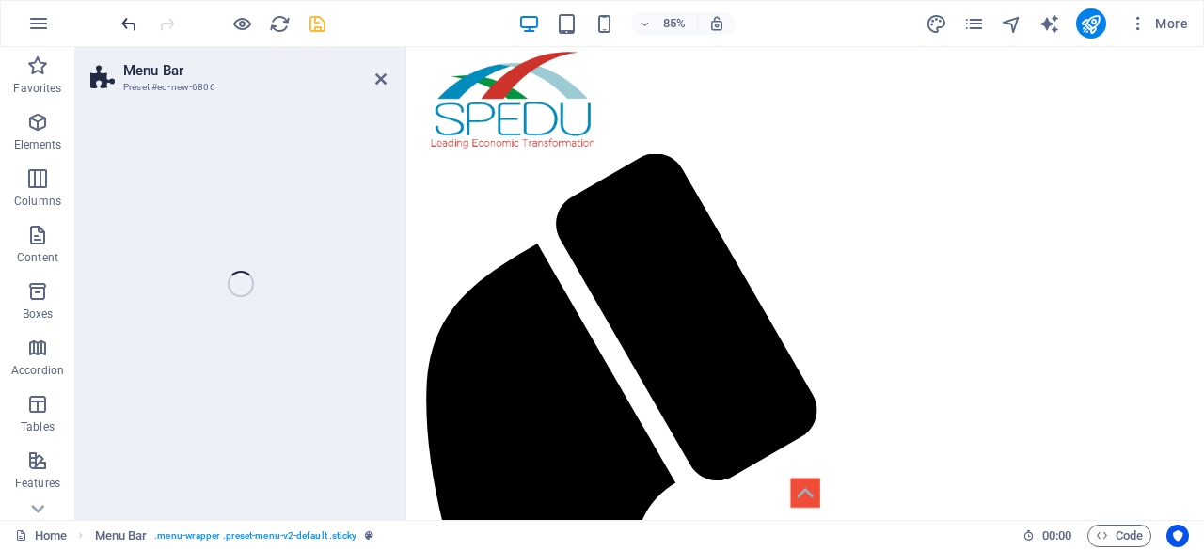
select select "rem"
select select "preset-menu-v2-trigger"
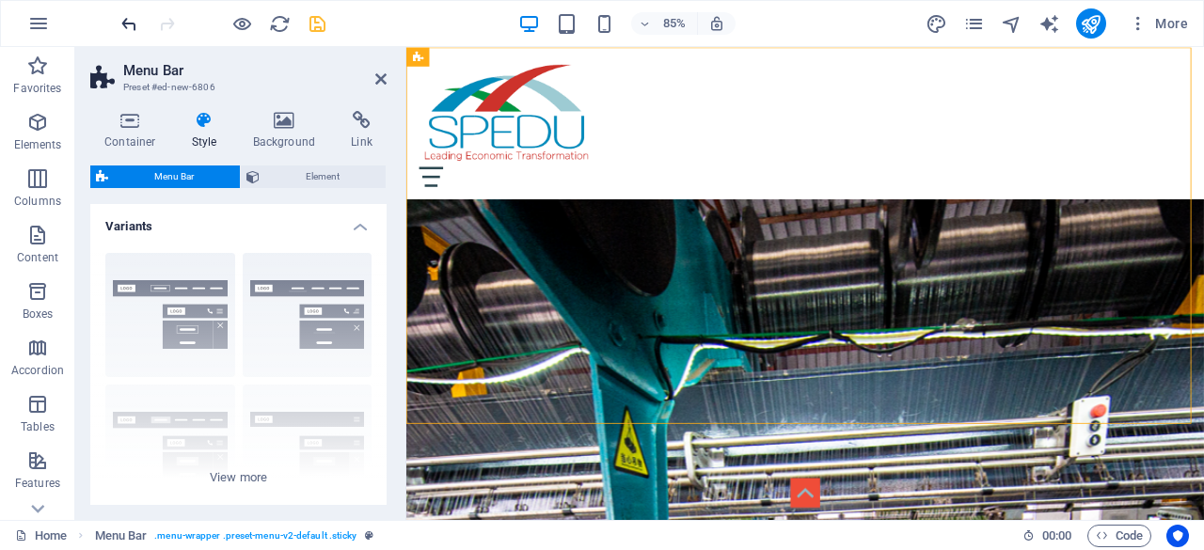
click at [131, 25] on icon "undo" at bounding box center [129, 24] width 22 height 22
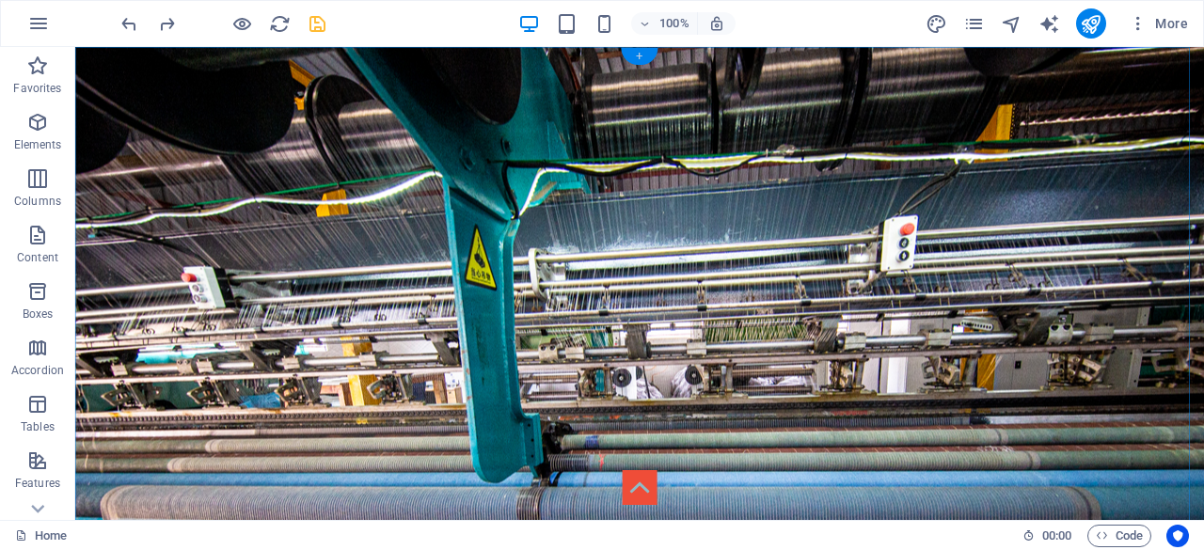
click at [639, 54] on div "+" at bounding box center [639, 56] width 37 height 17
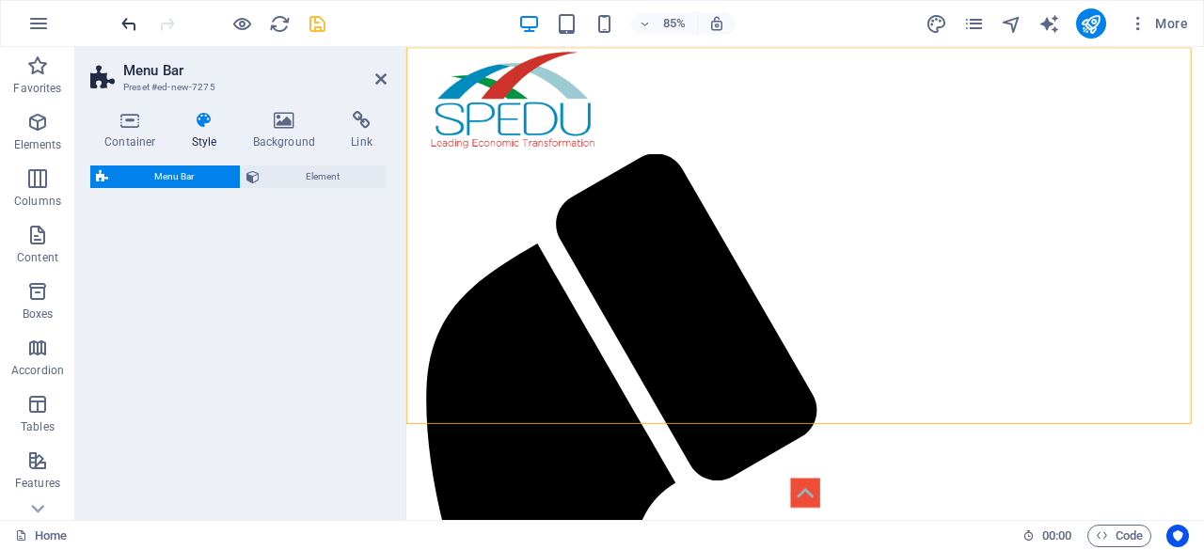
select select "rem"
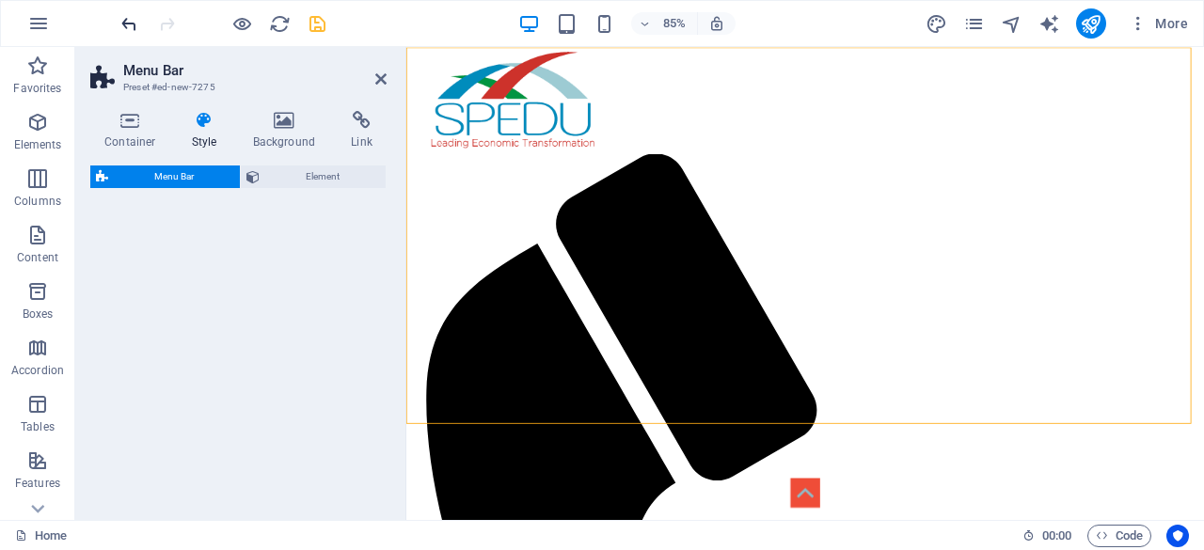
select select "rem"
select select "preset-menu-v2-loki"
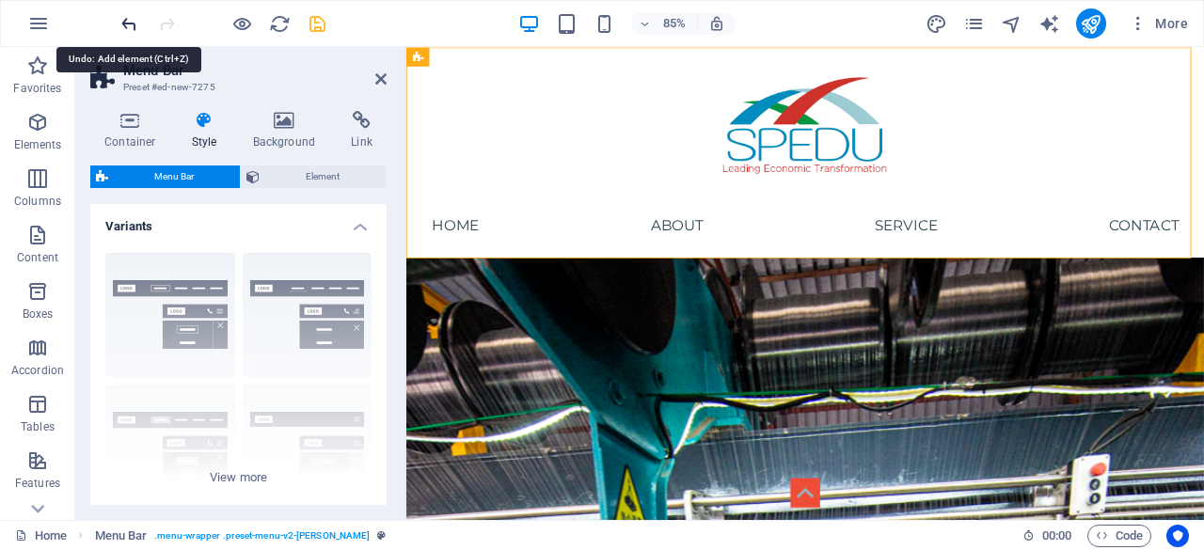
click at [120, 22] on icon "undo" at bounding box center [129, 24] width 22 height 22
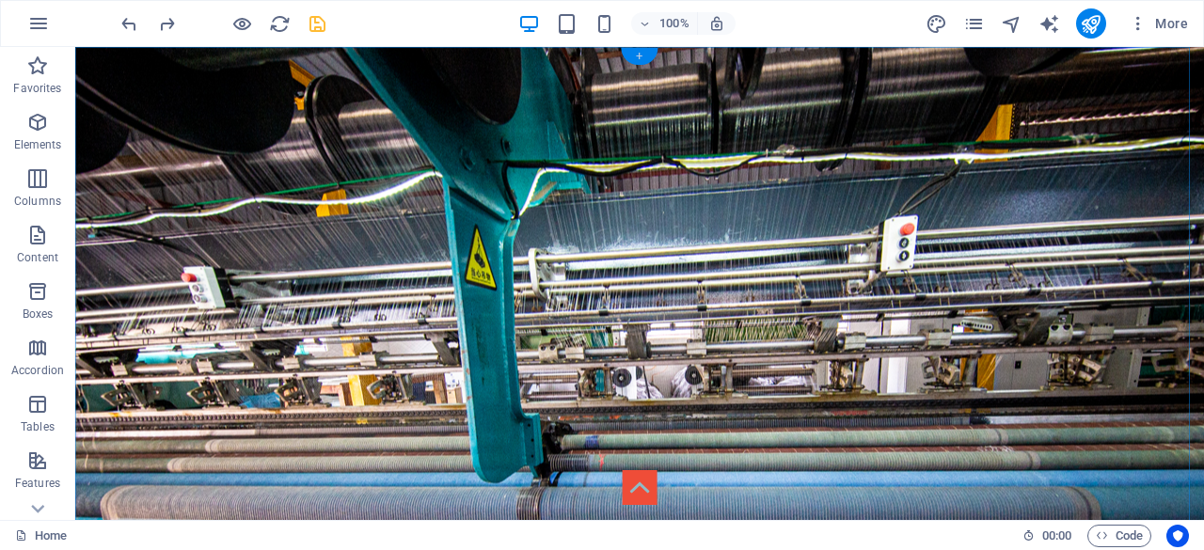
drag, startPoint x: 636, startPoint y: 55, endPoint x: 238, endPoint y: 8, distance: 400.5
click at [636, 55] on div "+" at bounding box center [639, 56] width 37 height 17
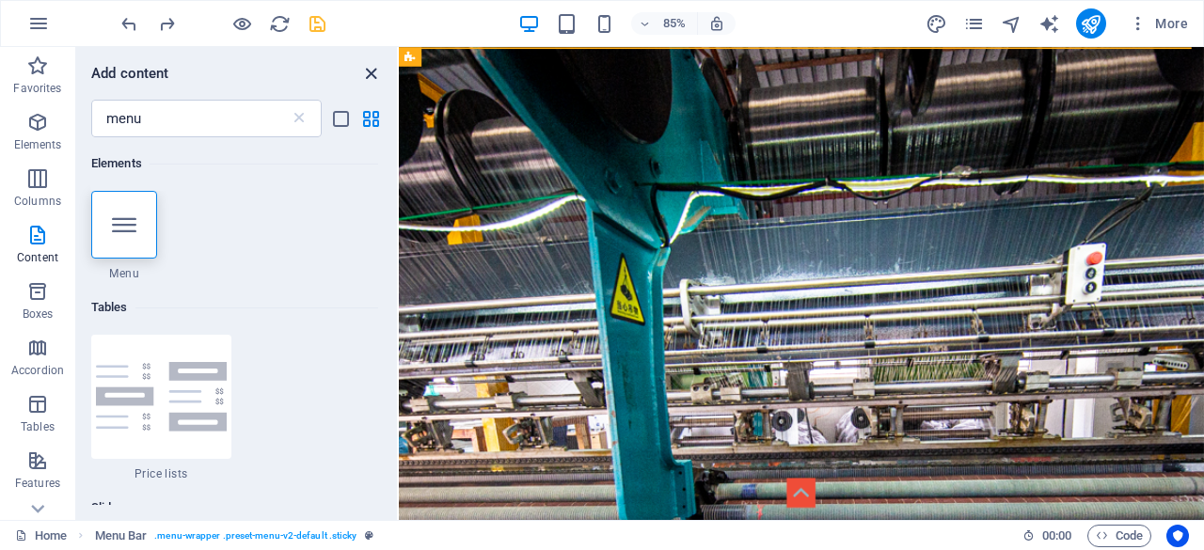
click at [373, 73] on icon "close panel" at bounding box center [371, 74] width 22 height 22
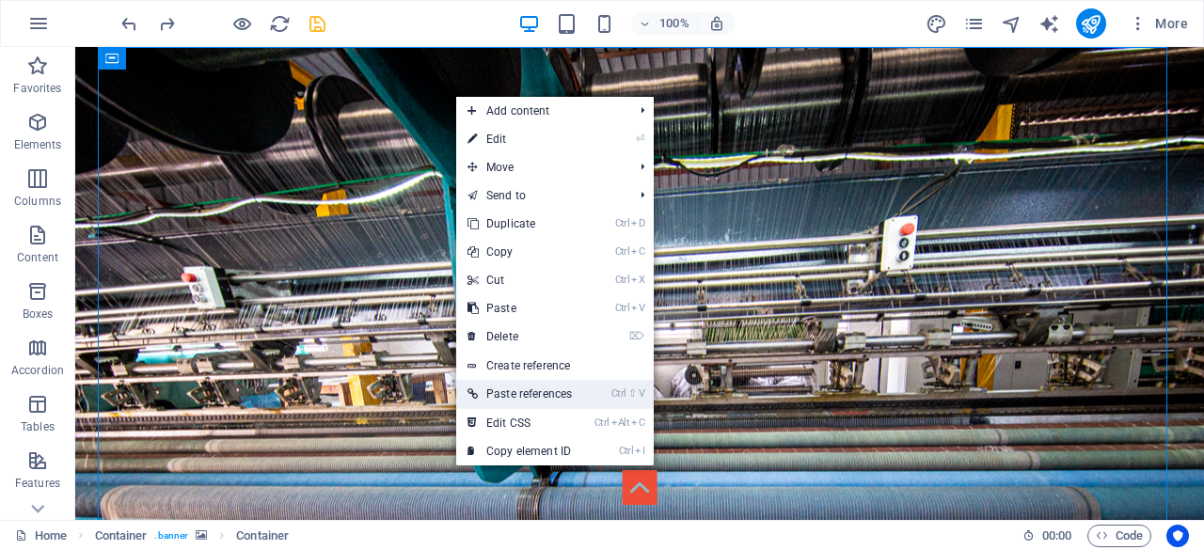
click at [541, 389] on link "Ctrl ⇧ V Paste references" at bounding box center [519, 394] width 127 height 28
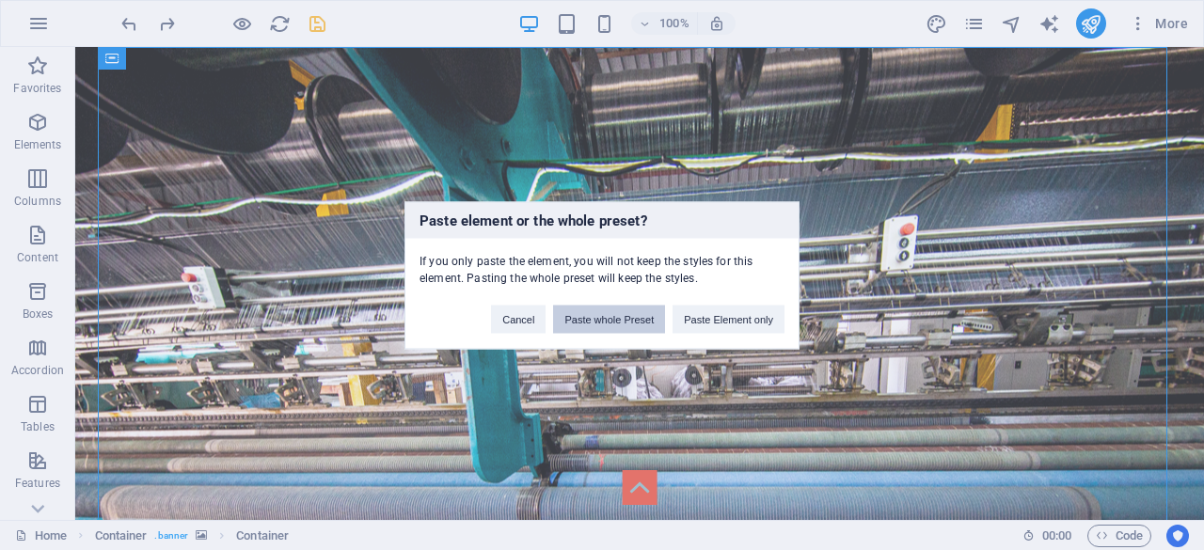
click at [628, 321] on button "Paste whole Preset" at bounding box center [609, 319] width 112 height 28
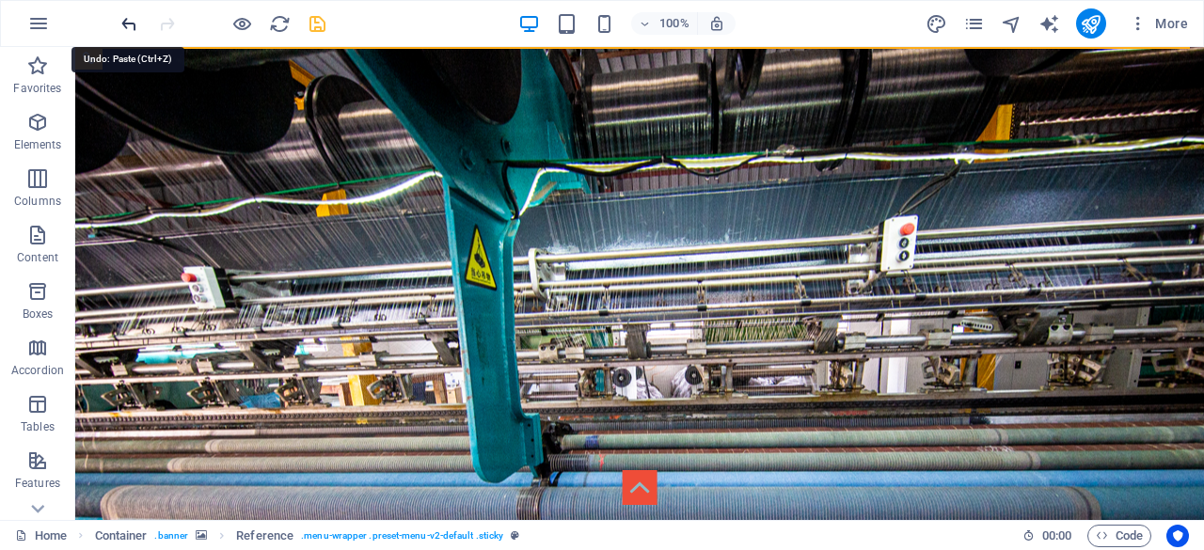
click at [130, 20] on icon "undo" at bounding box center [129, 24] width 22 height 22
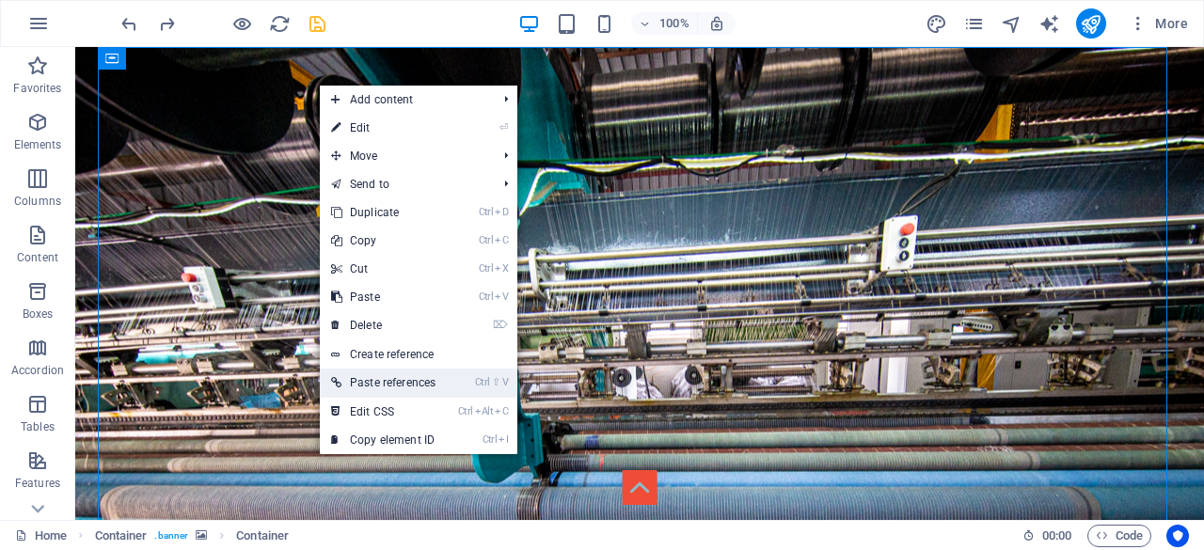
click at [451, 376] on li "Ctrl ⇧ V Paste references" at bounding box center [418, 383] width 197 height 29
click at [415, 383] on link "Ctrl ⇧ V Paste references" at bounding box center [383, 383] width 127 height 28
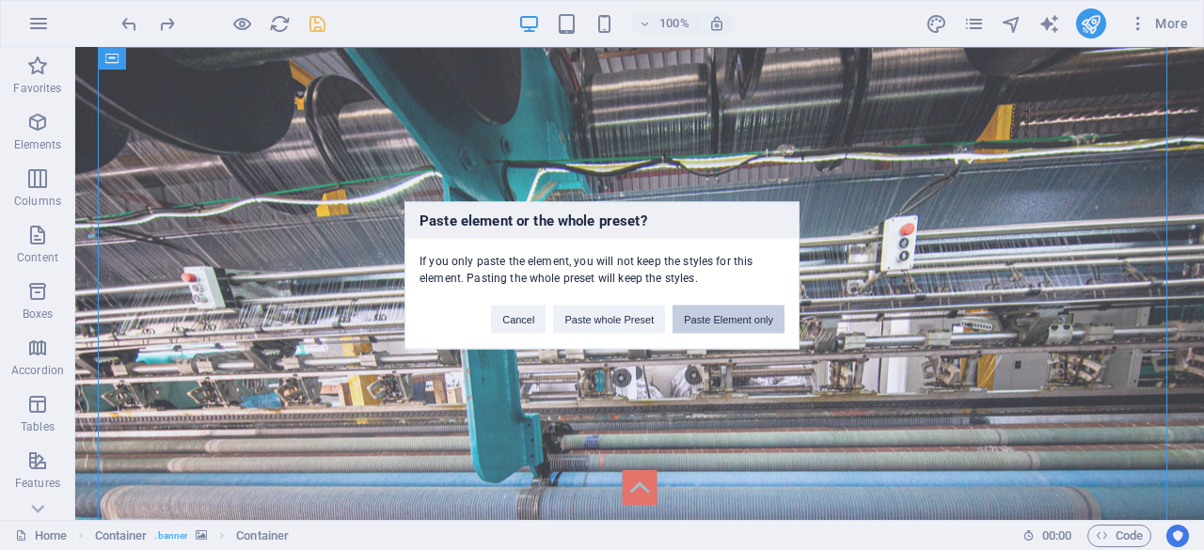
drag, startPoint x: 741, startPoint y: 323, endPoint x: 664, endPoint y: 277, distance: 89.3
click at [741, 323] on button "Paste Element only" at bounding box center [728, 319] width 112 height 28
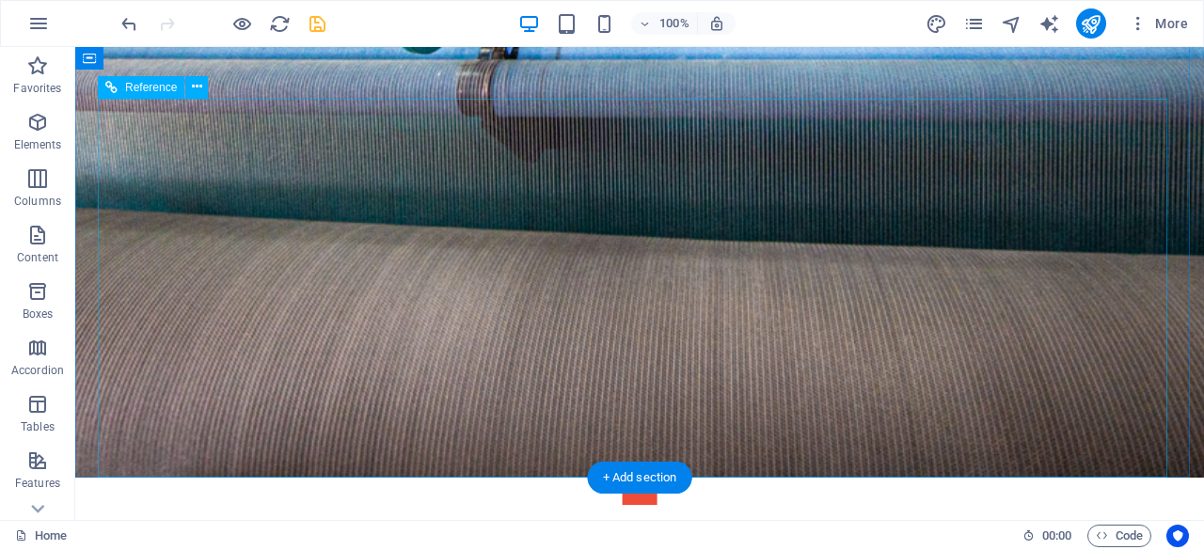
scroll to position [376, 0]
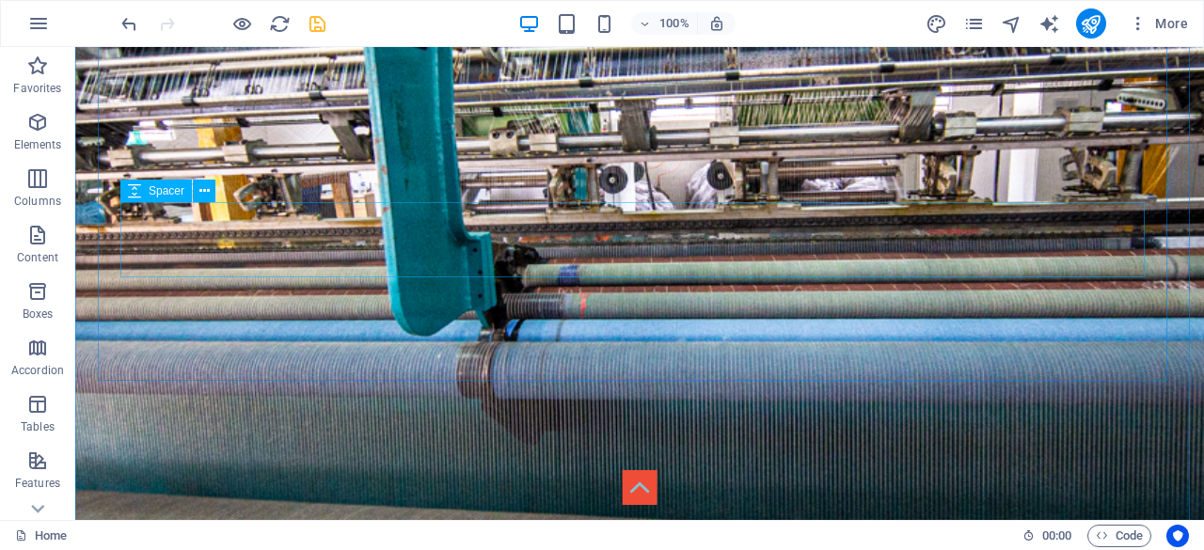
drag, startPoint x: 270, startPoint y: 415, endPoint x: 213, endPoint y: 235, distance: 188.5
drag, startPoint x: 273, startPoint y: 417, endPoint x: 235, endPoint y: 133, distance: 286.5
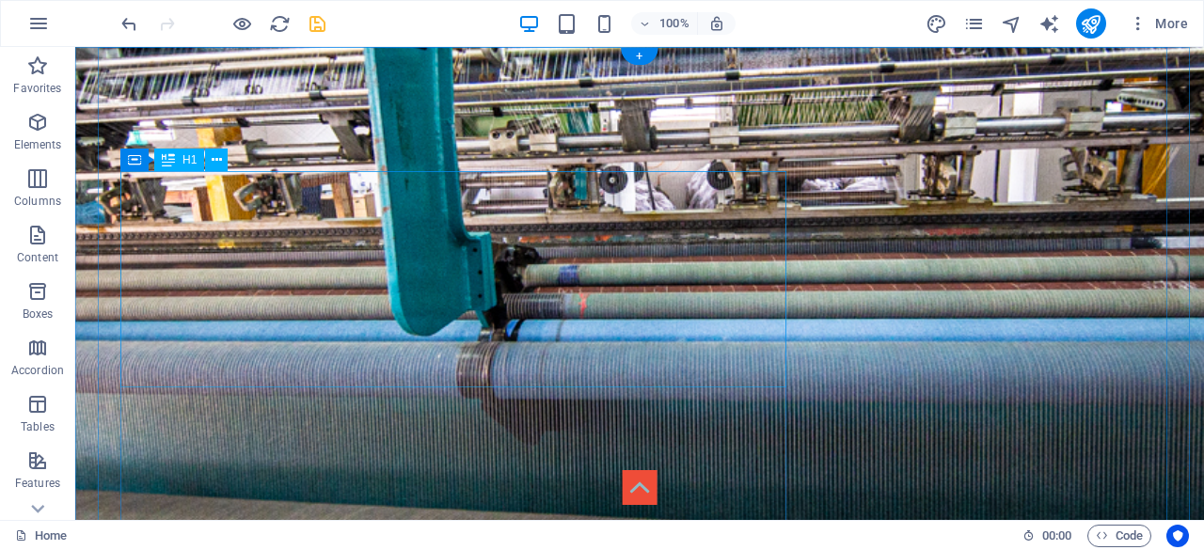
scroll to position [0, 0]
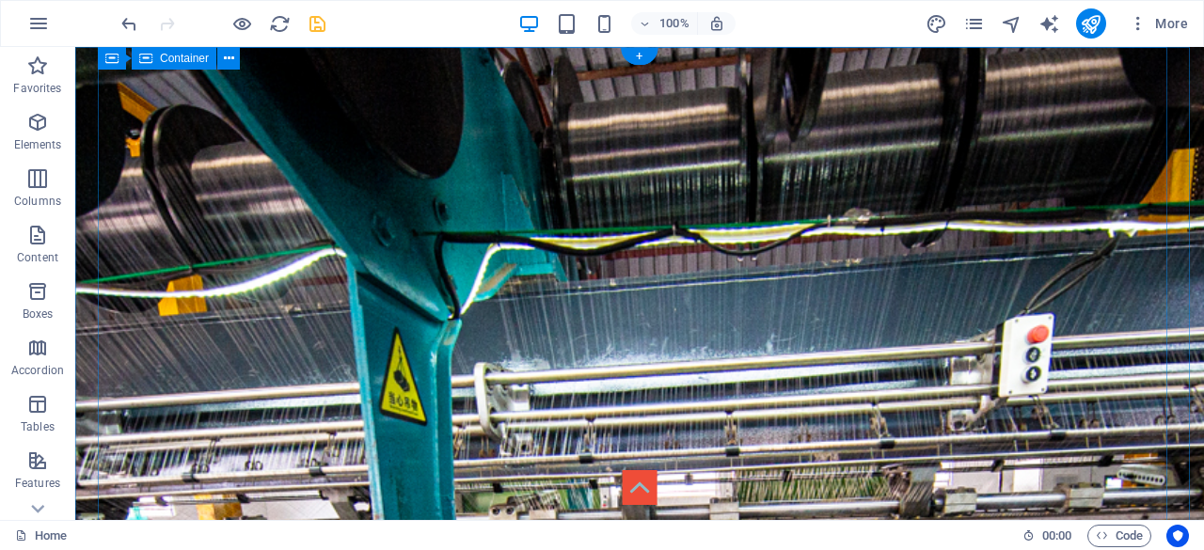
drag, startPoint x: 270, startPoint y: 415, endPoint x: 281, endPoint y: 83, distance: 332.1
drag, startPoint x: 205, startPoint y: 232, endPoint x: 188, endPoint y: 73, distance: 159.8
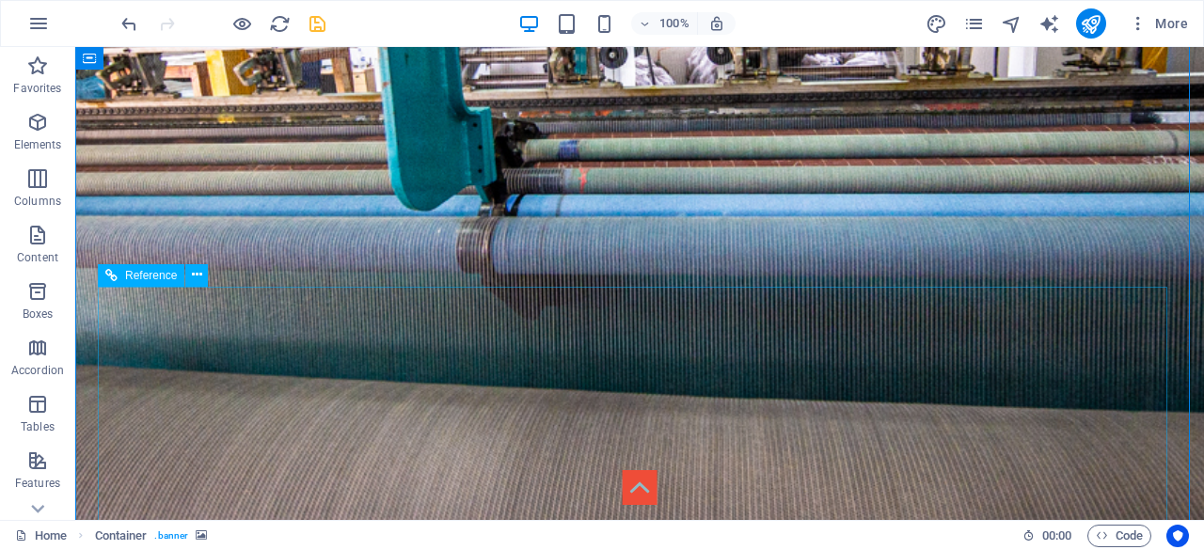
scroll to position [470, 0]
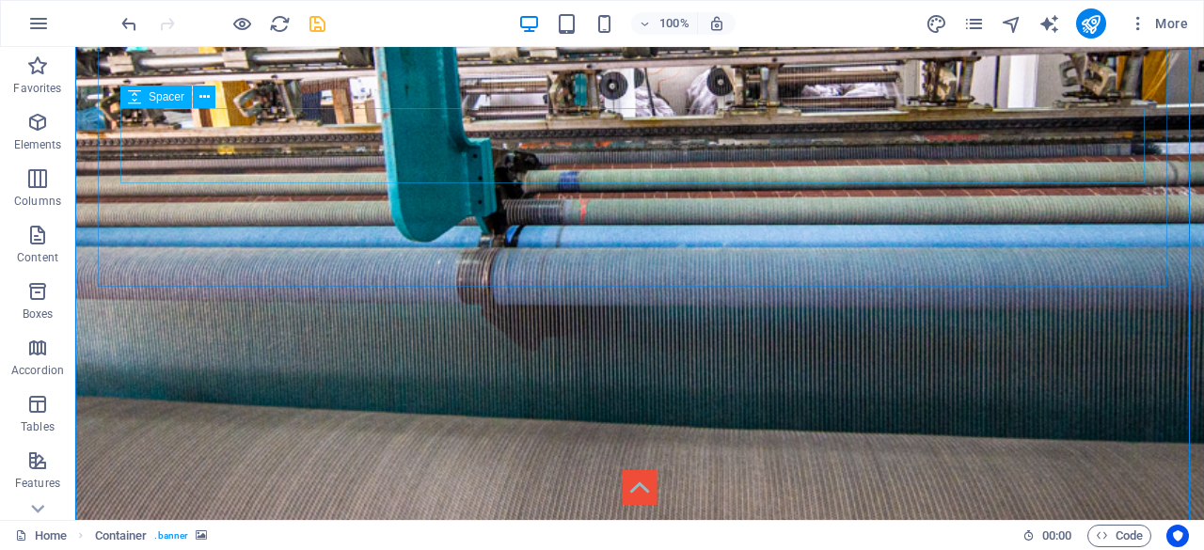
drag, startPoint x: 232, startPoint y: 322, endPoint x: 290, endPoint y: 87, distance: 241.1
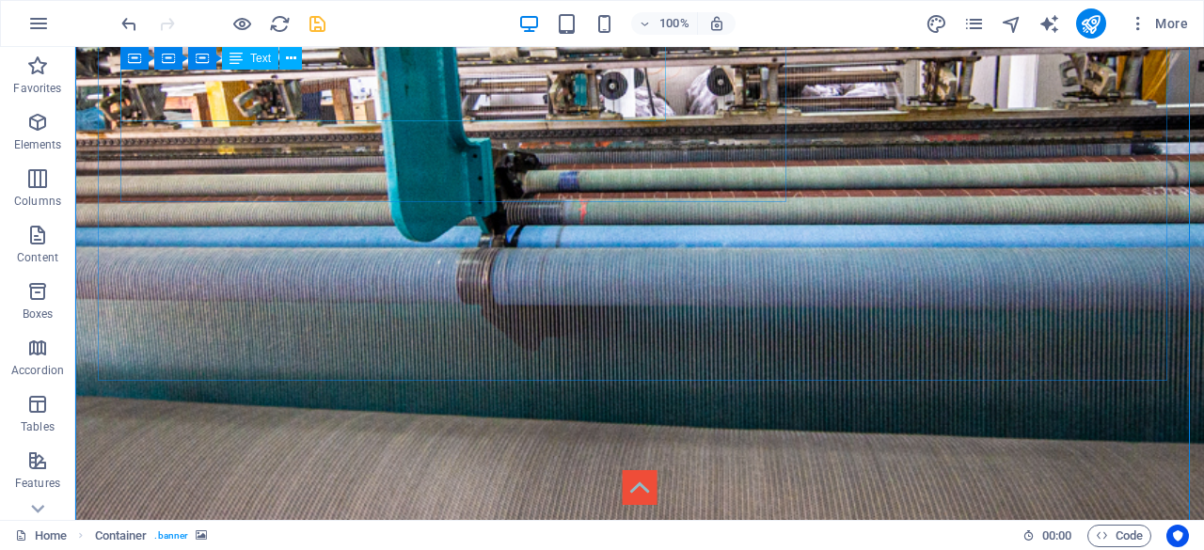
scroll to position [376, 0]
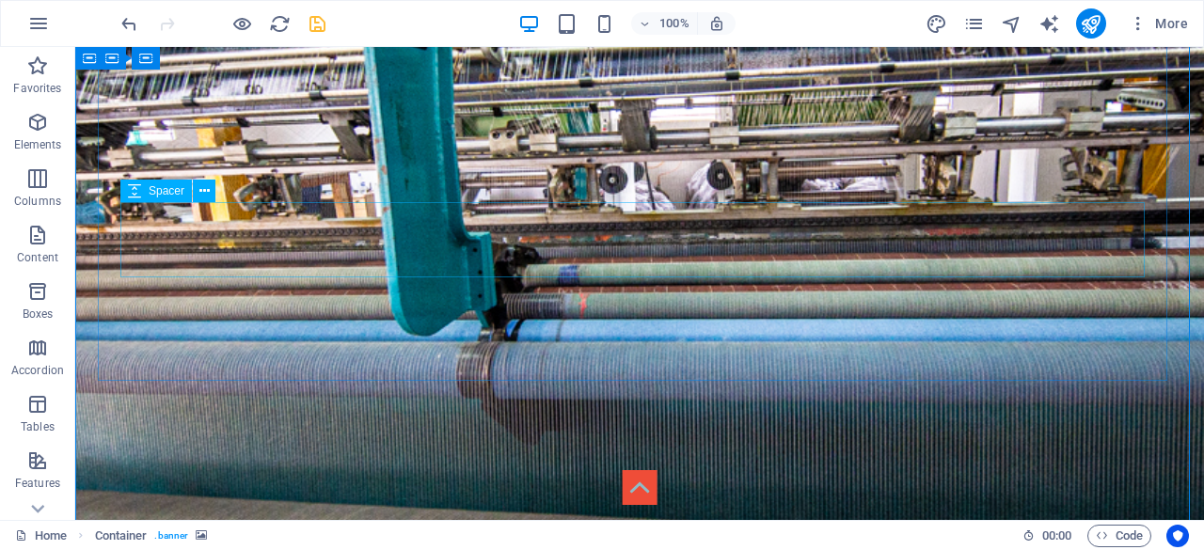
drag, startPoint x: 276, startPoint y: 416, endPoint x: 197, endPoint y: 230, distance: 201.4
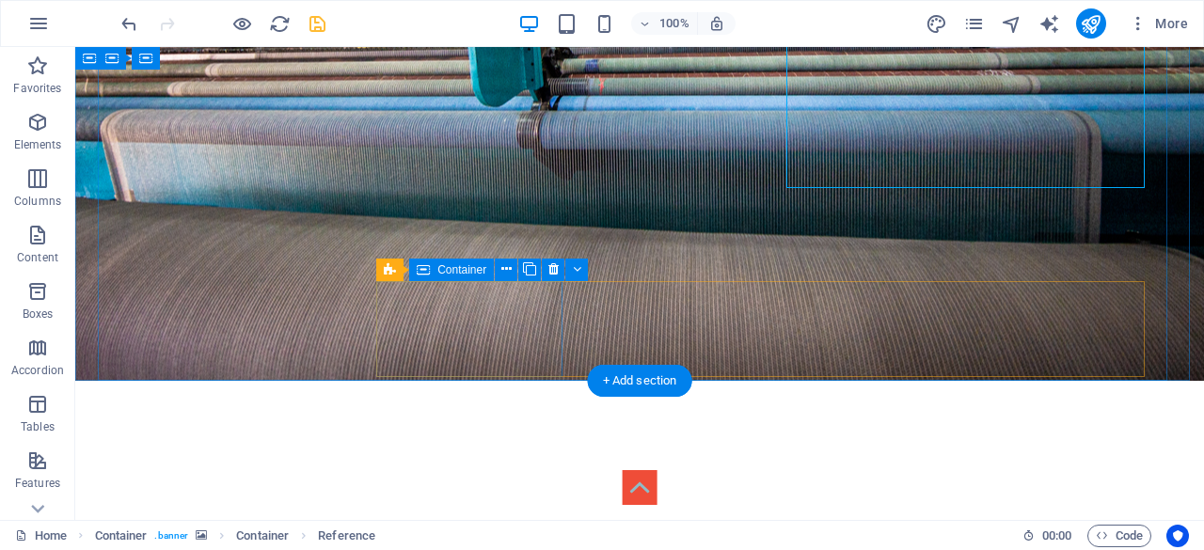
scroll to position [0, 0]
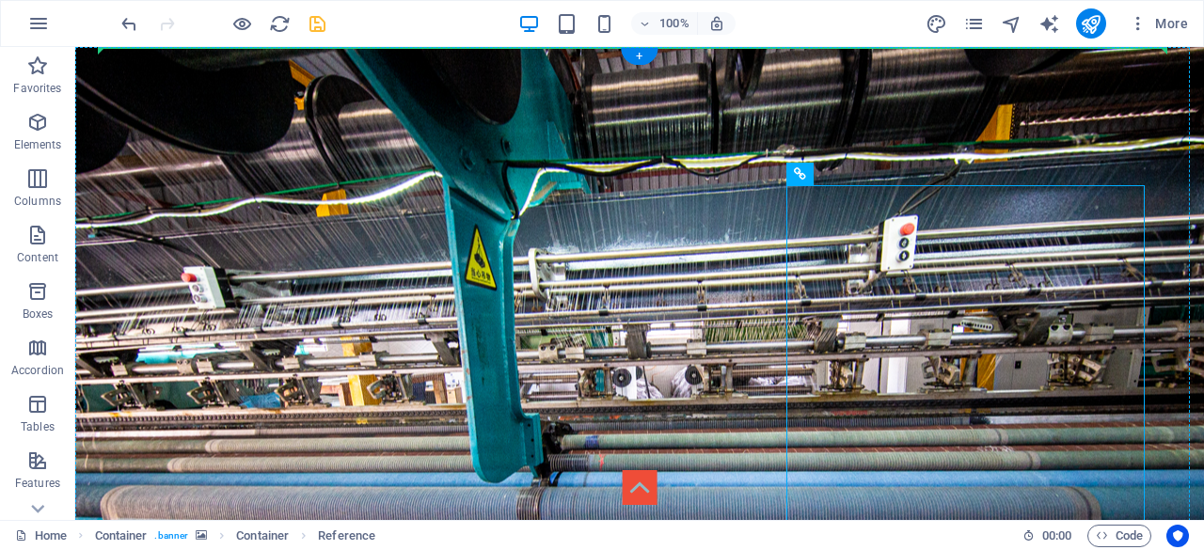
drag, startPoint x: 910, startPoint y: 220, endPoint x: 233, endPoint y: 104, distance: 686.9
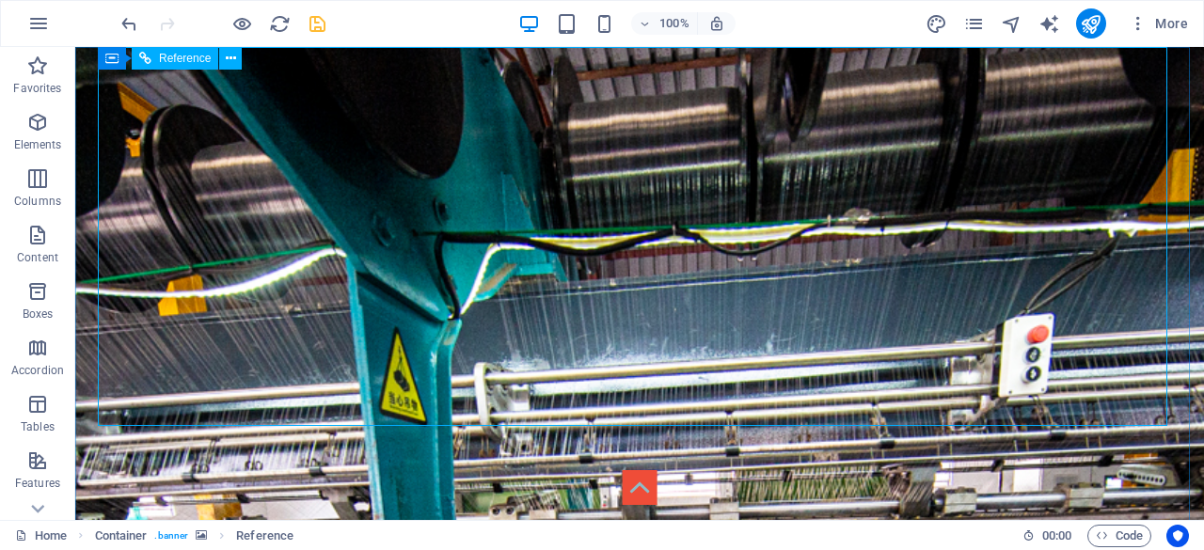
click at [196, 57] on span "Reference" at bounding box center [185, 58] width 52 height 11
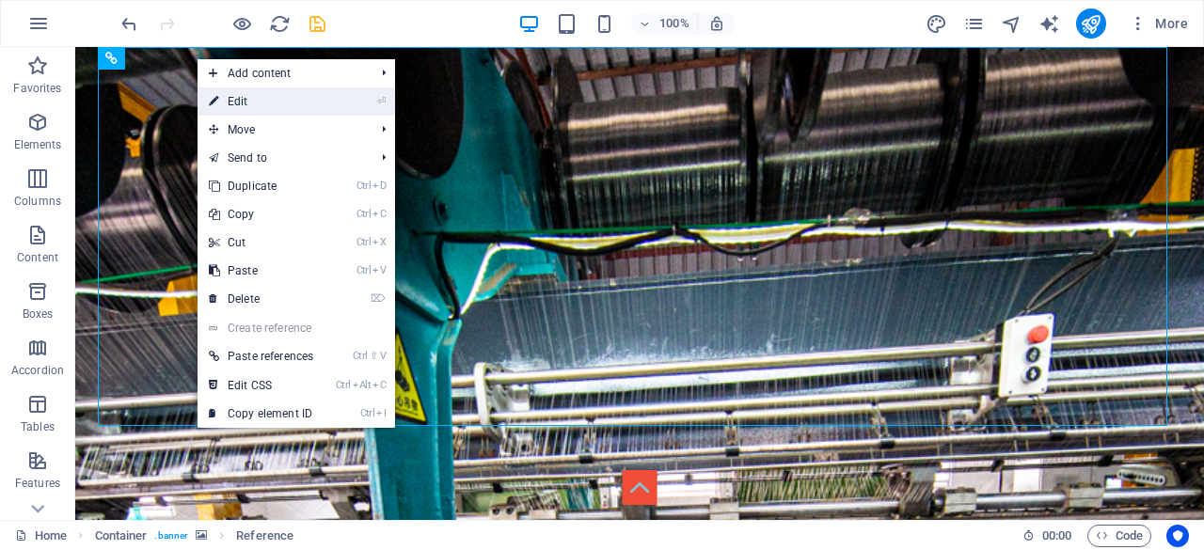
click at [268, 104] on link "⏎ Edit" at bounding box center [260, 101] width 127 height 28
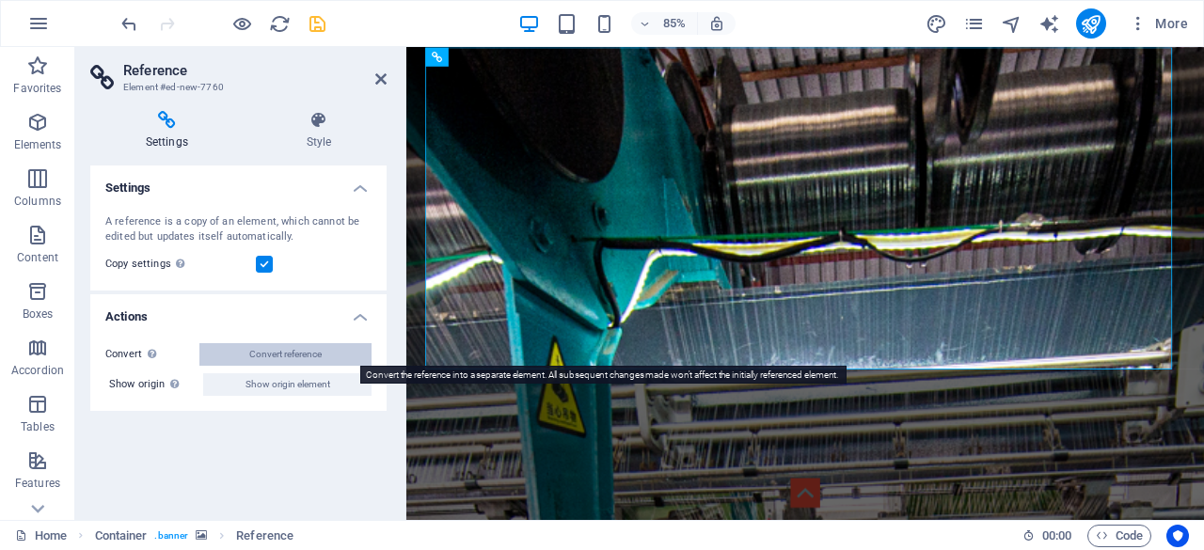
click at [327, 353] on button "Convert reference" at bounding box center [285, 354] width 172 height 23
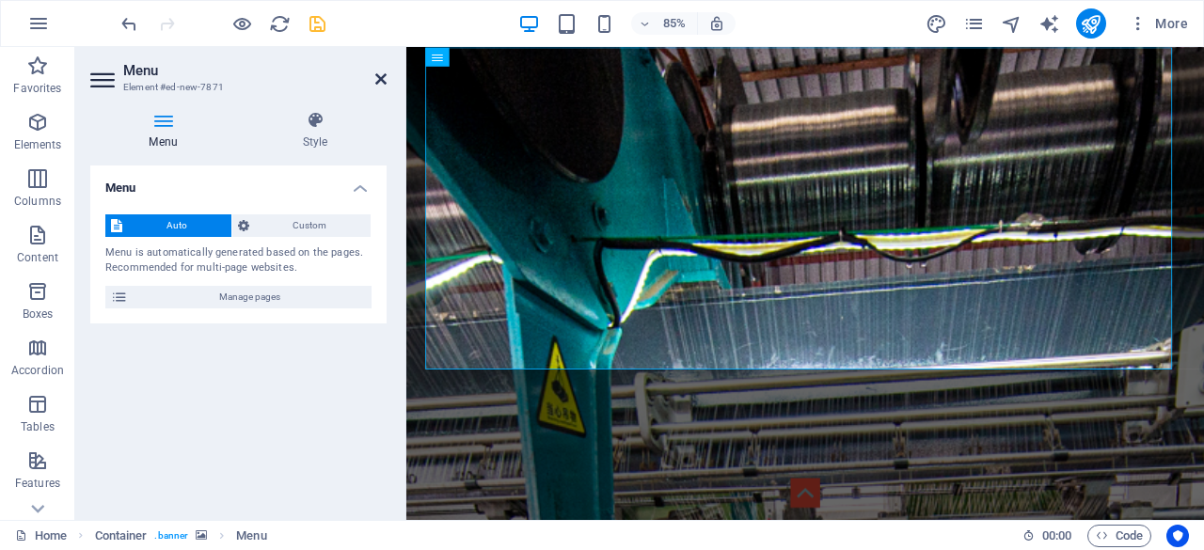
click at [380, 73] on icon at bounding box center [380, 78] width 11 height 15
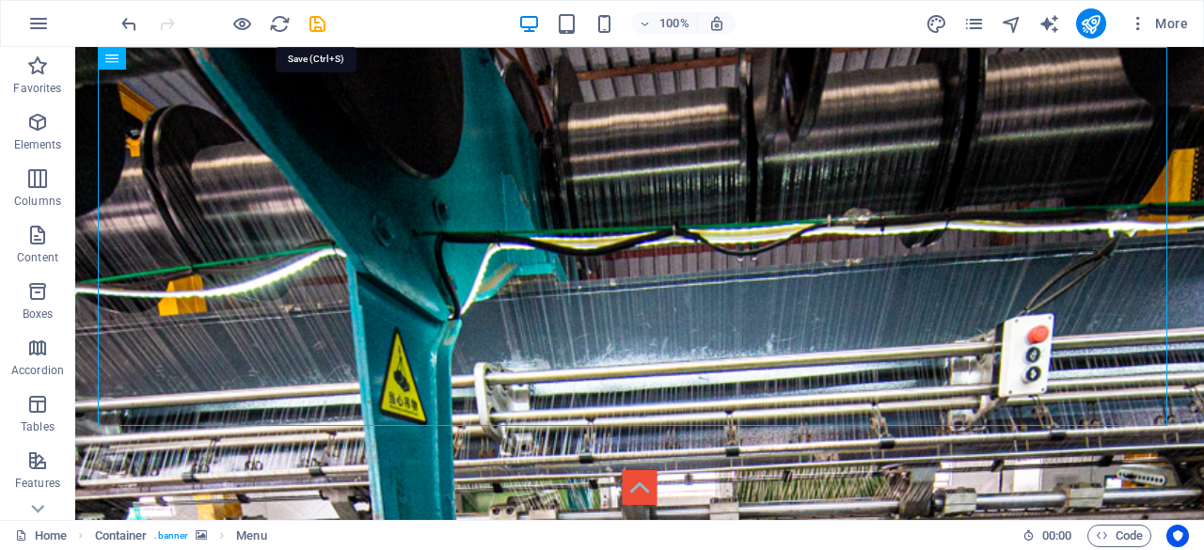
click at [310, 16] on icon "save" at bounding box center [318, 24] width 22 height 22
